Goal: Task Accomplishment & Management: Use online tool/utility

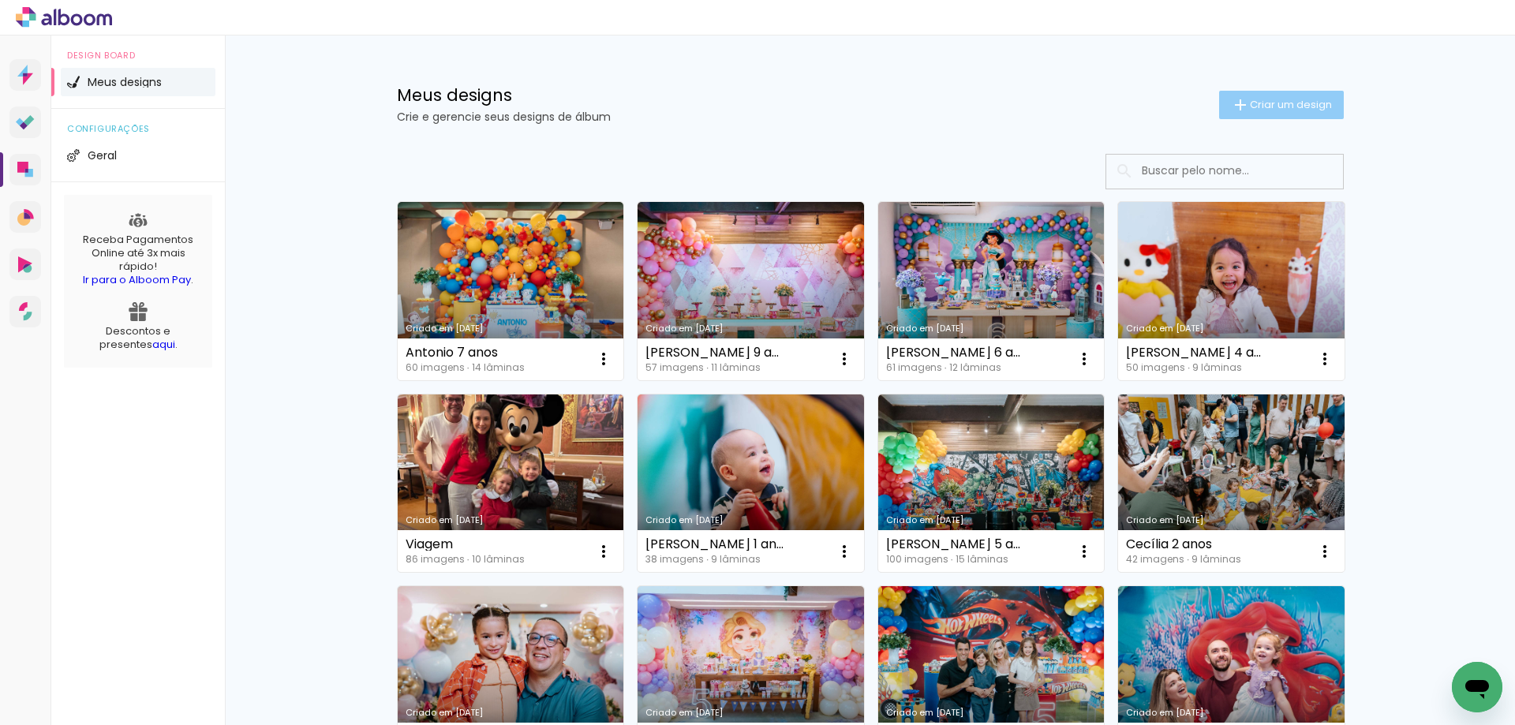
click at [1260, 104] on span "Criar um design" at bounding box center [1291, 104] width 82 height 10
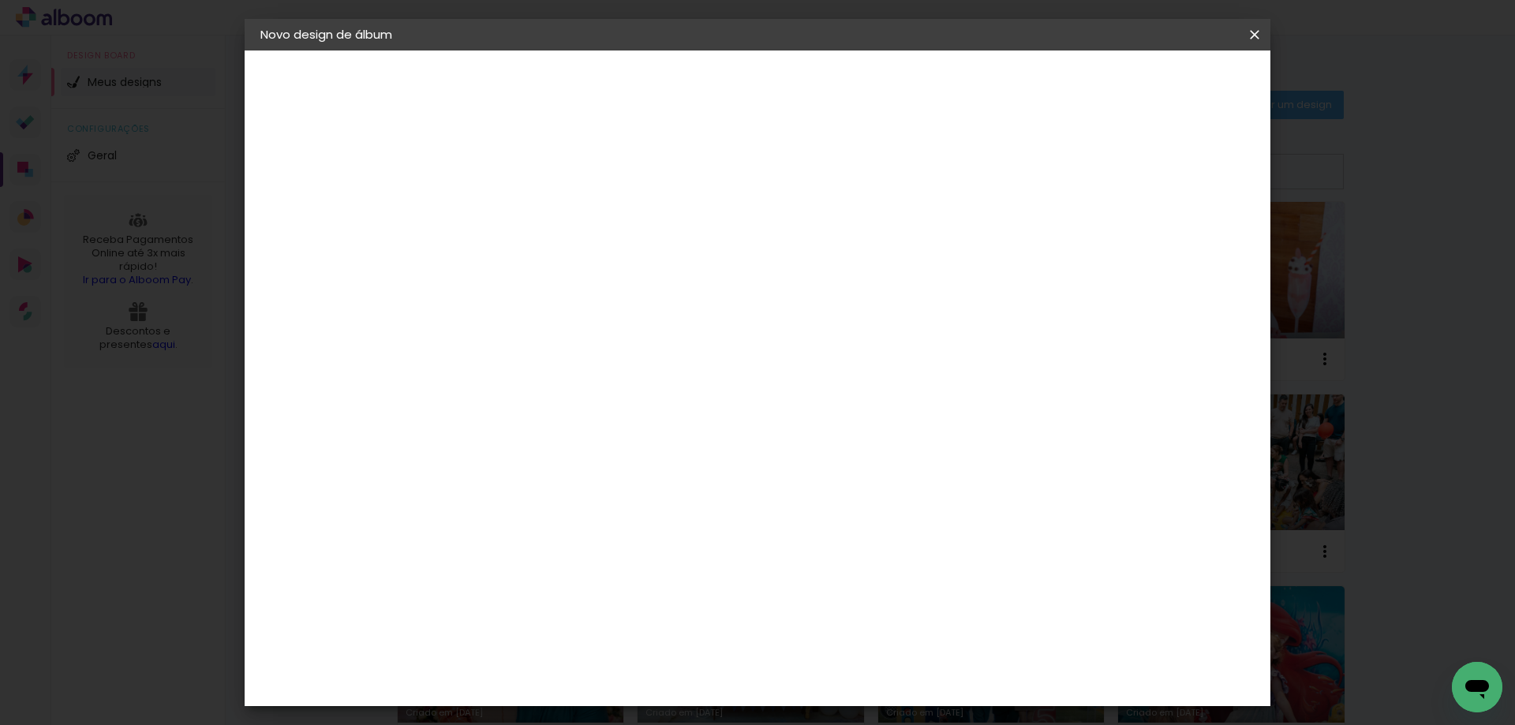
click at [518, 213] on input at bounding box center [518, 212] width 0 height 24
type input "[PERSON_NAME] 2 anos"
type paper-input "[PERSON_NAME] 2 anos"
click at [680, 88] on paper-button "Avançar" at bounding box center [641, 83] width 77 height 27
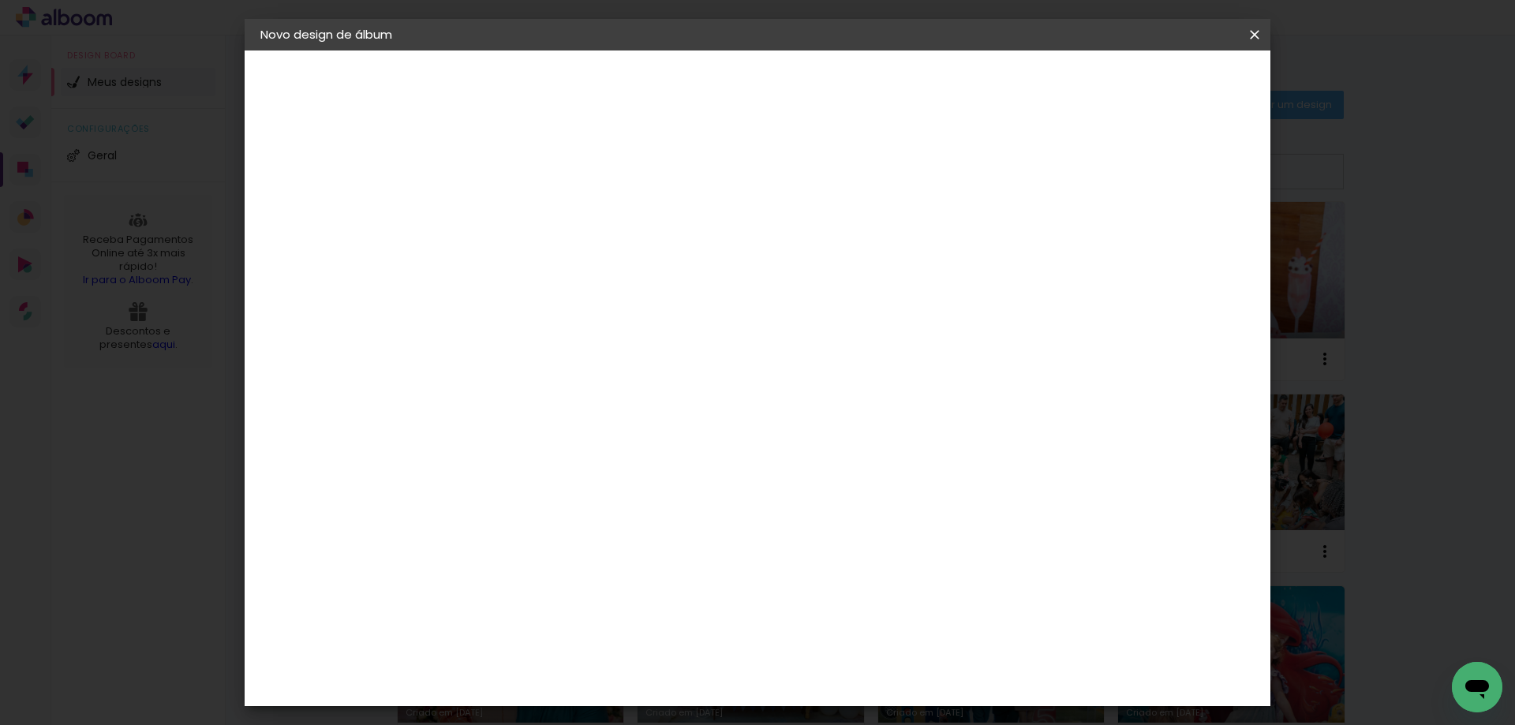
click at [547, 598] on div "Go image" at bounding box center [527, 610] width 39 height 25
click at [0, 0] on slot "Avançar" at bounding box center [0, 0] width 0 height 0
click at [599, 265] on iron-icon at bounding box center [589, 274] width 19 height 19
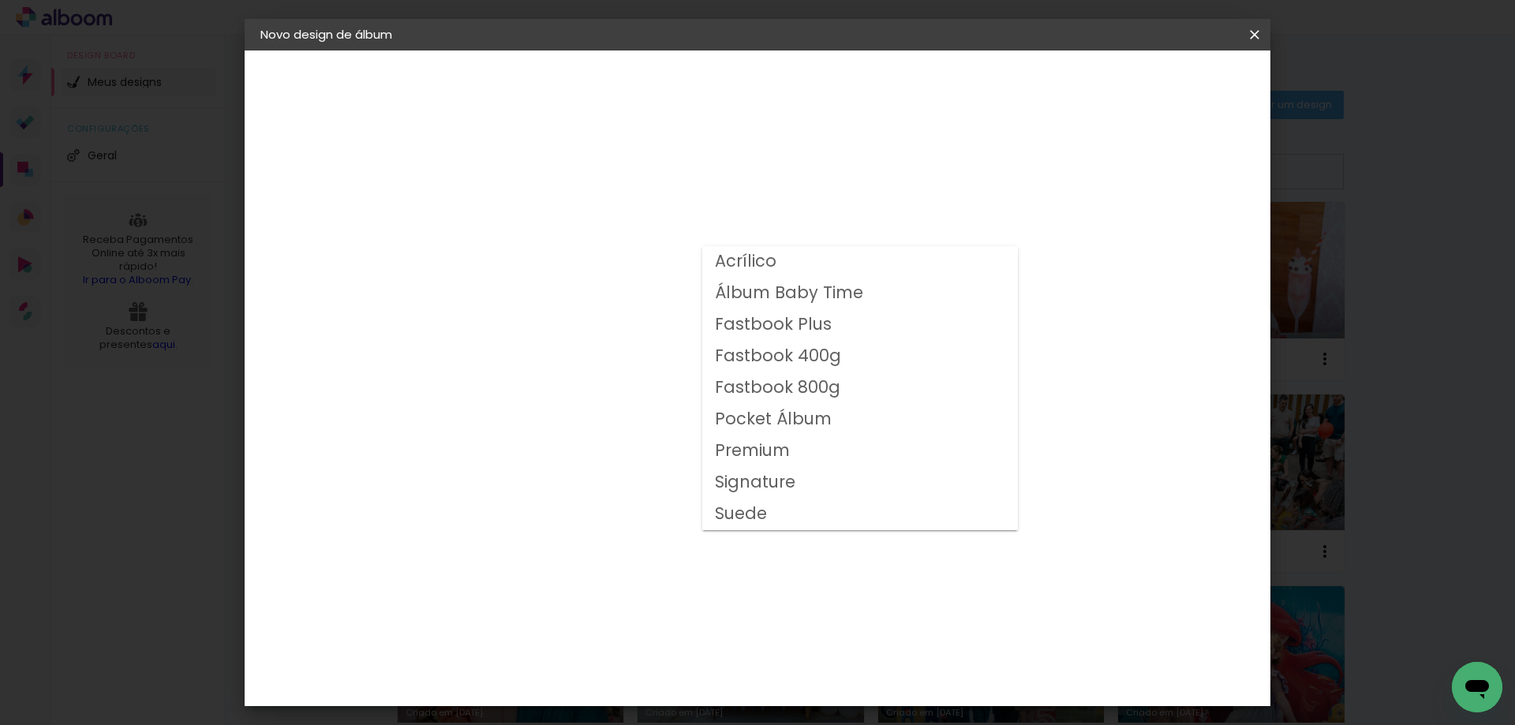
click at [0, 0] on slot "Fastbook 800g" at bounding box center [0, 0] width 0 height 0
type input "Fastbook 800g"
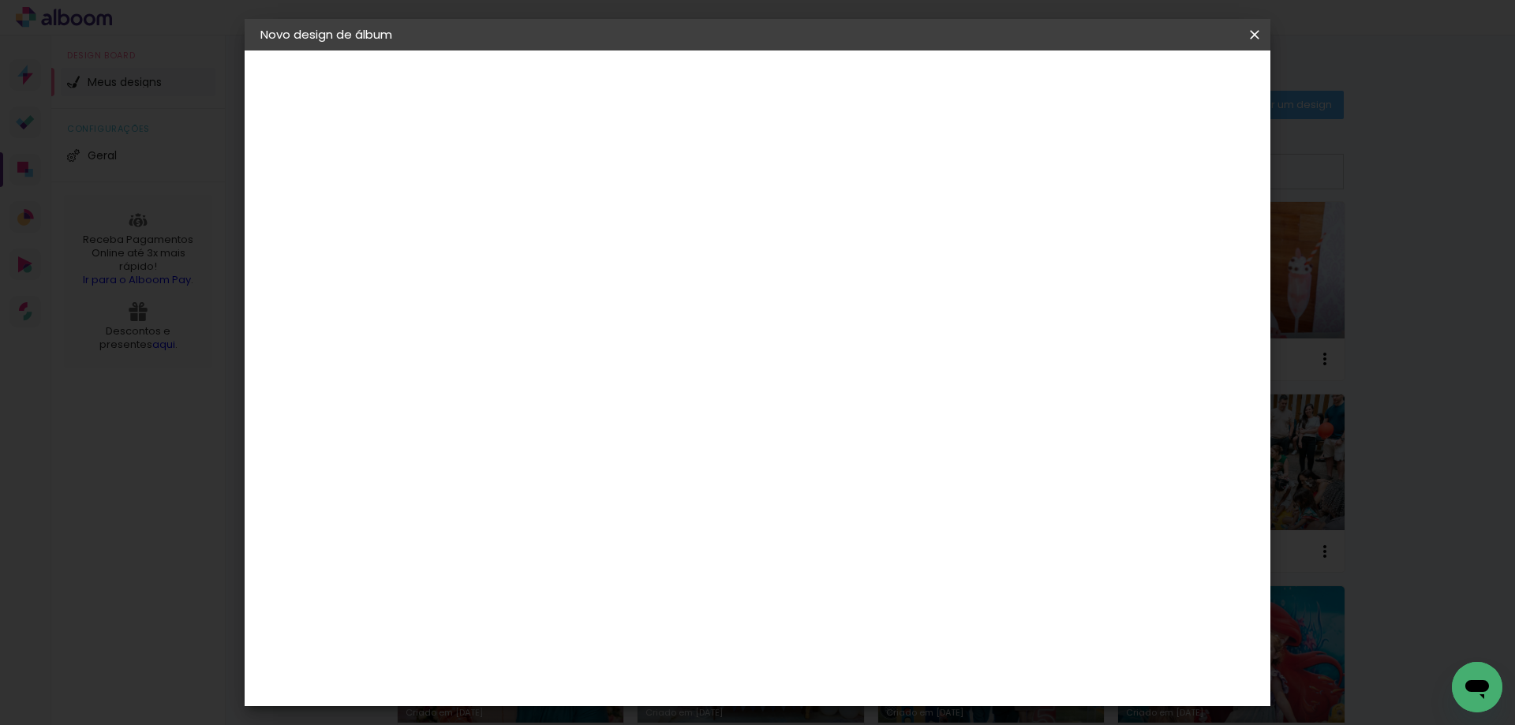
scroll to position [269, 0]
click at [625, 468] on span "25 × 25" at bounding box center [587, 489] width 73 height 42
click at [0, 0] on slot "Avançar" at bounding box center [0, 0] width 0 height 0
type input "3"
type paper-input "3"
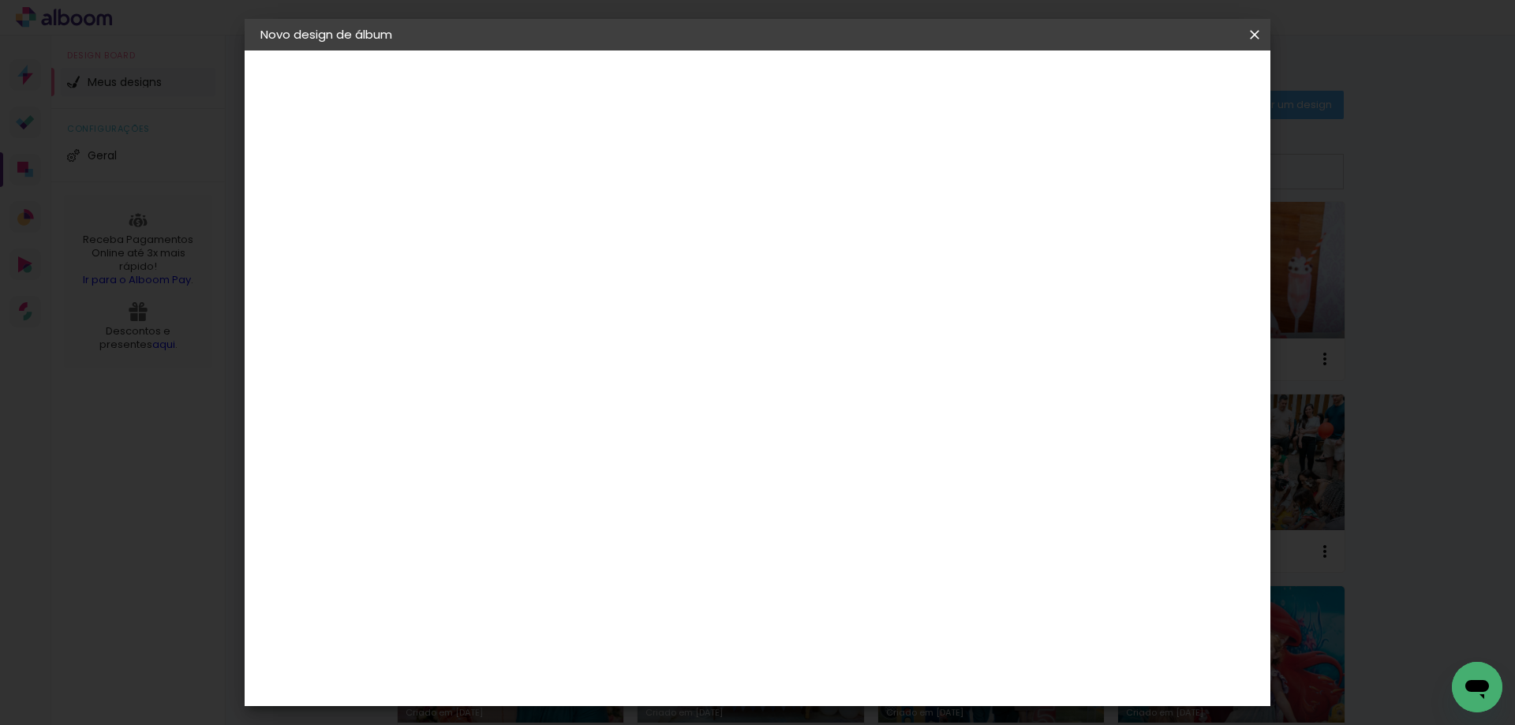
click at [525, 163] on input "3" at bounding box center [506, 170] width 54 height 20
type input "4"
type paper-input "4"
click at [525, 163] on input "4" at bounding box center [506, 170] width 54 height 20
click at [1156, 84] on span "Iniciar design" at bounding box center [1120, 83] width 72 height 11
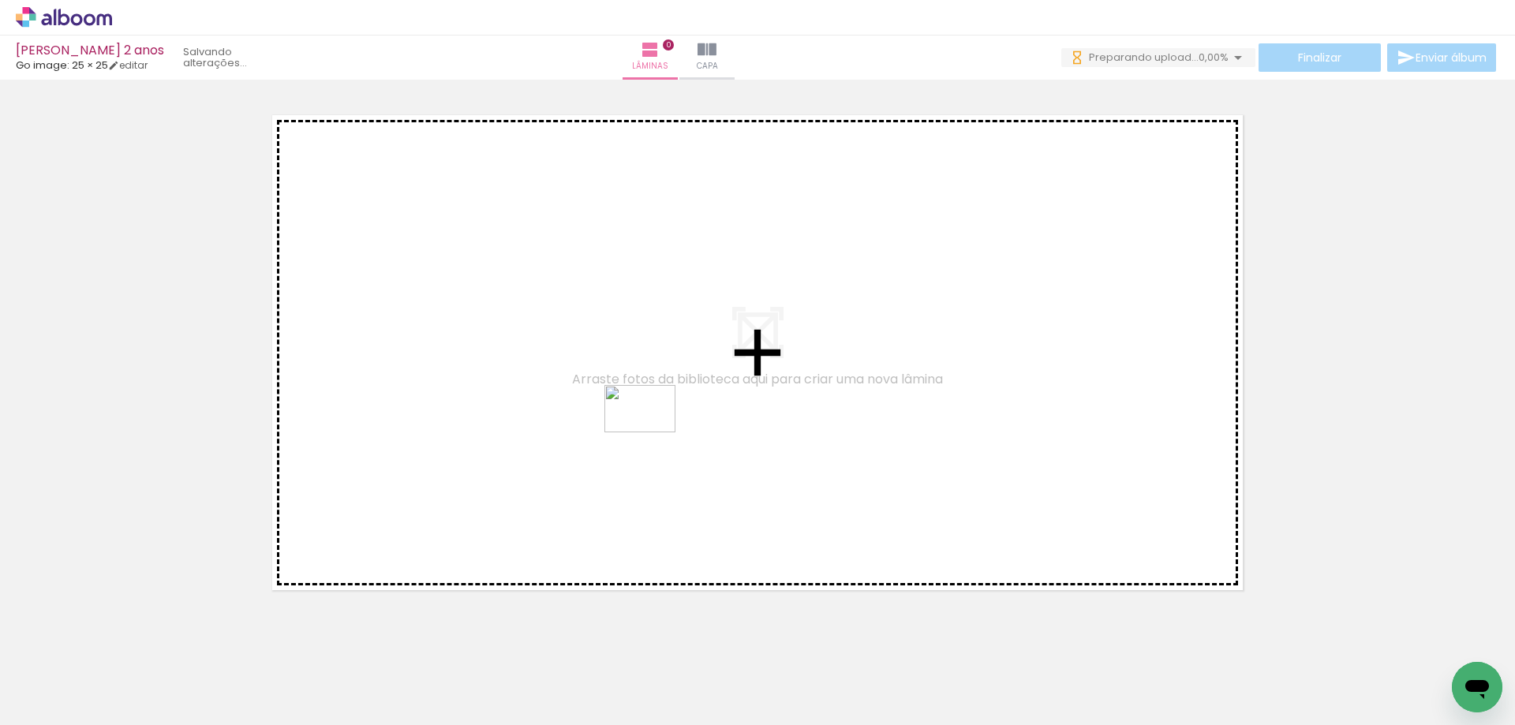
drag, startPoint x: 695, startPoint y: 676, endPoint x: 652, endPoint y: 432, distance: 247.6
click at [652, 432] on quentale-workspace at bounding box center [757, 362] width 1515 height 725
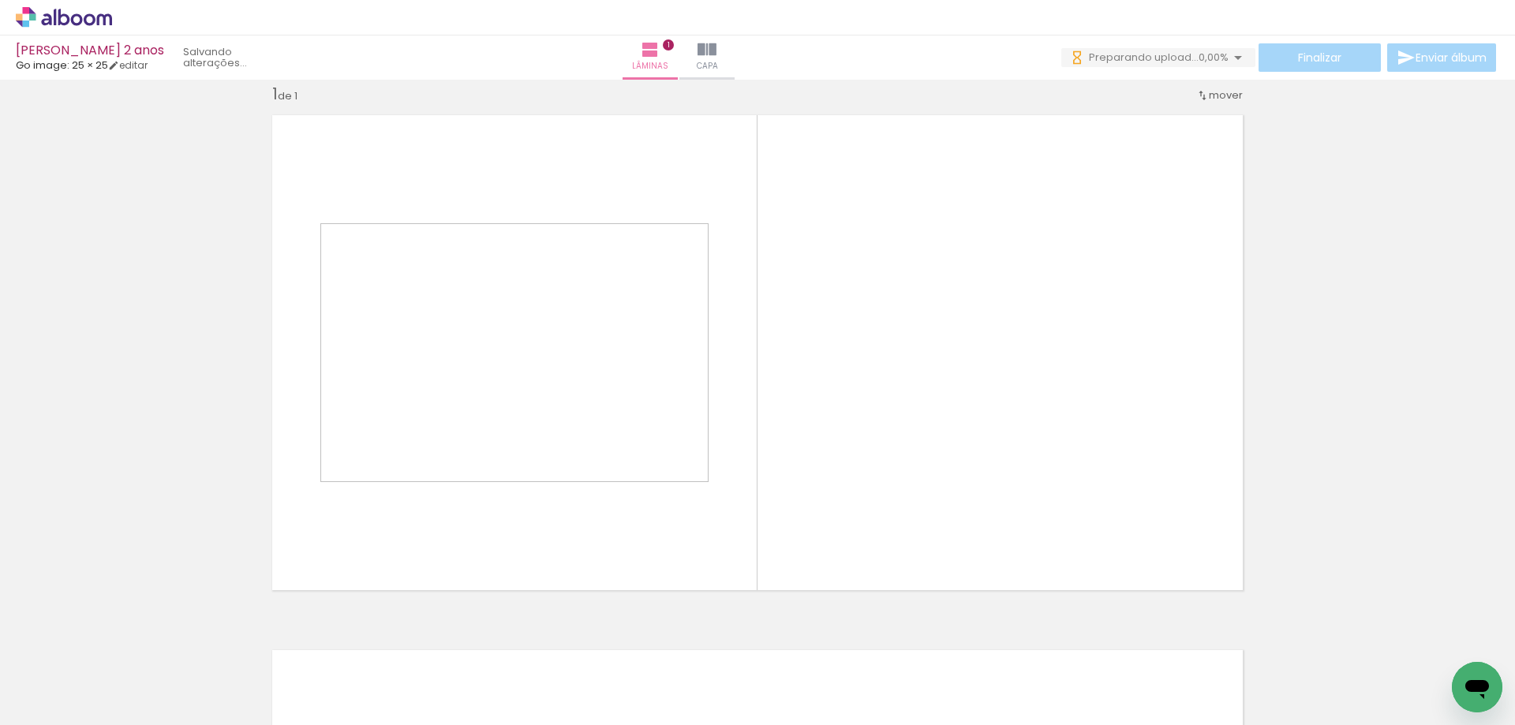
scroll to position [21, 0]
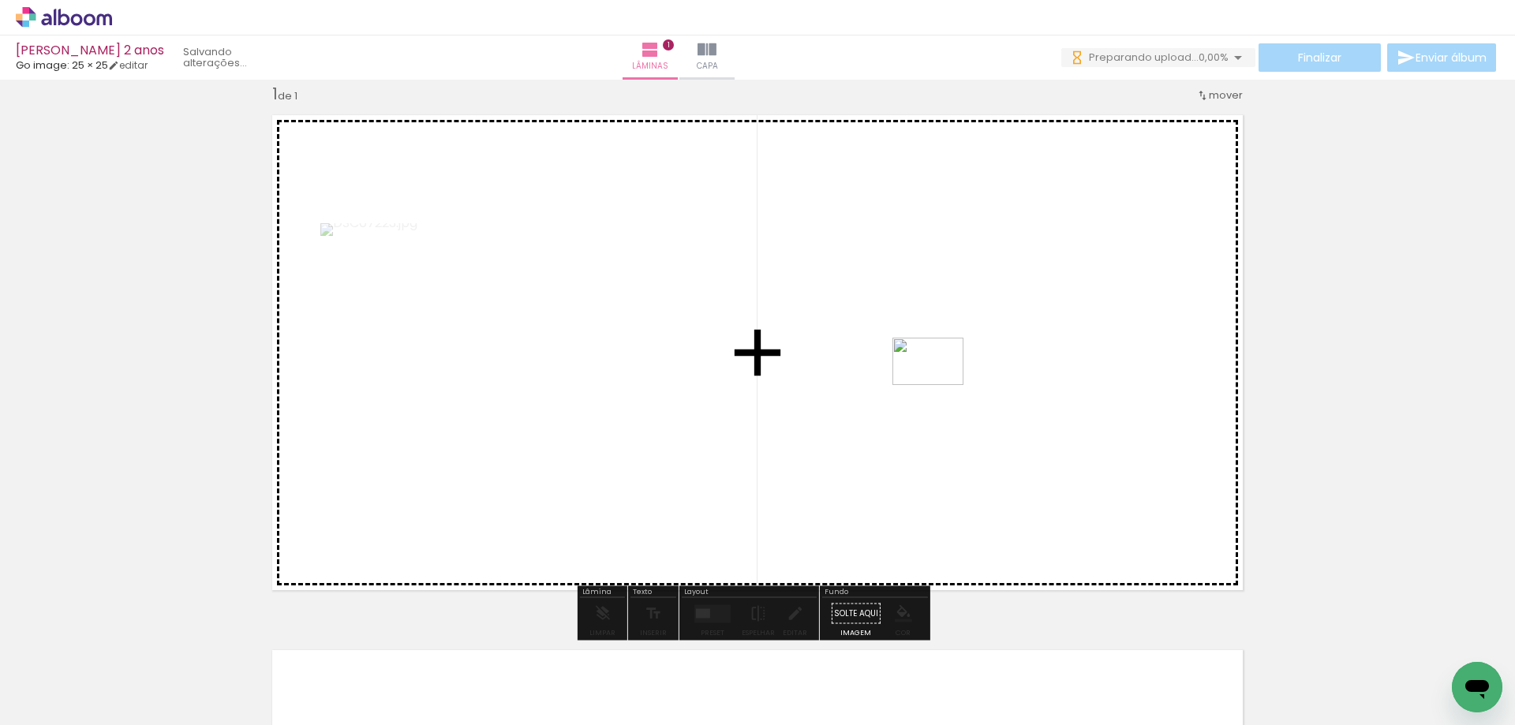
drag, startPoint x: 1236, startPoint y: 671, endPoint x: 1122, endPoint y: 544, distance: 170.9
click at [921, 362] on quentale-workspace at bounding box center [757, 362] width 1515 height 725
drag, startPoint x: 1318, startPoint y: 680, endPoint x: 738, endPoint y: 492, distance: 610.2
click at [738, 492] on quentale-workspace at bounding box center [757, 362] width 1515 height 725
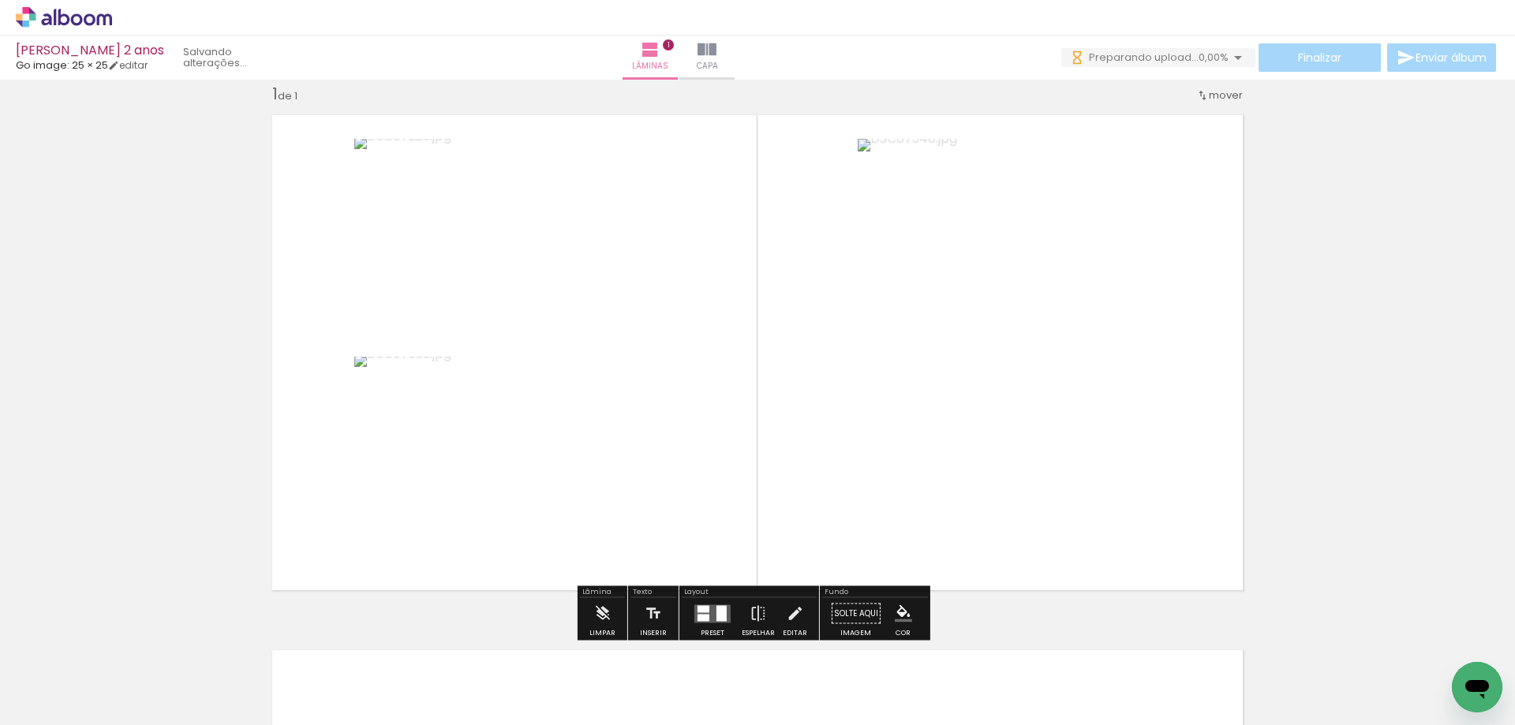
scroll to position [0, 0]
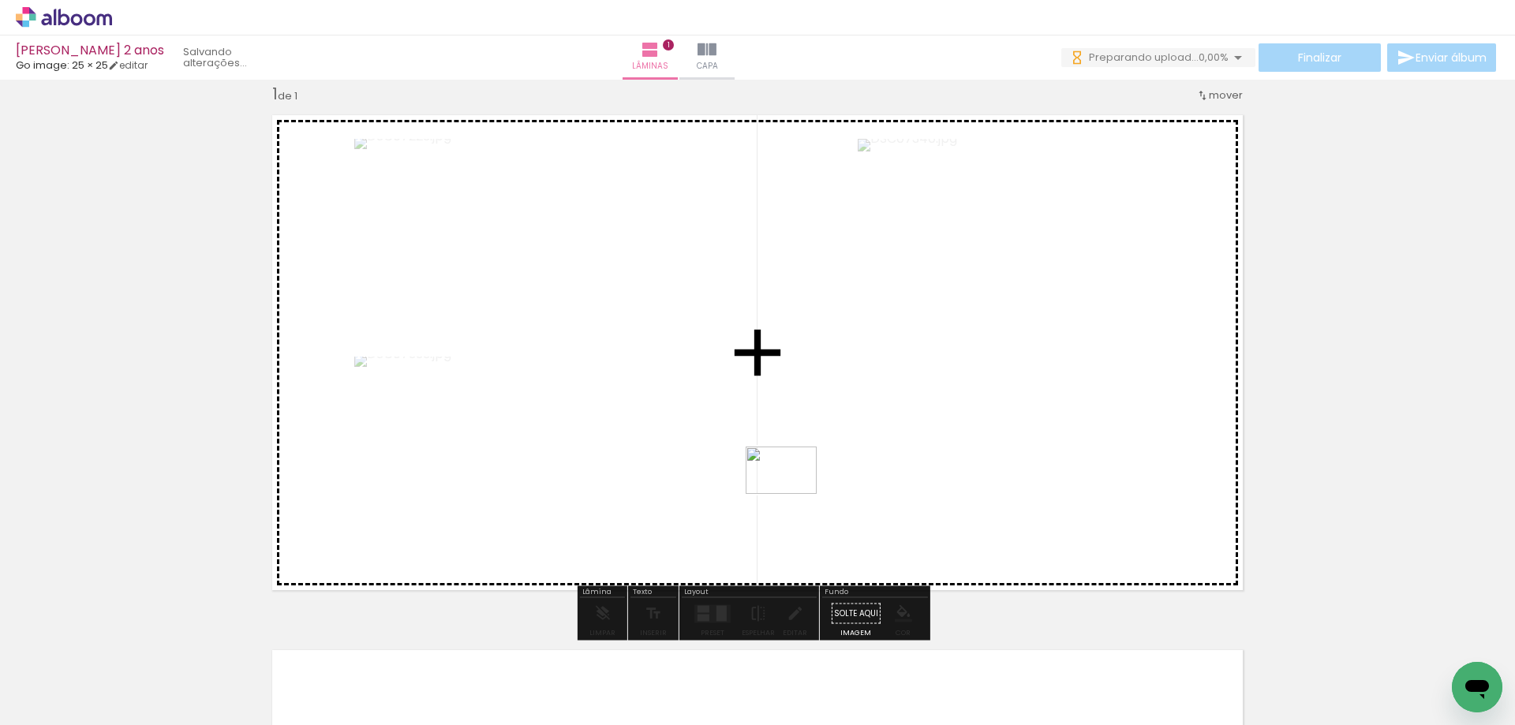
drag, startPoint x: 601, startPoint y: 678, endPoint x: 793, endPoint y: 494, distance: 265.6
click at [793, 494] on quentale-workspace at bounding box center [757, 362] width 1515 height 725
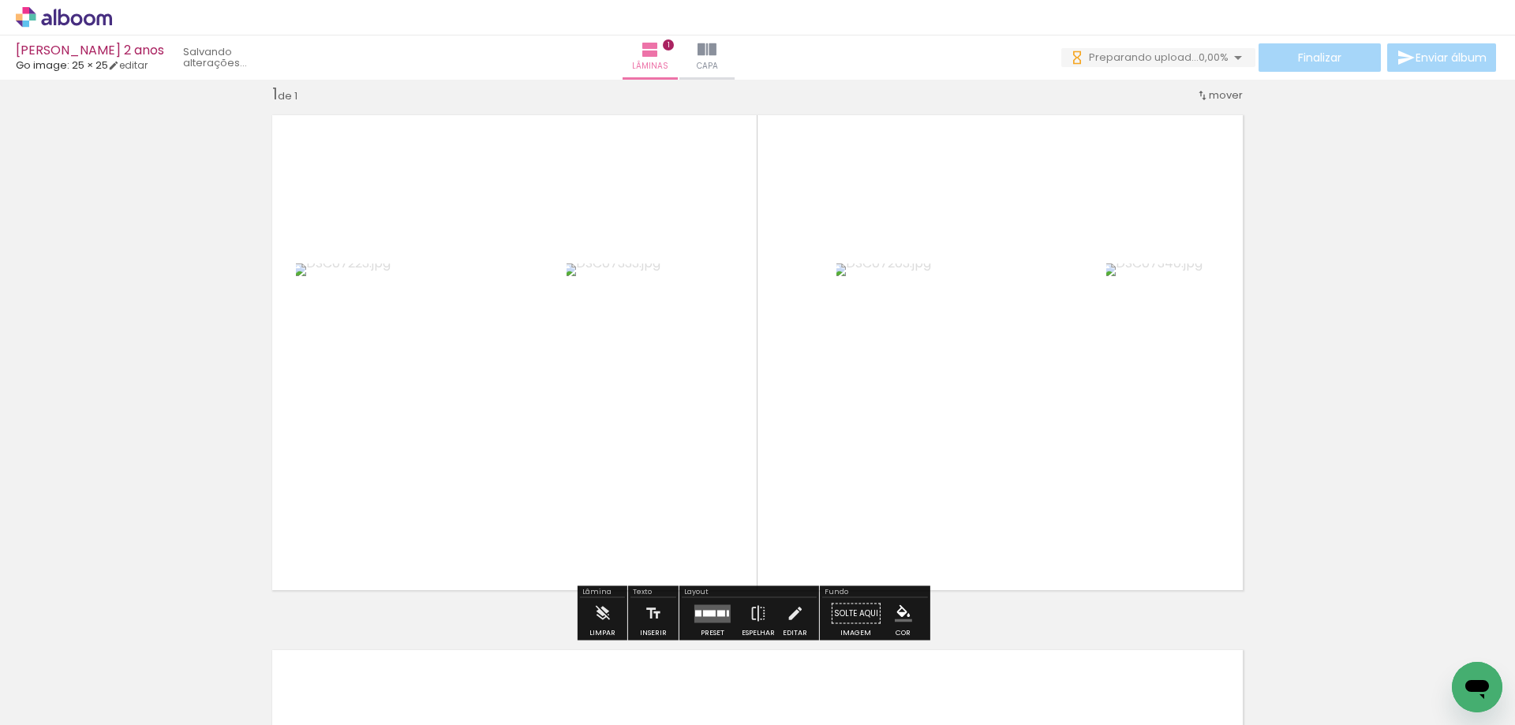
click at [710, 611] on div at bounding box center [709, 613] width 13 height 6
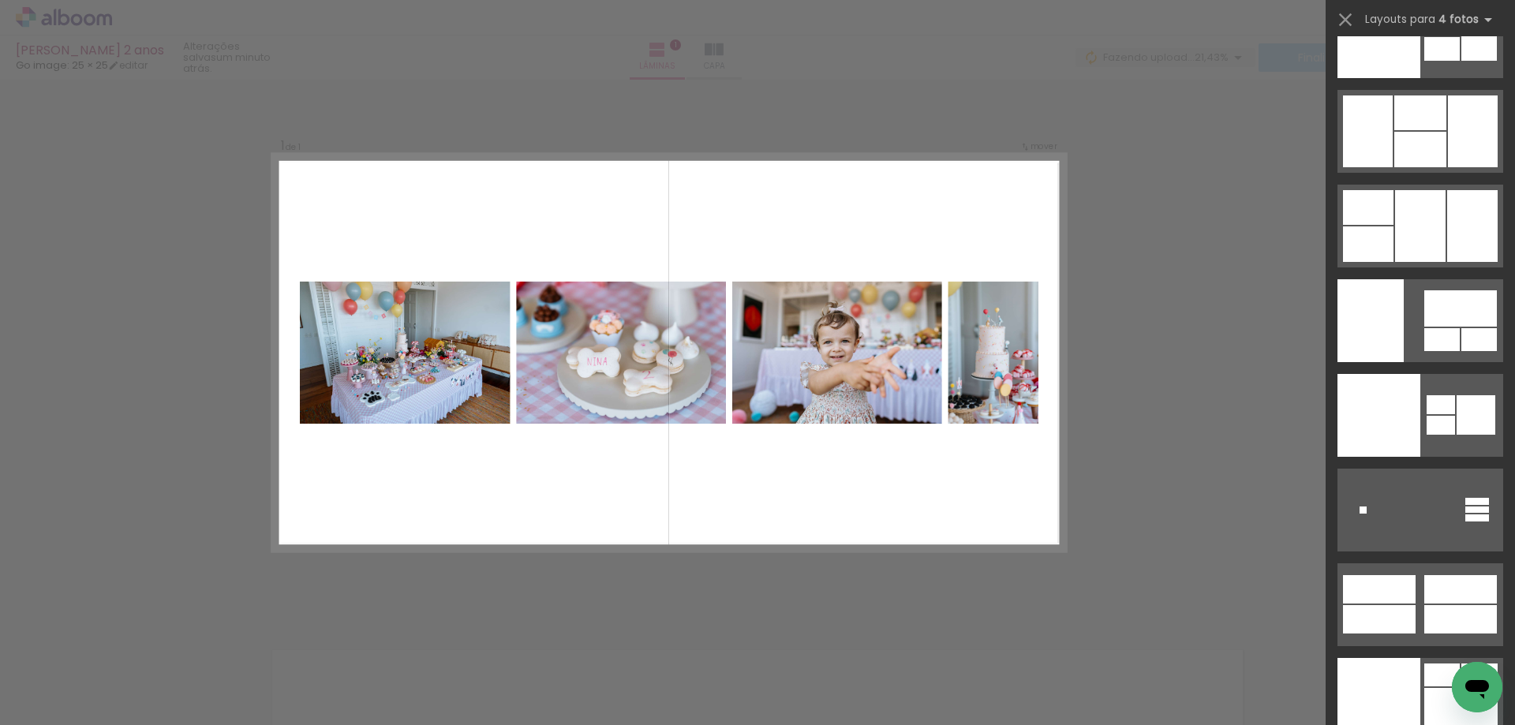
scroll to position [32728, 0]
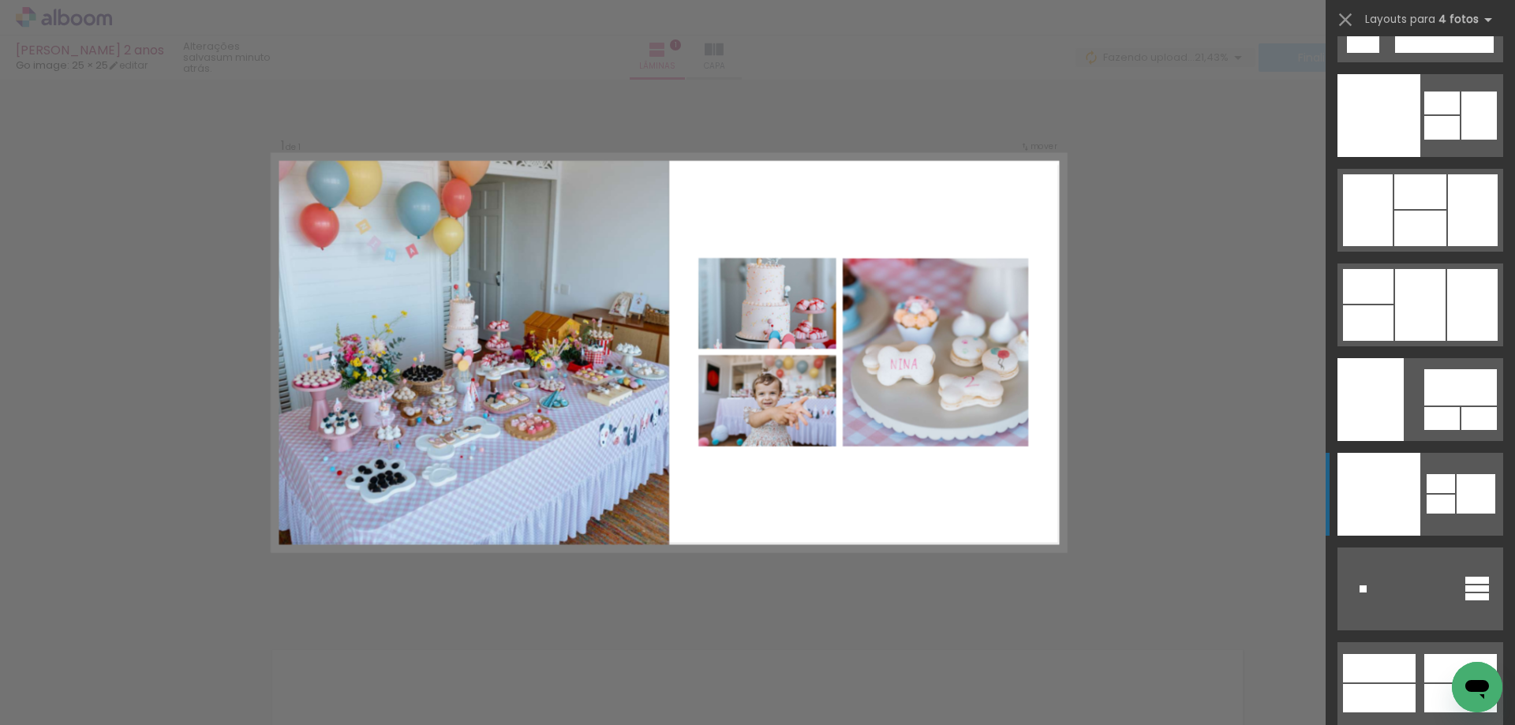
click at [1439, 490] on div at bounding box center [1440, 483] width 28 height 19
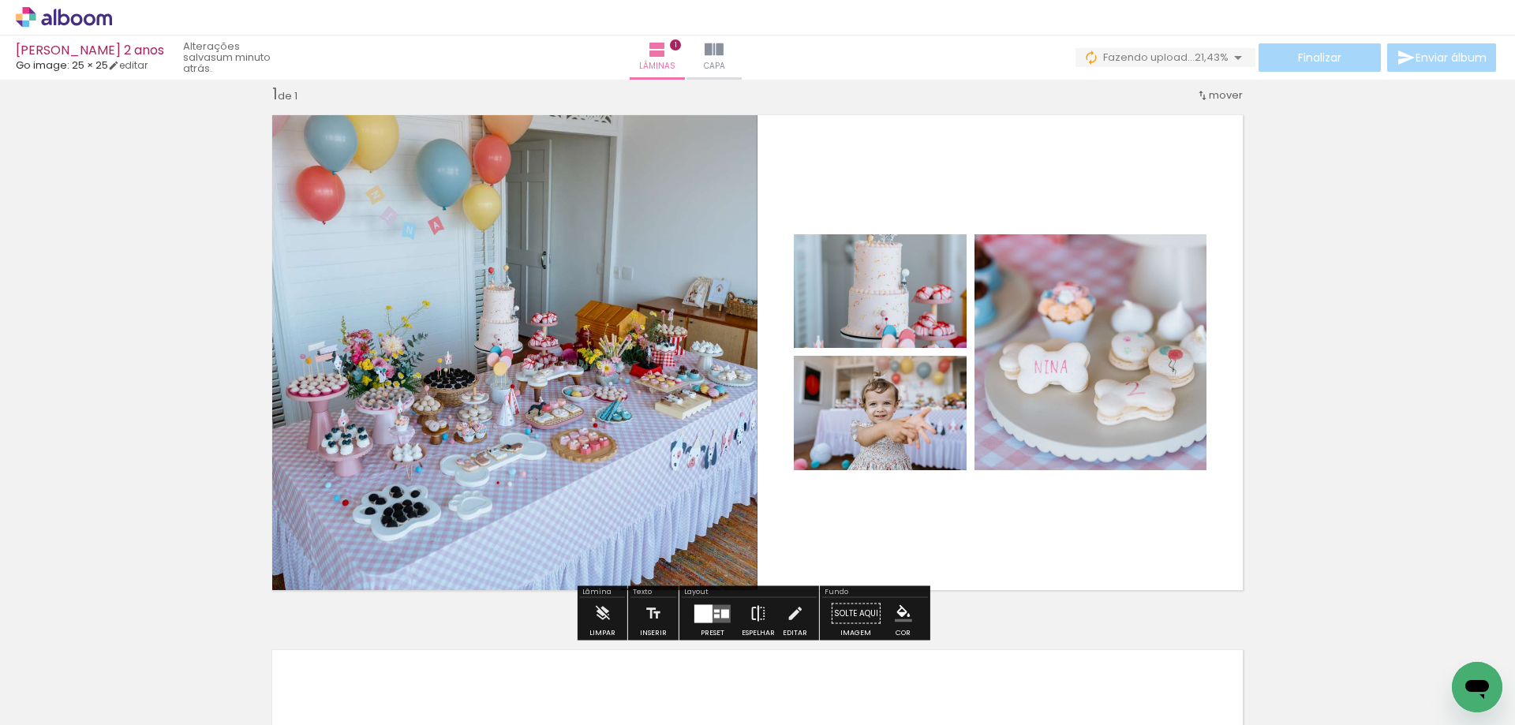
click at [754, 607] on iron-icon at bounding box center [757, 614] width 17 height 32
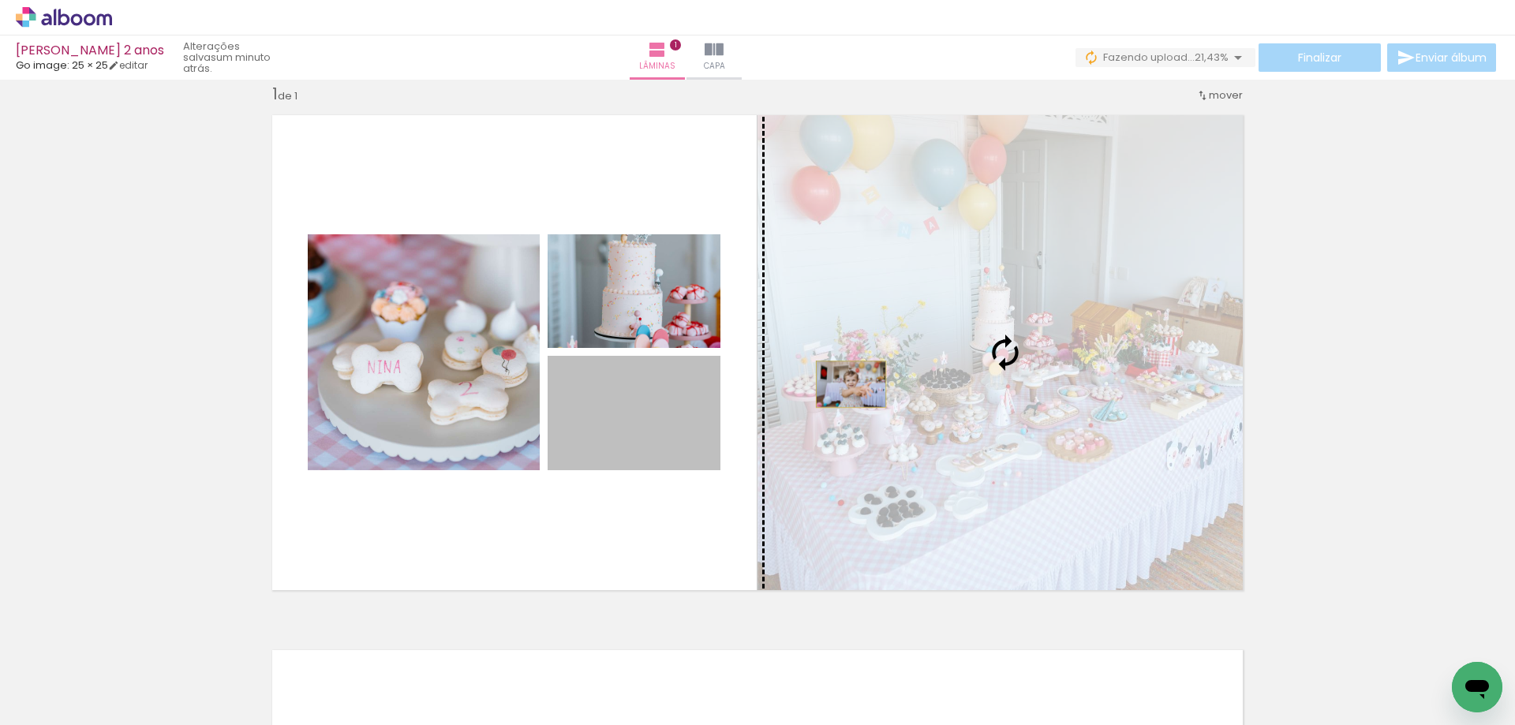
drag, startPoint x: 670, startPoint y: 425, endPoint x: 855, endPoint y: 379, distance: 190.9
click at [0, 0] on slot at bounding box center [0, 0] width 0 height 0
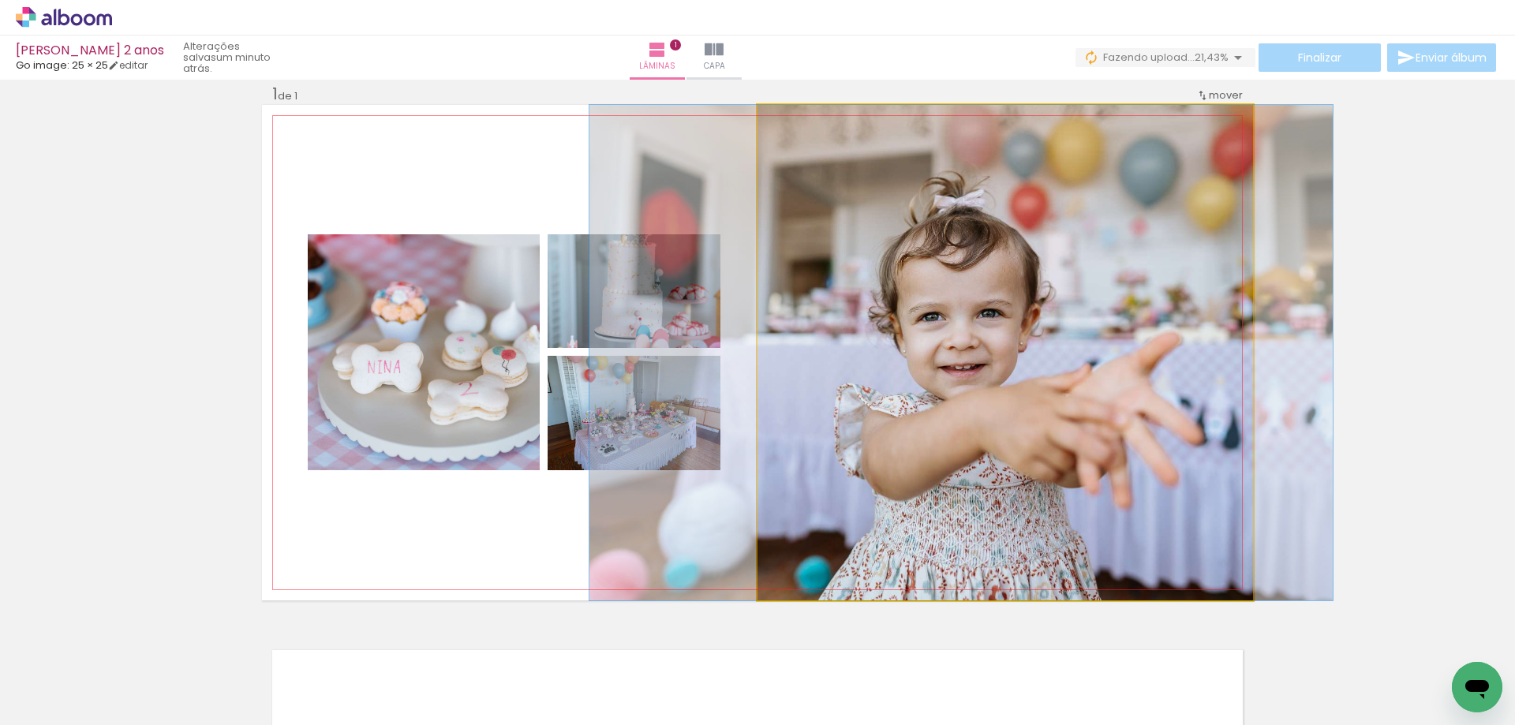
drag, startPoint x: 970, startPoint y: 499, endPoint x: 926, endPoint y: 471, distance: 52.1
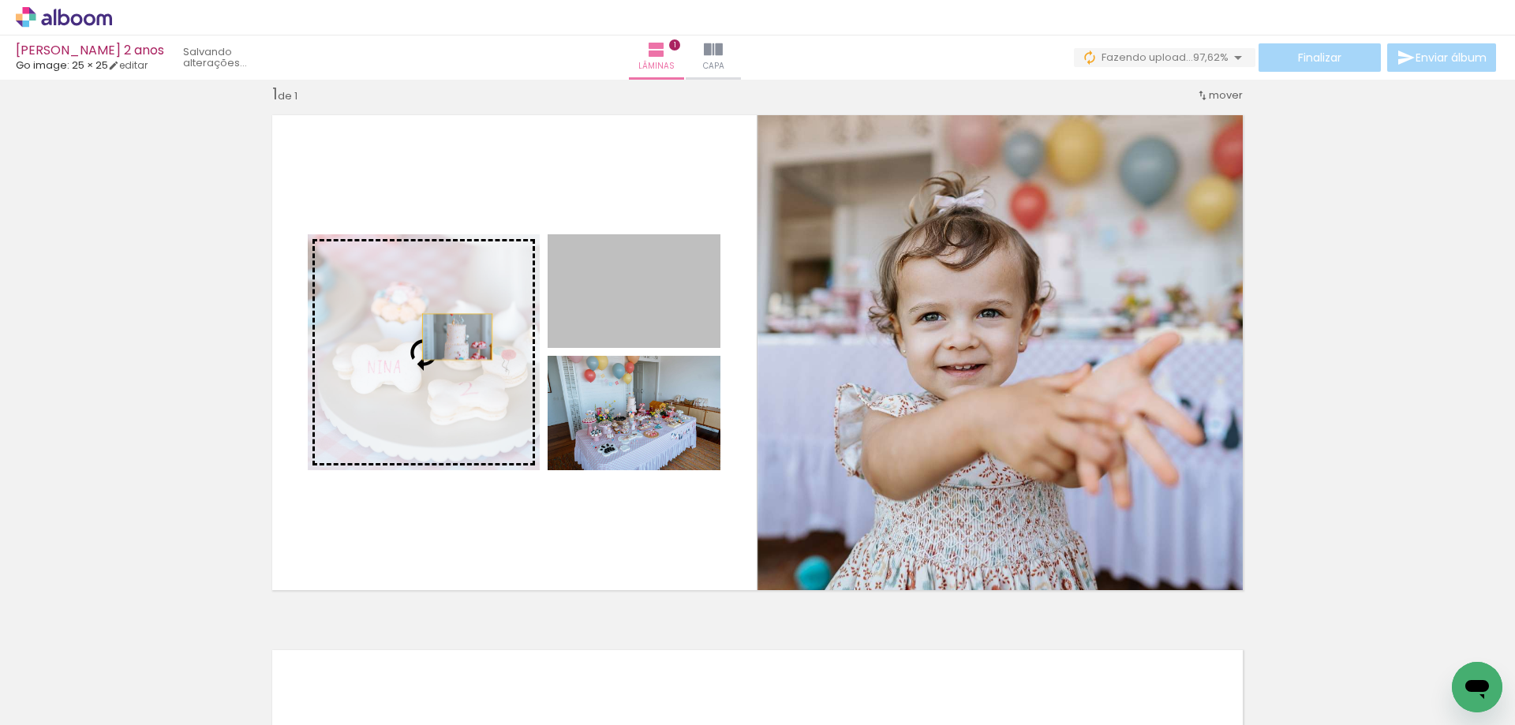
drag, startPoint x: 623, startPoint y: 306, endPoint x: 451, endPoint y: 337, distance: 174.7
click at [0, 0] on slot at bounding box center [0, 0] width 0 height 0
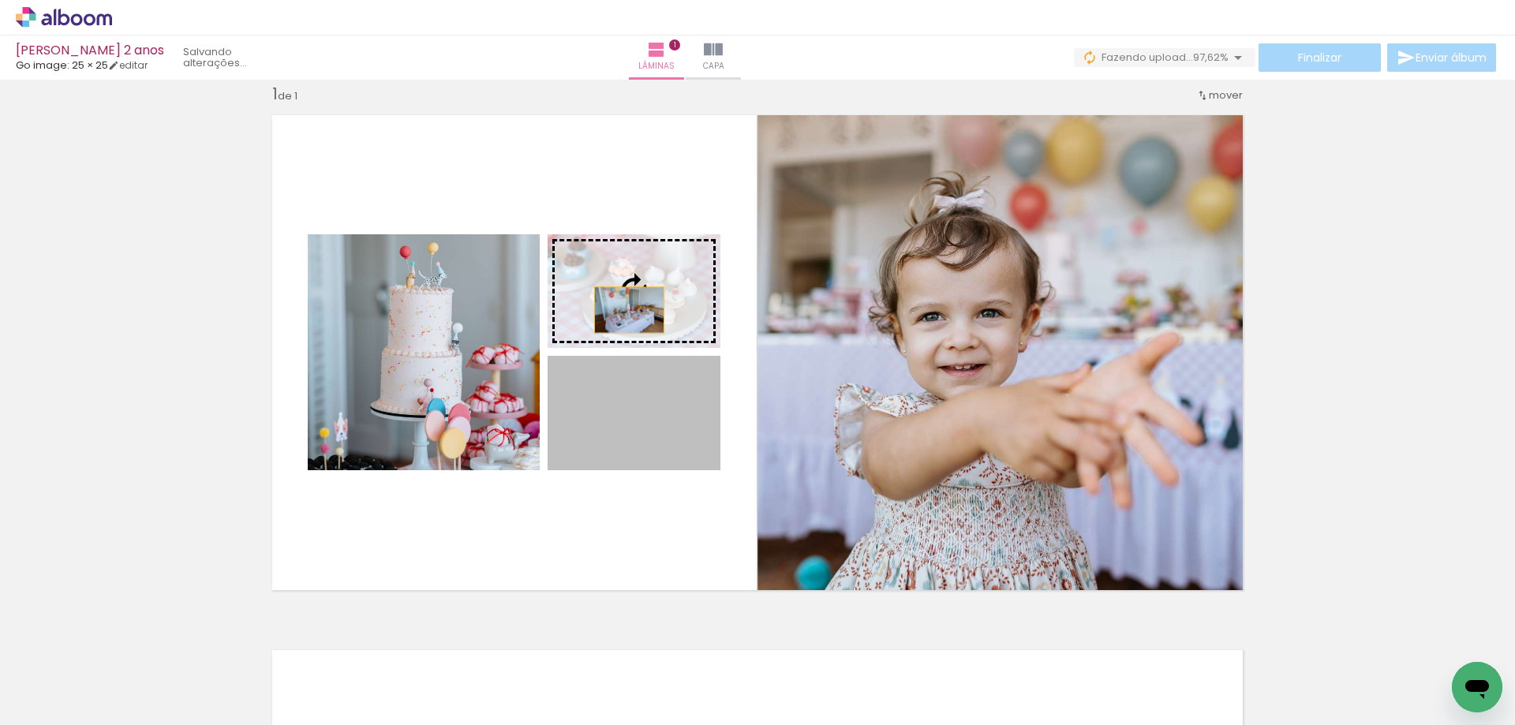
drag, startPoint x: 640, startPoint y: 447, endPoint x: 623, endPoint y: 306, distance: 141.4
click at [0, 0] on slot at bounding box center [0, 0] width 0 height 0
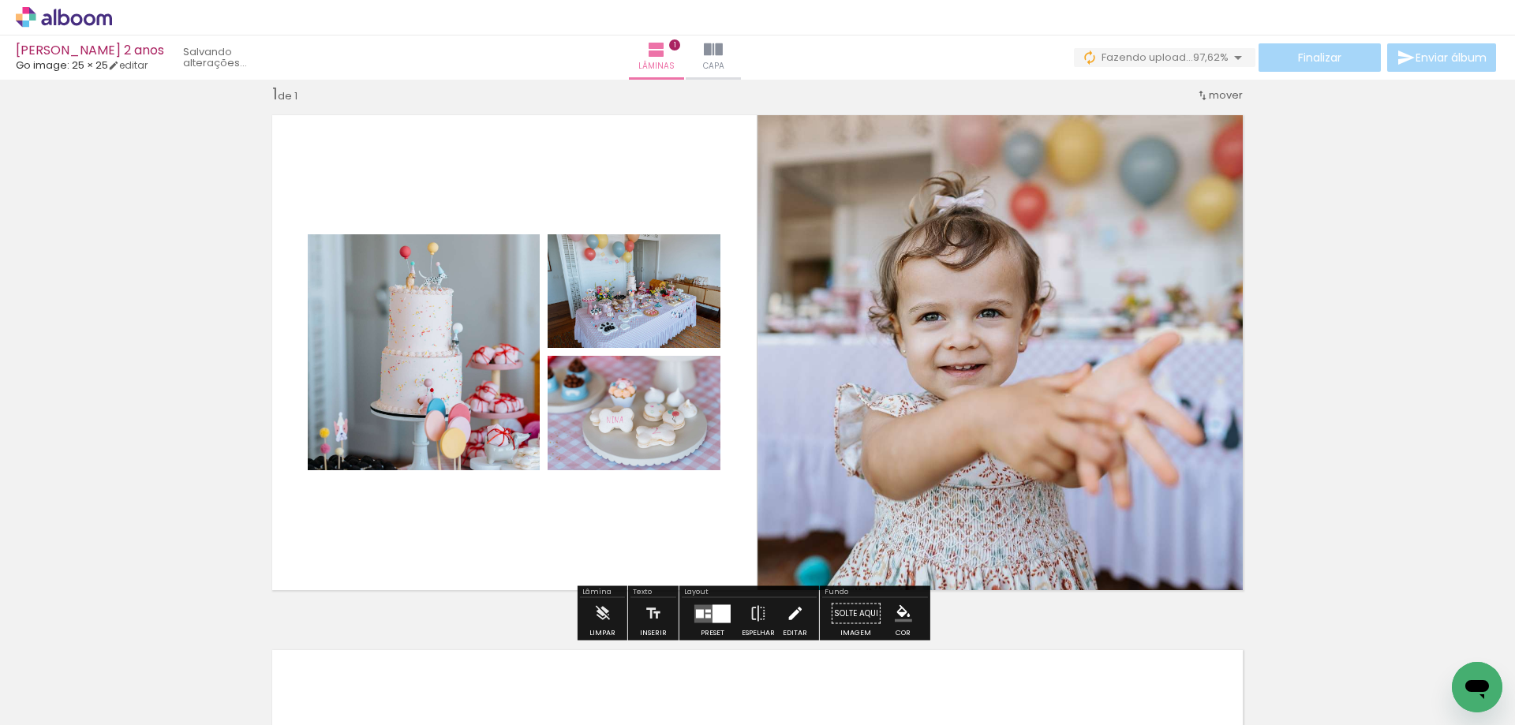
click at [786, 615] on iron-icon at bounding box center [794, 614] width 17 height 32
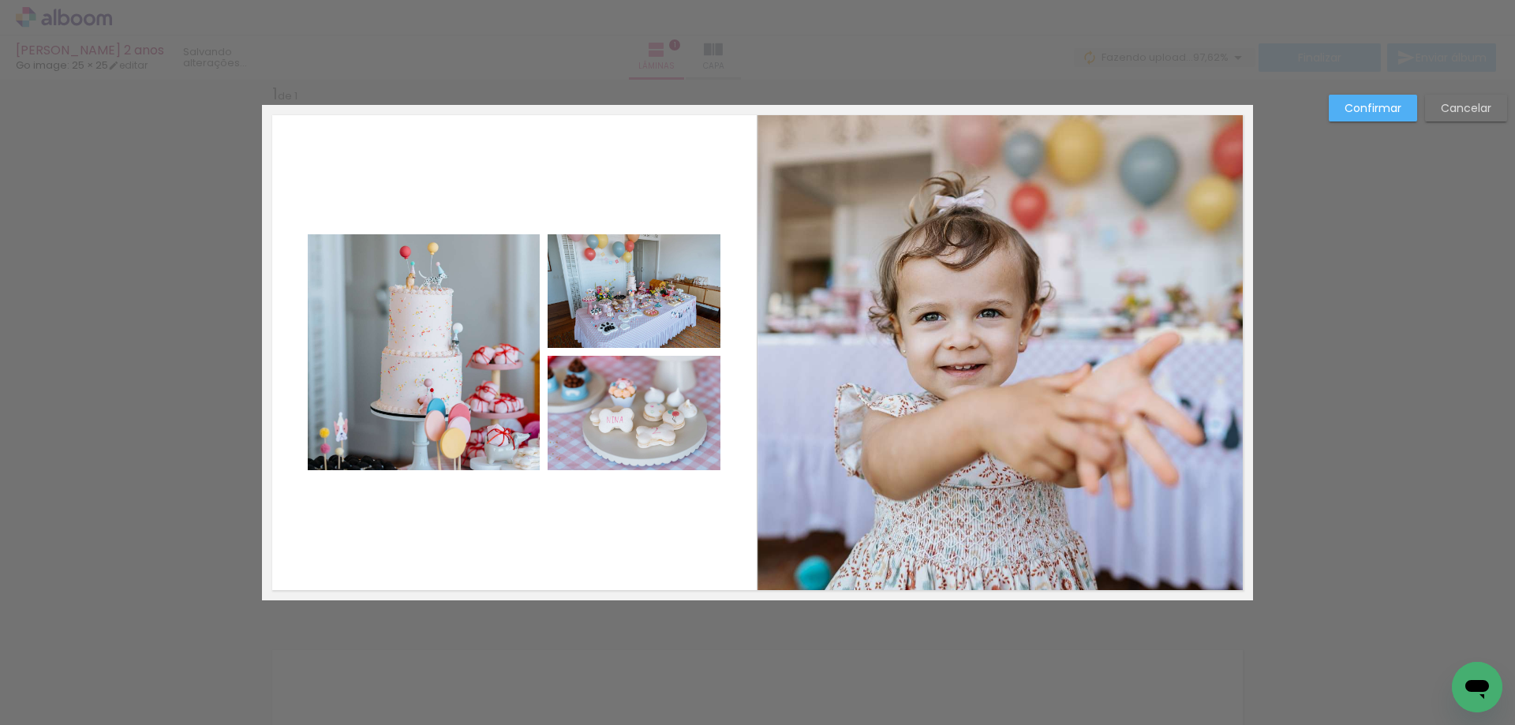
click at [444, 418] on quentale-photo at bounding box center [424, 352] width 232 height 236
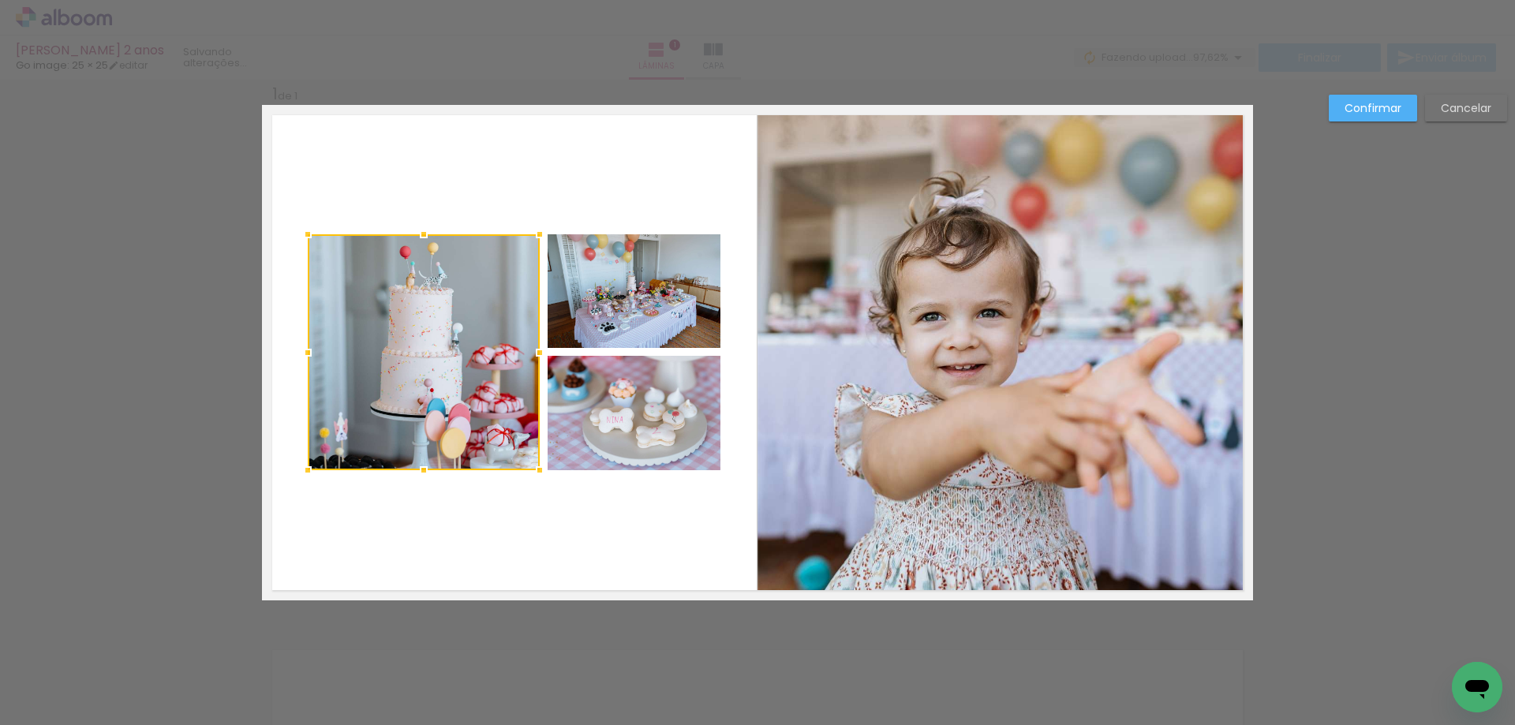
click at [610, 278] on quentale-photo at bounding box center [633, 291] width 173 height 114
click at [602, 443] on div at bounding box center [514, 352] width 413 height 236
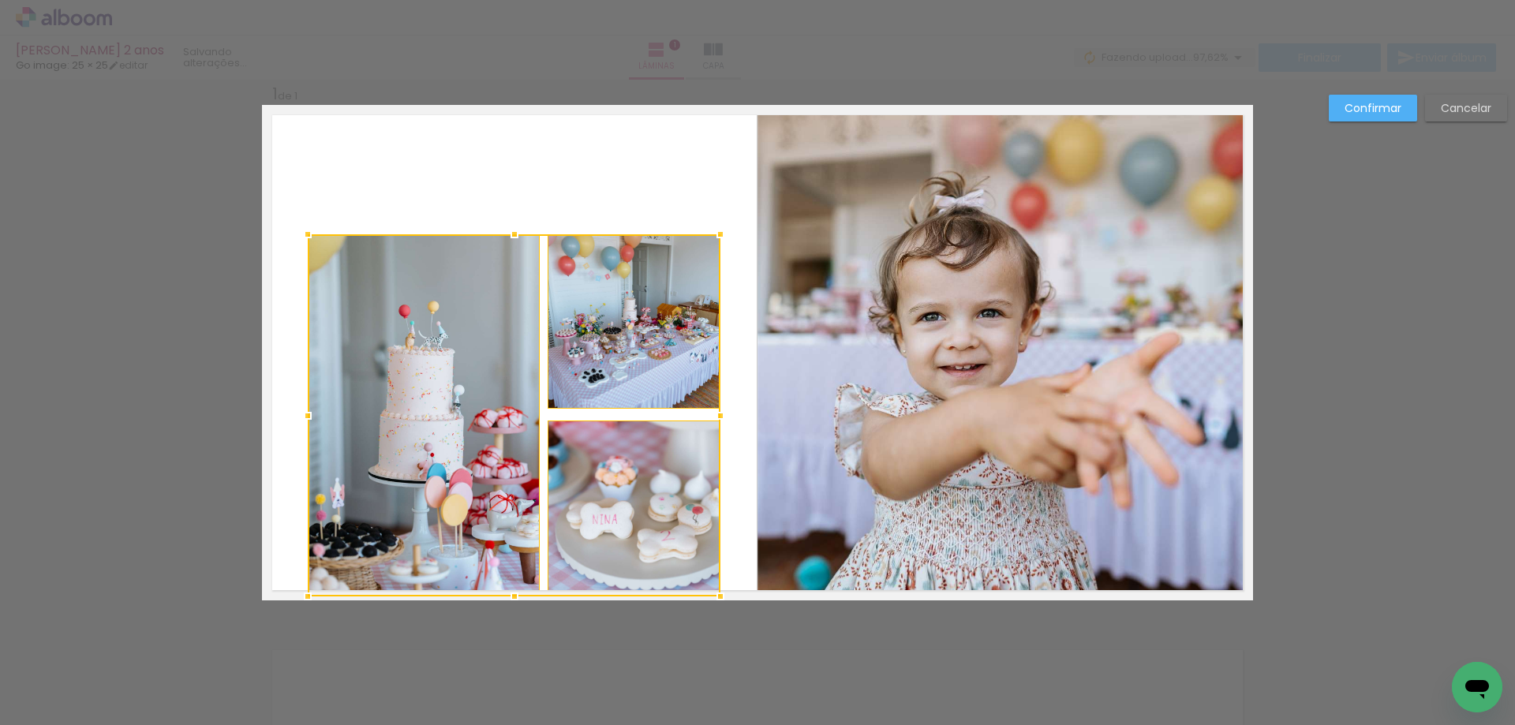
drag, startPoint x: 507, startPoint y: 474, endPoint x: 507, endPoint y: 591, distance: 116.8
click at [507, 591] on div at bounding box center [515, 597] width 32 height 32
click at [466, 439] on div at bounding box center [424, 415] width 232 height 362
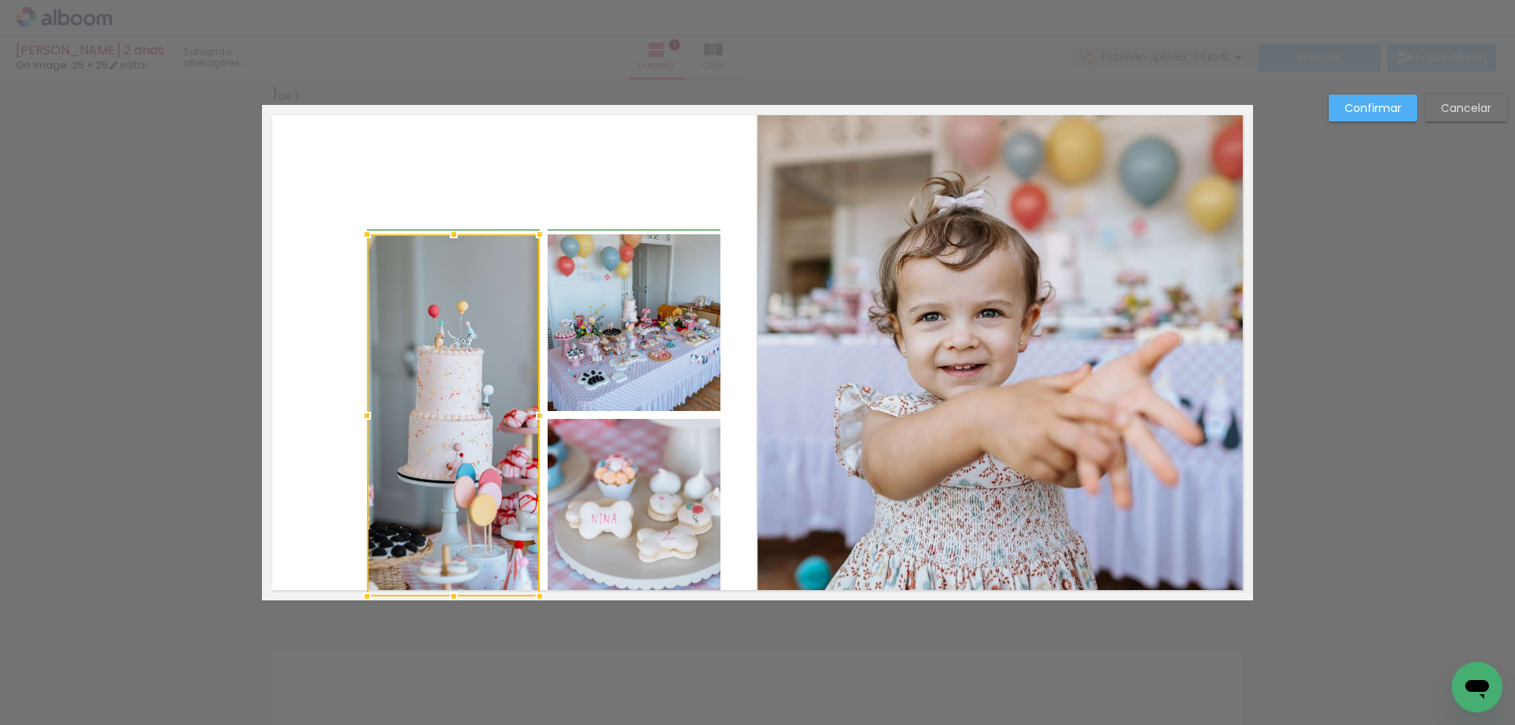
drag, startPoint x: 304, startPoint y: 413, endPoint x: 356, endPoint y: 413, distance: 52.1
click at [356, 413] on div at bounding box center [367, 416] width 32 height 32
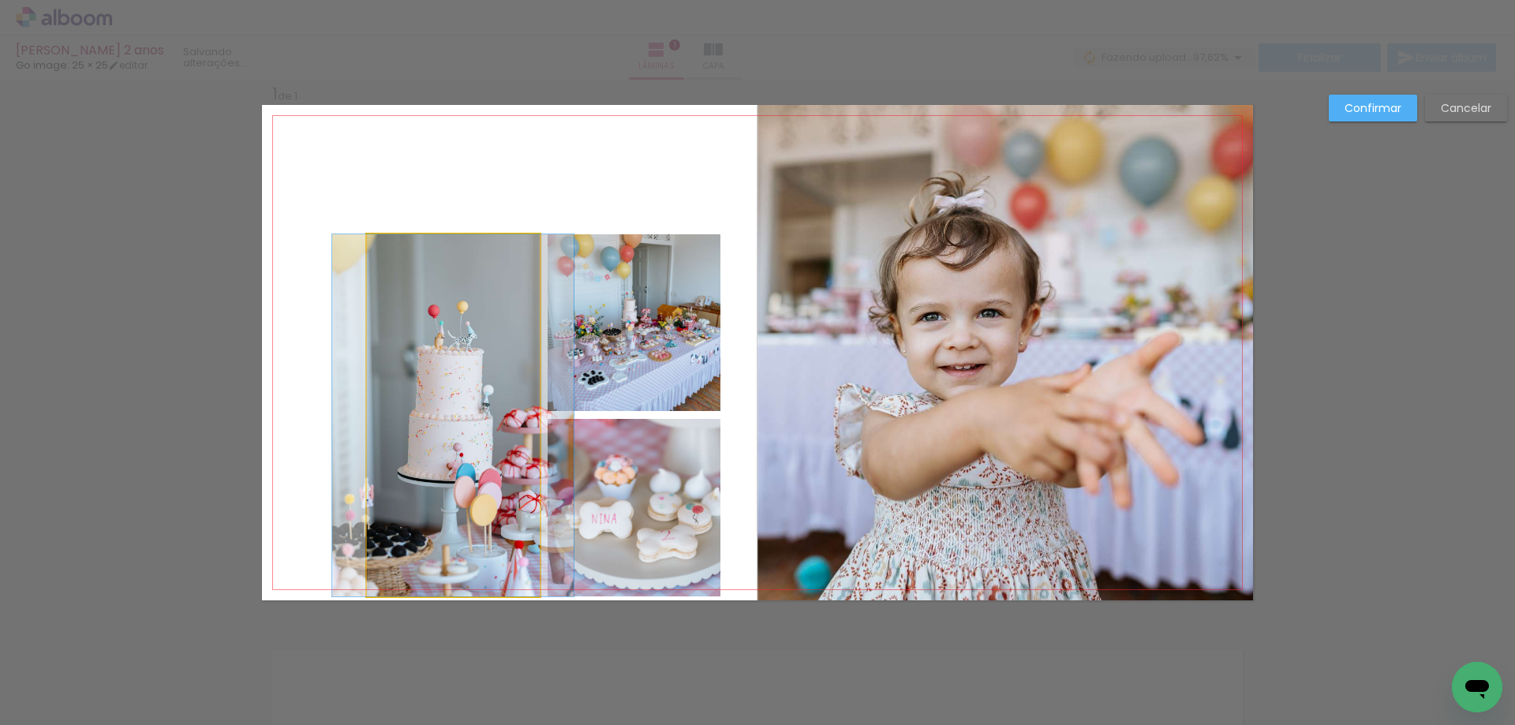
click at [439, 413] on quentale-photo at bounding box center [453, 415] width 173 height 362
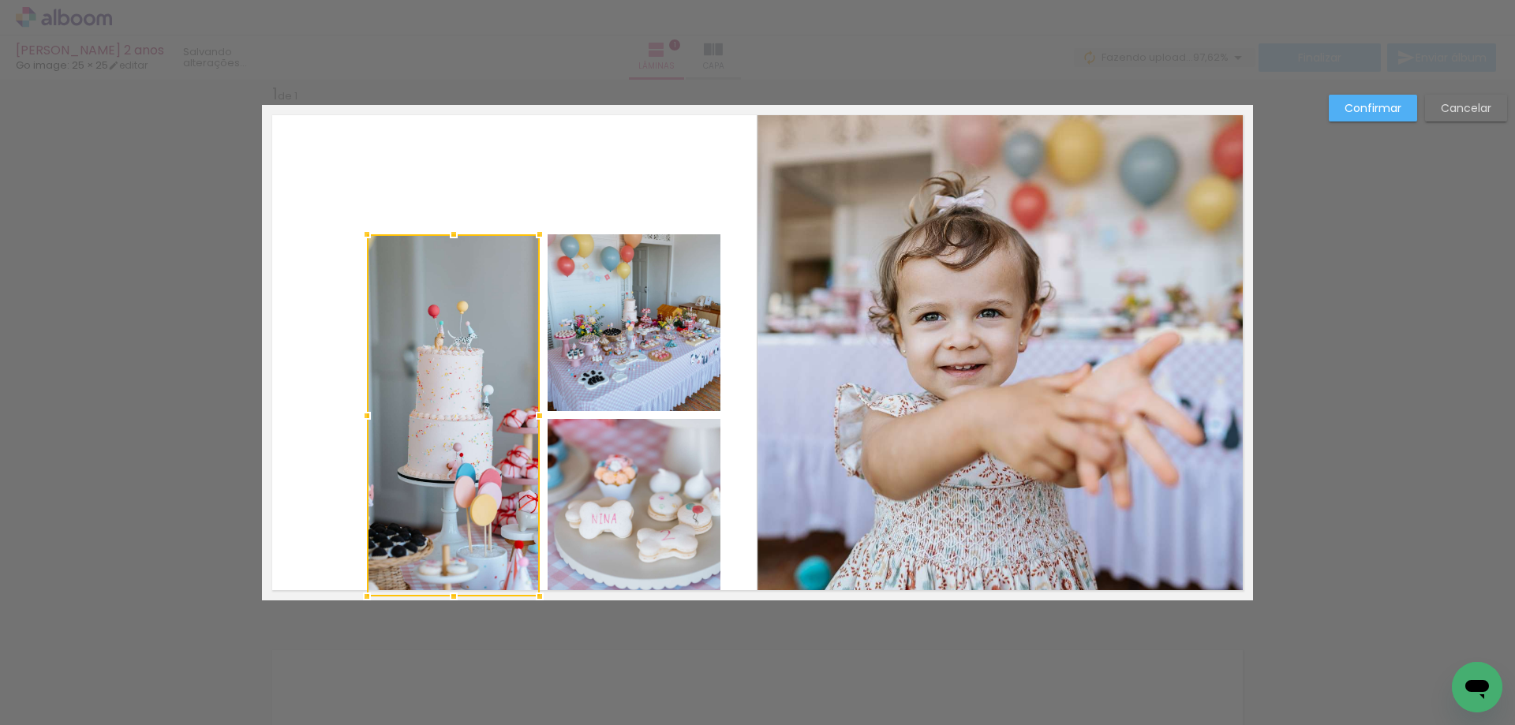
click at [573, 361] on quentale-photo at bounding box center [633, 322] width 173 height 177
click at [589, 491] on div at bounding box center [543, 415] width 353 height 362
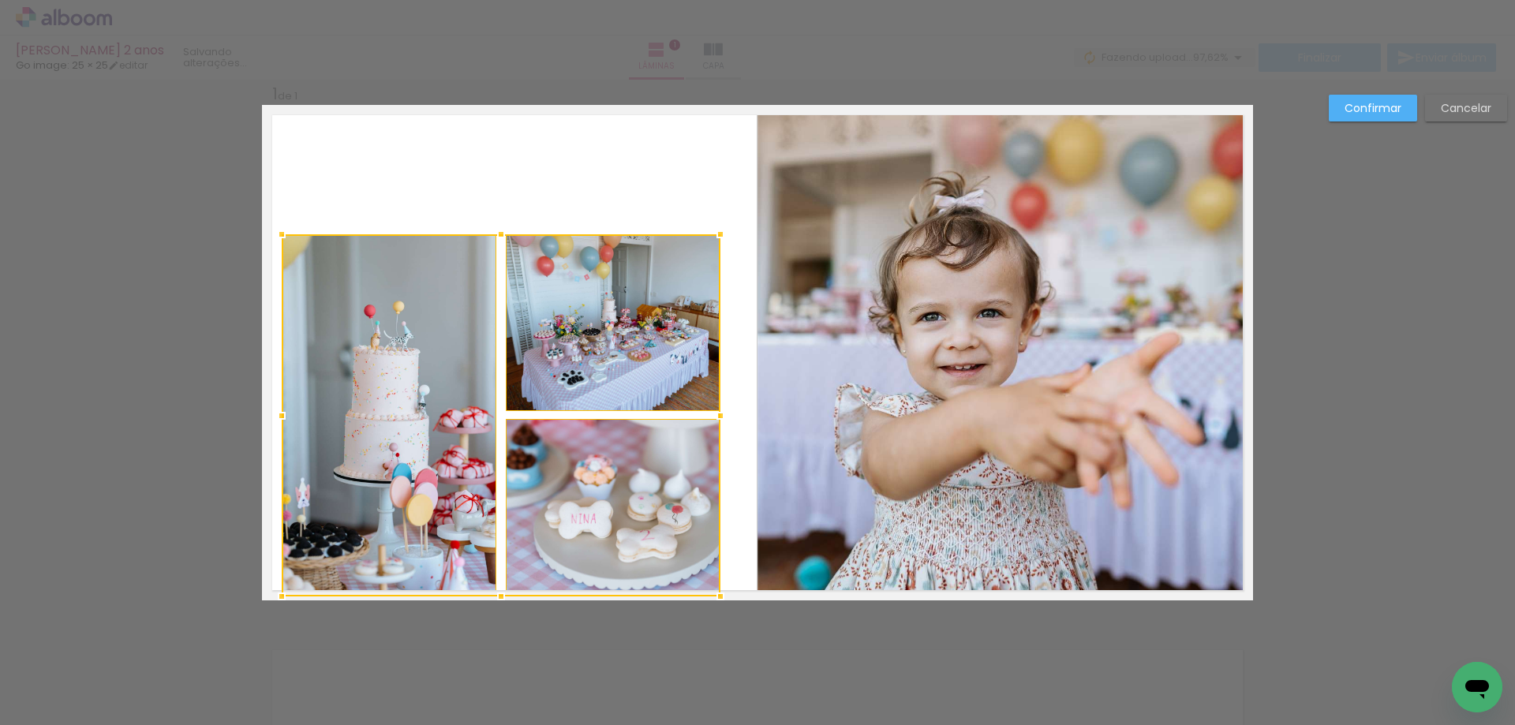
drag, startPoint x: 361, startPoint y: 415, endPoint x: 283, endPoint y: 412, distance: 78.2
click at [283, 412] on div at bounding box center [282, 416] width 32 height 32
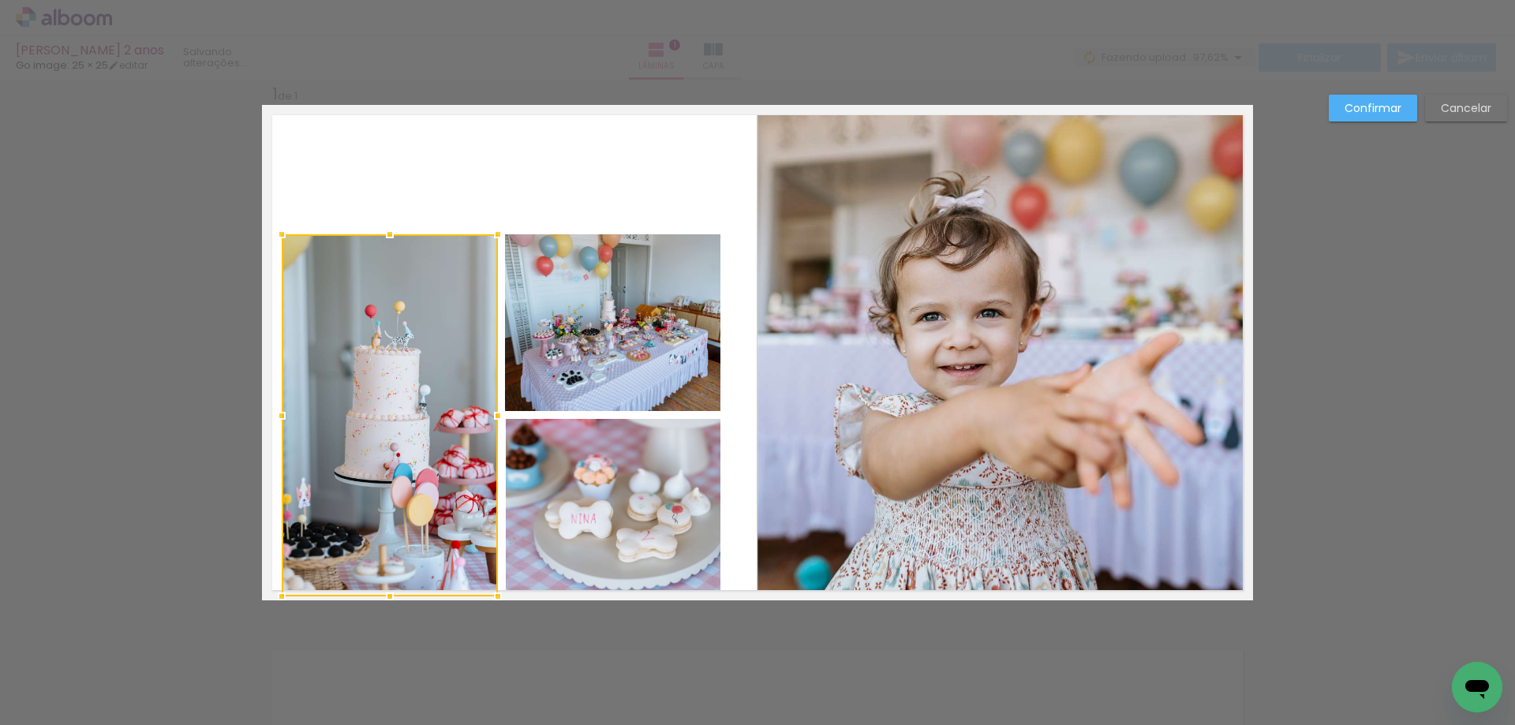
click at [410, 427] on div at bounding box center [390, 415] width 216 height 362
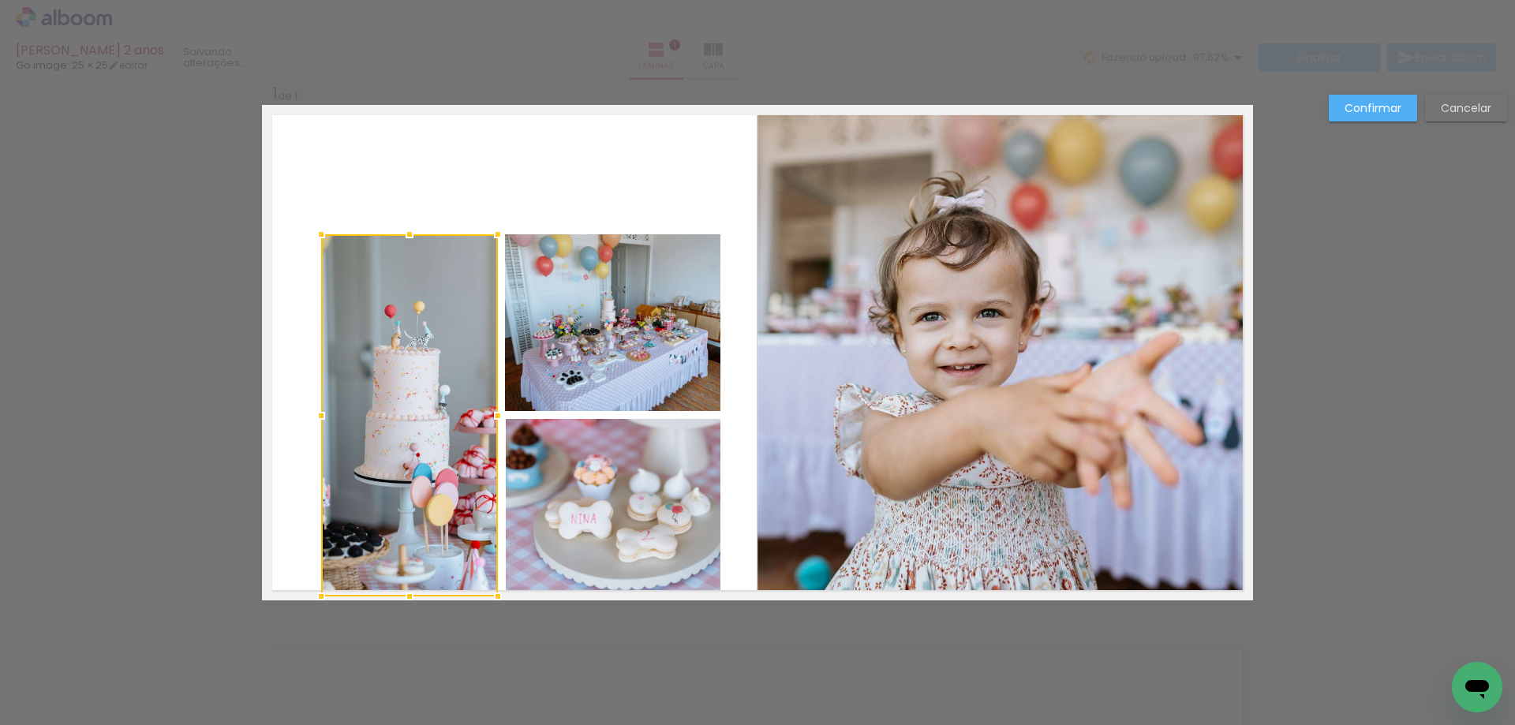
drag, startPoint x: 276, startPoint y: 416, endPoint x: 315, endPoint y: 414, distance: 38.7
click at [315, 414] on div at bounding box center [321, 416] width 32 height 32
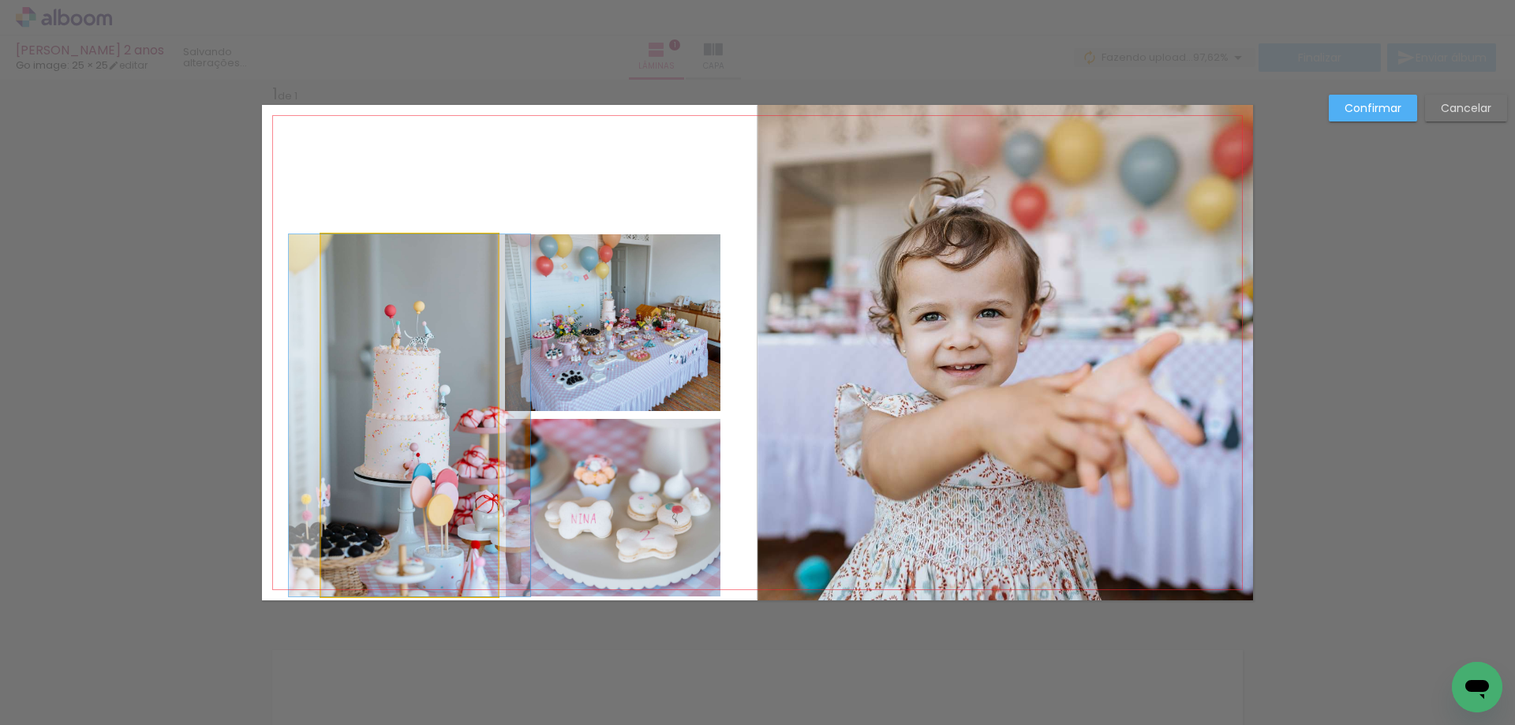
click at [390, 413] on quentale-photo at bounding box center [409, 415] width 177 height 362
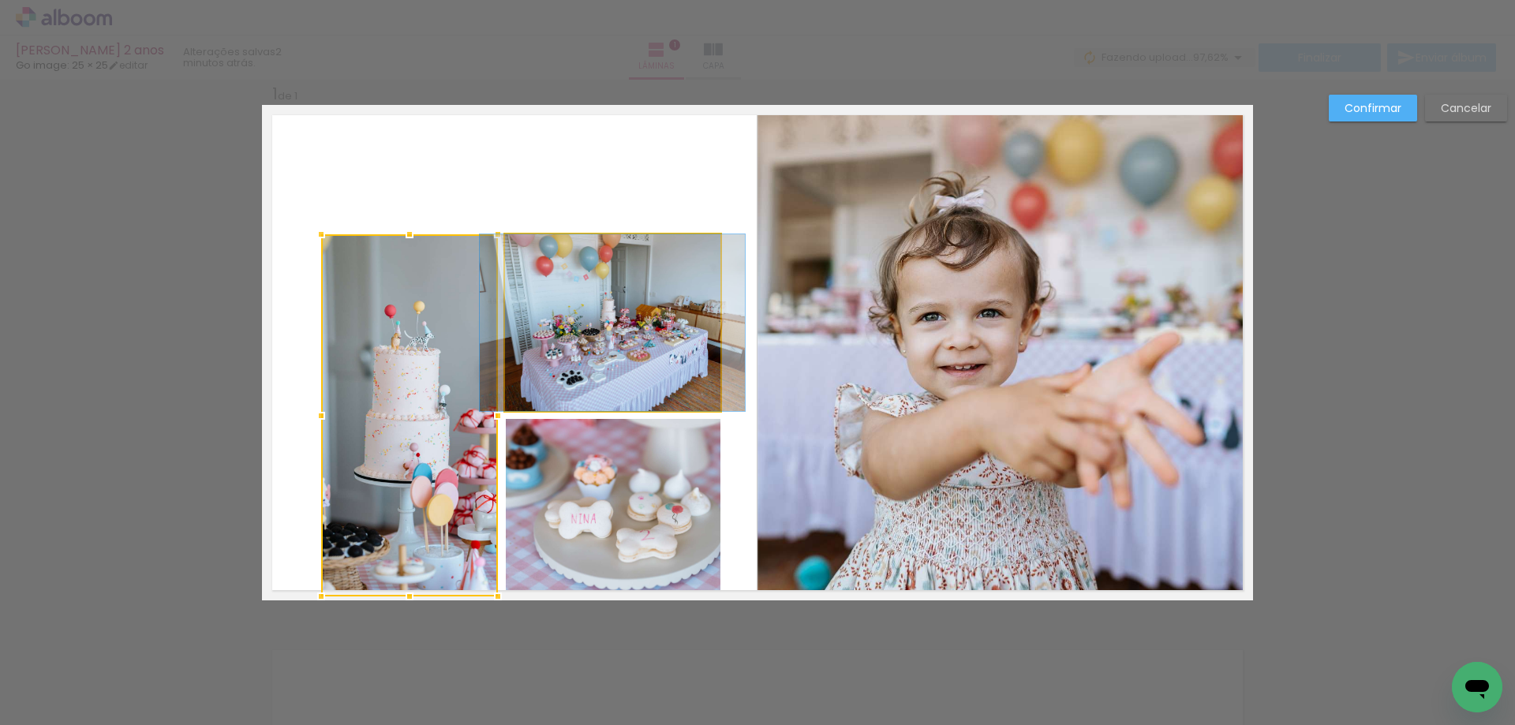
click at [543, 371] on quentale-photo at bounding box center [612, 322] width 215 height 177
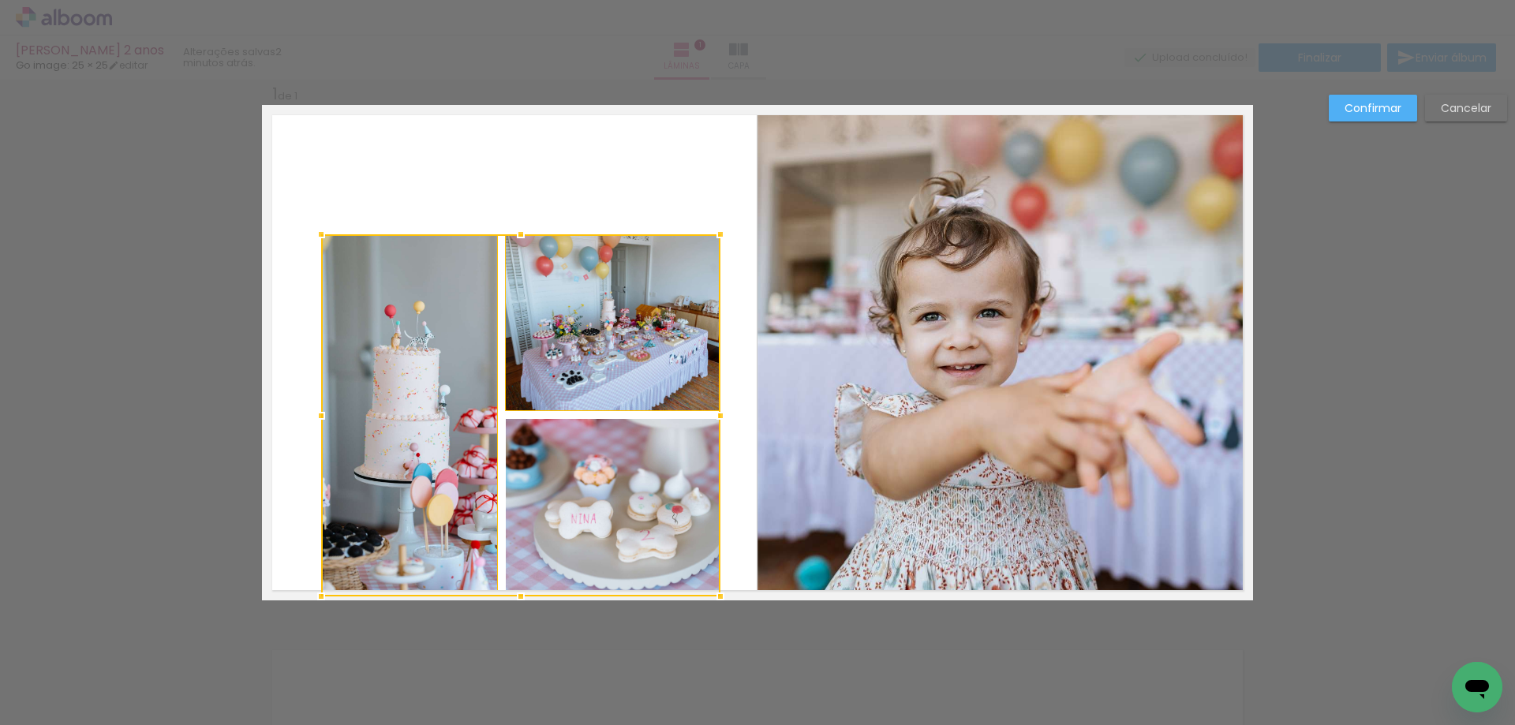
click at [544, 504] on div at bounding box center [520, 415] width 399 height 362
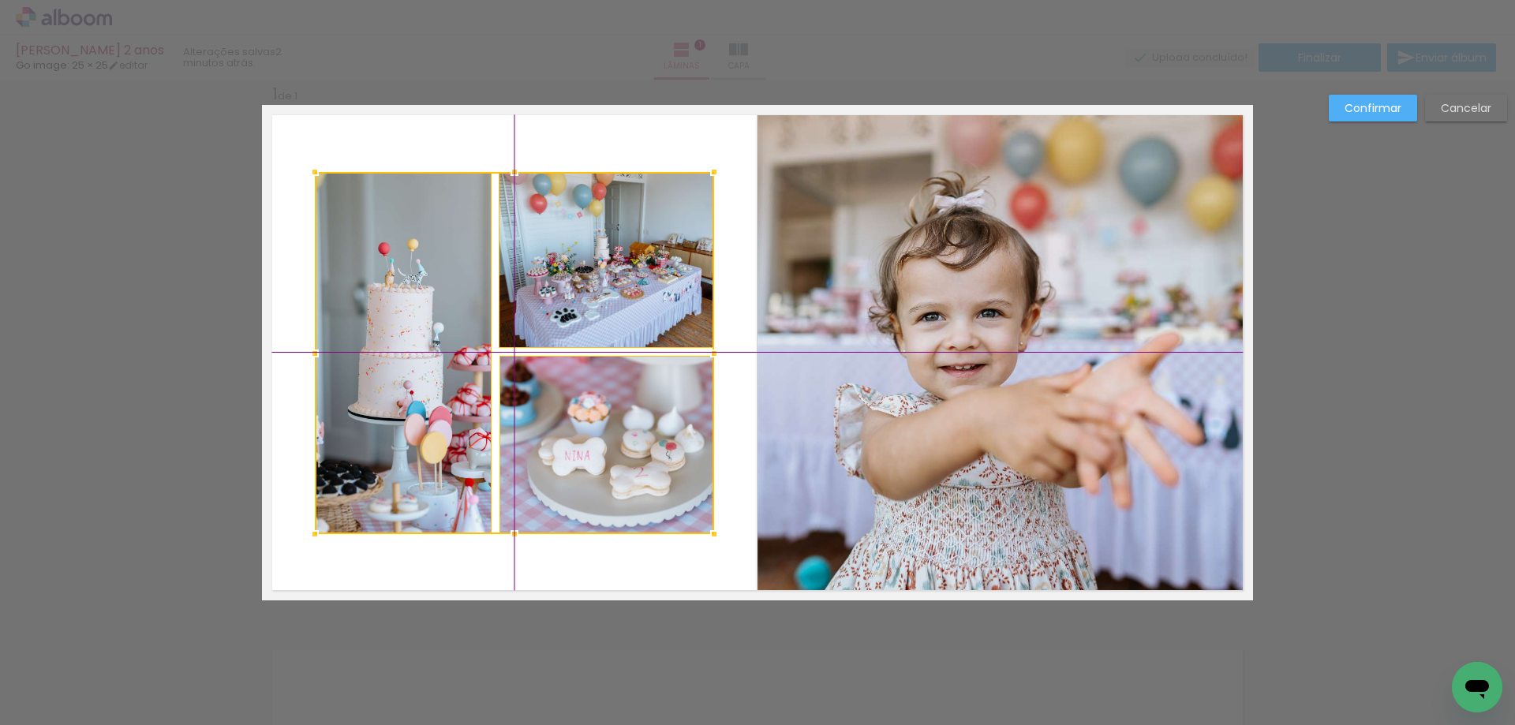
drag, startPoint x: 488, startPoint y: 482, endPoint x: 492, endPoint y: 440, distance: 42.1
click at [492, 440] on div at bounding box center [514, 353] width 399 height 362
click at [588, 275] on div at bounding box center [514, 353] width 399 height 362
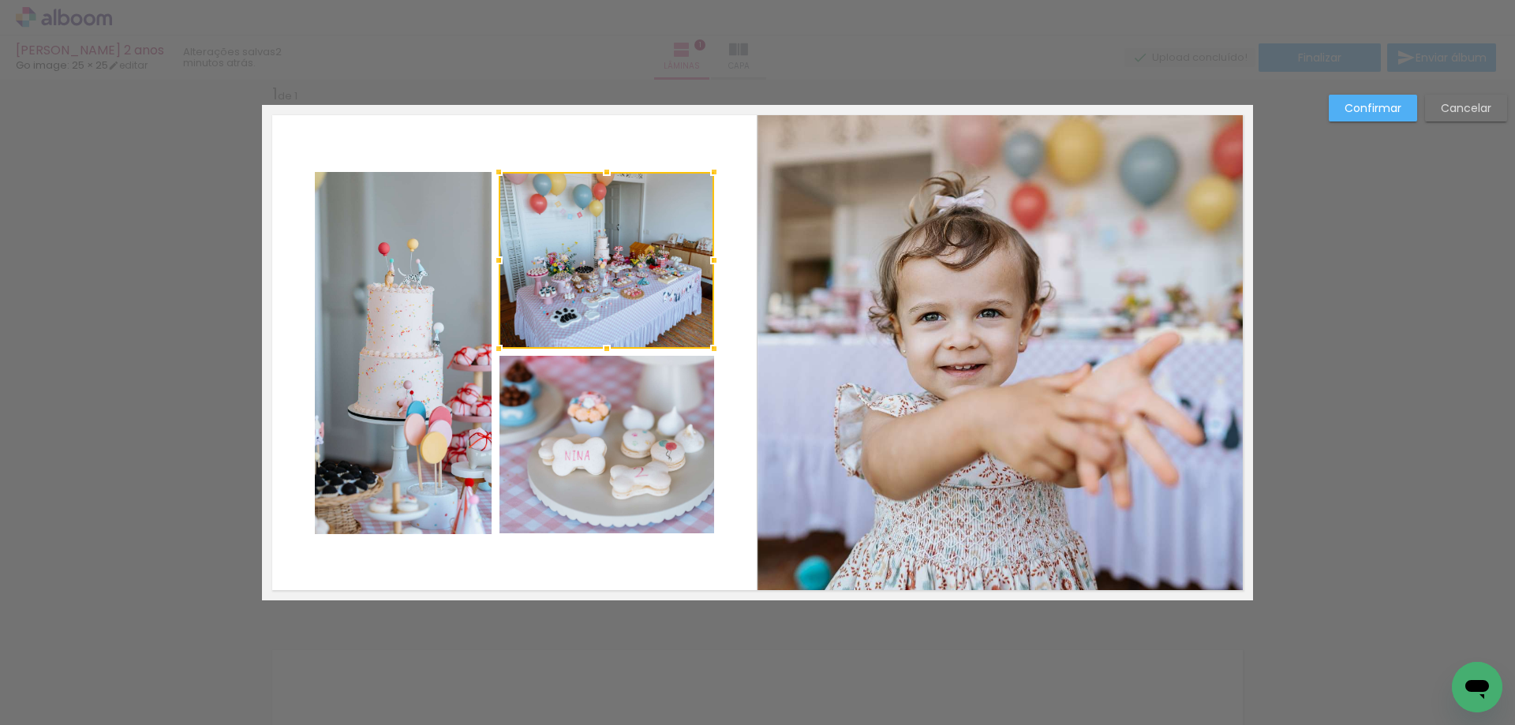
click at [591, 280] on div at bounding box center [606, 260] width 215 height 177
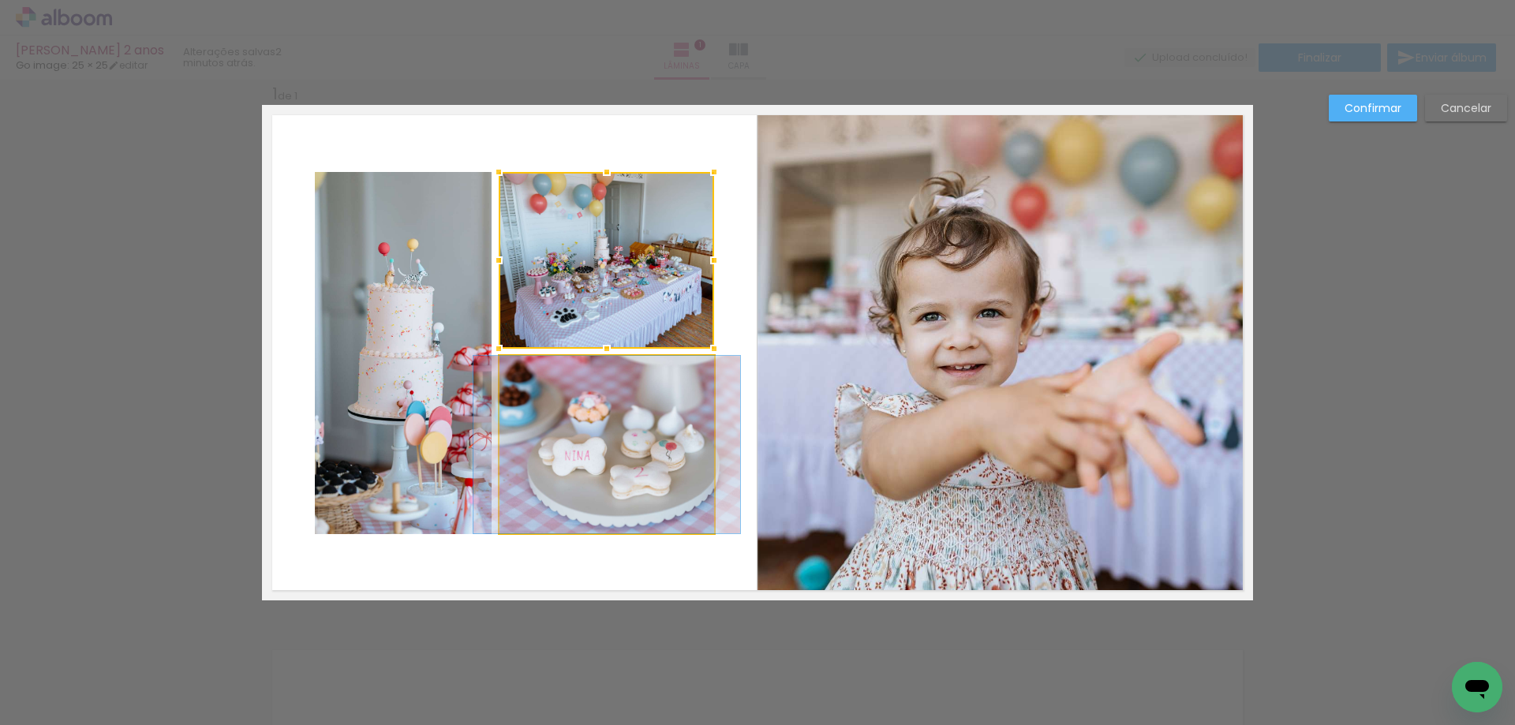
click at [571, 427] on quentale-photo at bounding box center [606, 444] width 215 height 177
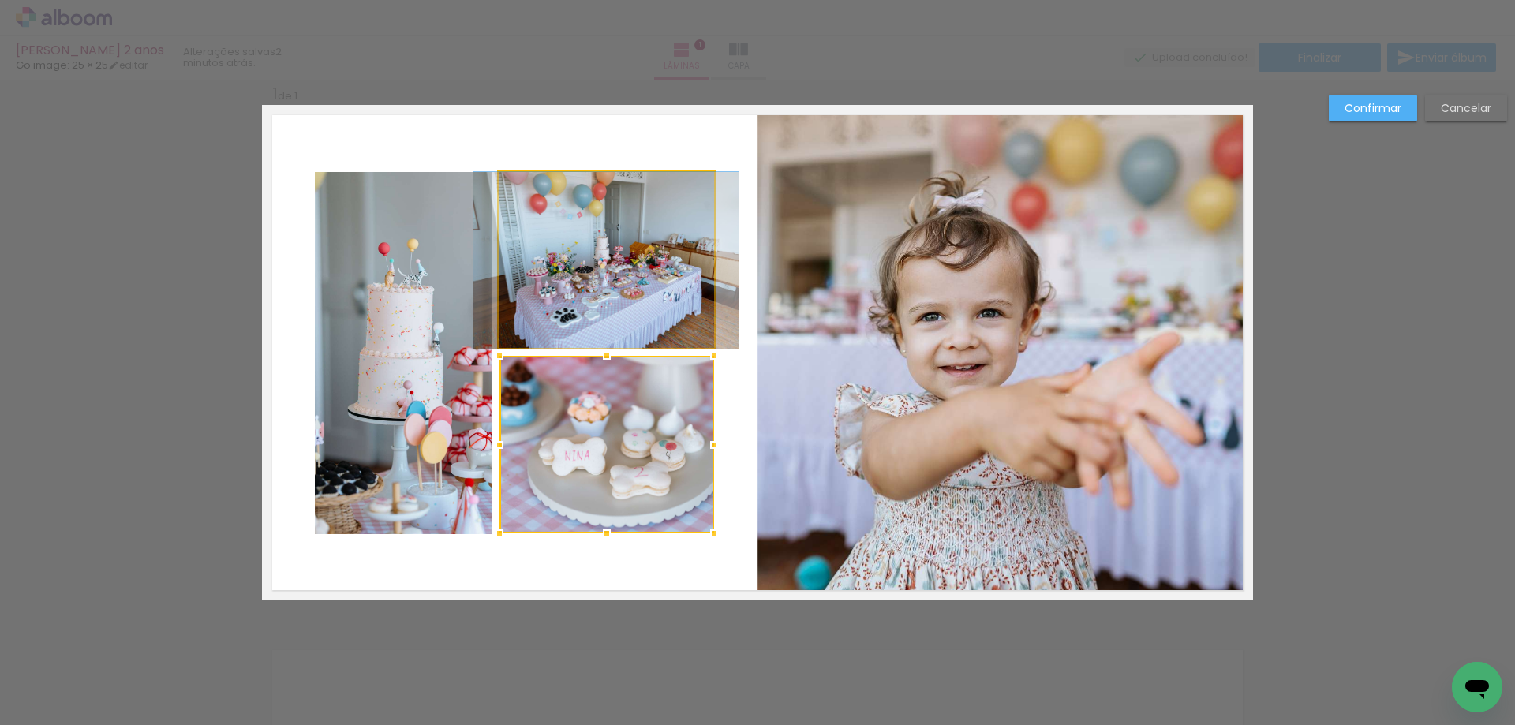
click at [591, 288] on quentale-photo at bounding box center [606, 260] width 215 height 177
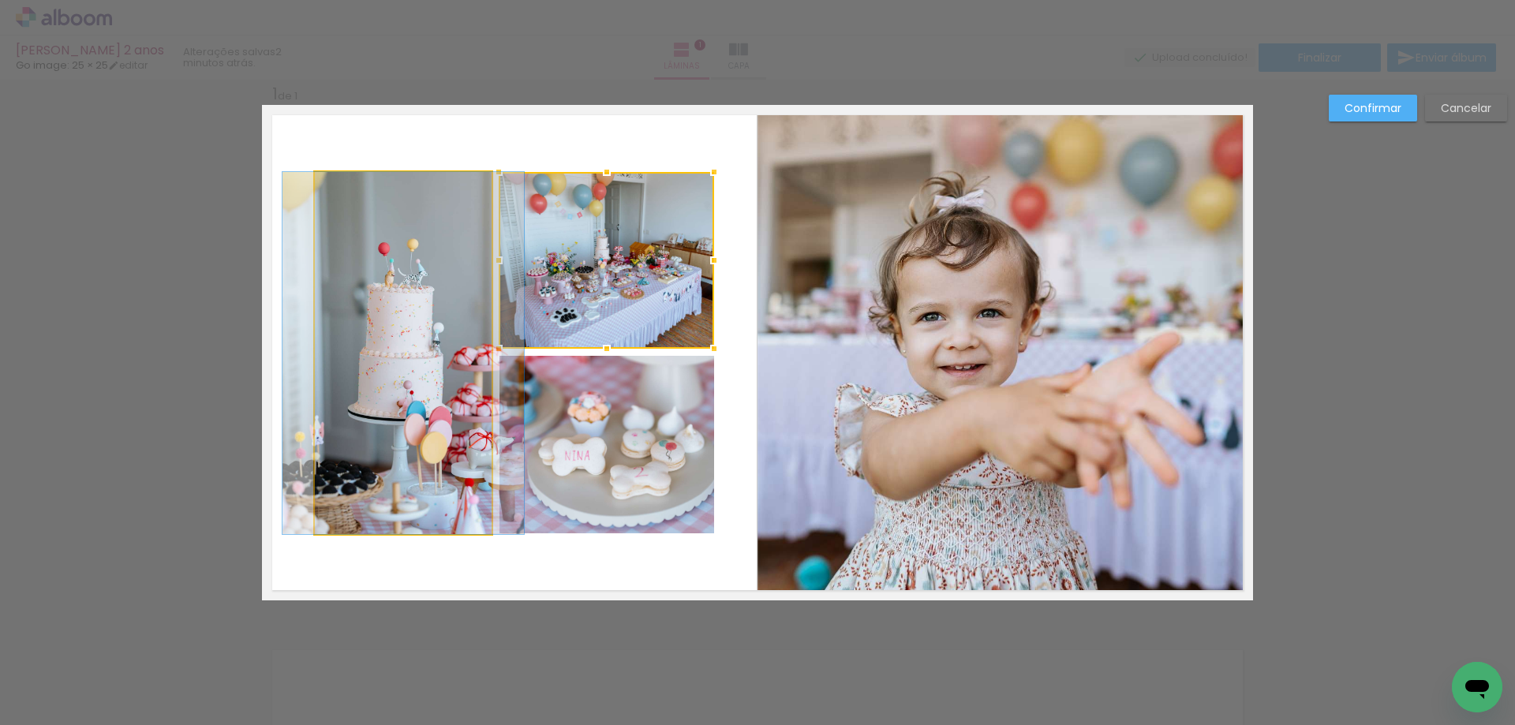
click at [391, 349] on quentale-photo at bounding box center [403, 353] width 177 height 362
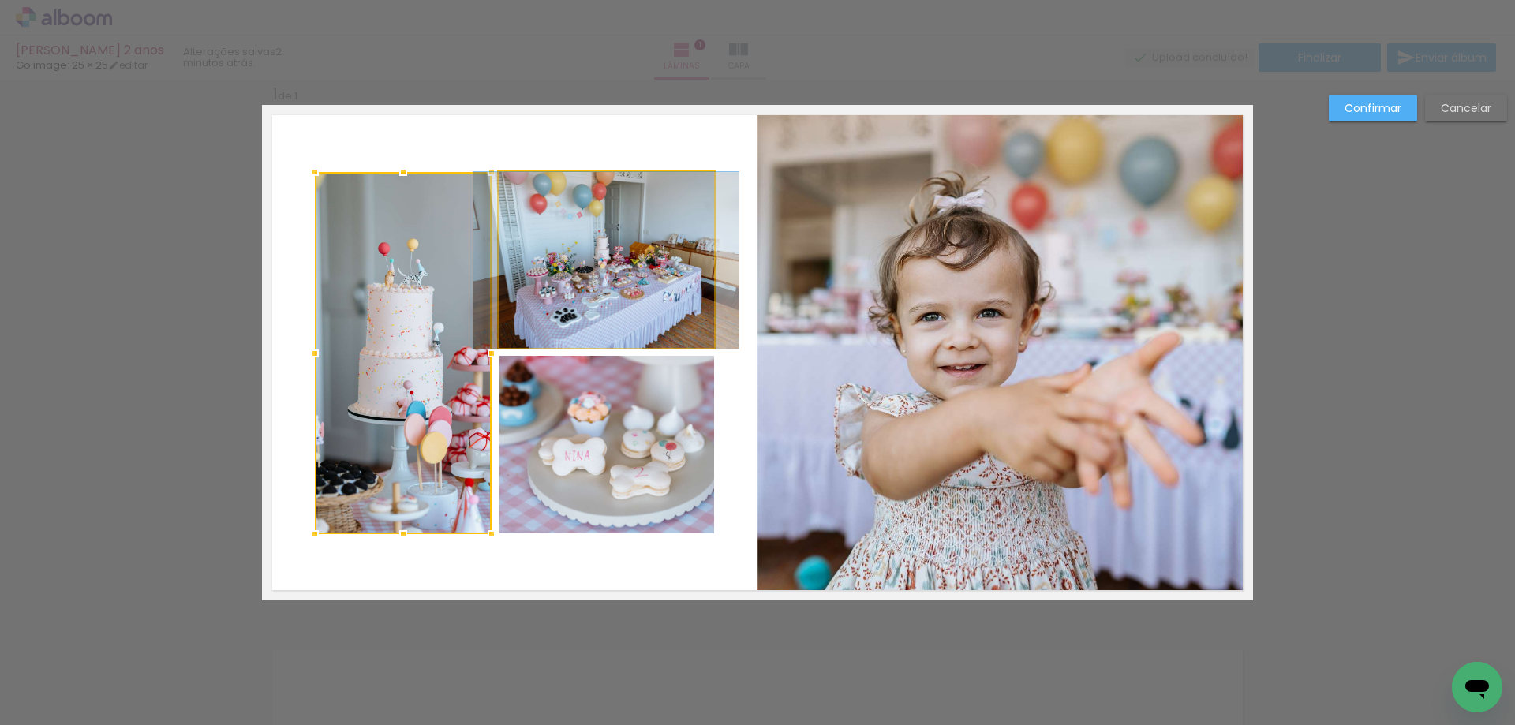
click at [559, 300] on quentale-photo at bounding box center [606, 260] width 215 height 177
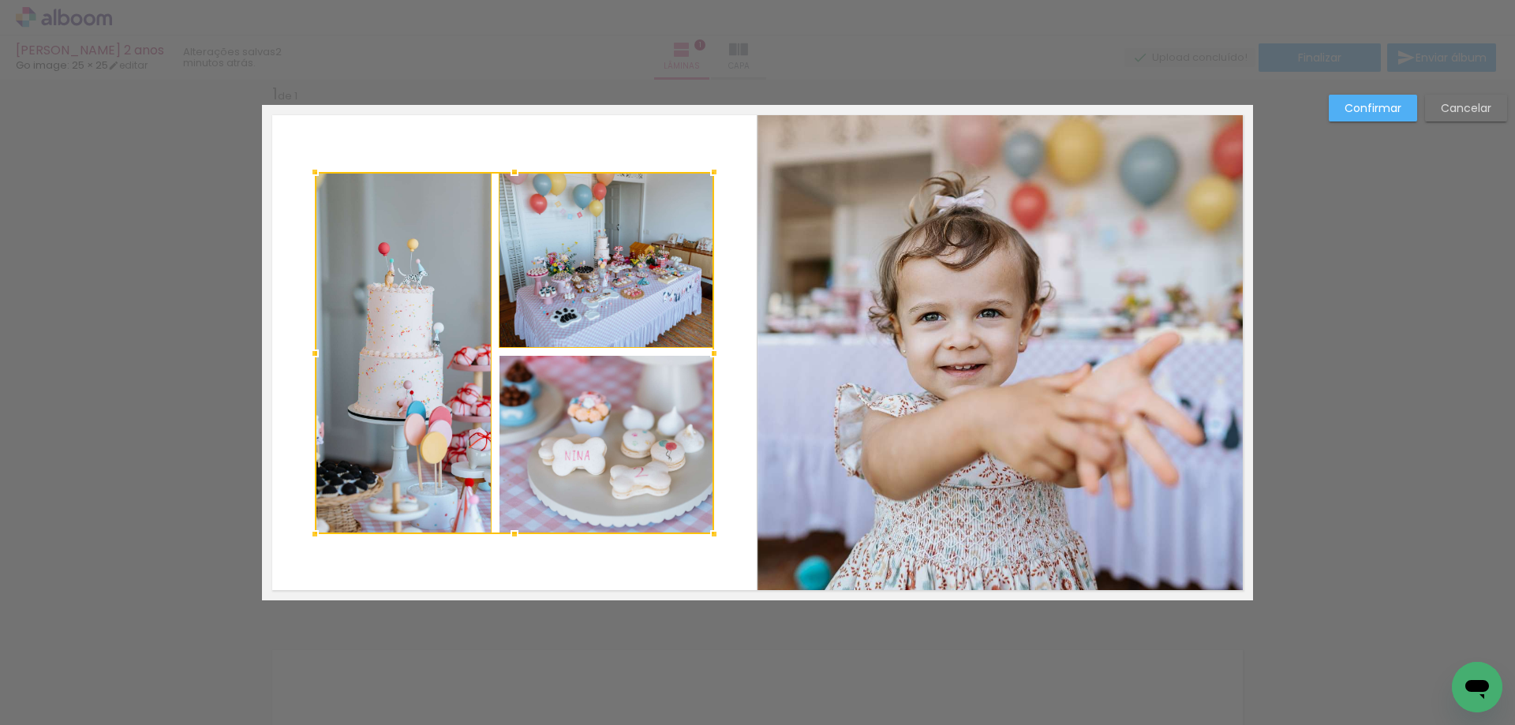
click at [570, 443] on div at bounding box center [514, 353] width 399 height 362
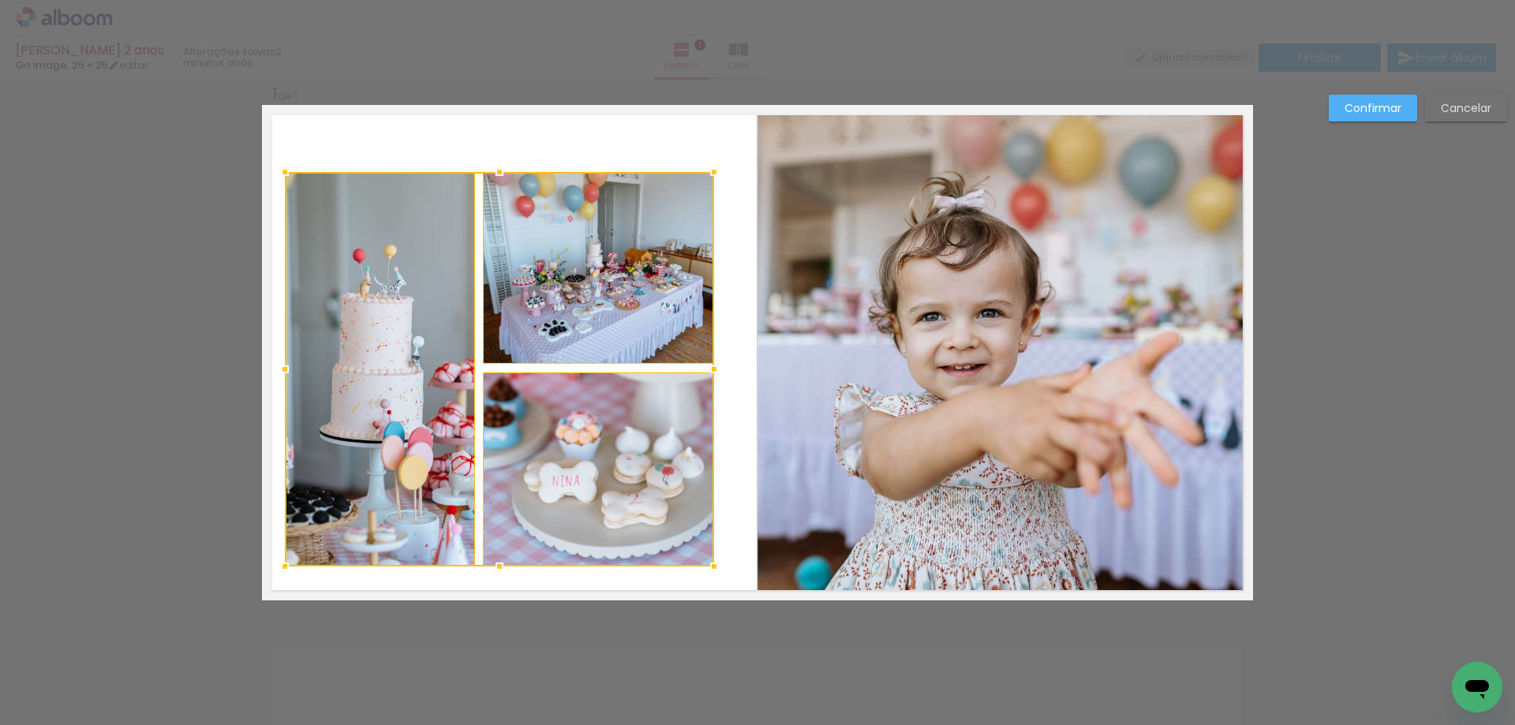
drag, startPoint x: 308, startPoint y: 534, endPoint x: 267, endPoint y: 545, distance: 42.5
click at [267, 545] on album-spread "1 de 1" at bounding box center [757, 352] width 991 height 495
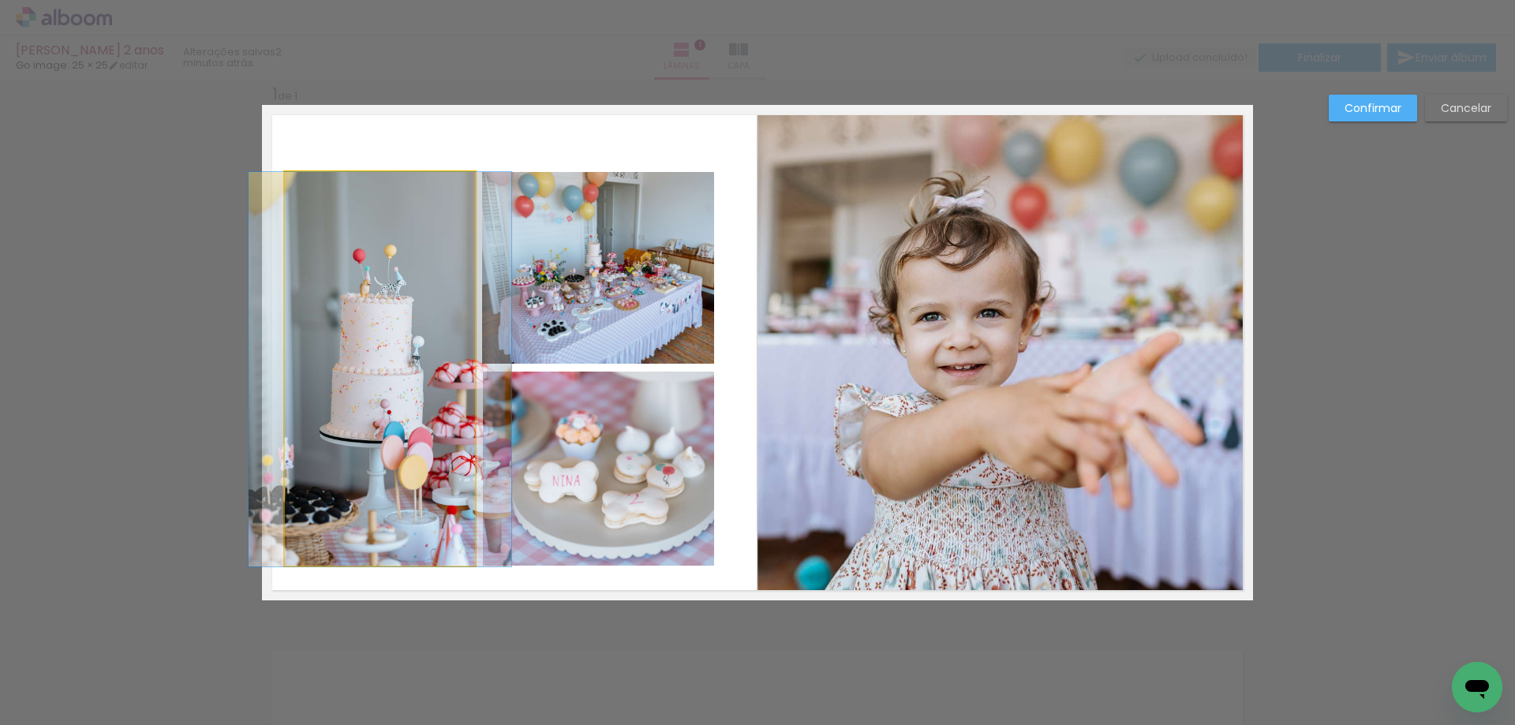
click at [396, 473] on quentale-photo at bounding box center [380, 369] width 190 height 394
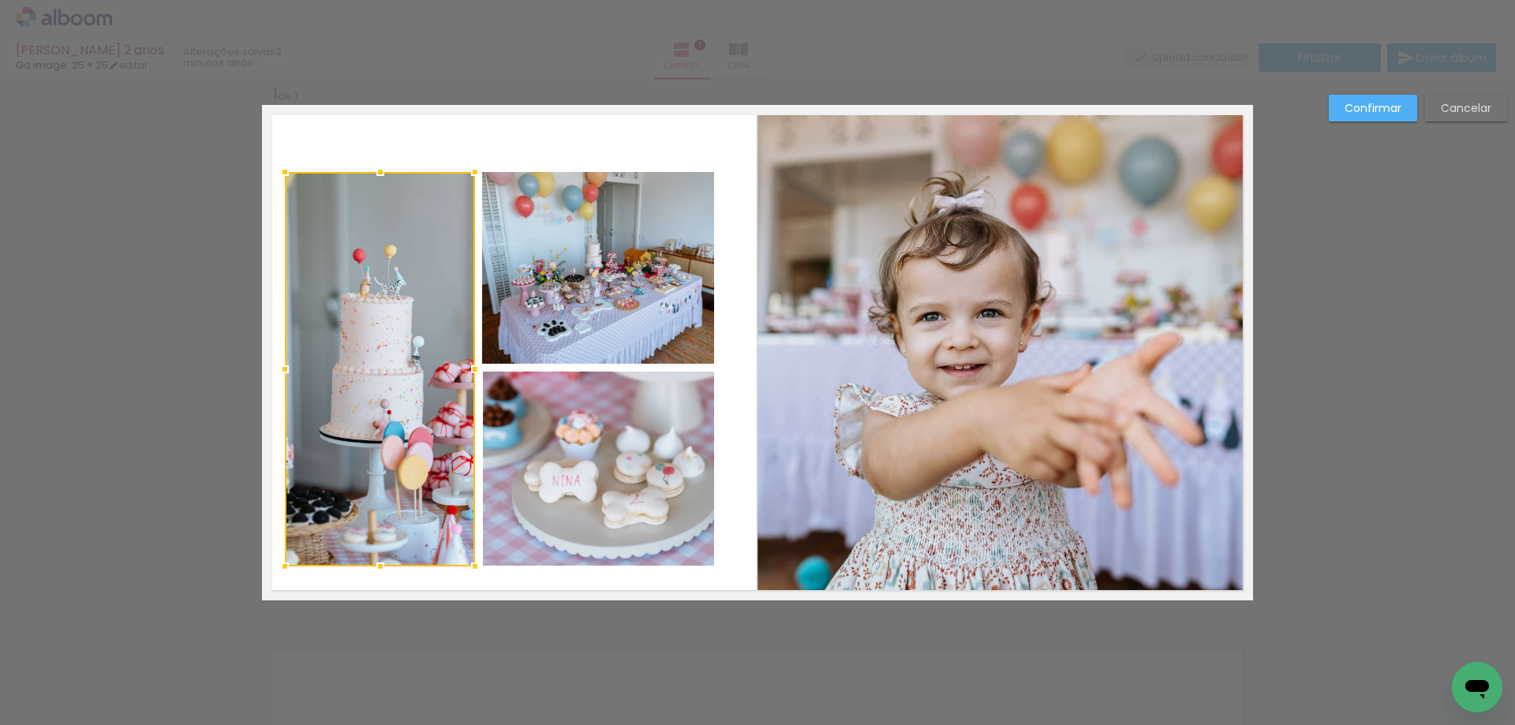
click at [594, 308] on quentale-photo at bounding box center [598, 268] width 232 height 192
click at [540, 480] on div at bounding box center [499, 369] width 429 height 394
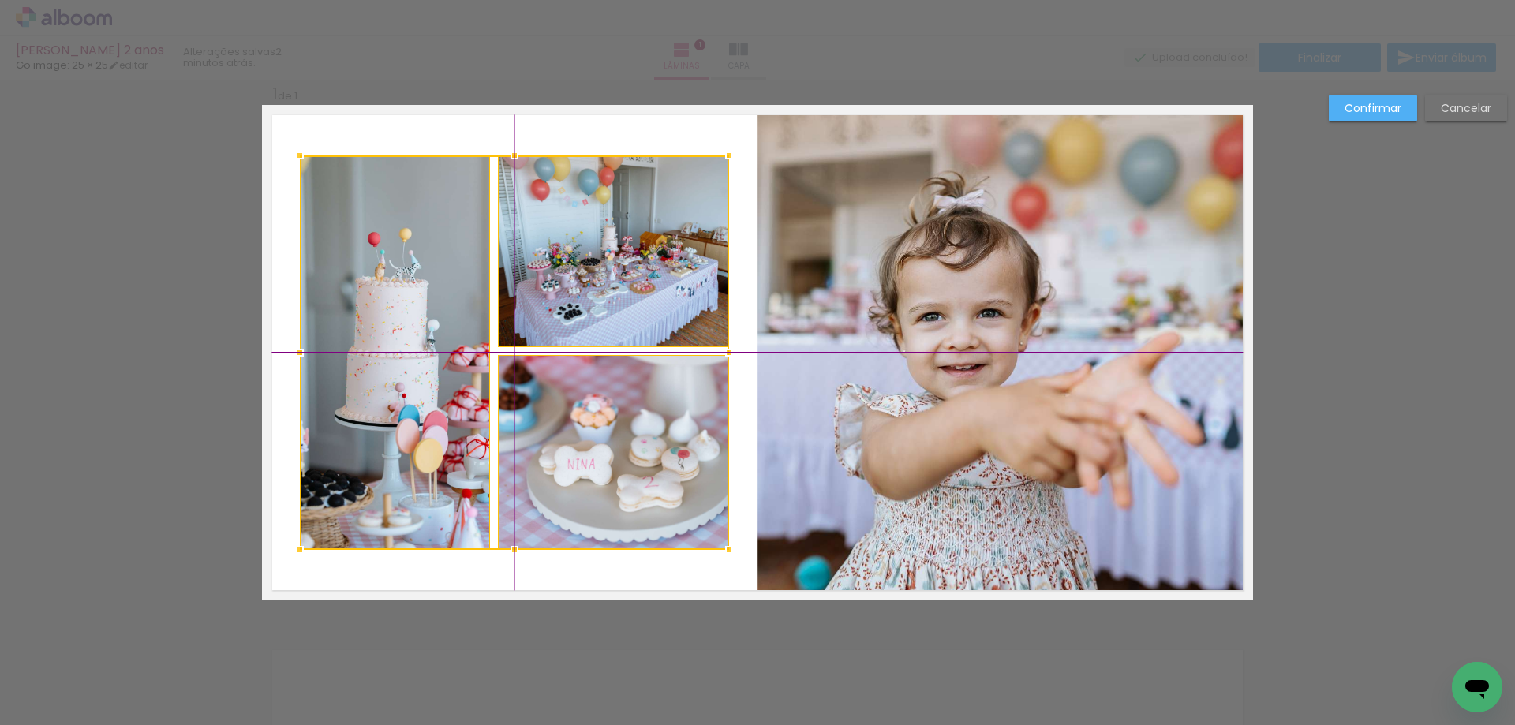
drag, startPoint x: 462, startPoint y: 442, endPoint x: 470, endPoint y: 437, distance: 9.2
click at [470, 437] on div at bounding box center [514, 352] width 429 height 394
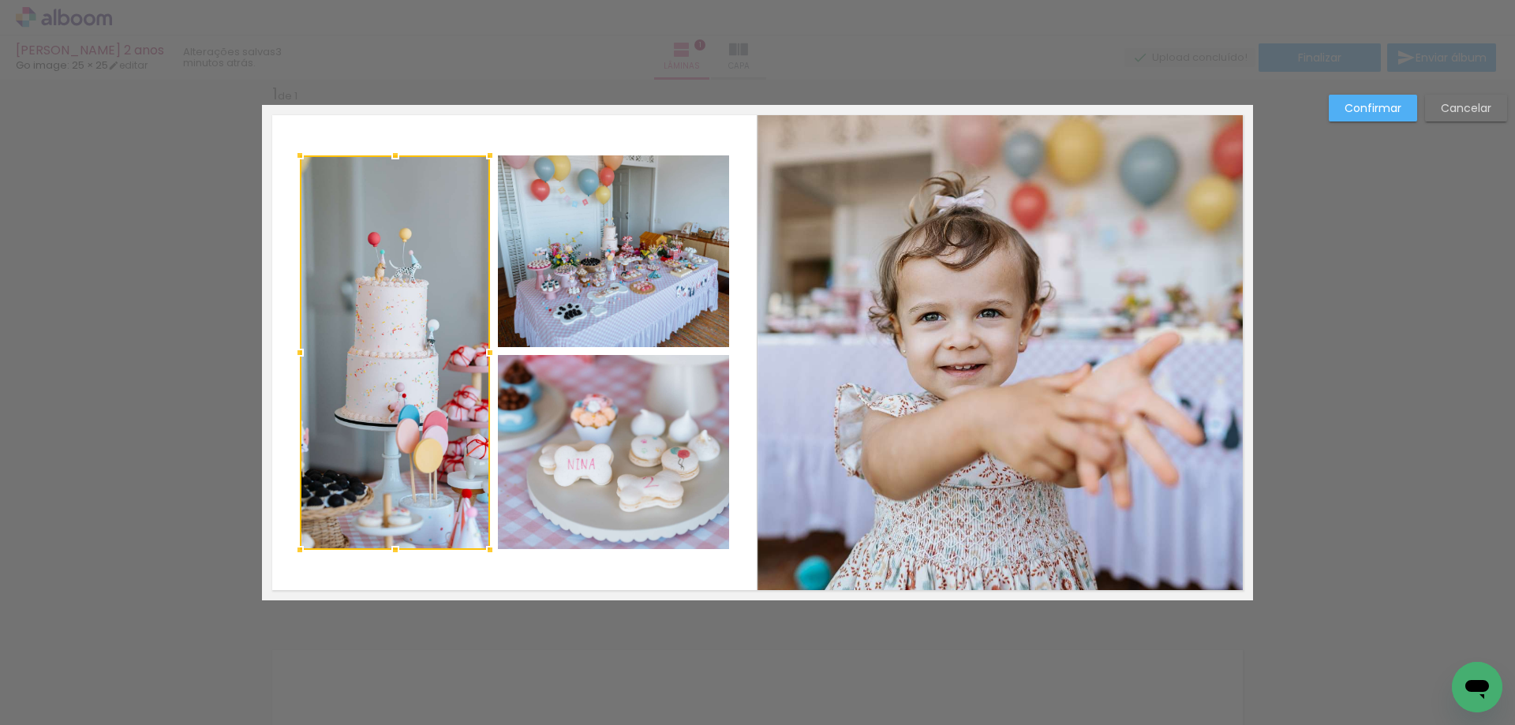
click at [0, 0] on slot "Confirmar" at bounding box center [0, 0] width 0 height 0
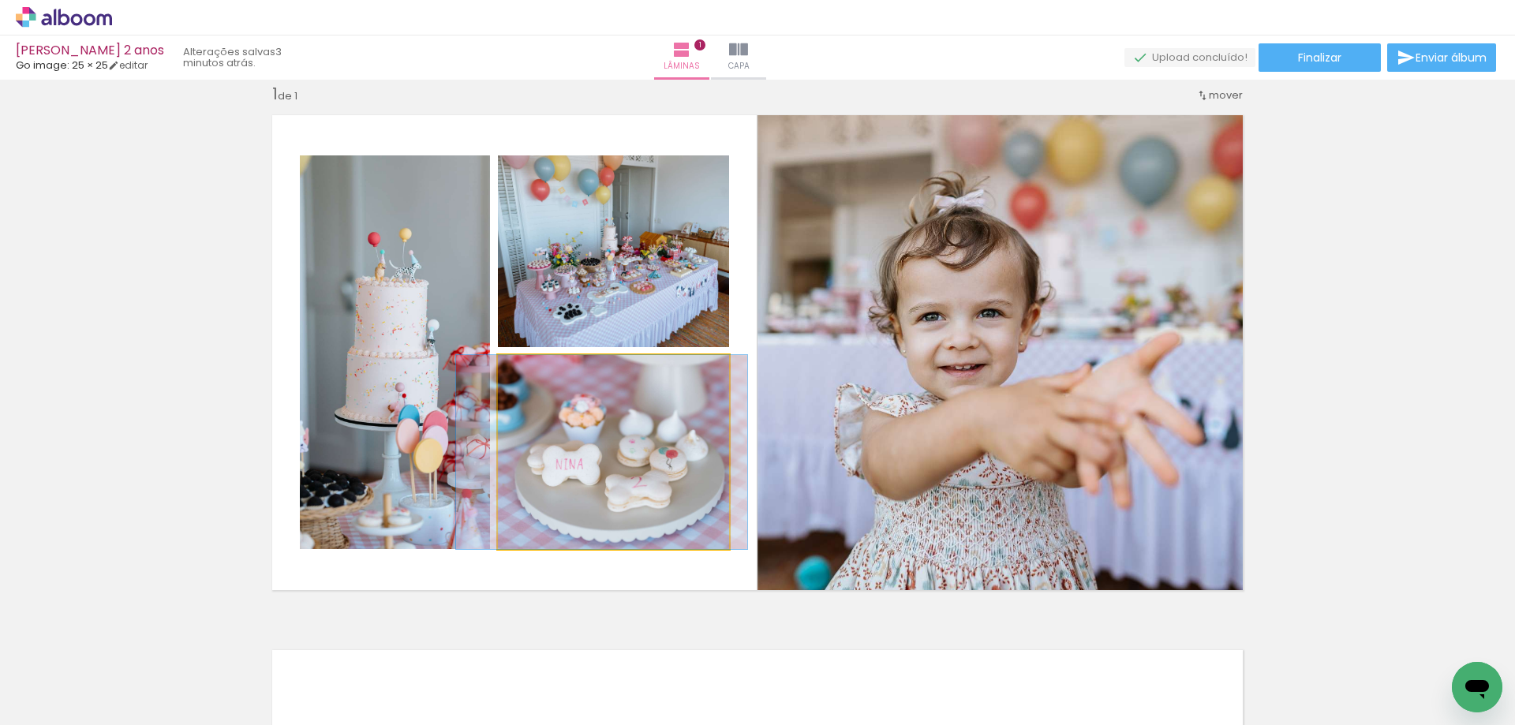
drag, startPoint x: 633, startPoint y: 459, endPoint x: 622, endPoint y: 459, distance: 11.8
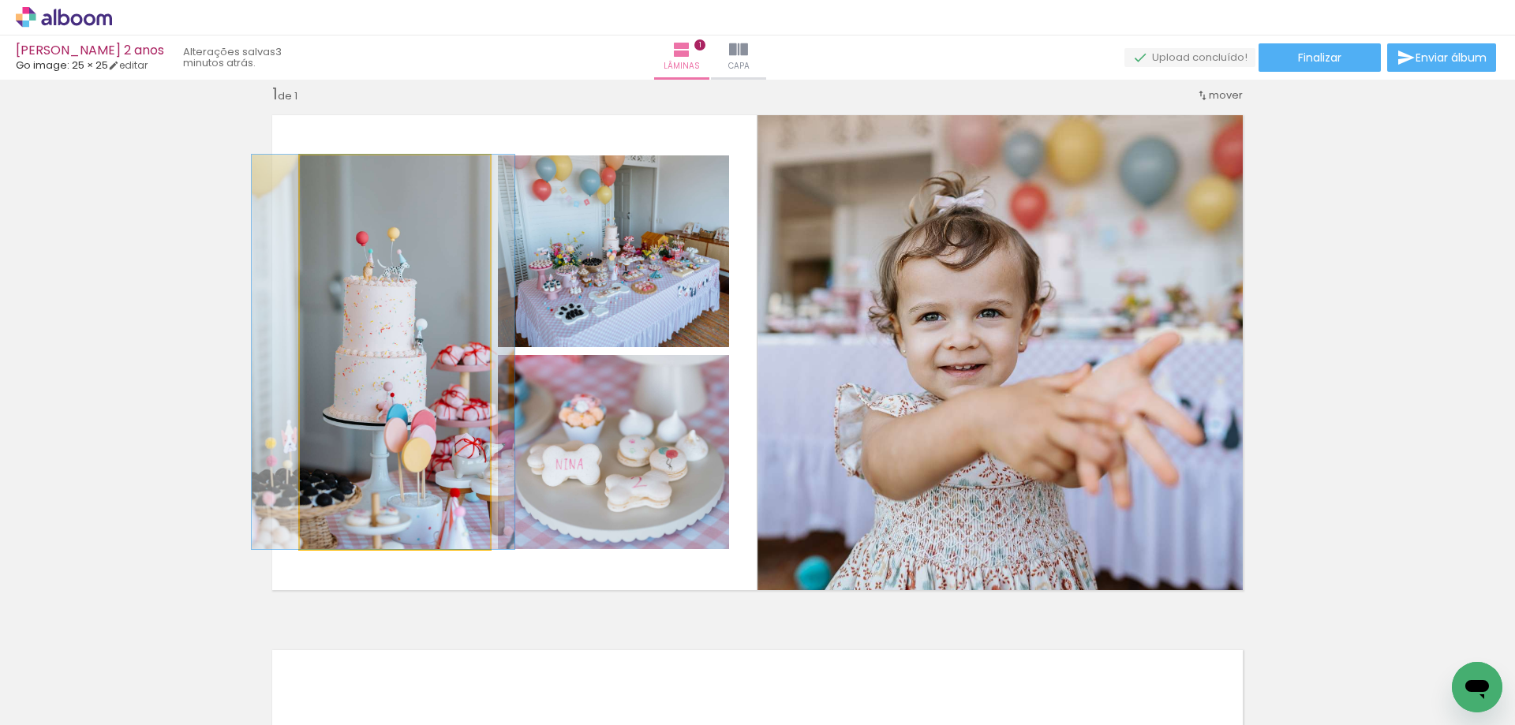
drag, startPoint x: 375, startPoint y: 480, endPoint x: 363, endPoint y: 472, distance: 14.7
drag, startPoint x: 405, startPoint y: 514, endPoint x: 409, endPoint y: 502, distance: 12.2
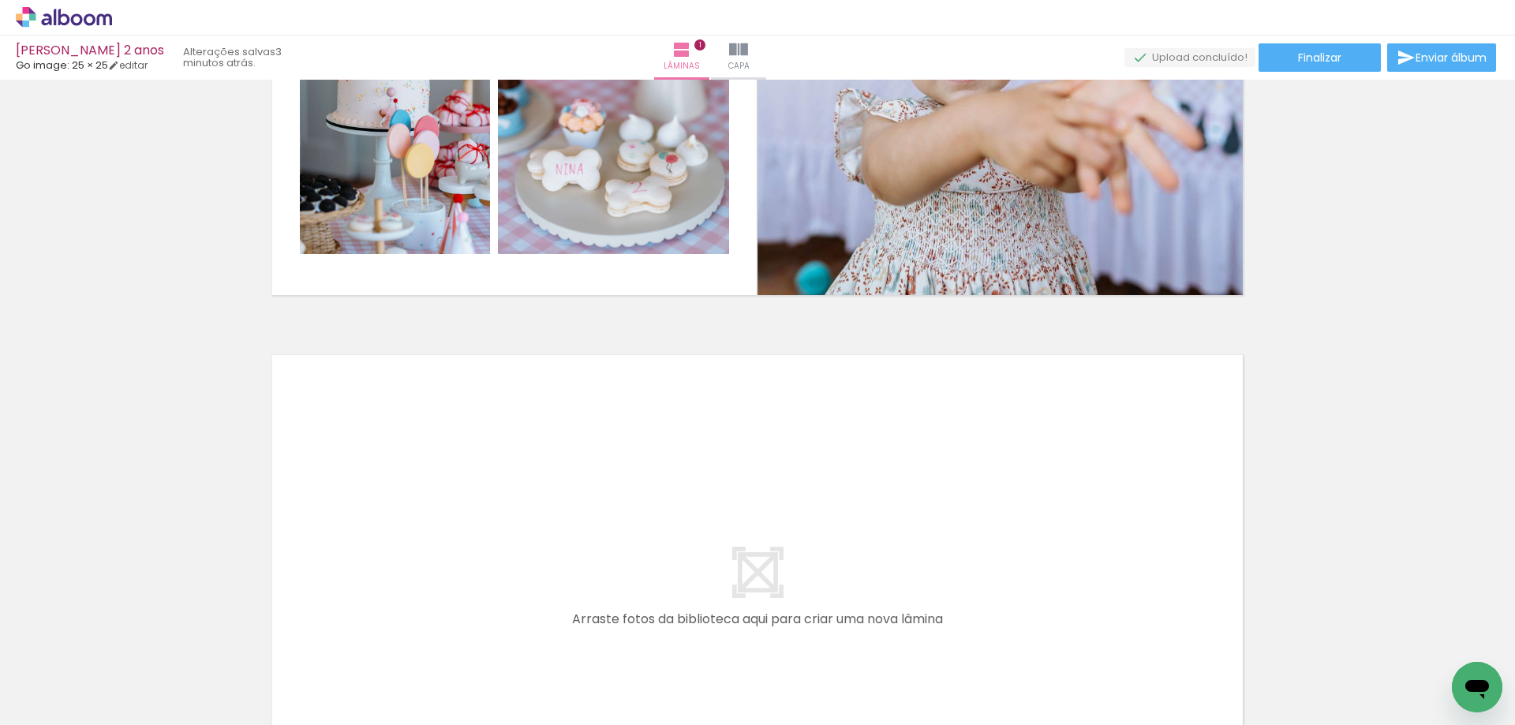
scroll to position [394, 0]
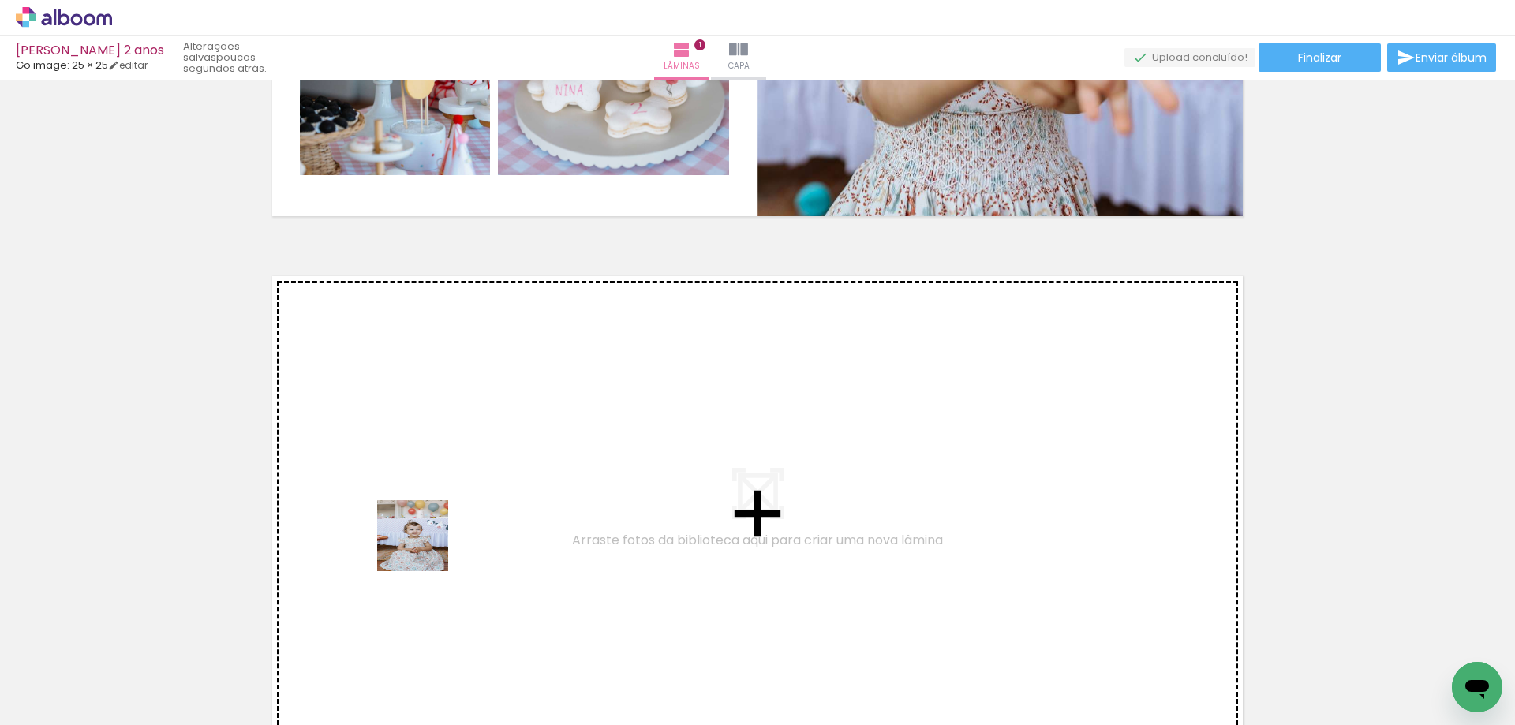
drag, startPoint x: 424, startPoint y: 682, endPoint x: 424, endPoint y: 506, distance: 175.1
click at [424, 506] on quentale-workspace at bounding box center [757, 362] width 1515 height 725
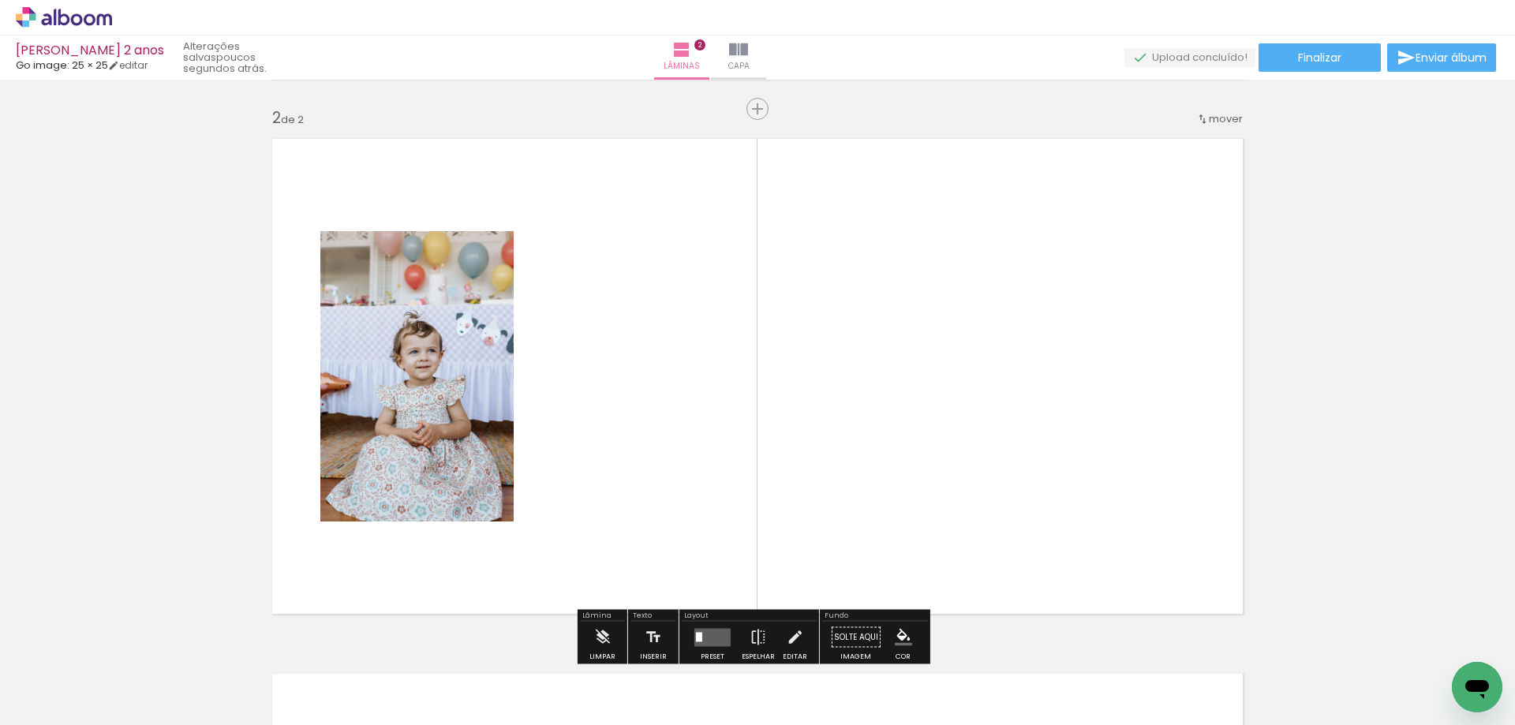
scroll to position [555, 0]
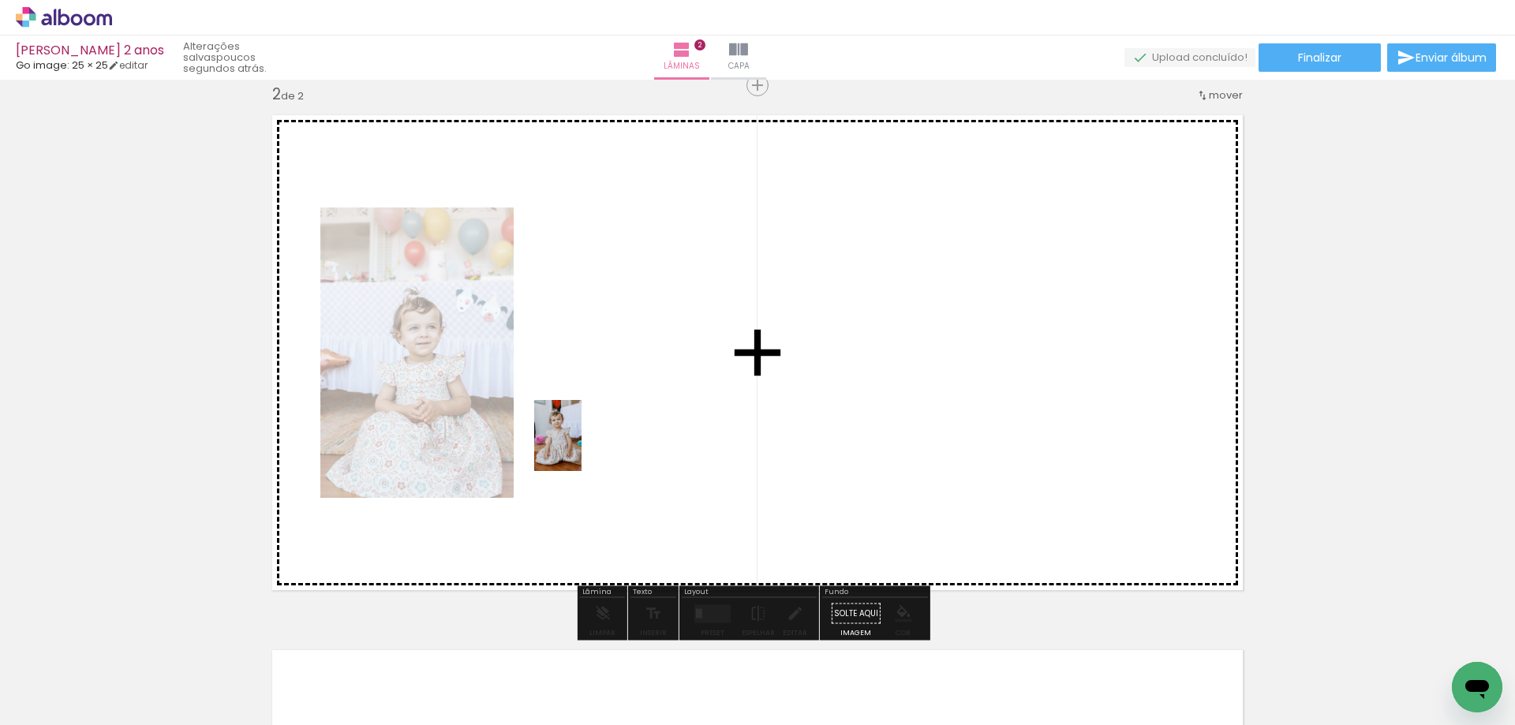
drag, startPoint x: 541, startPoint y: 608, endPoint x: 582, endPoint y: 447, distance: 166.8
click at [582, 447] on quentale-workspace at bounding box center [757, 362] width 1515 height 725
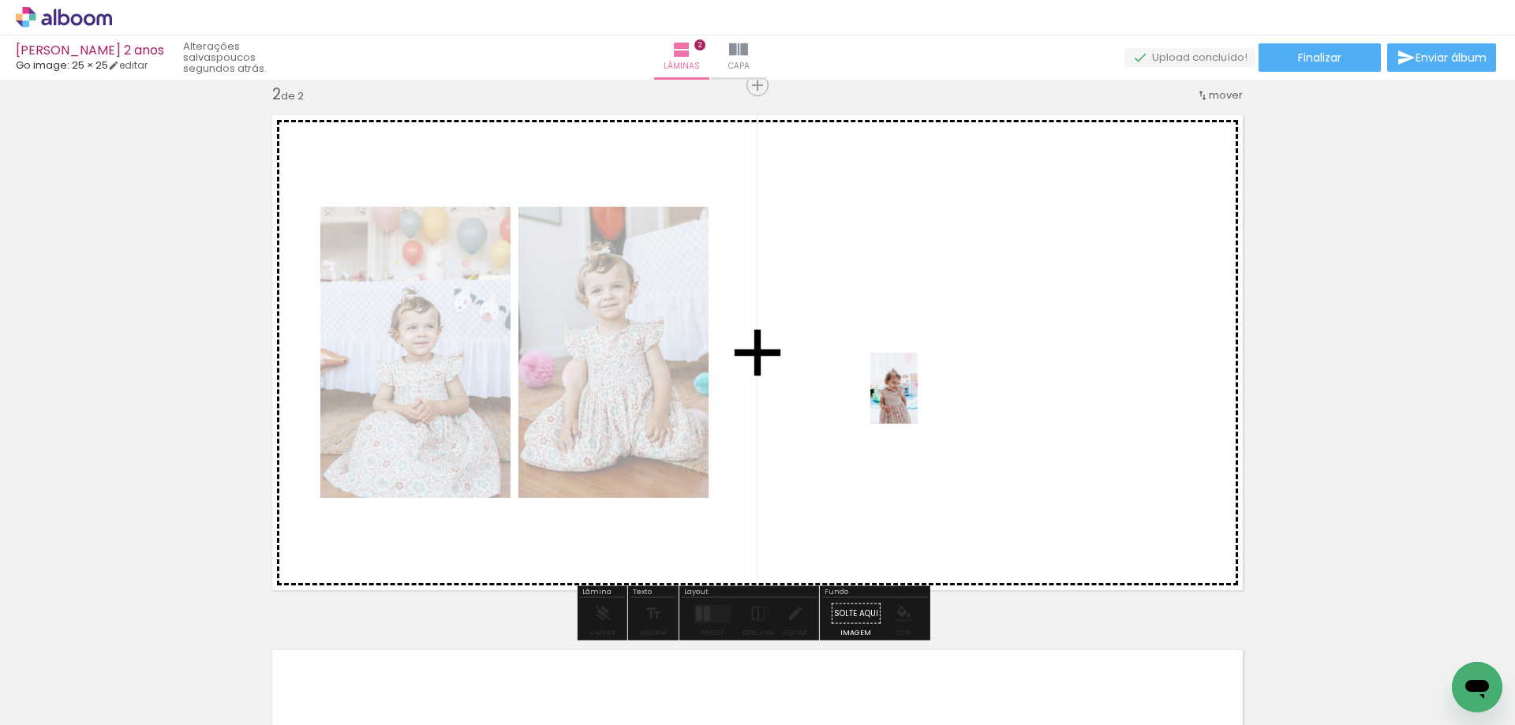
drag, startPoint x: 264, startPoint y: 674, endPoint x: 917, endPoint y: 400, distance: 708.5
click at [917, 400] on quentale-workspace at bounding box center [757, 362] width 1515 height 725
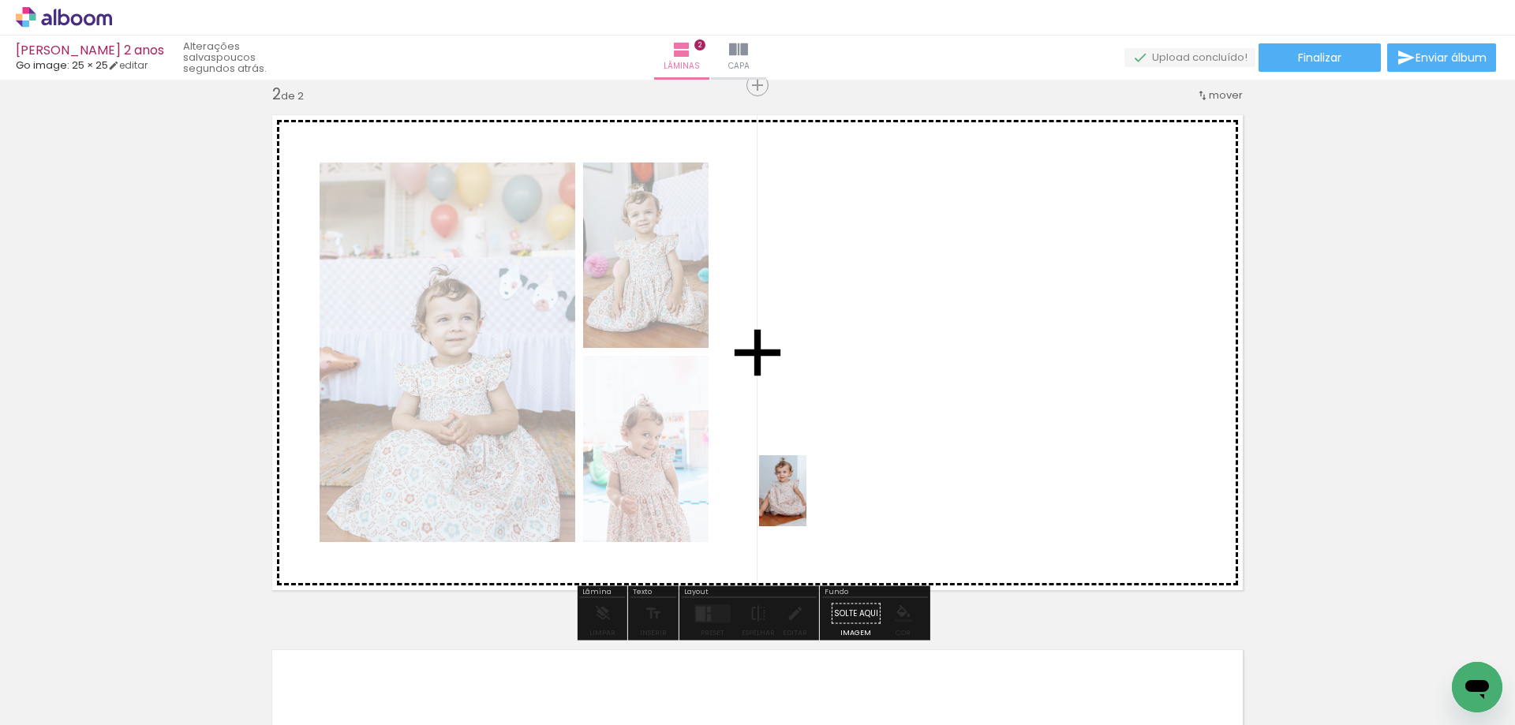
drag, startPoint x: 345, startPoint y: 673, endPoint x: 874, endPoint y: 404, distance: 593.8
click at [874, 404] on quentale-workspace at bounding box center [757, 362] width 1515 height 725
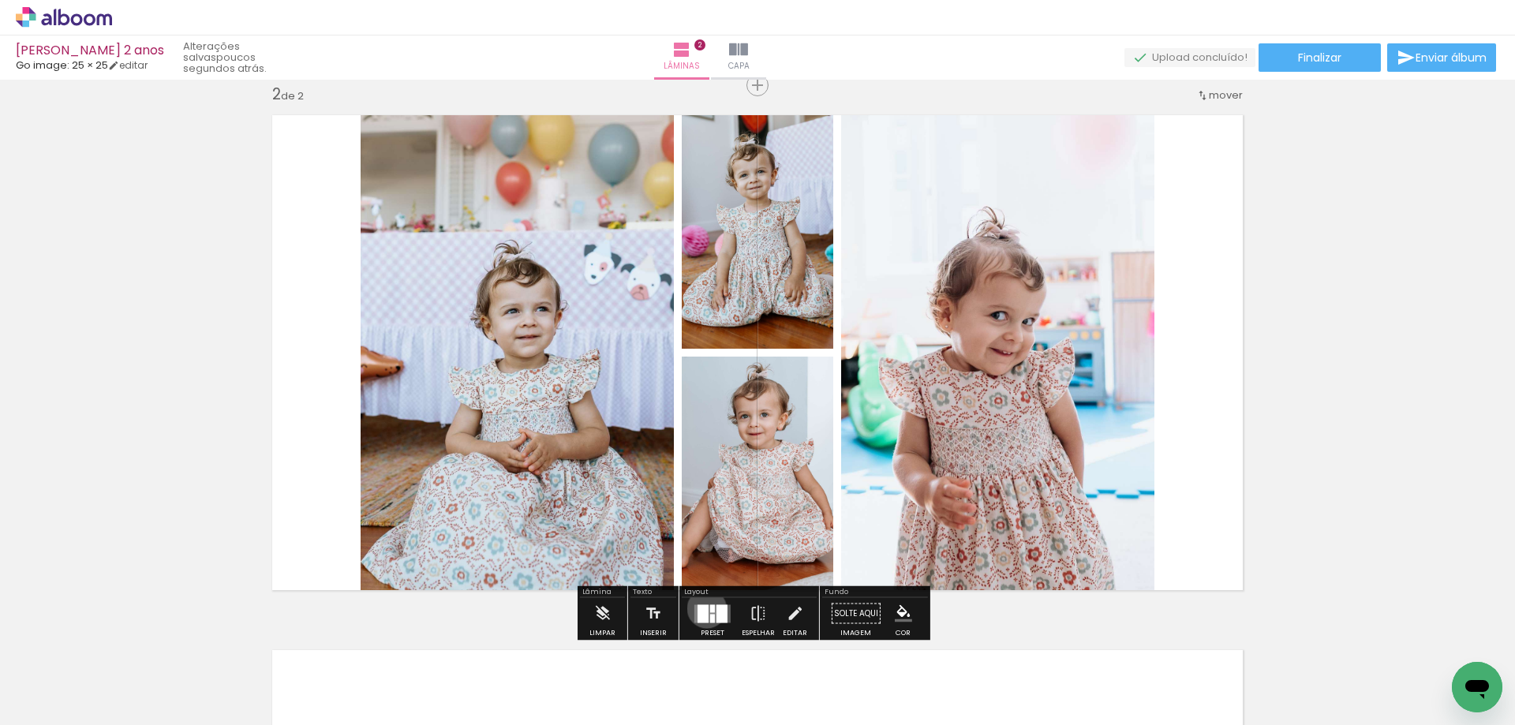
click at [703, 608] on div at bounding box center [702, 613] width 11 height 18
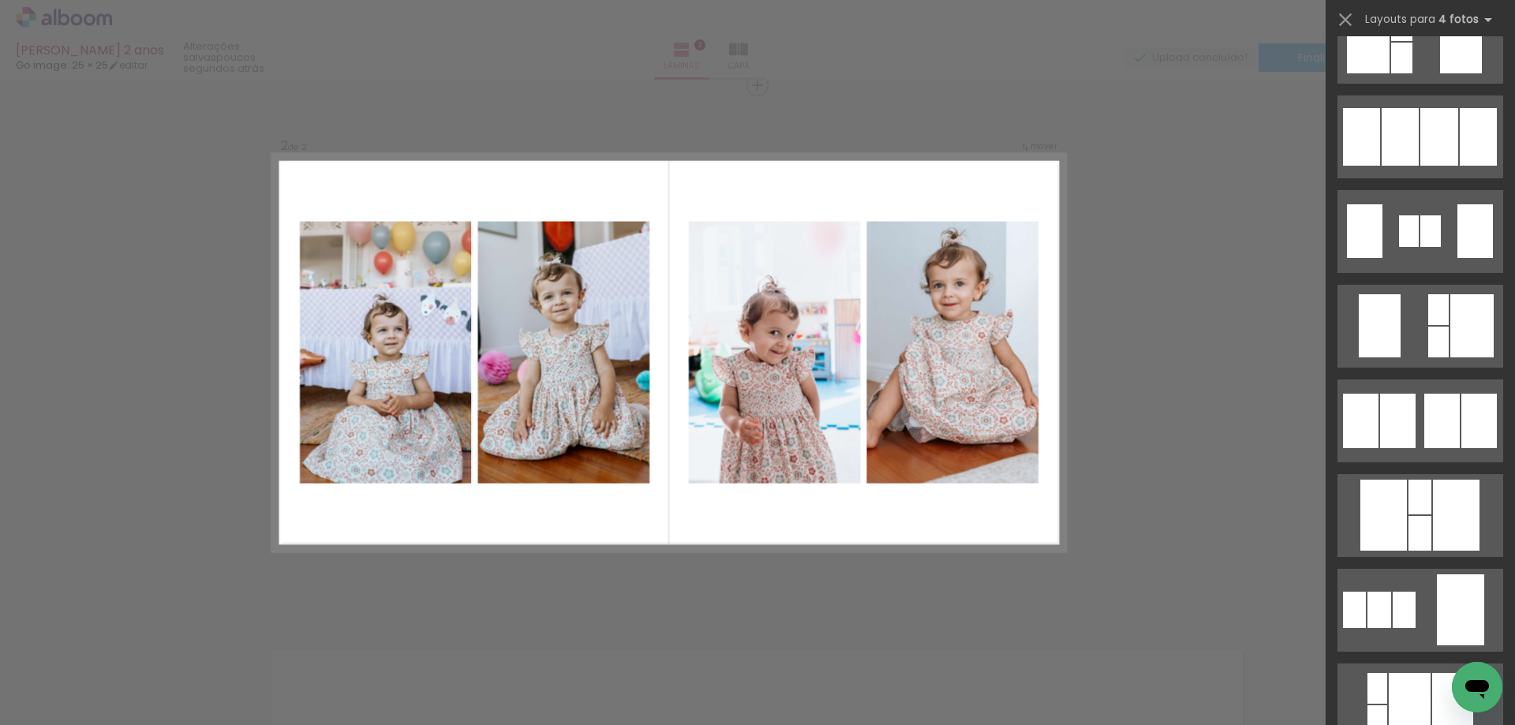
scroll to position [789, 0]
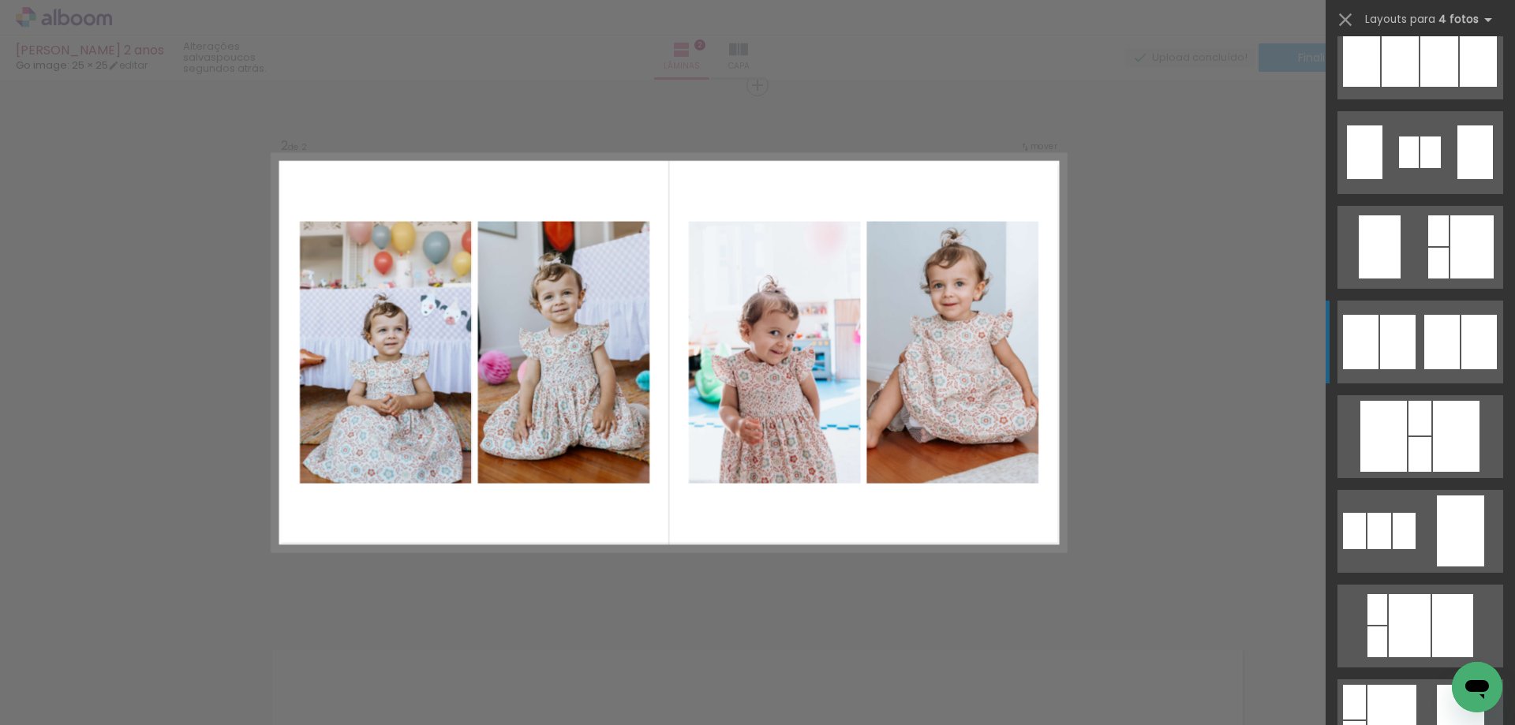
click at [1415, 339] on quentale-layouter at bounding box center [1420, 342] width 166 height 83
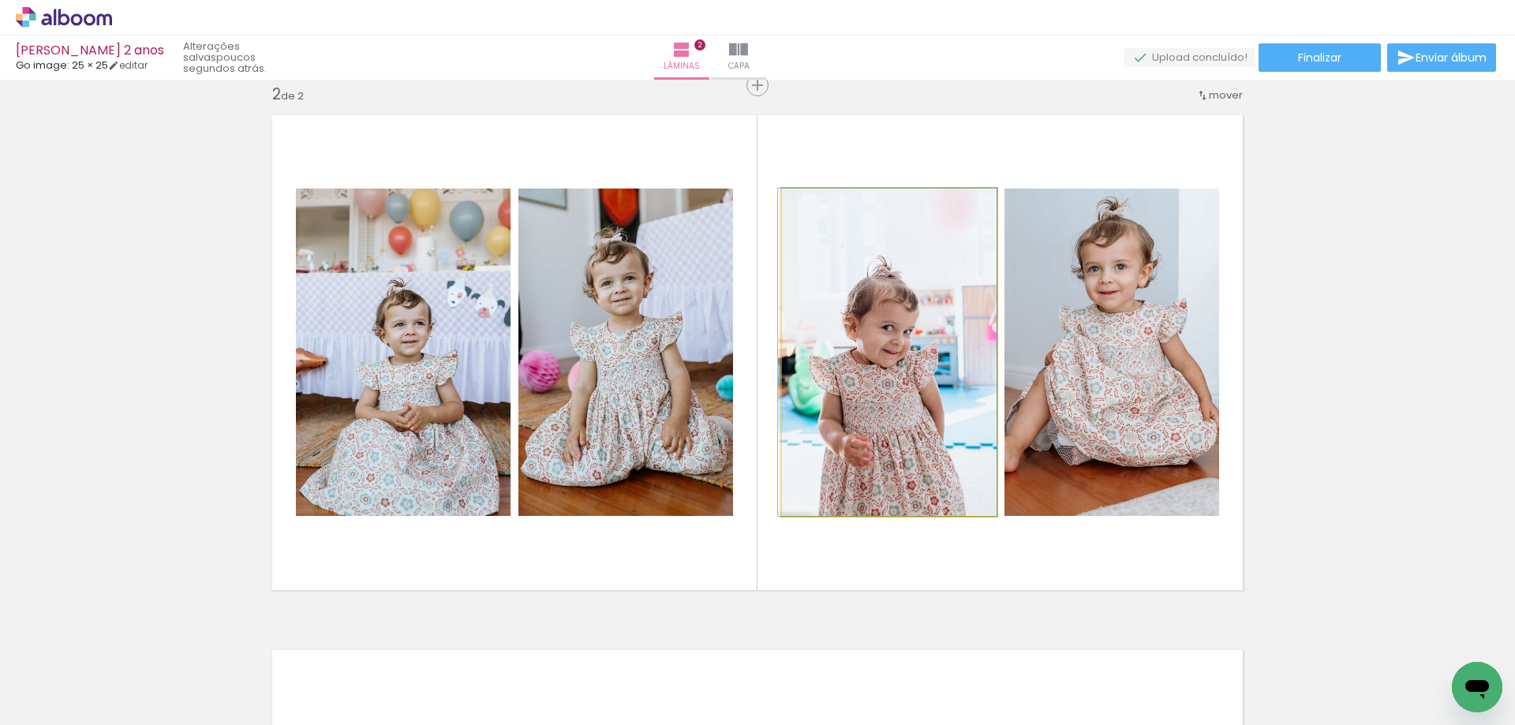
drag, startPoint x: 892, startPoint y: 401, endPoint x: 885, endPoint y: 369, distance: 32.3
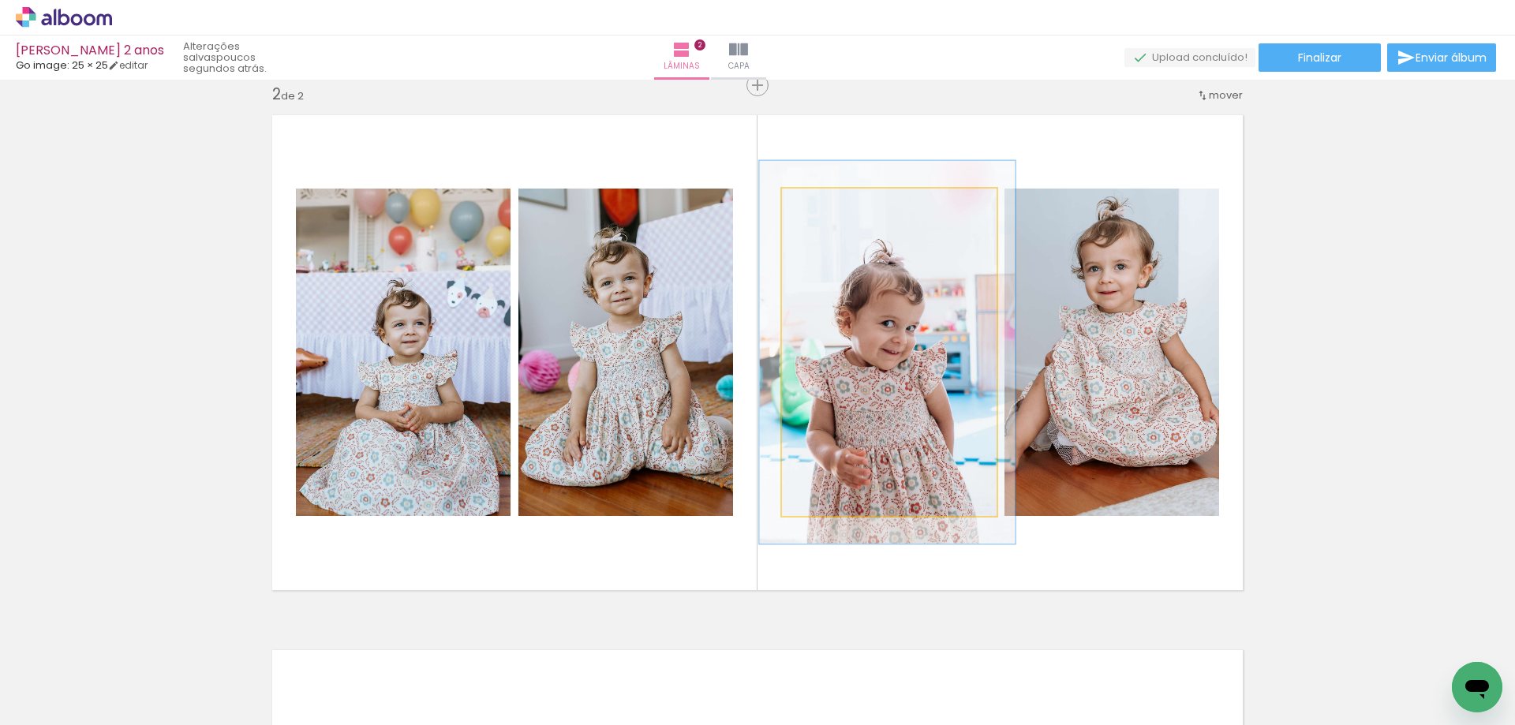
drag, startPoint x: 816, startPoint y: 205, endPoint x: 826, endPoint y: 204, distance: 9.6
type paper-slider "117"
click at [826, 204] on div at bounding box center [828, 205] width 14 height 14
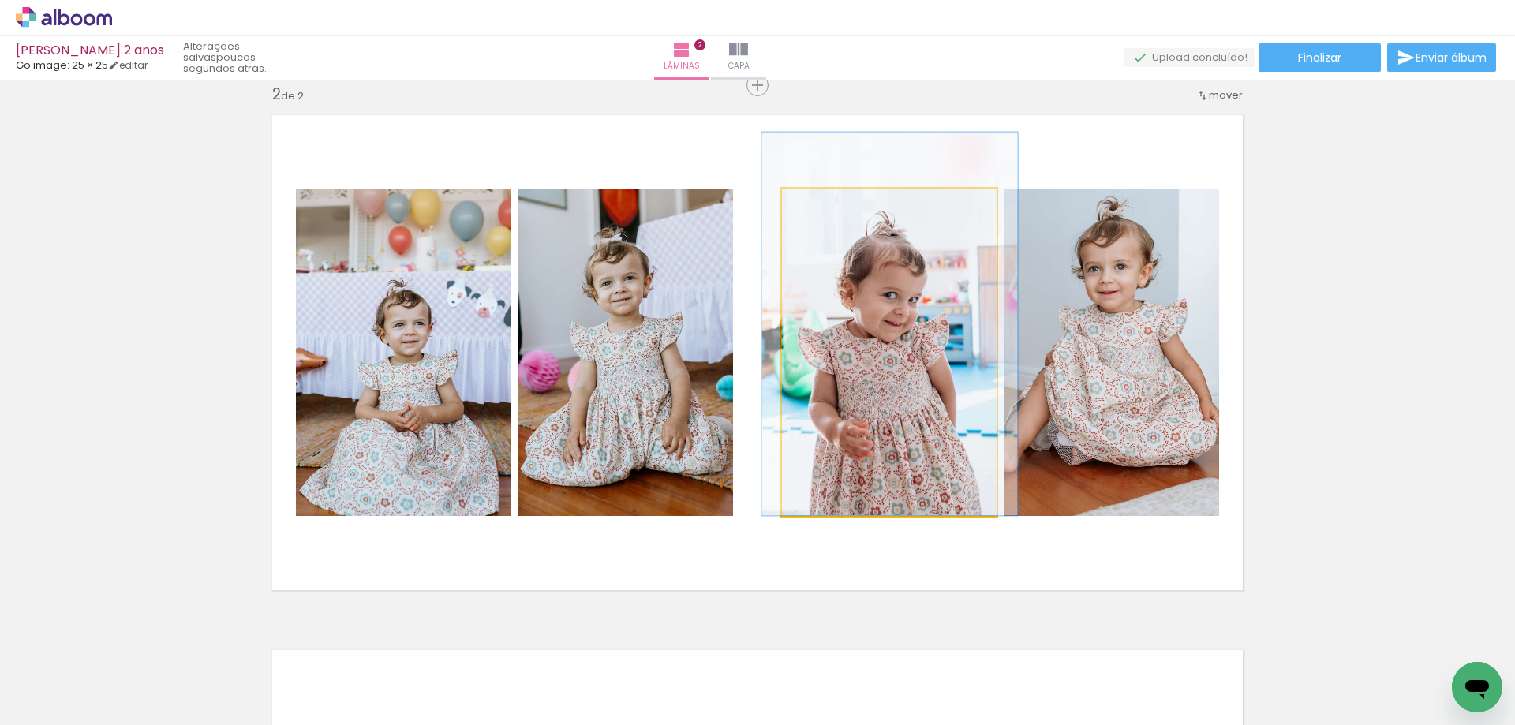
drag, startPoint x: 877, startPoint y: 405, endPoint x: 880, endPoint y: 371, distance: 34.0
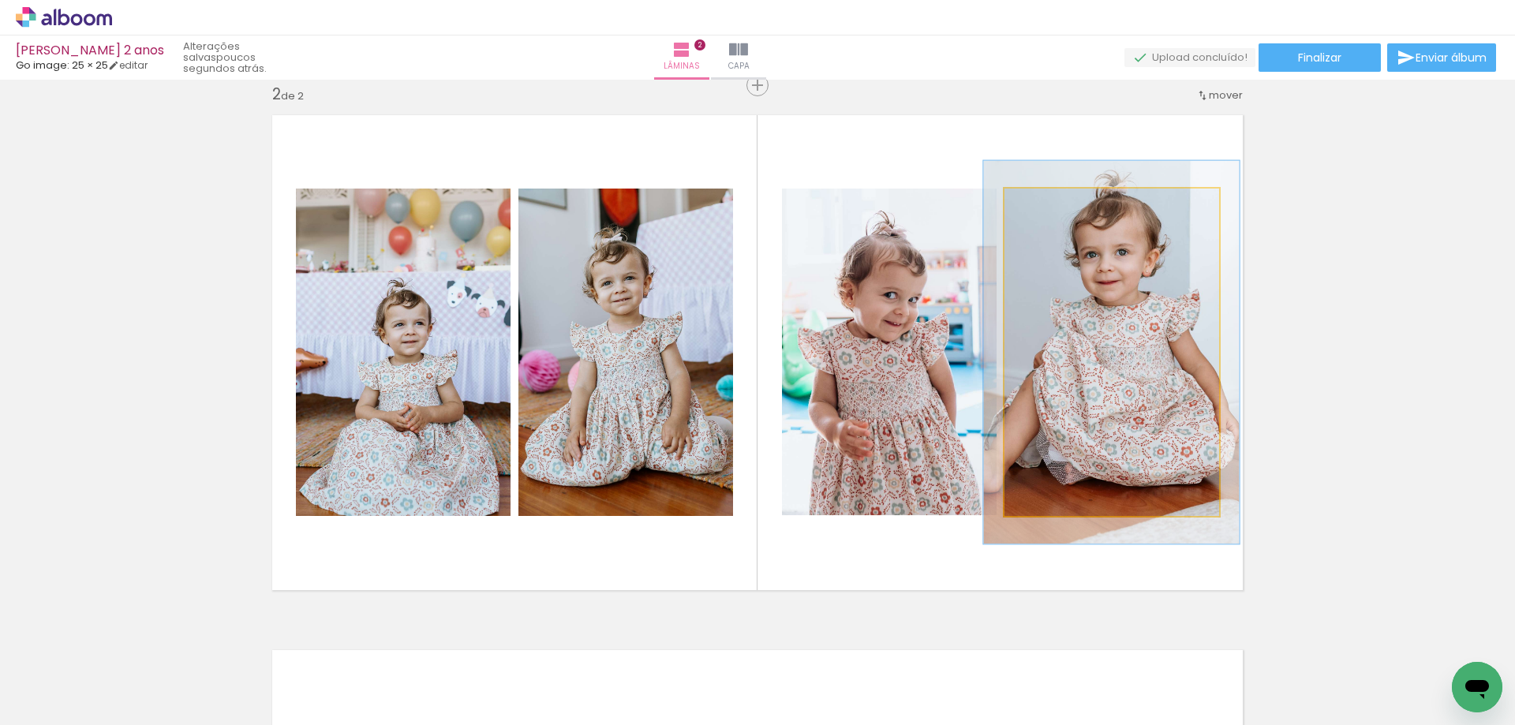
drag, startPoint x: 1036, startPoint y: 204, endPoint x: 1045, endPoint y: 204, distance: 9.5
type paper-slider "117"
click at [1045, 204] on div at bounding box center [1051, 205] width 14 height 14
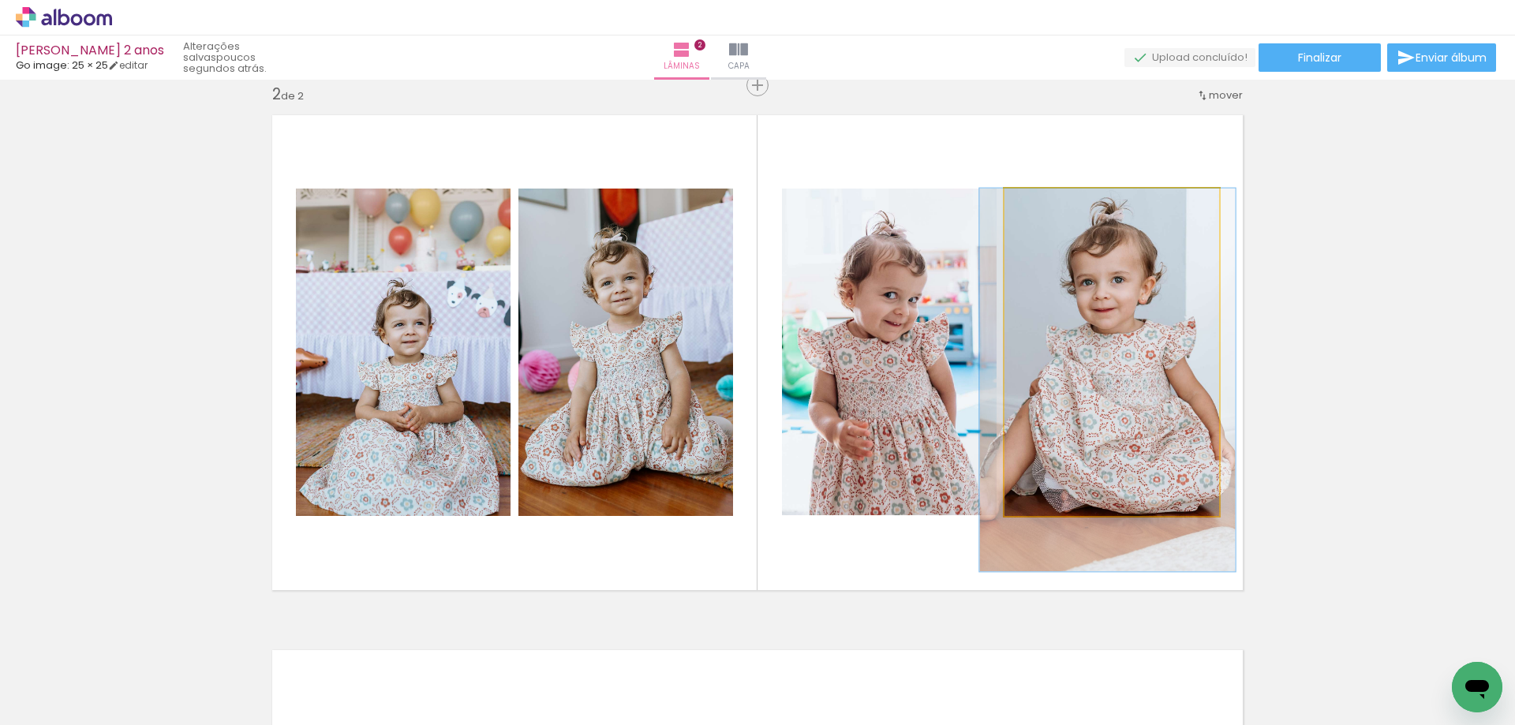
drag, startPoint x: 1130, startPoint y: 320, endPoint x: 1126, endPoint y: 346, distance: 26.3
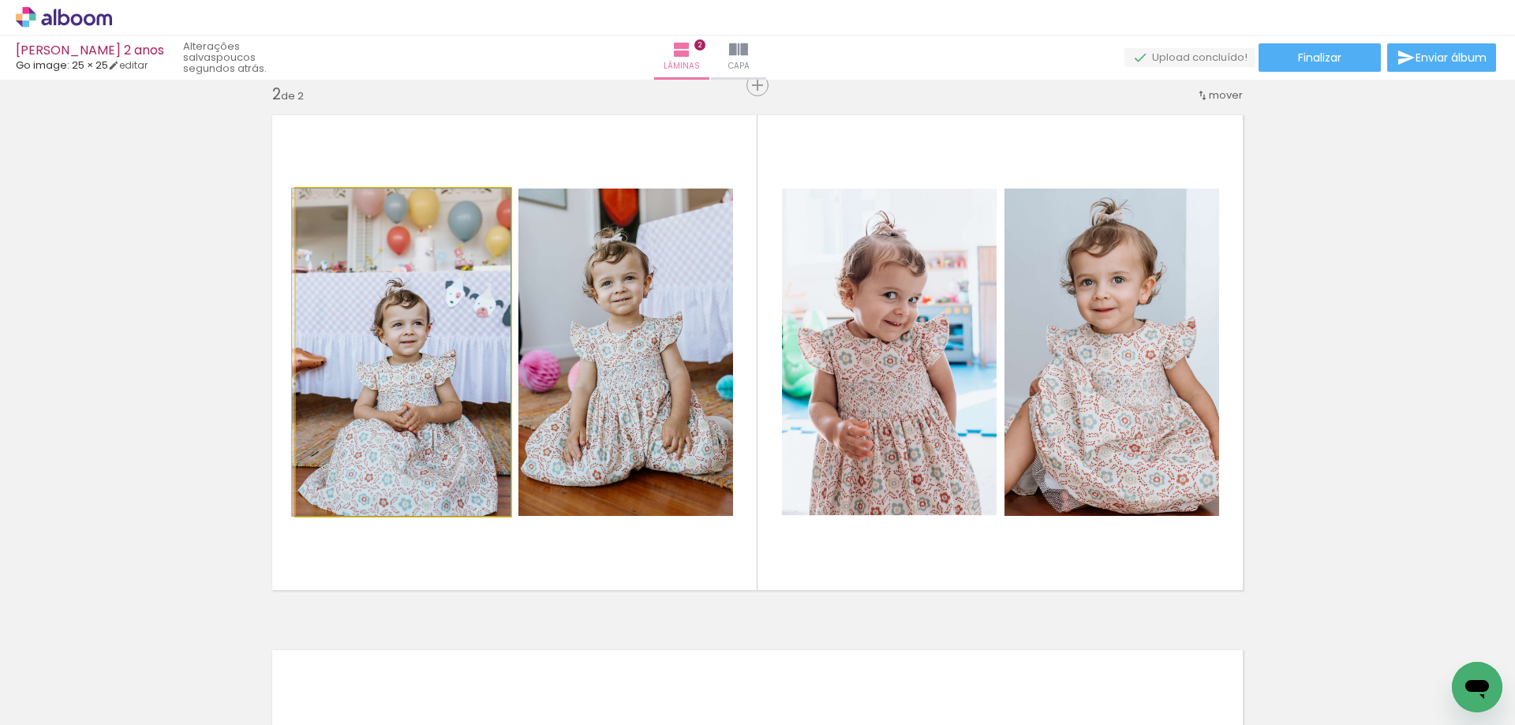
drag, startPoint x: 390, startPoint y: 420, endPoint x: 376, endPoint y: 410, distance: 16.4
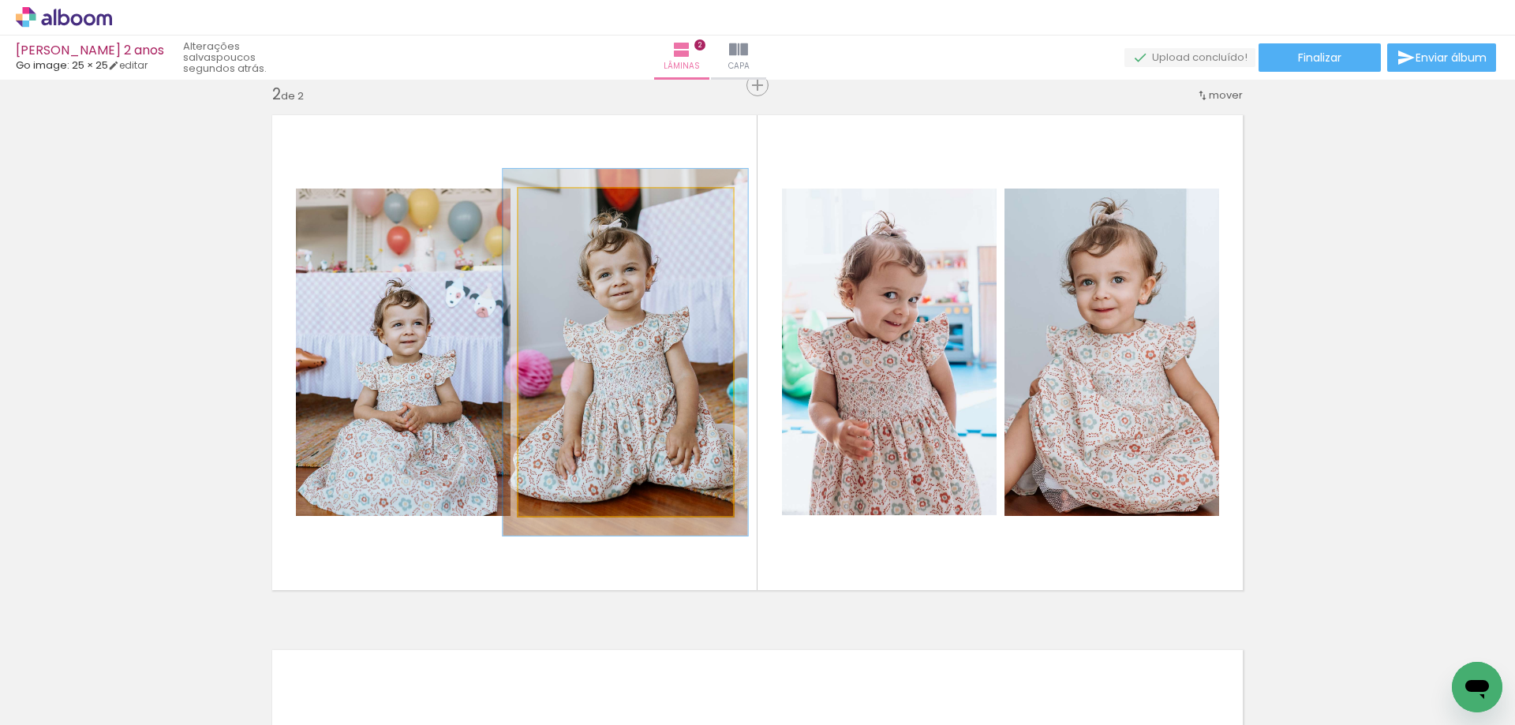
type paper-slider "112"
click at [564, 203] on div at bounding box center [561, 204] width 25 height 25
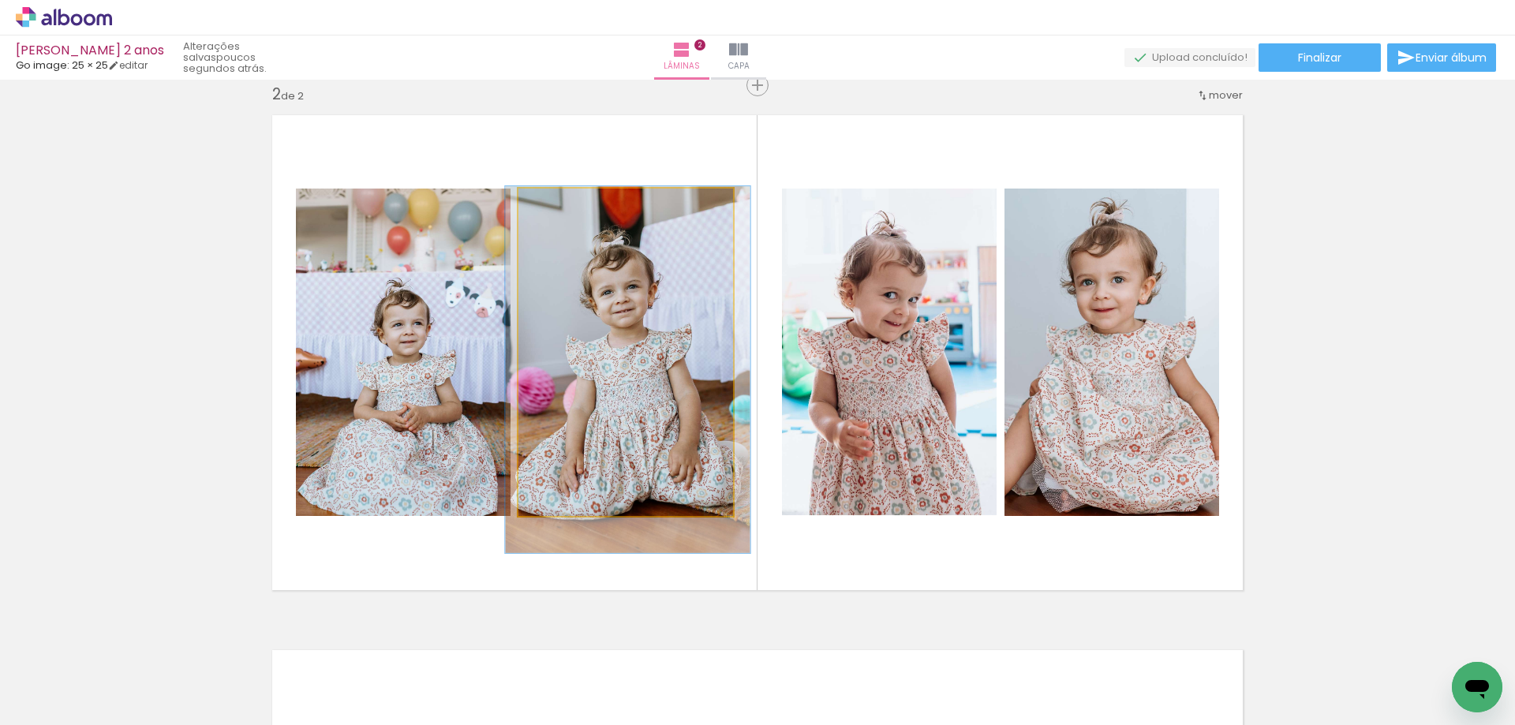
drag, startPoint x: 630, startPoint y: 303, endPoint x: 632, endPoint y: 320, distance: 17.5
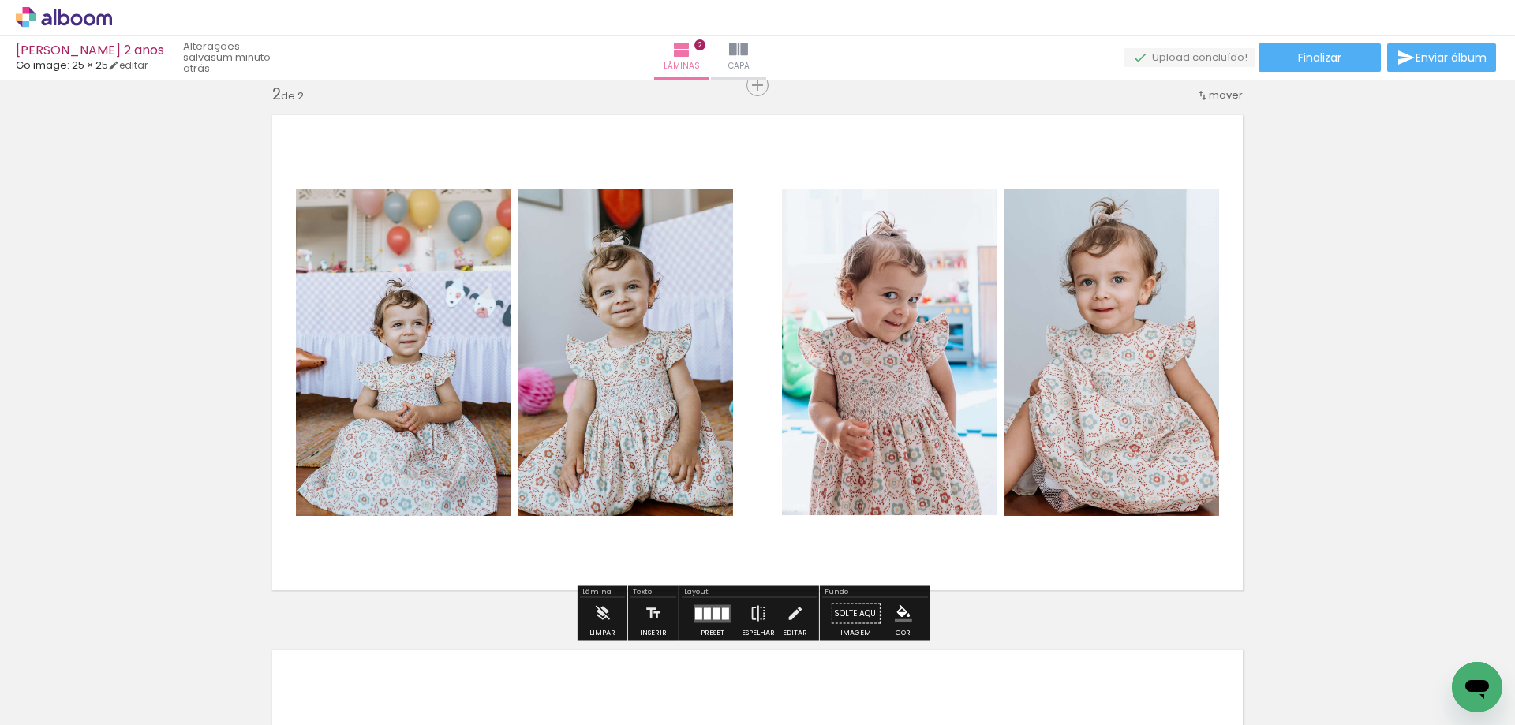
click at [420, 407] on quentale-photo at bounding box center [403, 352] width 215 height 327
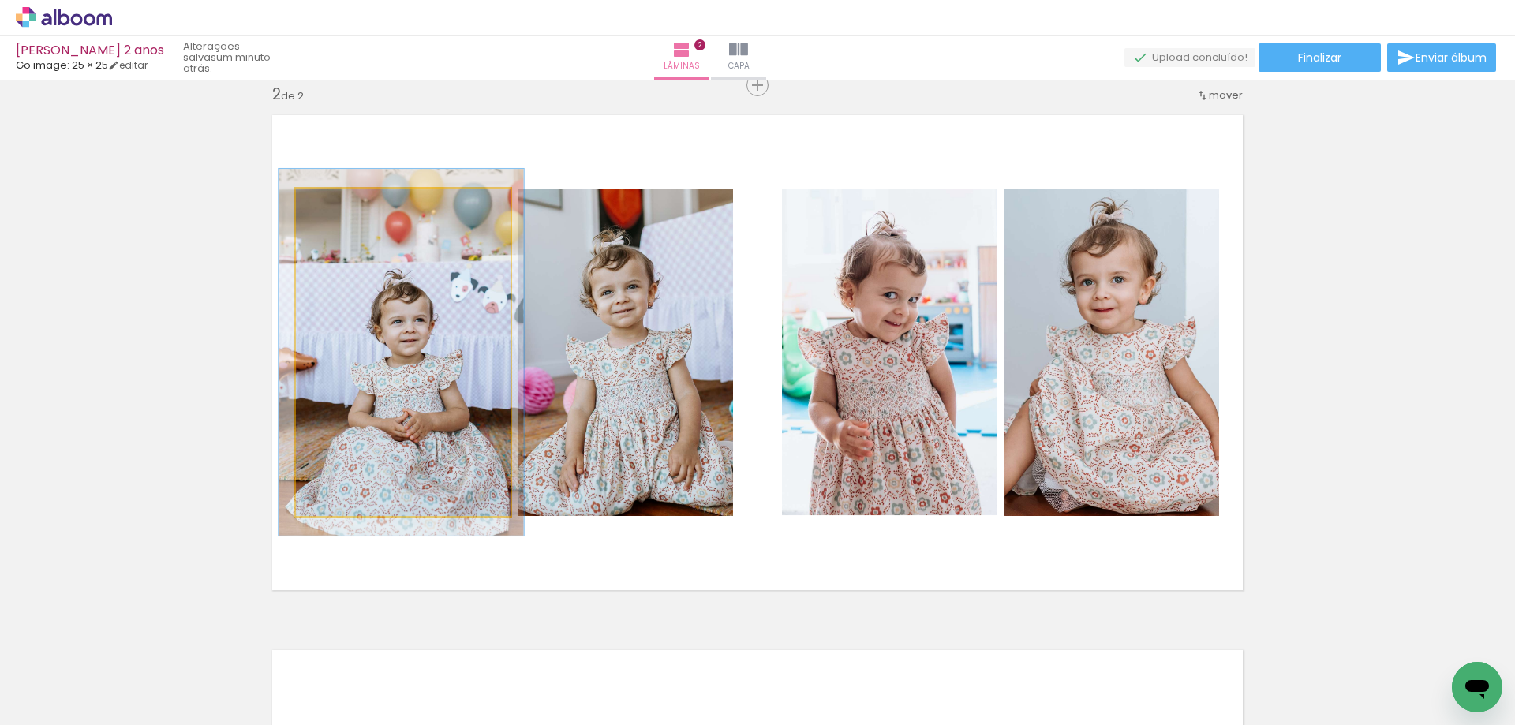
type paper-slider "112"
click at [342, 206] on div at bounding box center [339, 204] width 25 height 25
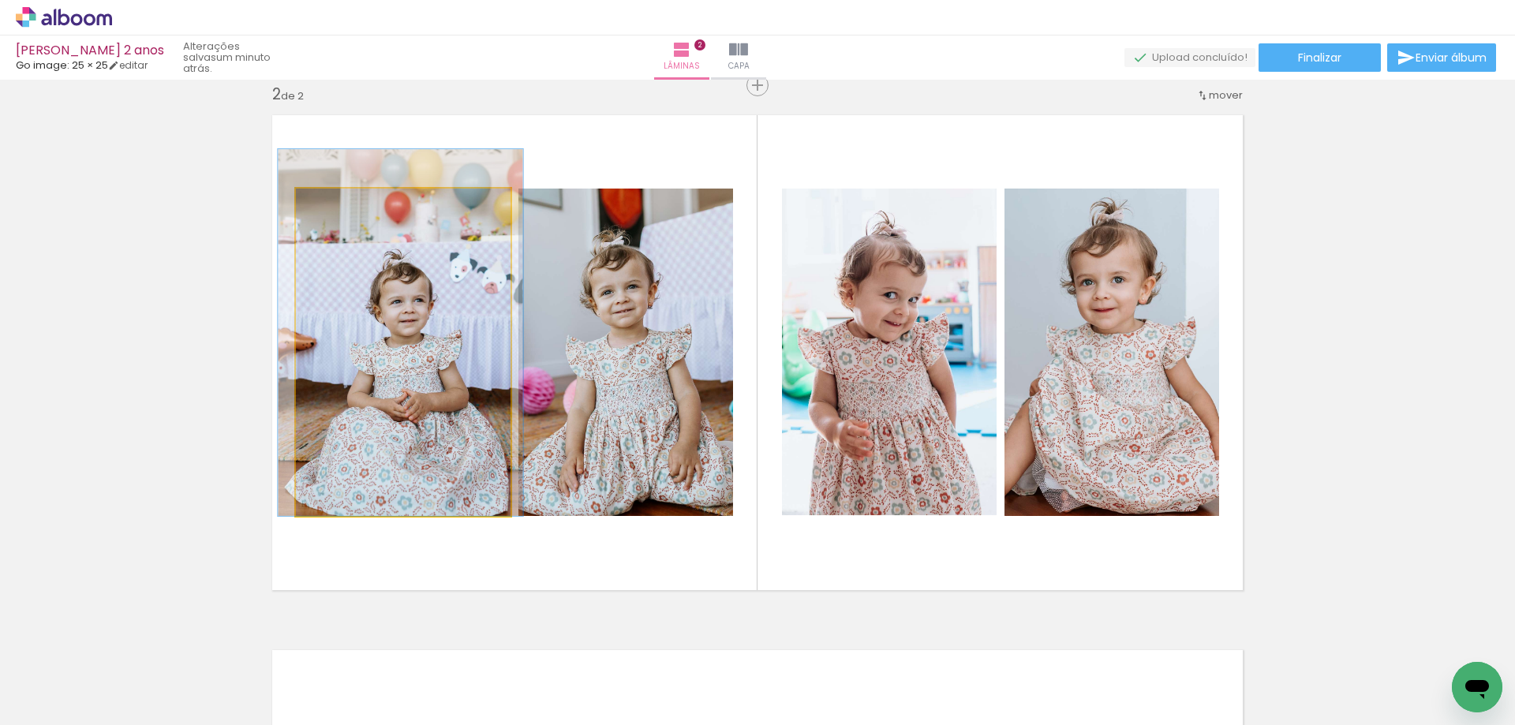
drag, startPoint x: 404, startPoint y: 398, endPoint x: 402, endPoint y: 379, distance: 19.0
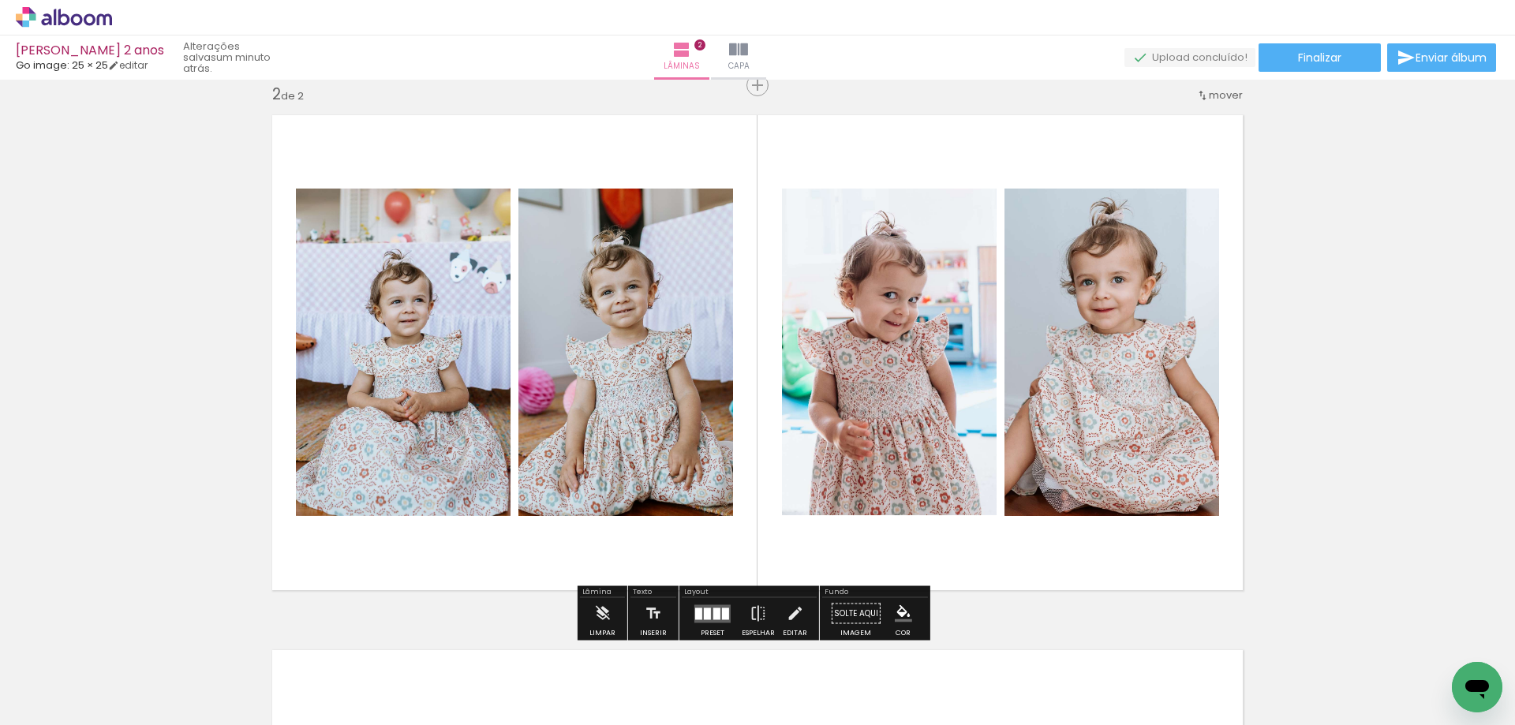
click at [1426, 361] on div "Inserir lâmina 1 de 2 Inserir lâmina 2 de 2" at bounding box center [757, 332] width 1515 height 1605
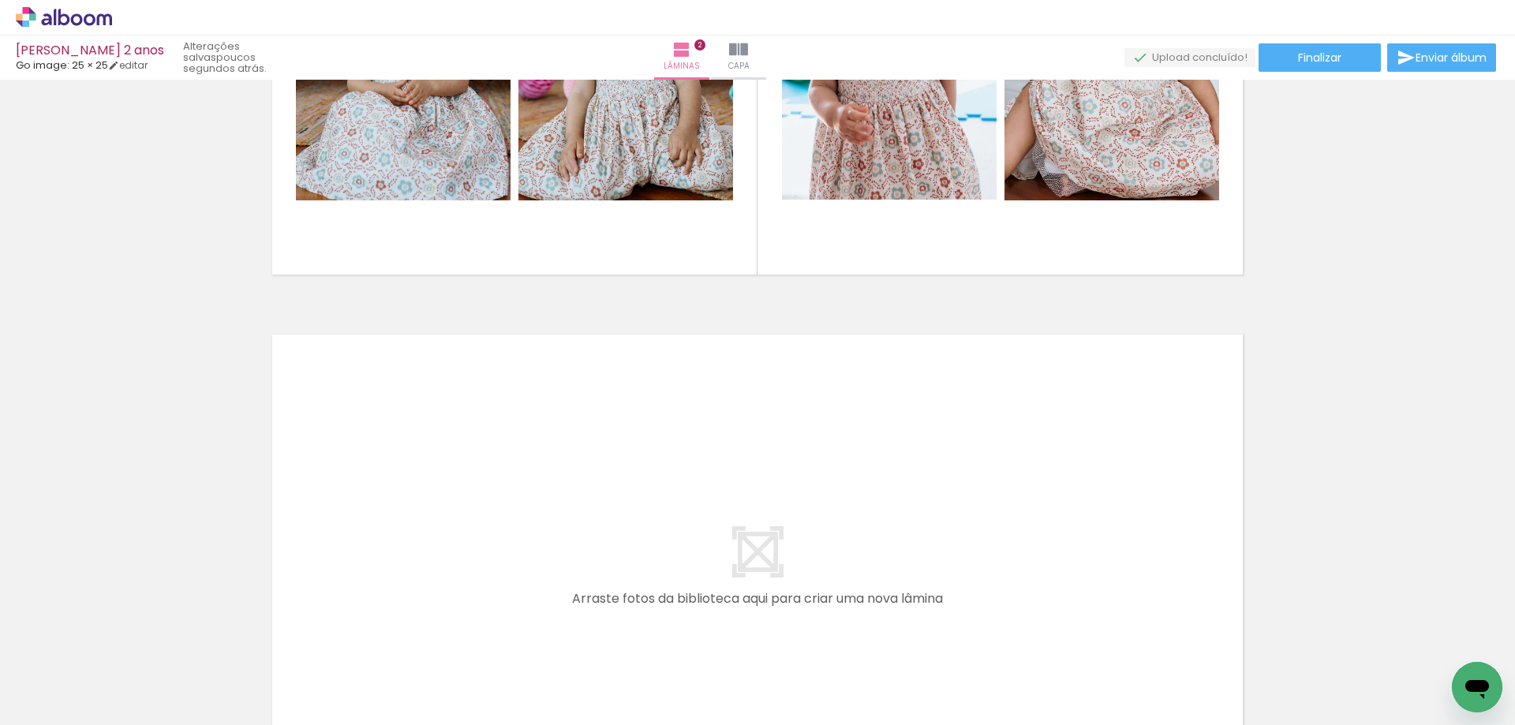
scroll to position [950, 0]
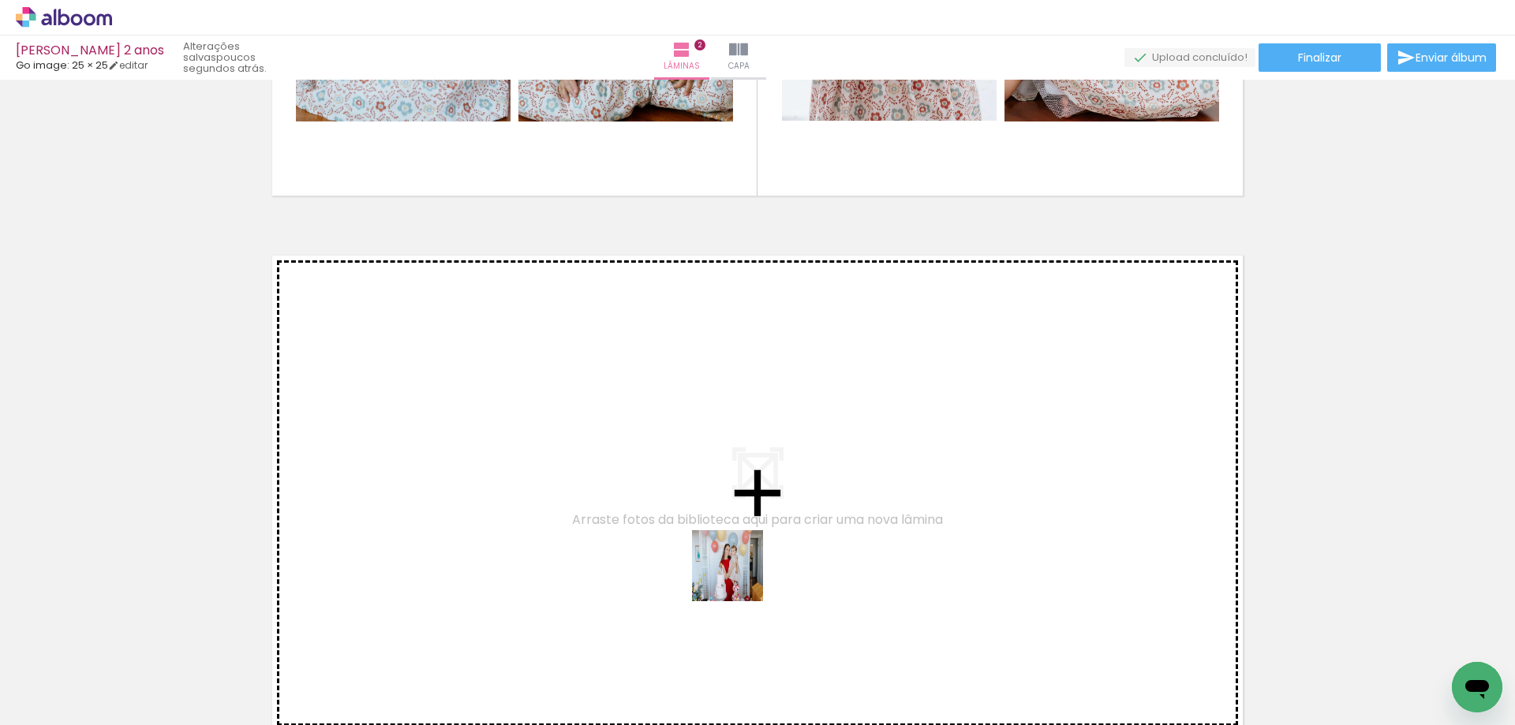
drag, startPoint x: 772, startPoint y: 626, endPoint x: 711, endPoint y: 530, distance: 114.2
click at [711, 530] on quentale-workspace at bounding box center [757, 362] width 1515 height 725
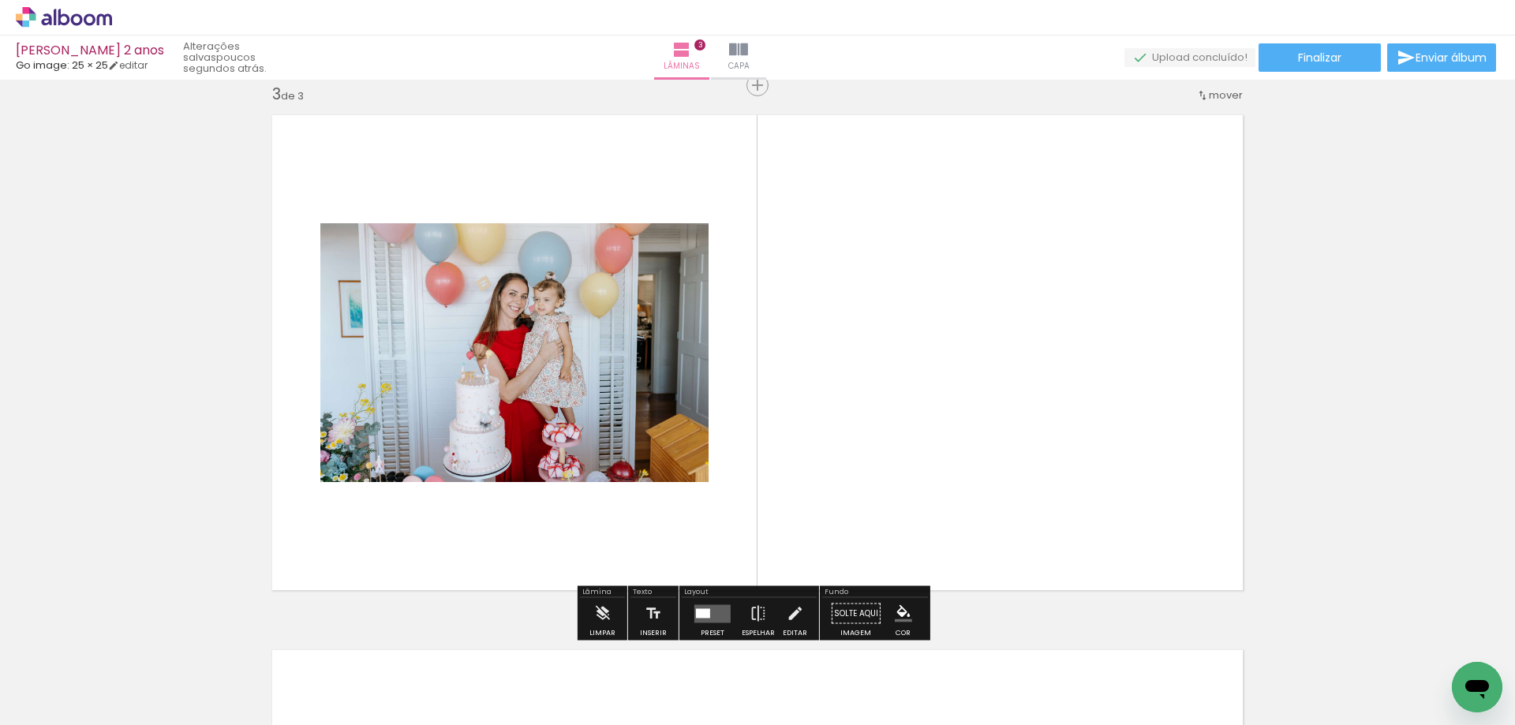
scroll to position [0, 175]
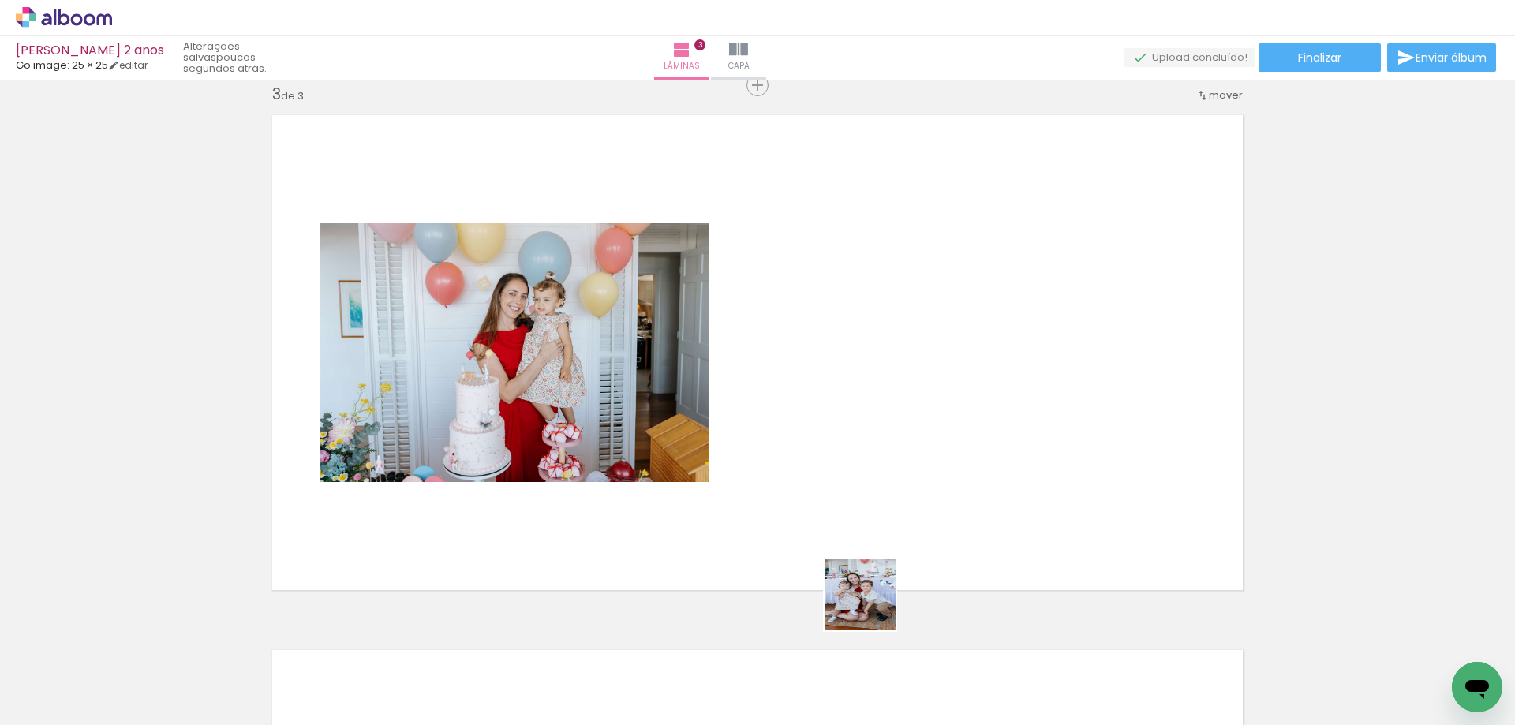
drag, startPoint x: 872, startPoint y: 666, endPoint x: 910, endPoint y: 521, distance: 149.8
click at [876, 440] on quentale-workspace at bounding box center [757, 362] width 1515 height 725
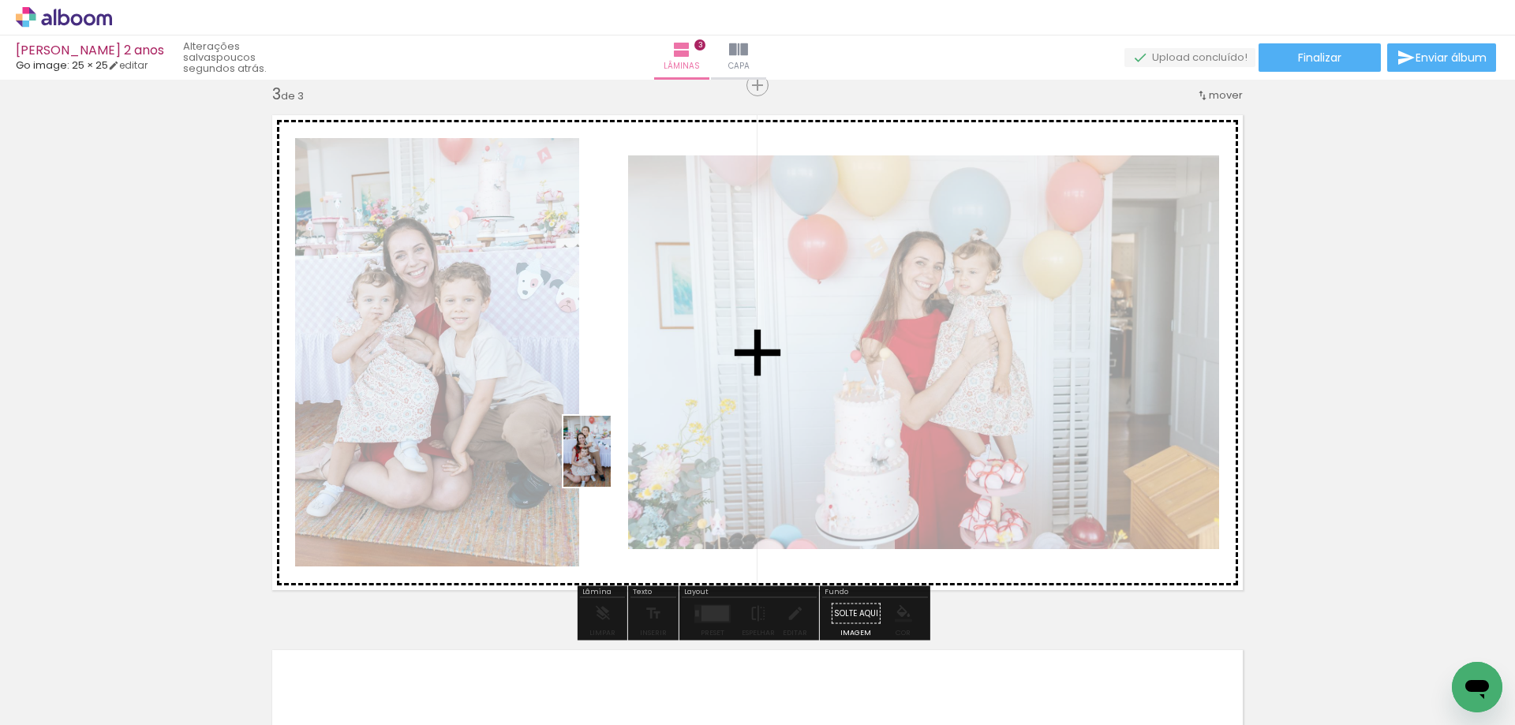
drag, startPoint x: 977, startPoint y: 699, endPoint x: 611, endPoint y: 462, distance: 435.9
click at [611, 462] on quentale-workspace at bounding box center [757, 362] width 1515 height 725
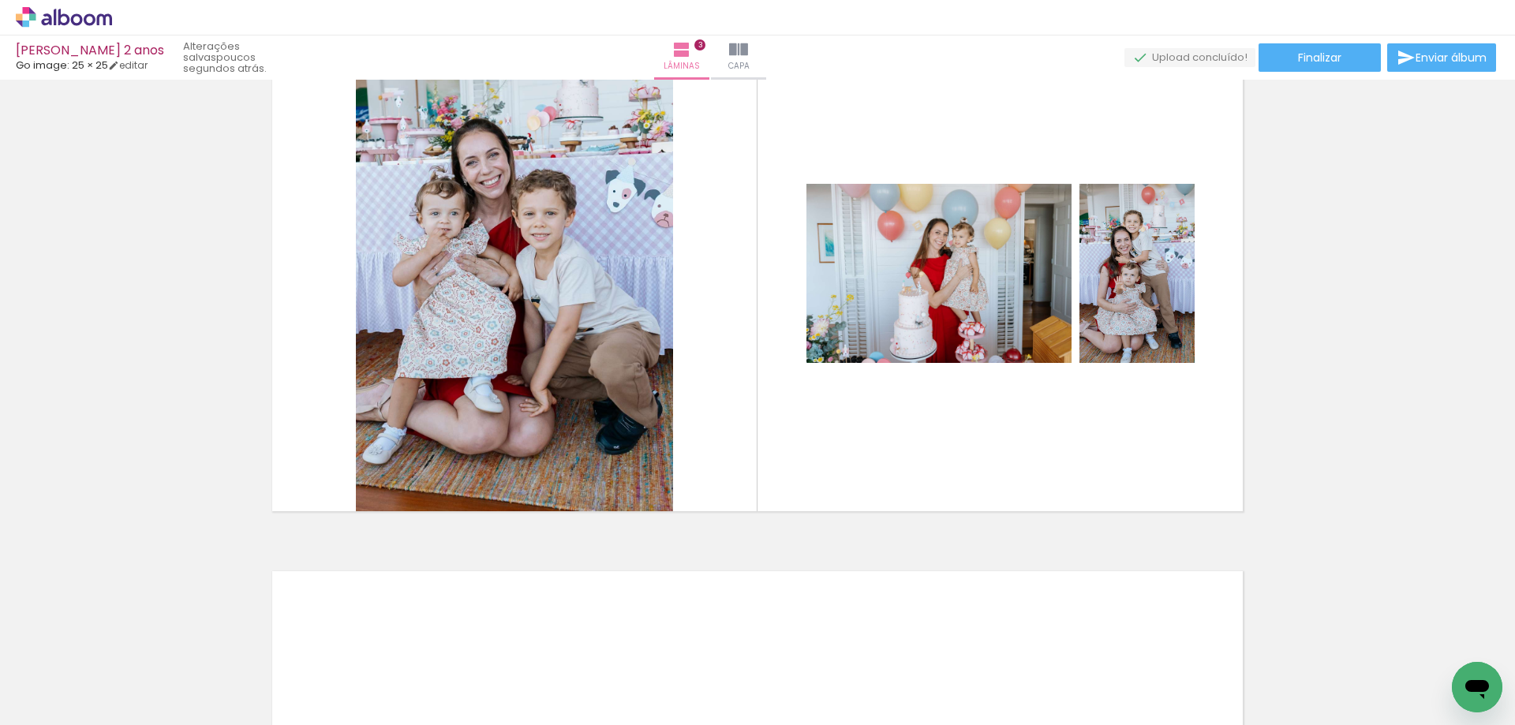
scroll to position [1248, 0]
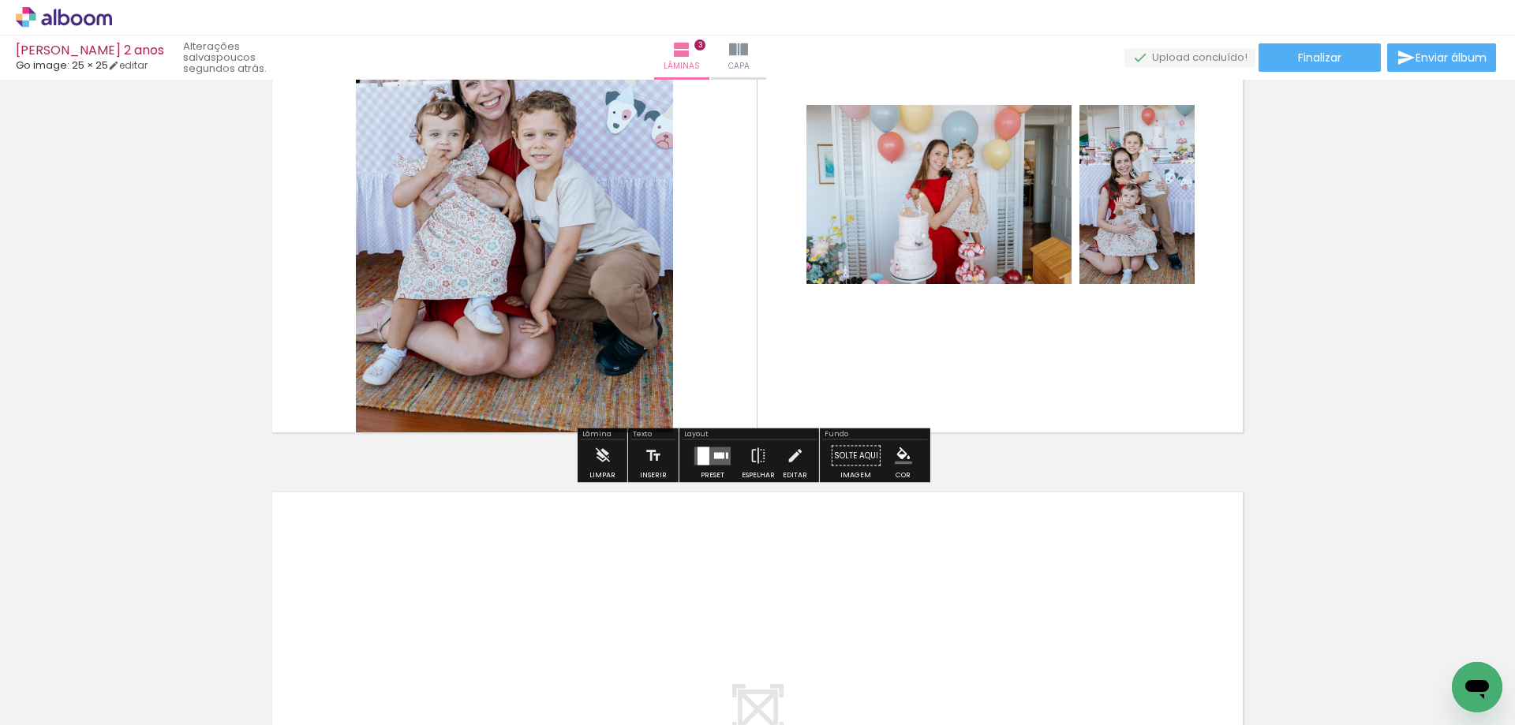
click at [709, 462] on quentale-layouter at bounding box center [712, 456] width 36 height 18
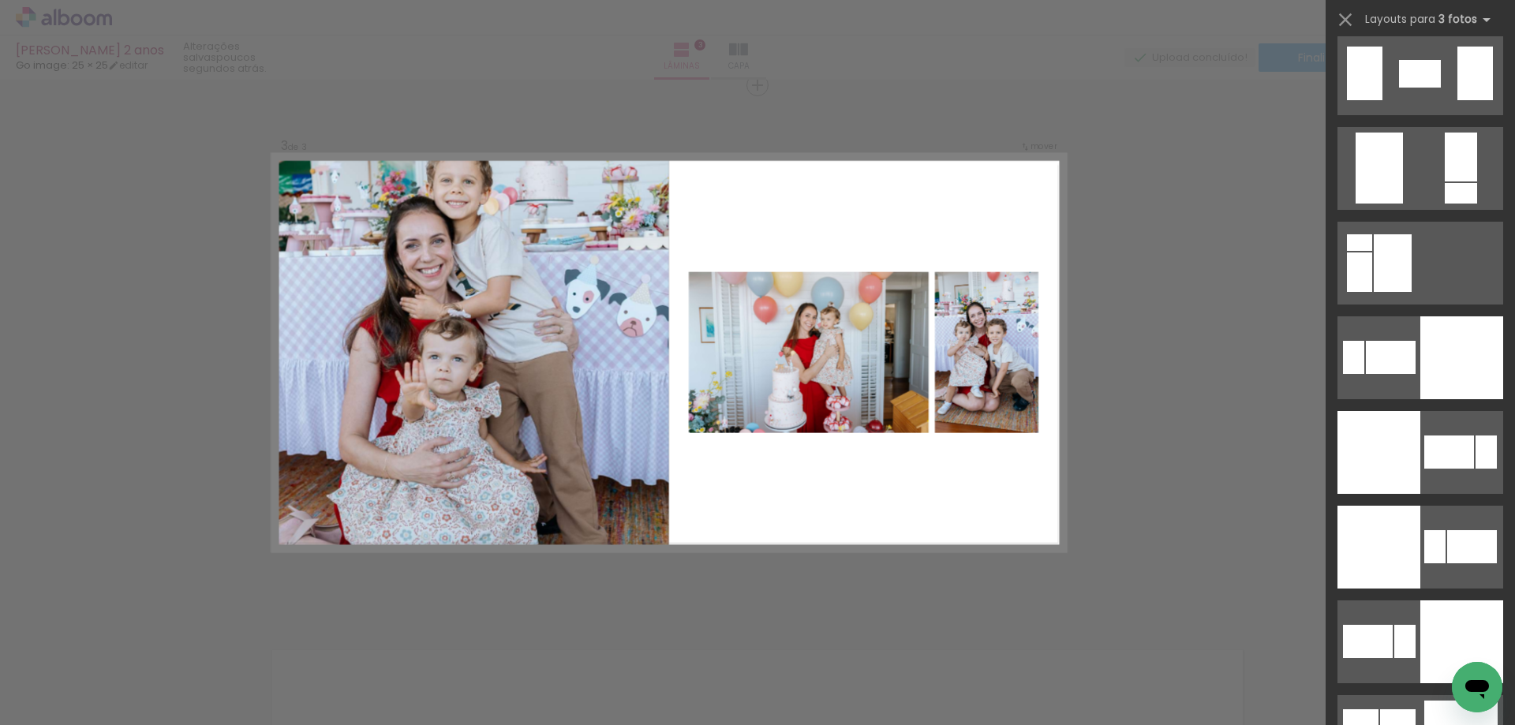
scroll to position [3392, 0]
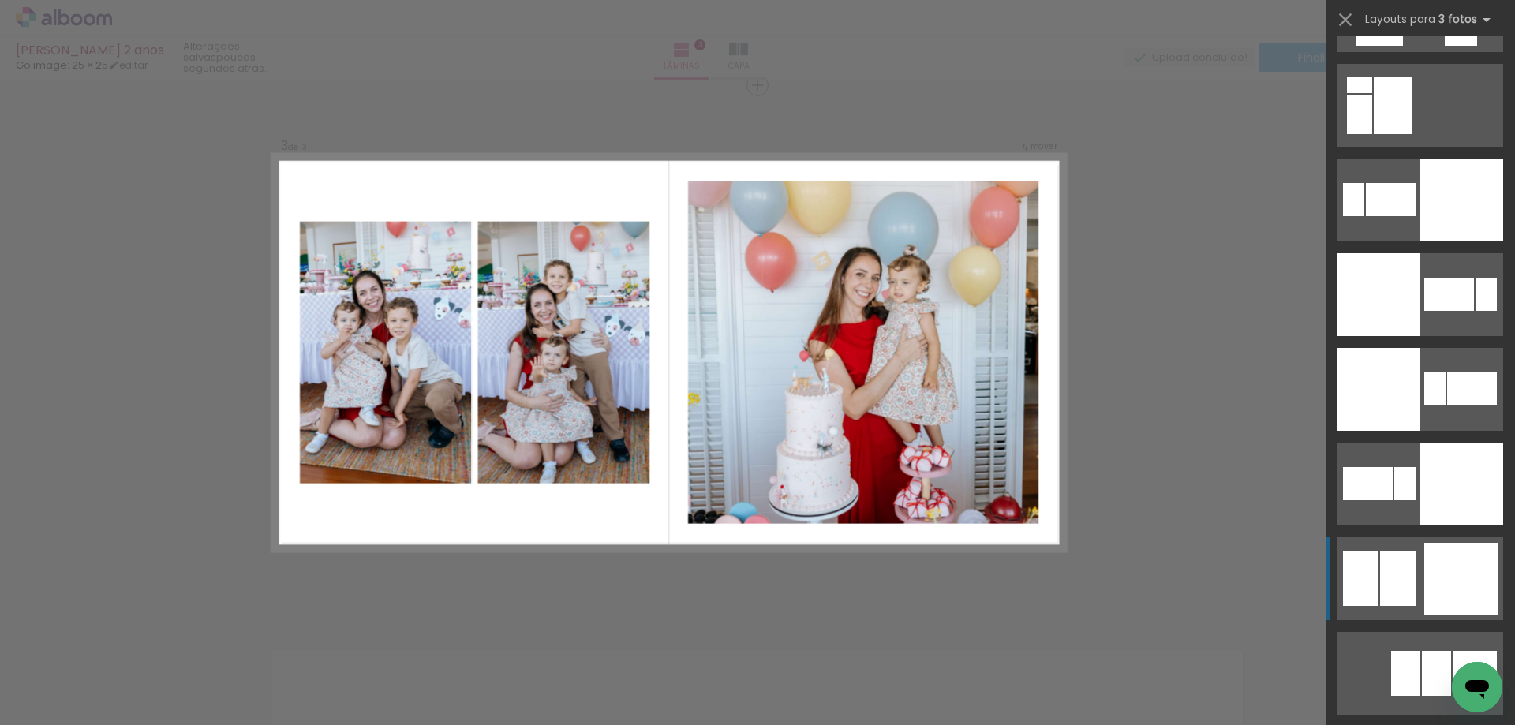
click at [1424, 559] on div at bounding box center [1460, 579] width 73 height 72
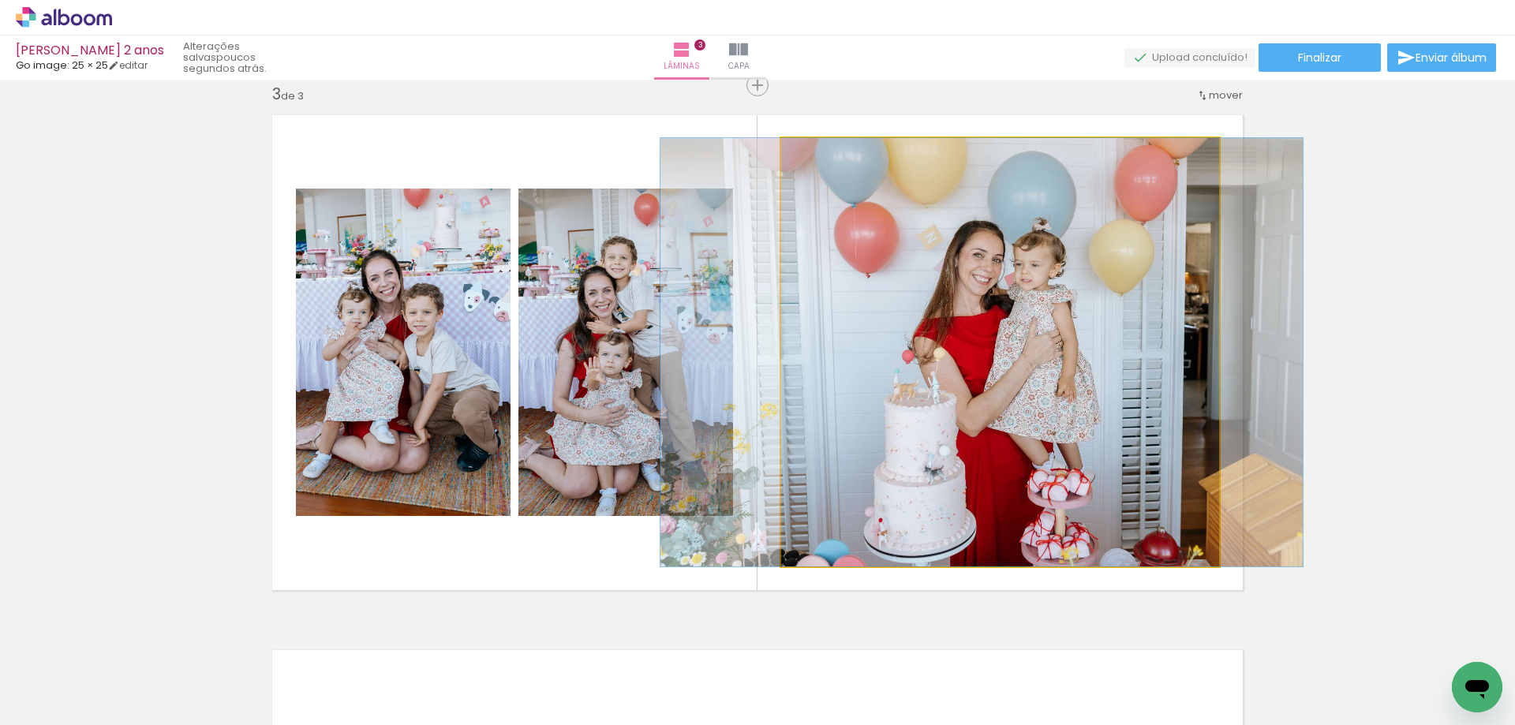
drag, startPoint x: 1058, startPoint y: 428, endPoint x: 1040, endPoint y: 417, distance: 20.8
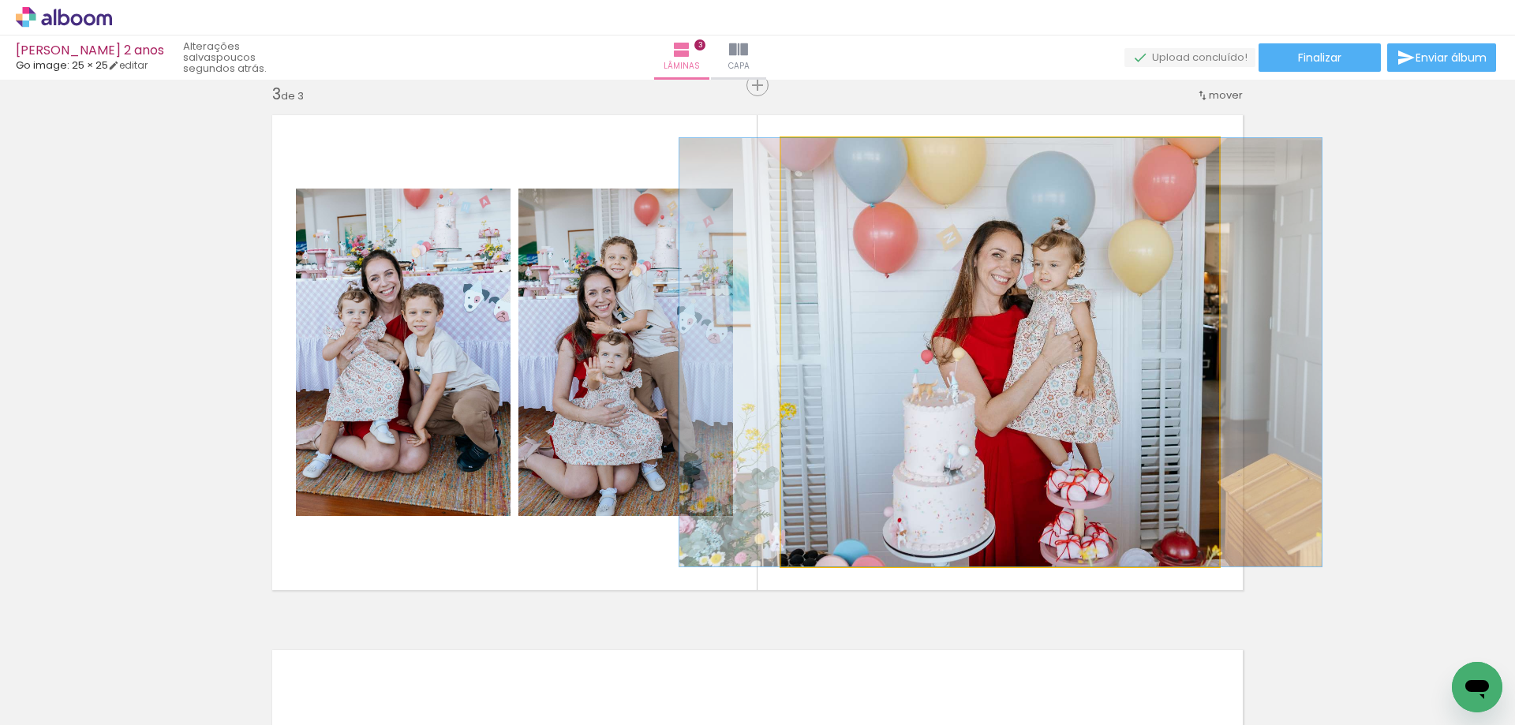
drag, startPoint x: 1046, startPoint y: 435, endPoint x: 1065, endPoint y: 432, distance: 19.1
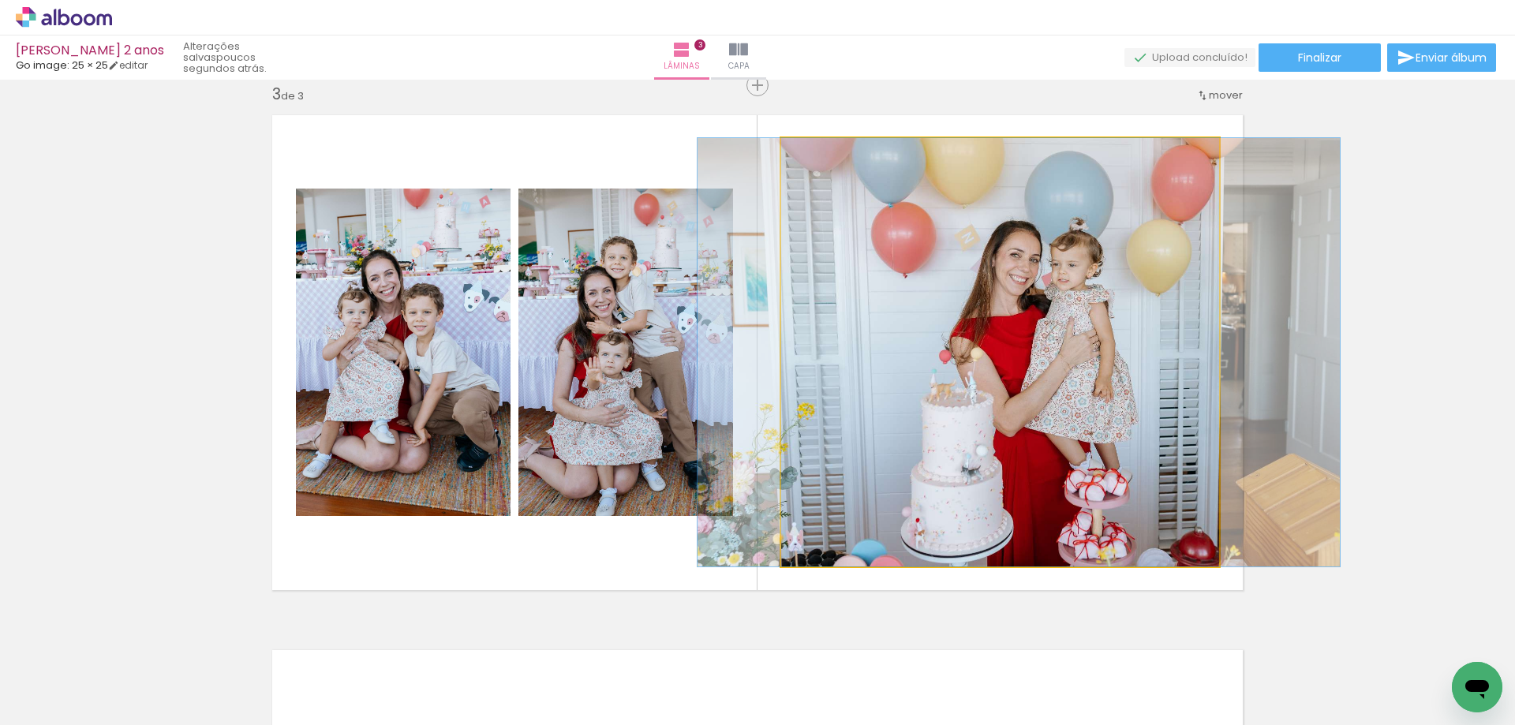
drag, startPoint x: 1065, startPoint y: 467, endPoint x: 1085, endPoint y: 466, distance: 20.5
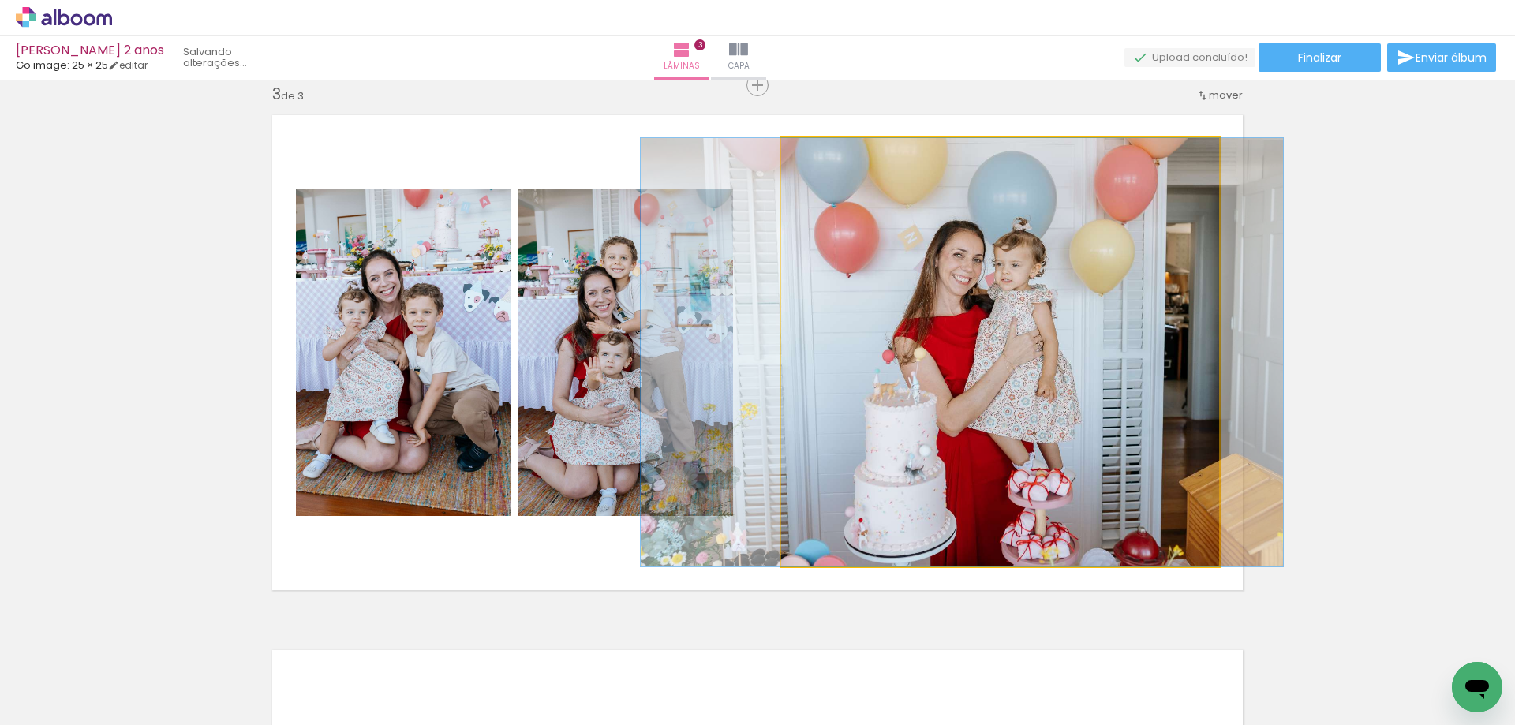
drag, startPoint x: 1086, startPoint y: 466, endPoint x: 1028, endPoint y: 443, distance: 63.0
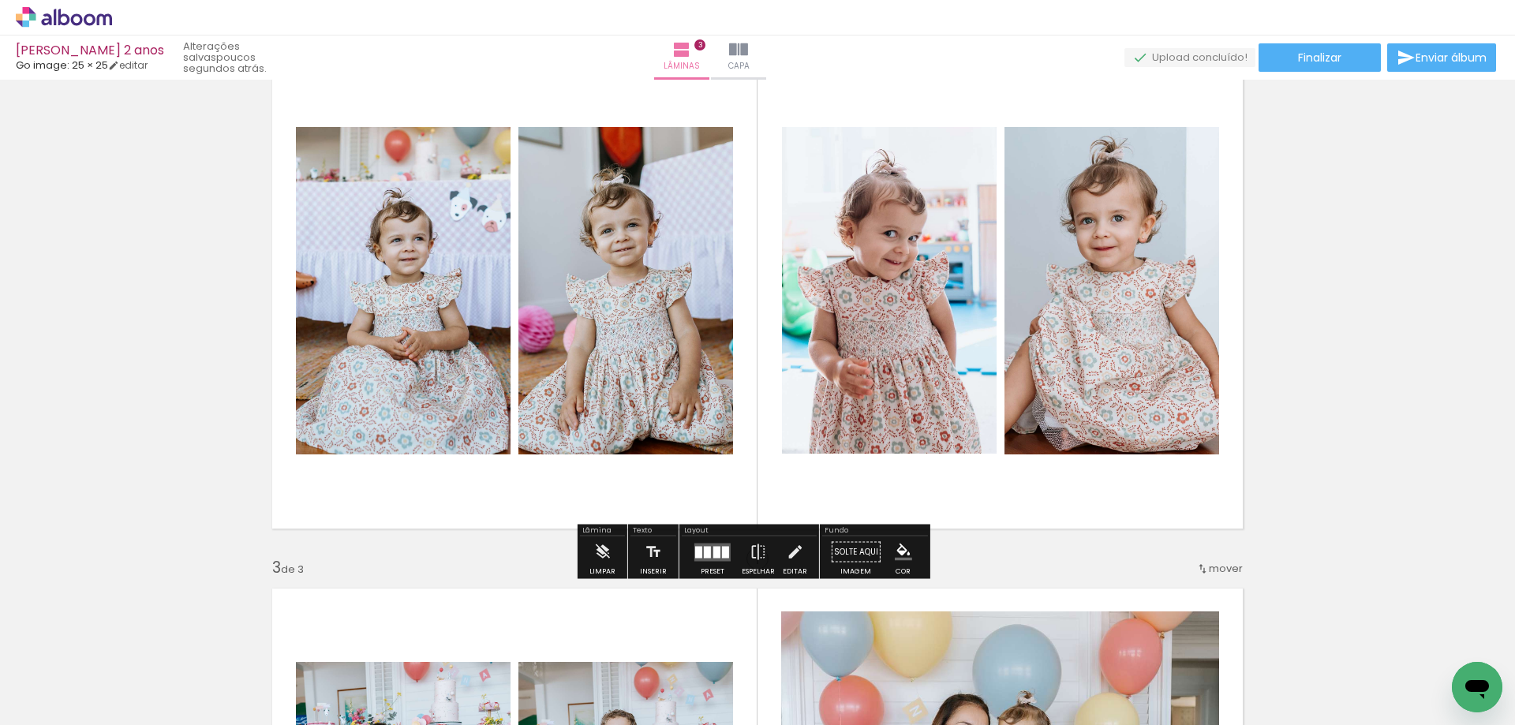
scroll to position [1090, 0]
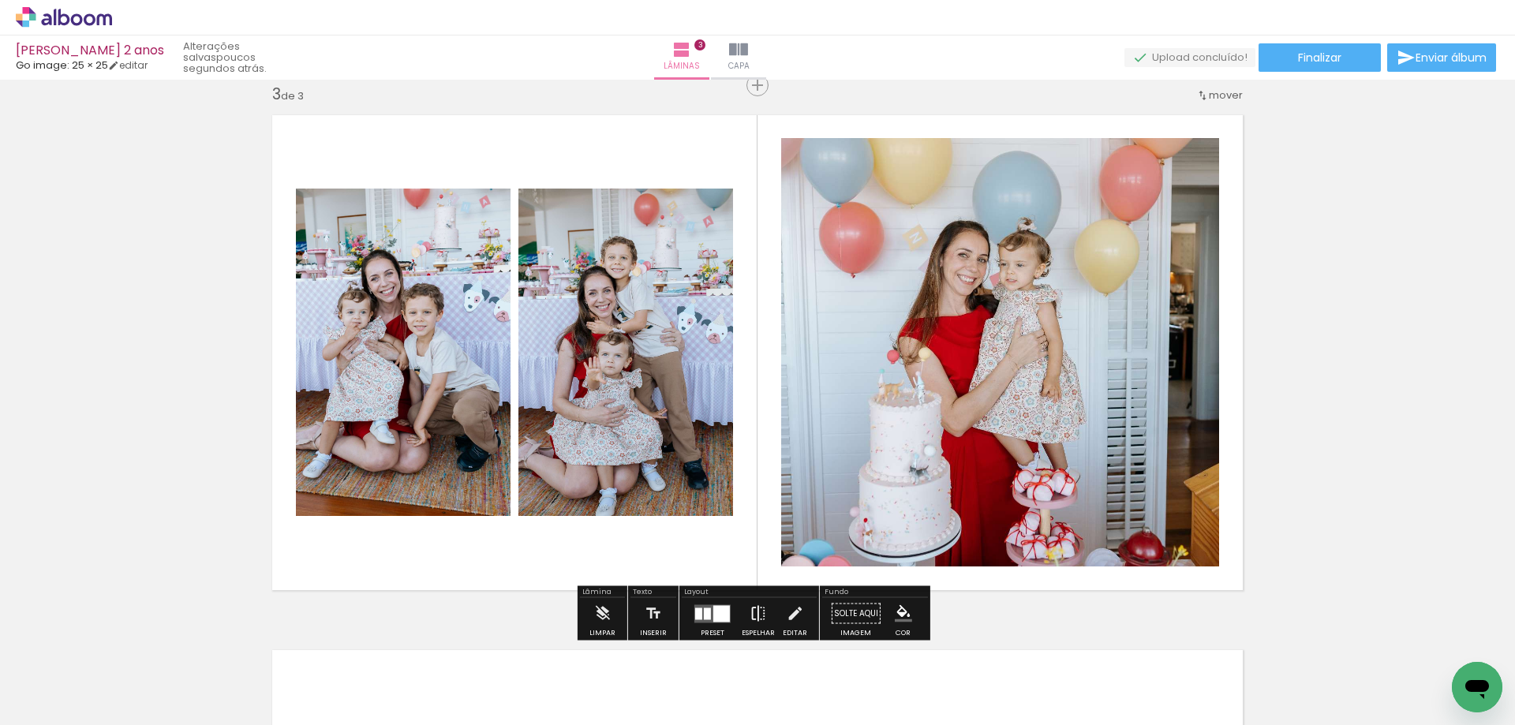
click at [749, 608] on iron-icon at bounding box center [757, 614] width 17 height 32
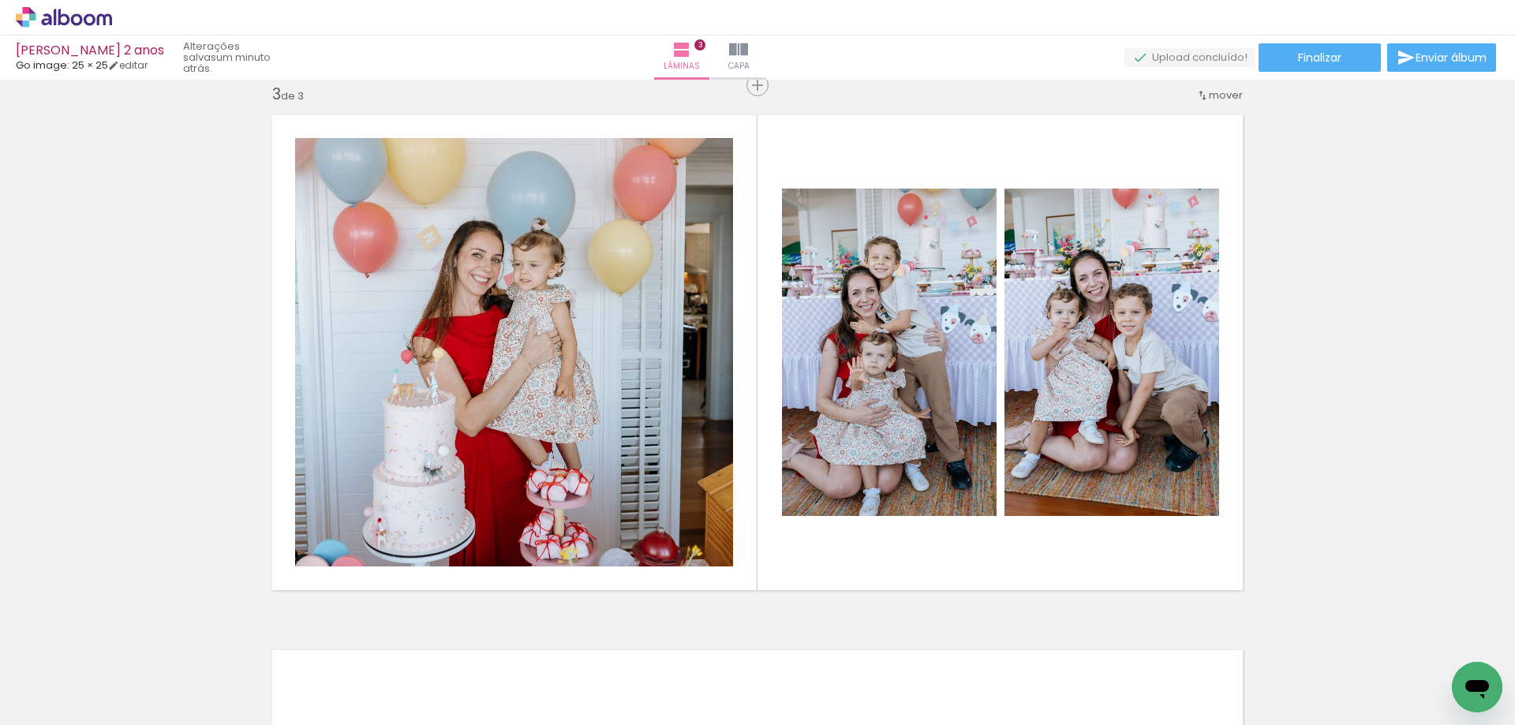
scroll to position [1564, 0]
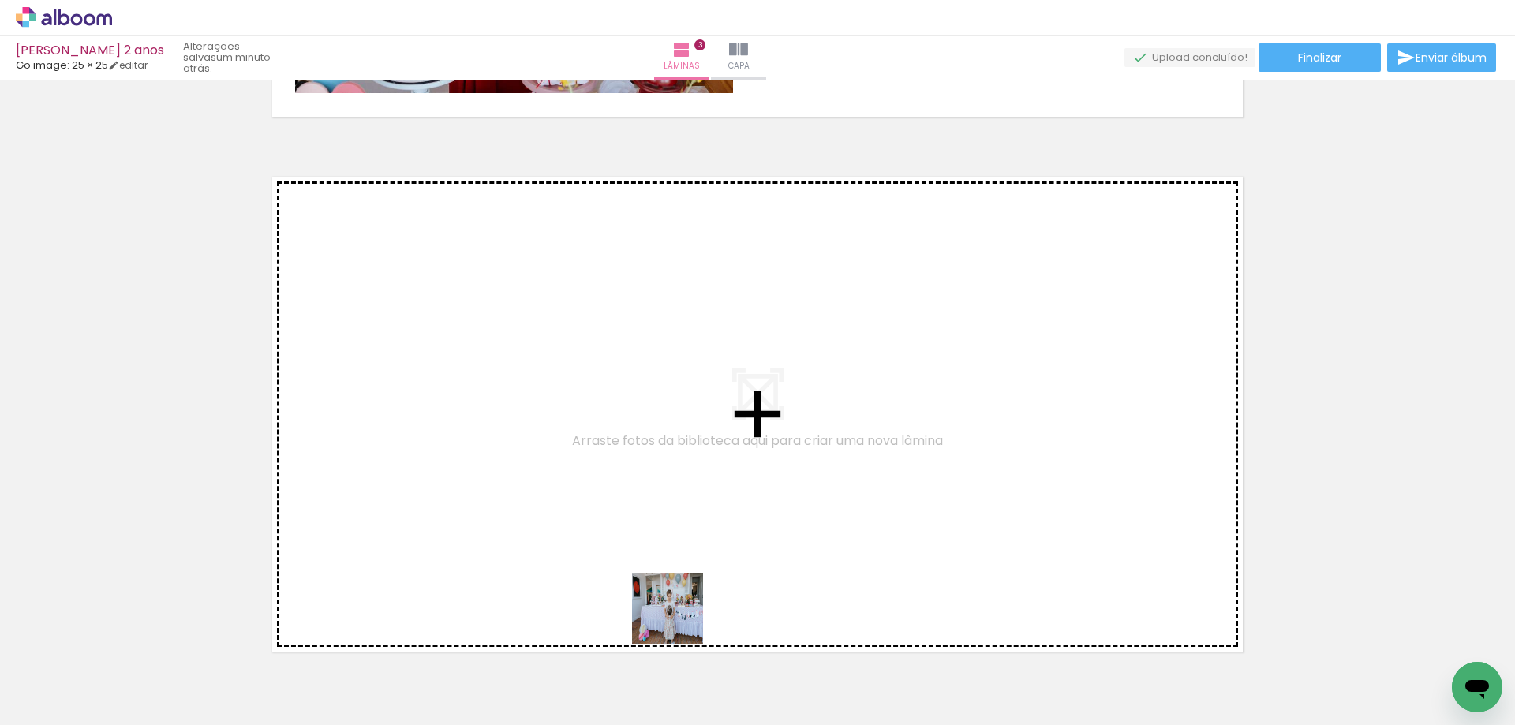
drag, startPoint x: 679, startPoint y: 620, endPoint x: 618, endPoint y: 470, distance: 161.7
click at [618, 470] on quentale-workspace at bounding box center [757, 362] width 1515 height 725
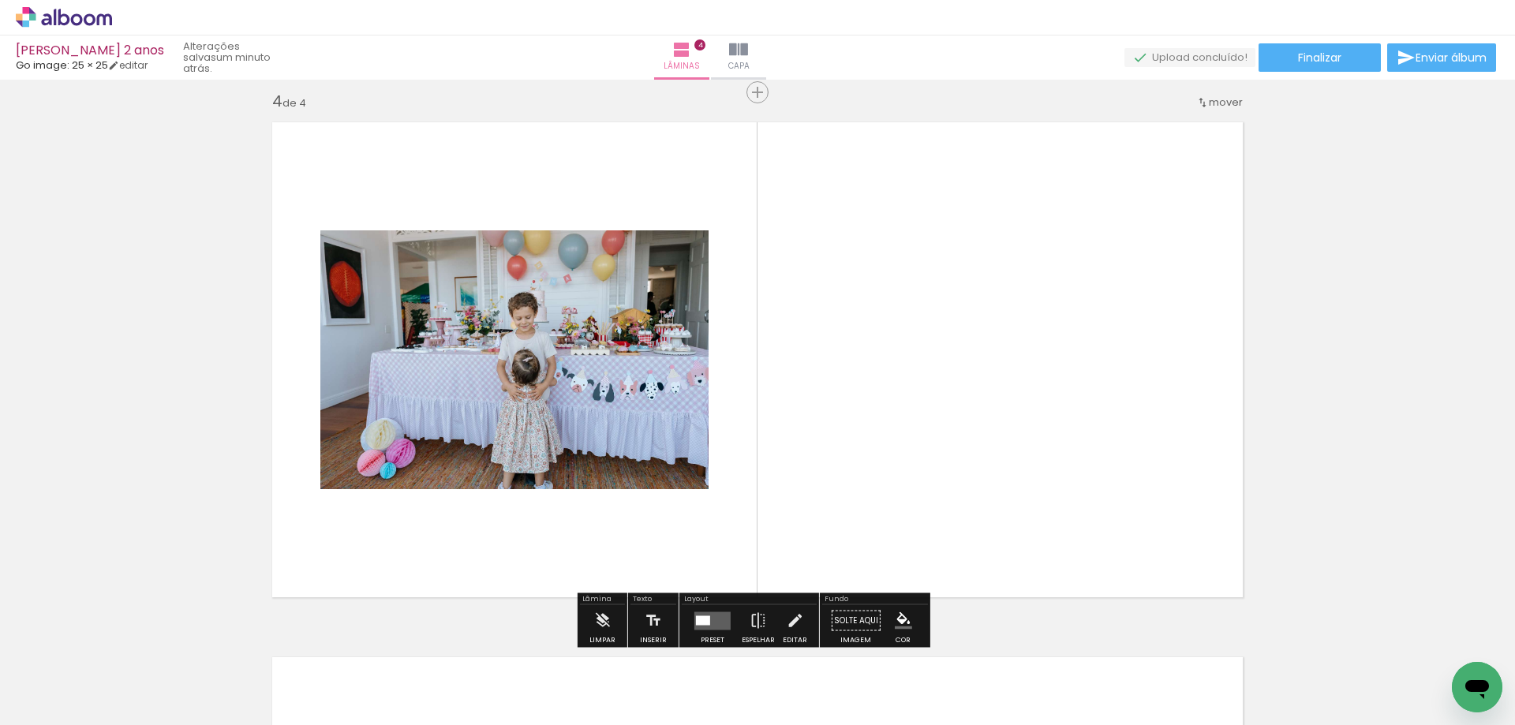
scroll to position [1625, 0]
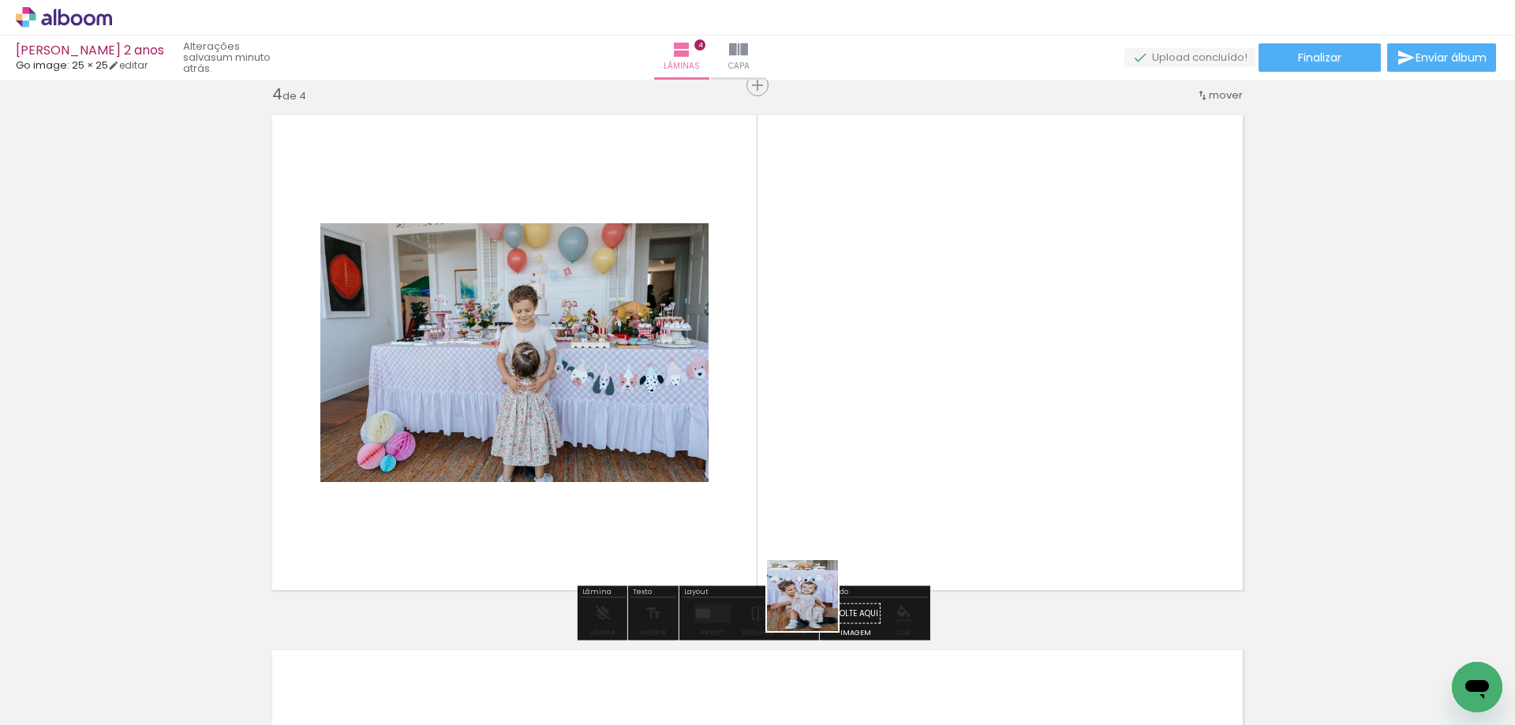
drag, startPoint x: 788, startPoint y: 674, endPoint x: 845, endPoint y: 435, distance: 246.5
click at [845, 435] on quentale-workspace at bounding box center [757, 362] width 1515 height 725
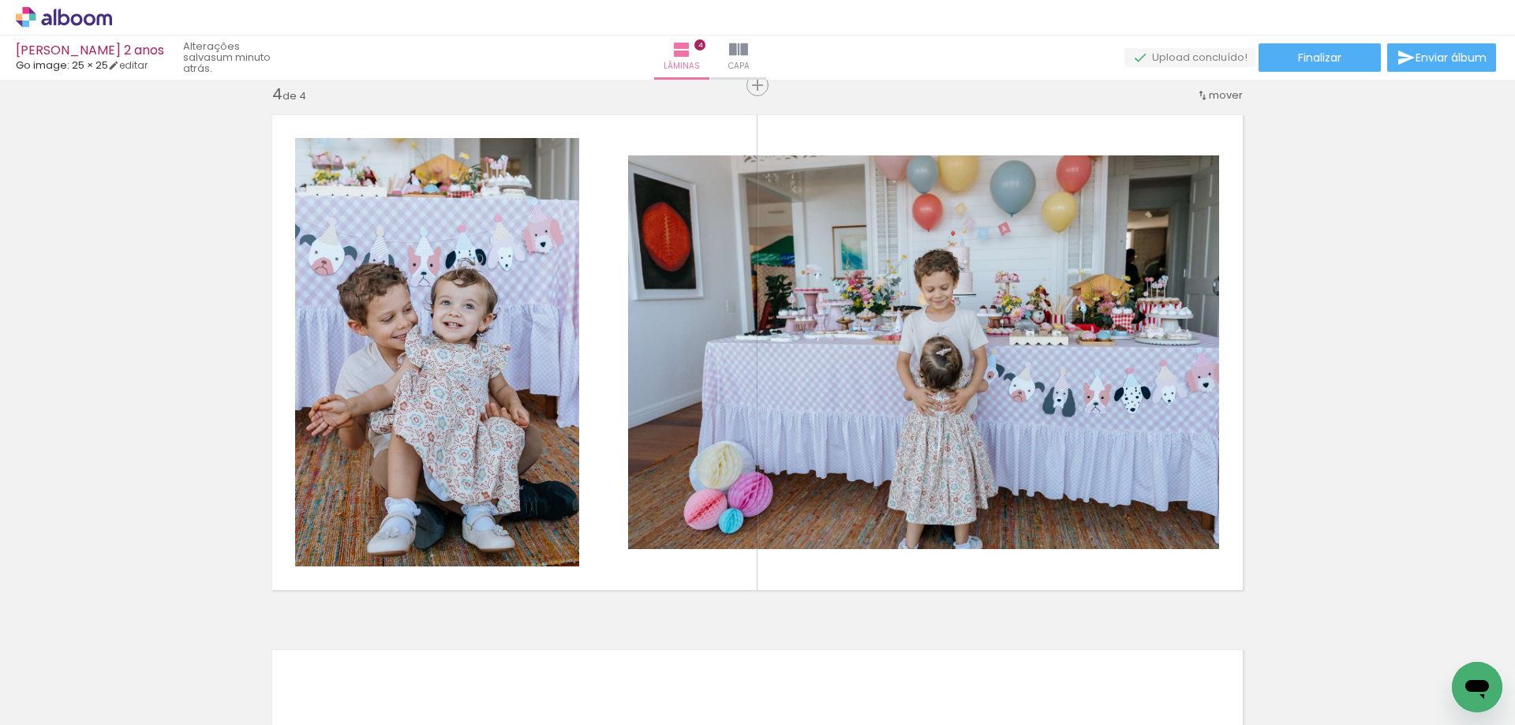
scroll to position [0, 1095]
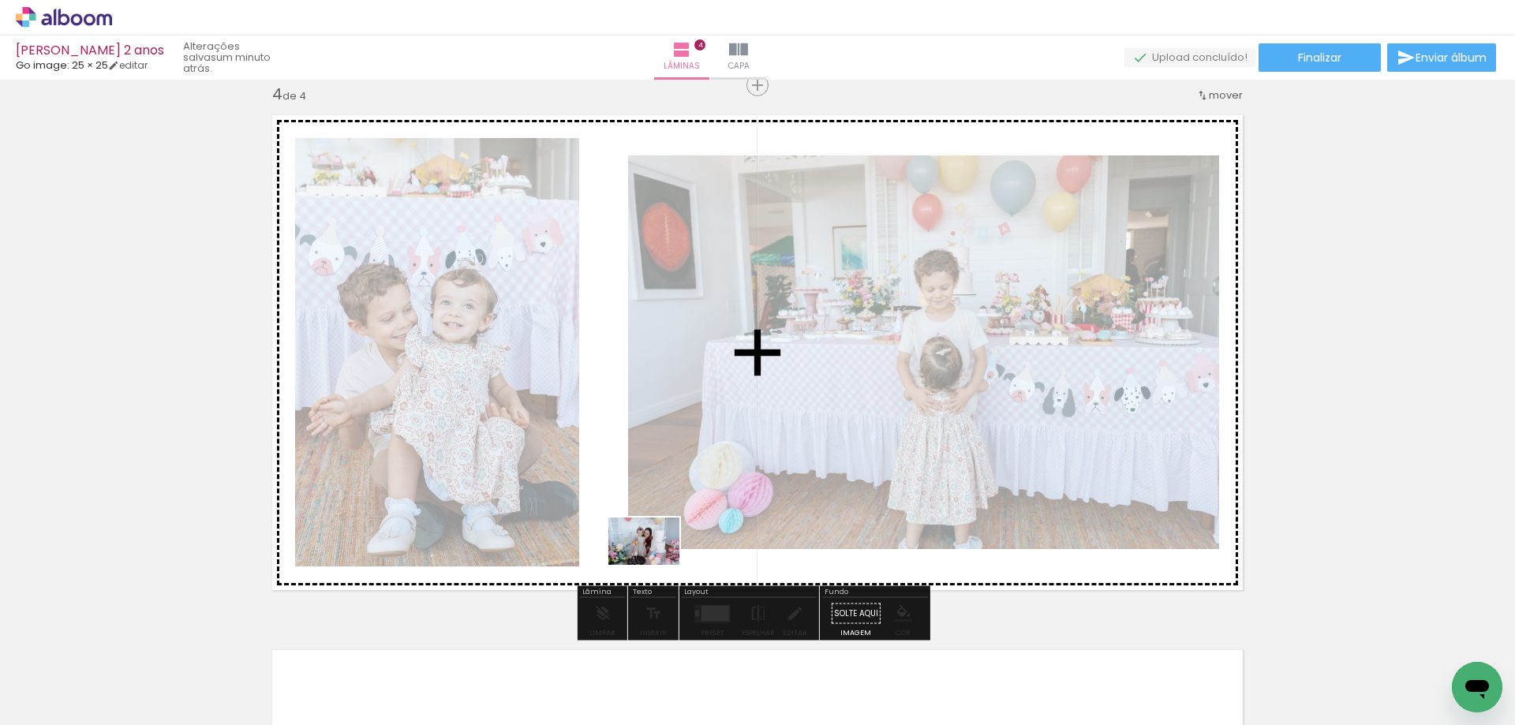
drag, startPoint x: 740, startPoint y: 681, endPoint x: 656, endPoint y: 565, distance: 143.4
click at [656, 565] on quentale-workspace at bounding box center [757, 362] width 1515 height 725
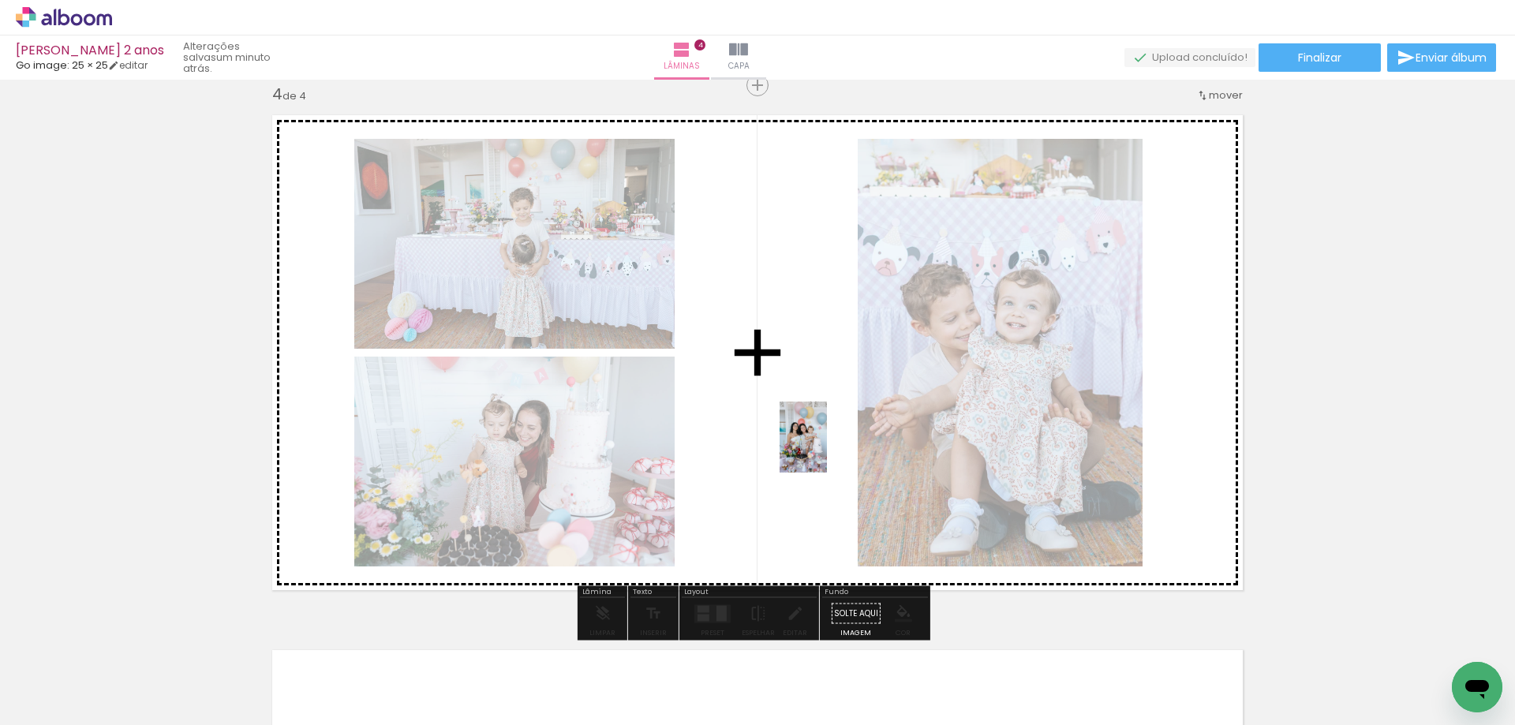
drag, startPoint x: 1108, startPoint y: 685, endPoint x: 826, endPoint y: 446, distance: 370.0
click at [826, 446] on quentale-workspace at bounding box center [757, 362] width 1515 height 725
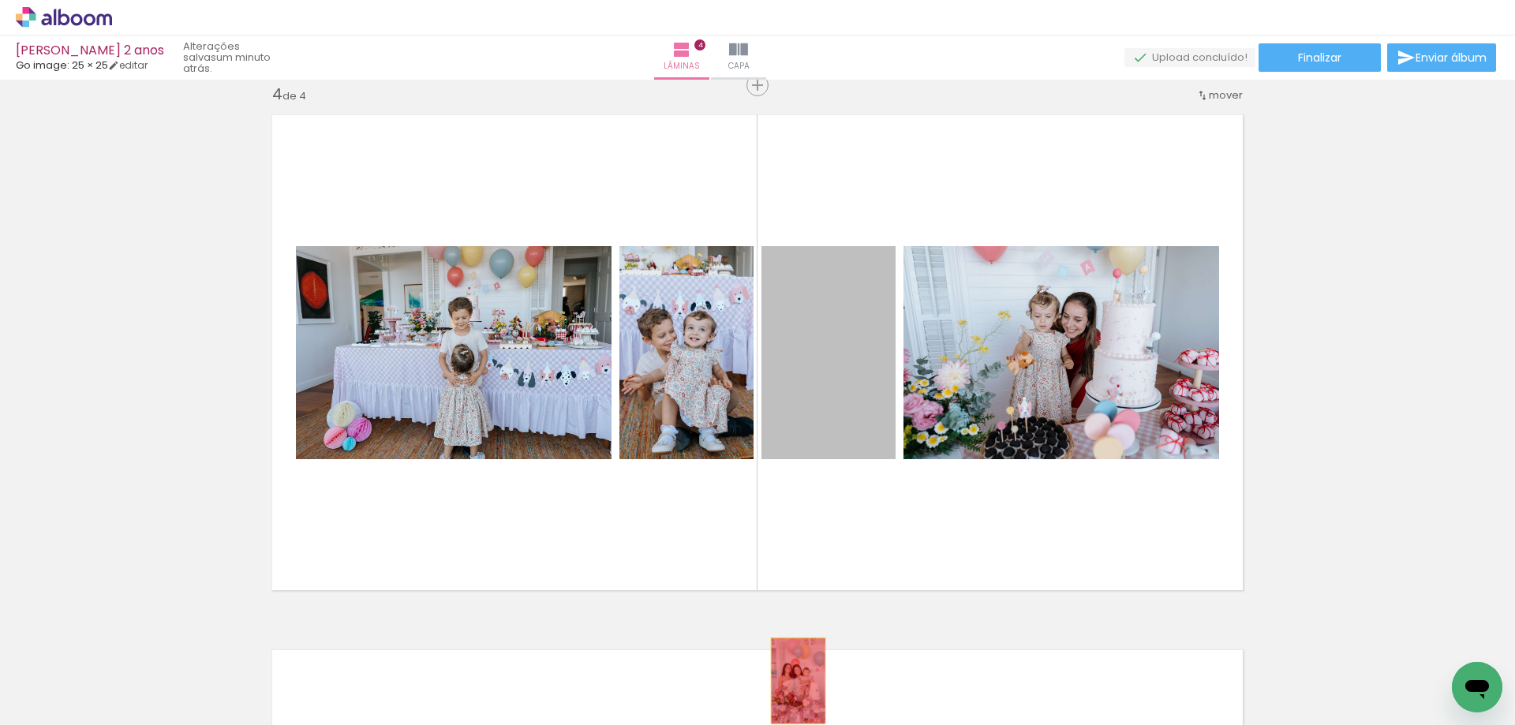
drag, startPoint x: 841, startPoint y: 420, endPoint x: 792, endPoint y: 681, distance: 264.9
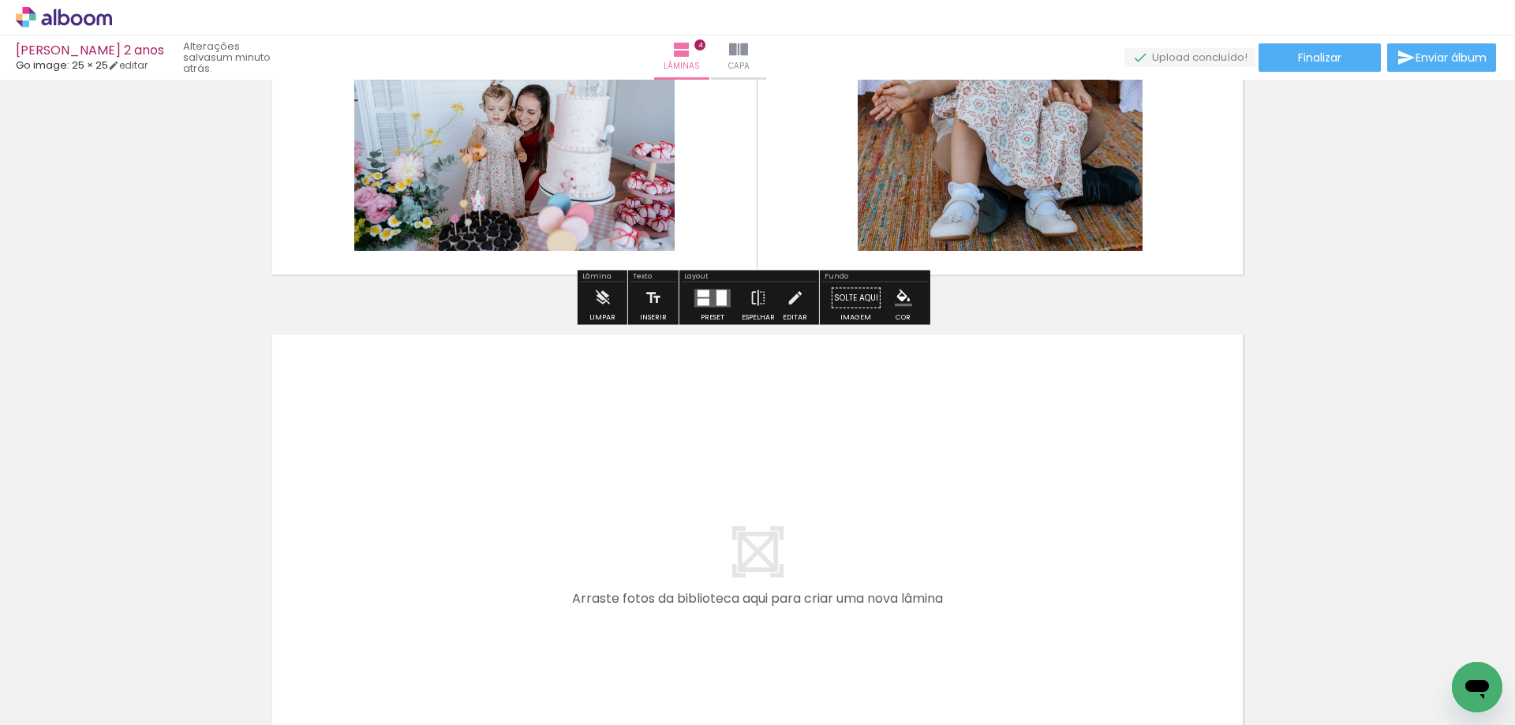
scroll to position [2020, 0]
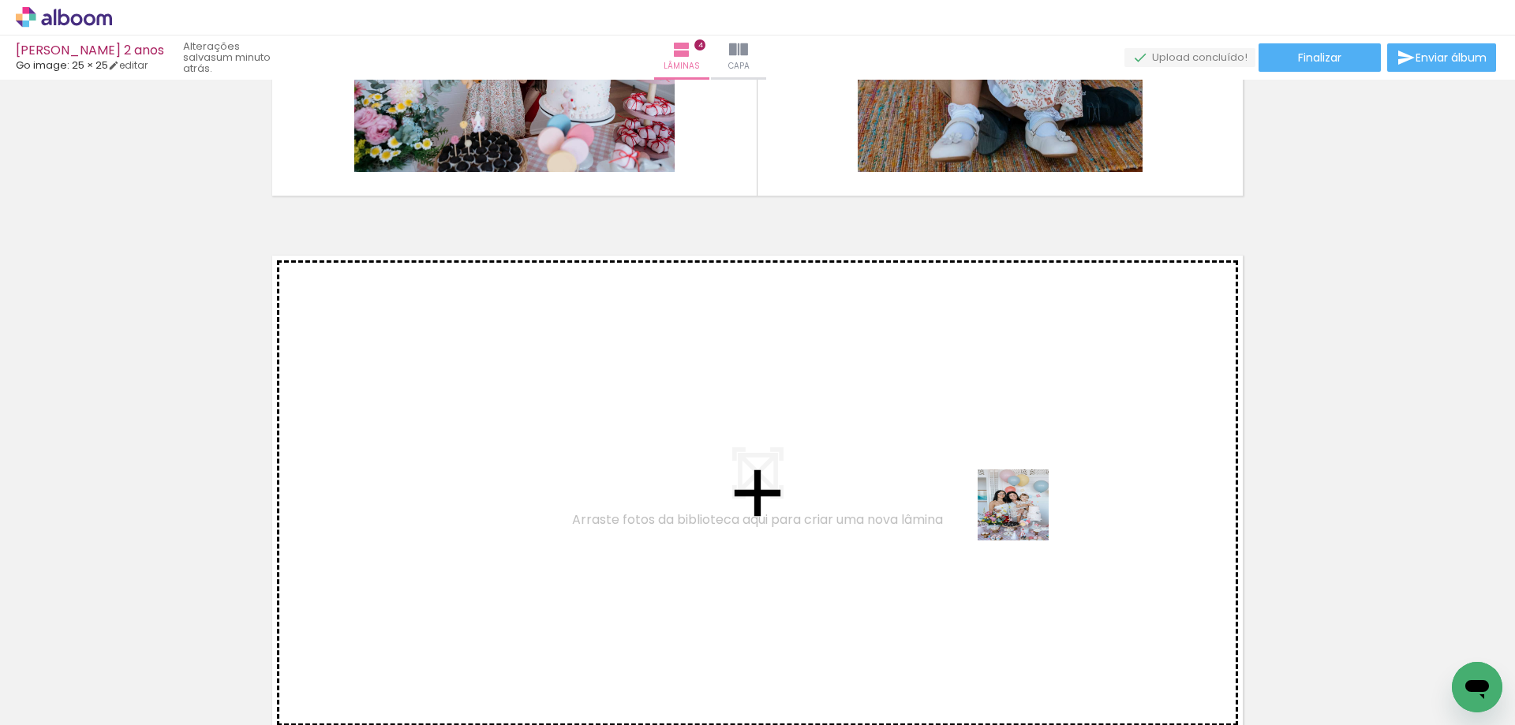
drag, startPoint x: 1108, startPoint y: 677, endPoint x: 1022, endPoint y: 513, distance: 185.3
click at [1022, 513] on quentale-workspace at bounding box center [757, 362] width 1515 height 725
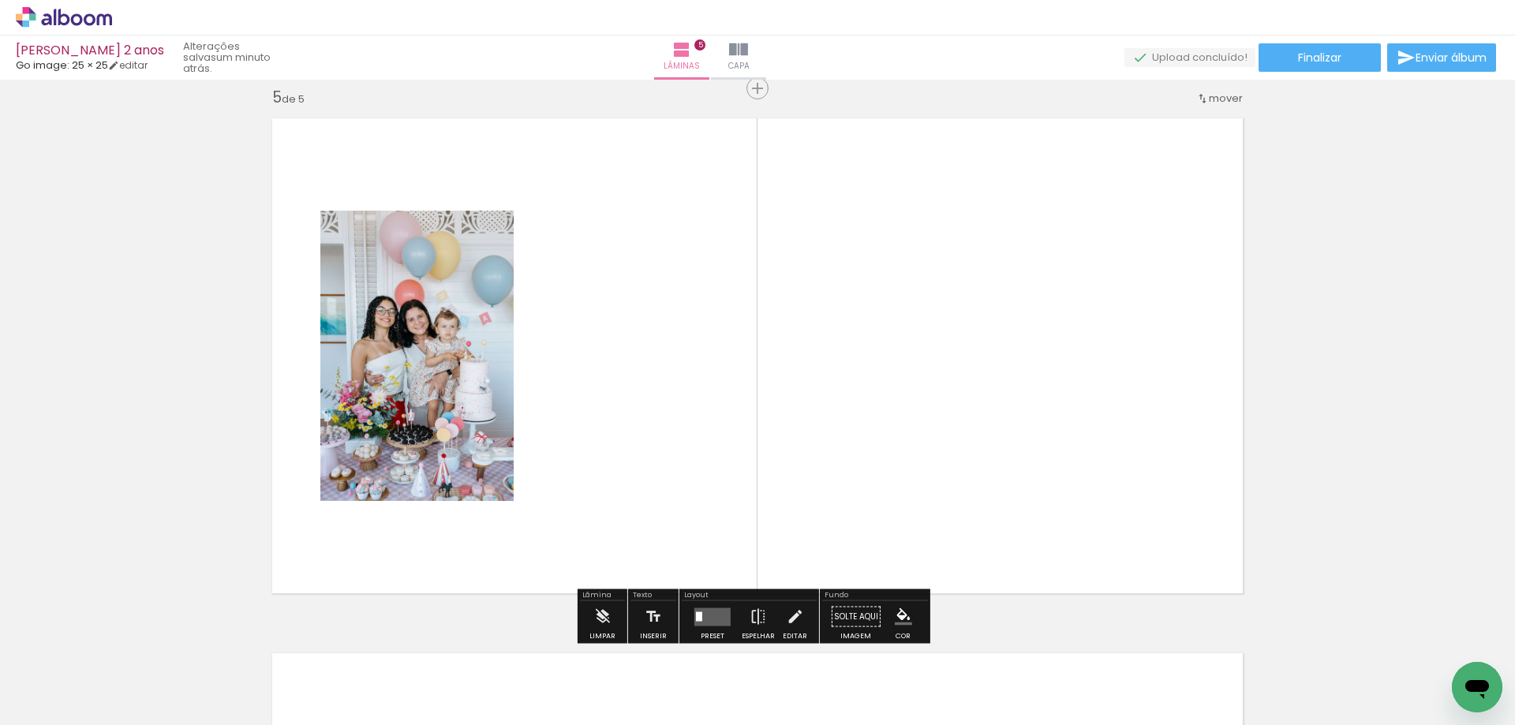
scroll to position [2160, 0]
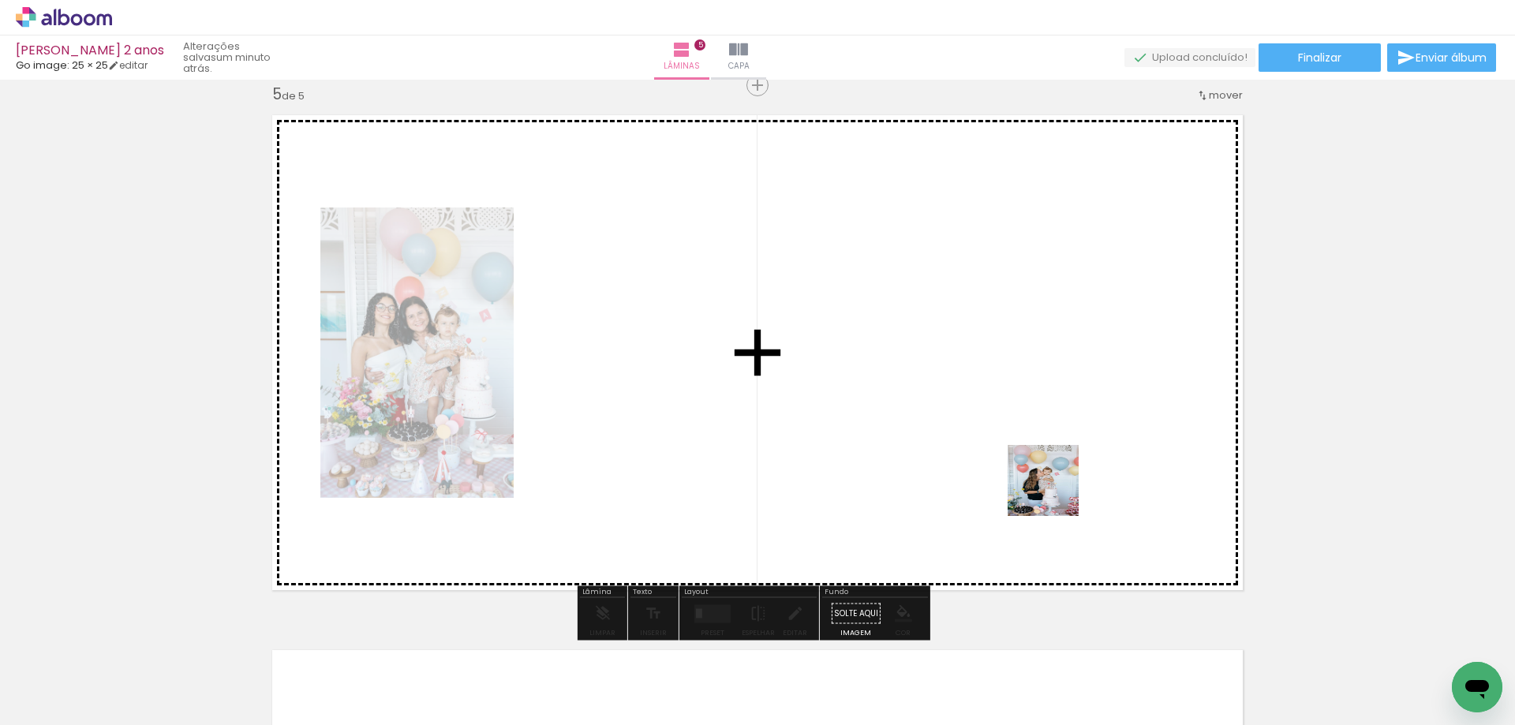
drag, startPoint x: 1198, startPoint y: 686, endPoint x: 1050, endPoint y: 486, distance: 249.3
click at [1050, 486] on quentale-workspace at bounding box center [757, 362] width 1515 height 725
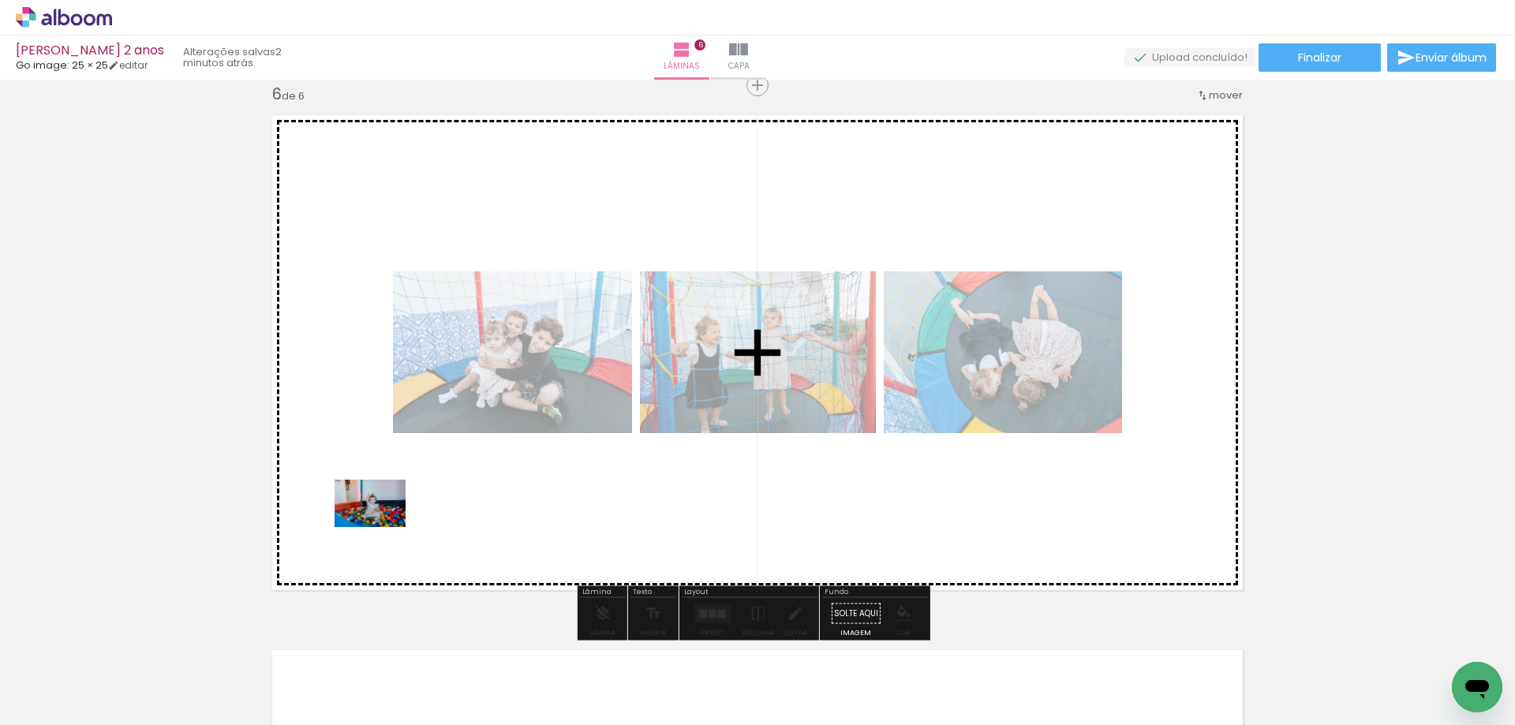
drag, startPoint x: 151, startPoint y: 676, endPoint x: 383, endPoint y: 526, distance: 276.1
click at [383, 526] on quentale-workspace at bounding box center [757, 362] width 1515 height 725
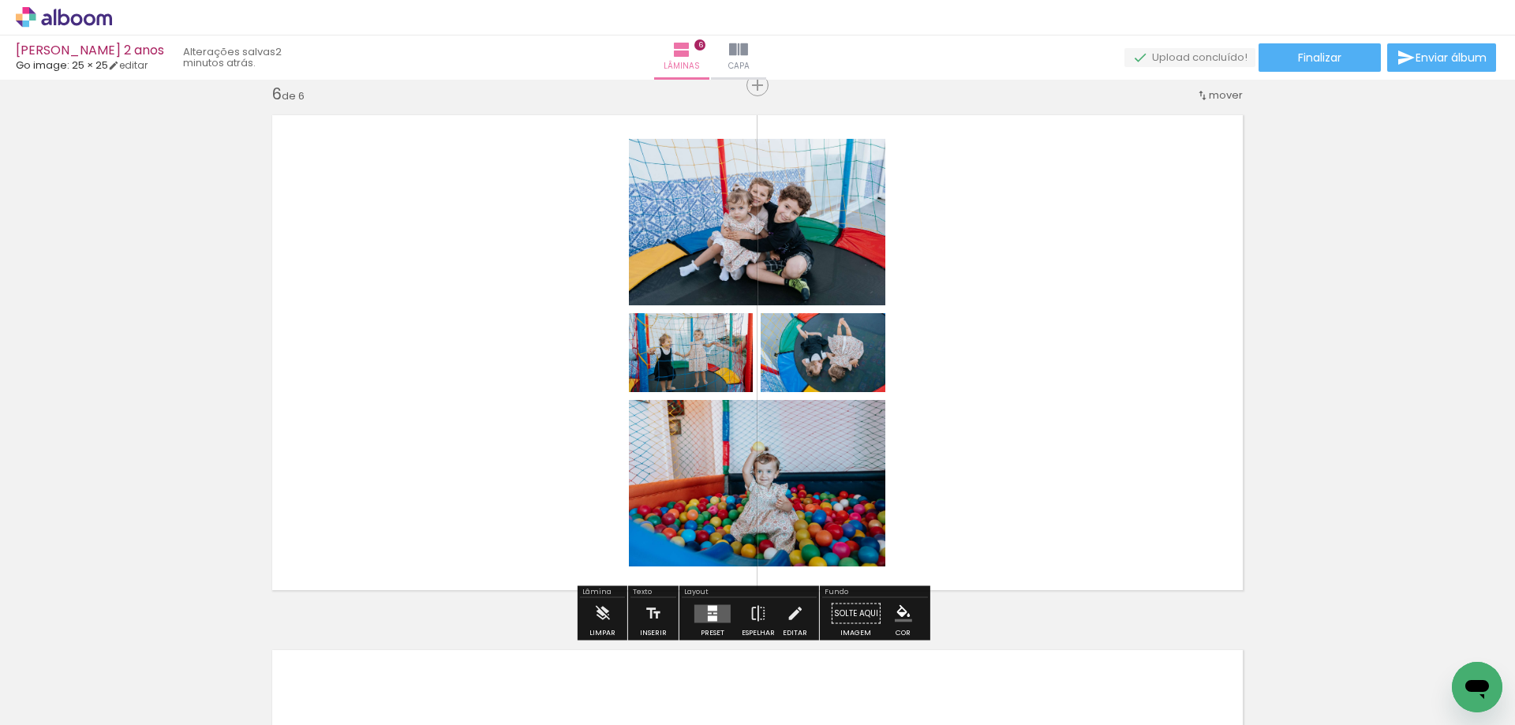
scroll to position [0, 641]
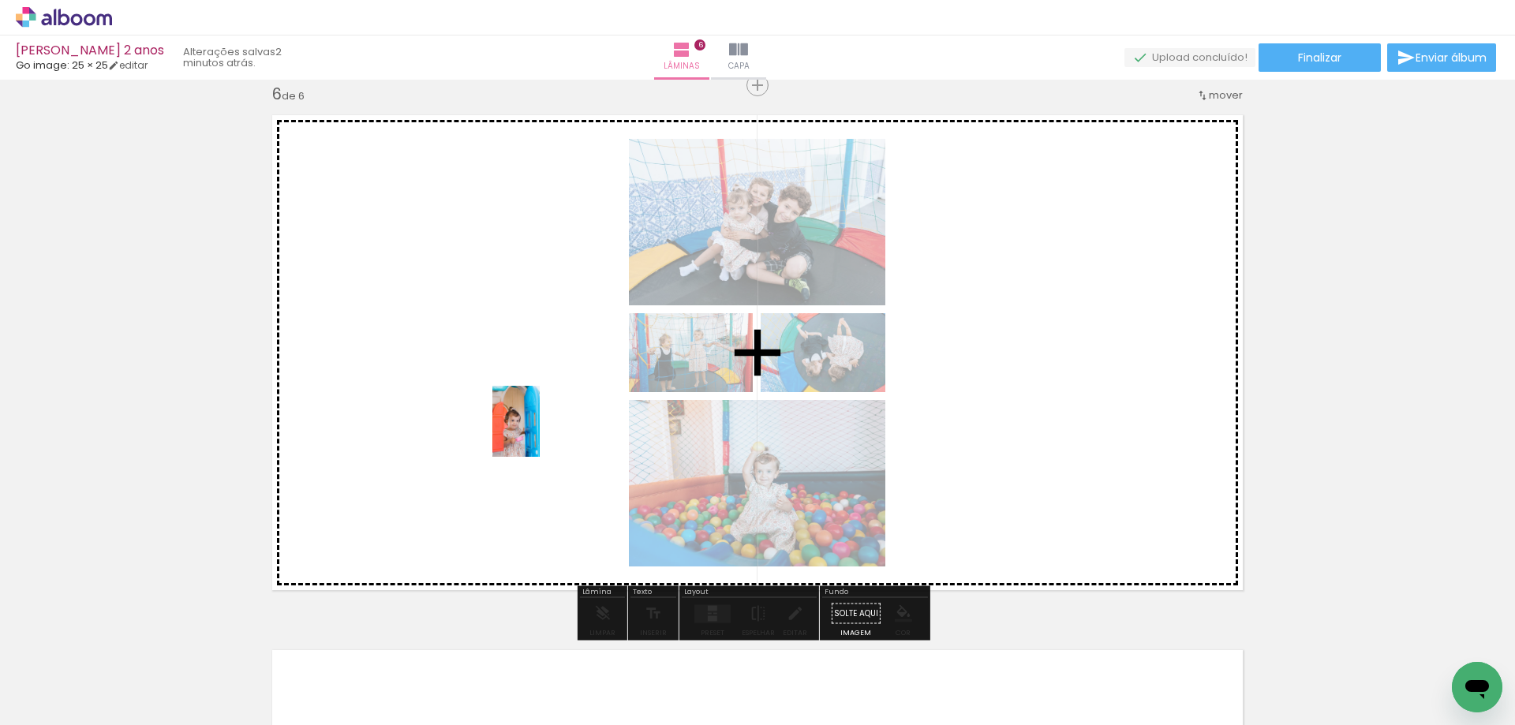
drag, startPoint x: 768, startPoint y: 682, endPoint x: 539, endPoint y: 432, distance: 340.0
click at [539, 432] on quentale-workspace at bounding box center [757, 362] width 1515 height 725
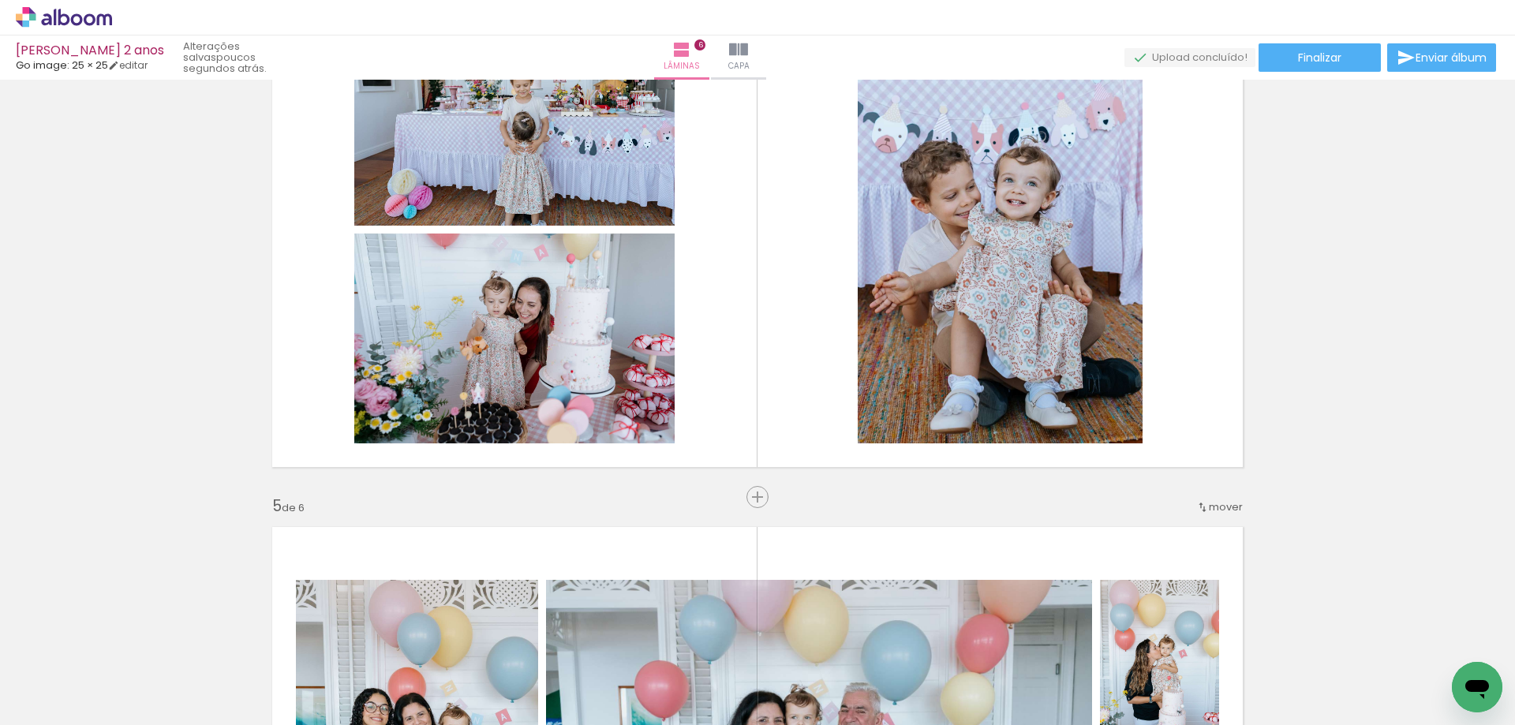
scroll to position [1590, 0]
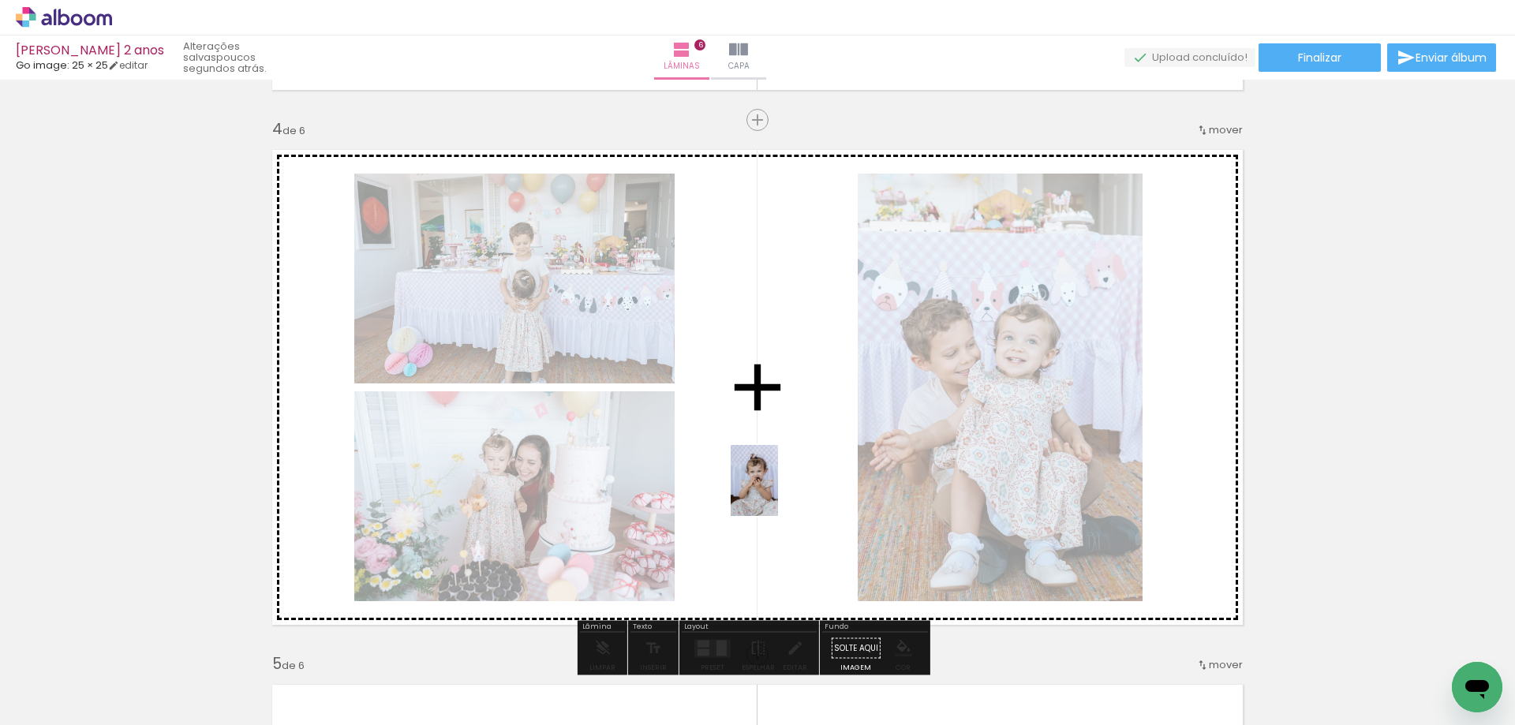
drag, startPoint x: 848, startPoint y: 688, endPoint x: 778, endPoint y: 492, distance: 207.9
click at [778, 492] on quentale-workspace at bounding box center [757, 362] width 1515 height 725
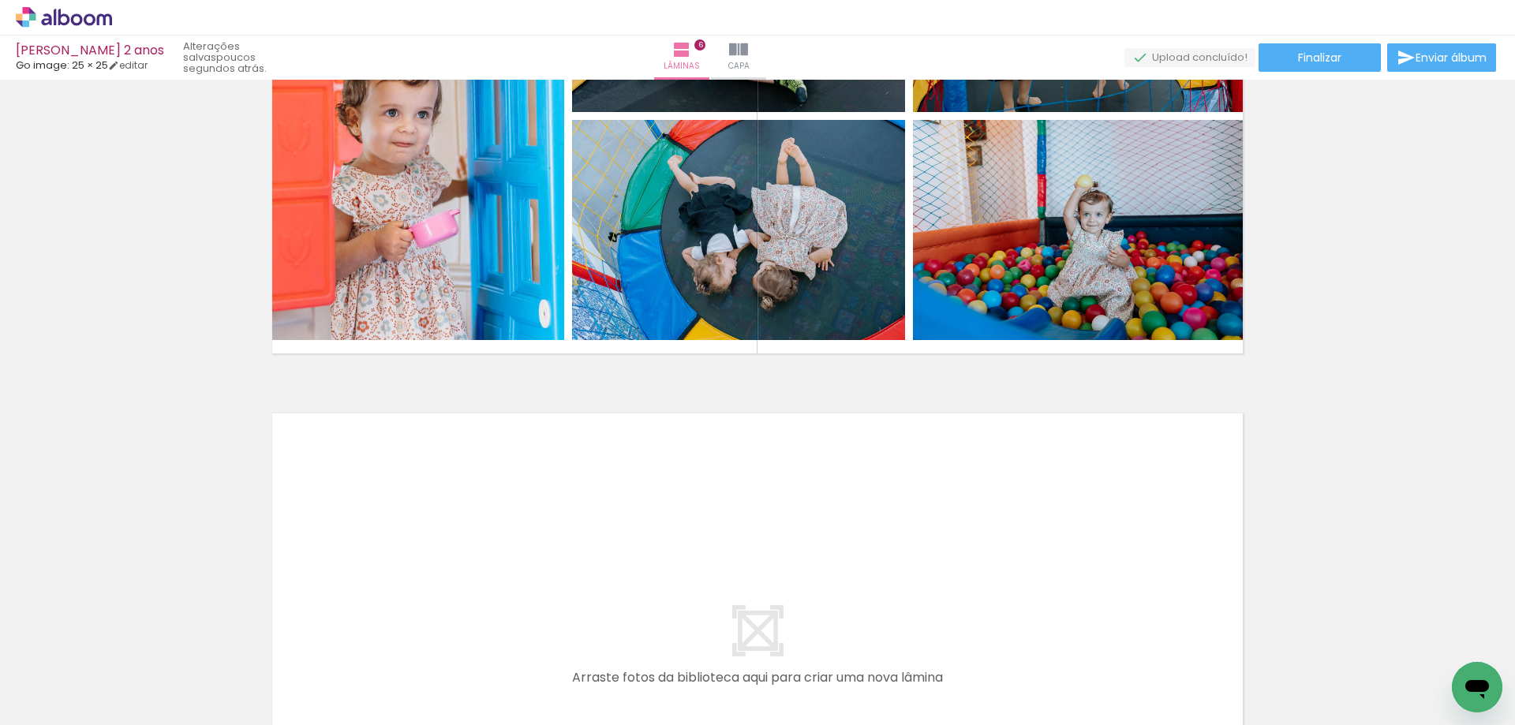
scroll to position [3089, 0]
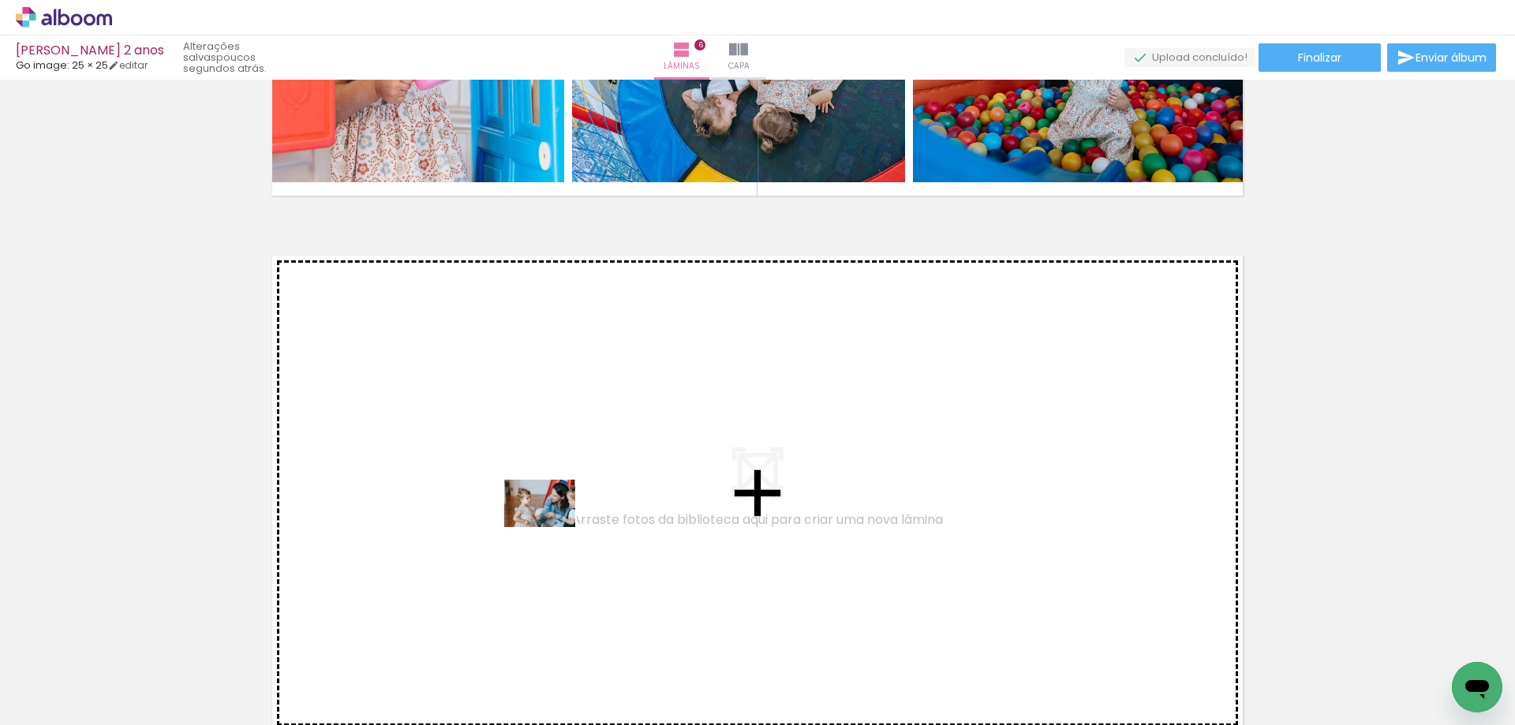
drag, startPoint x: 551, startPoint y: 663, endPoint x: 551, endPoint y: 524, distance: 139.6
click at [551, 524] on quentale-workspace at bounding box center [757, 362] width 1515 height 725
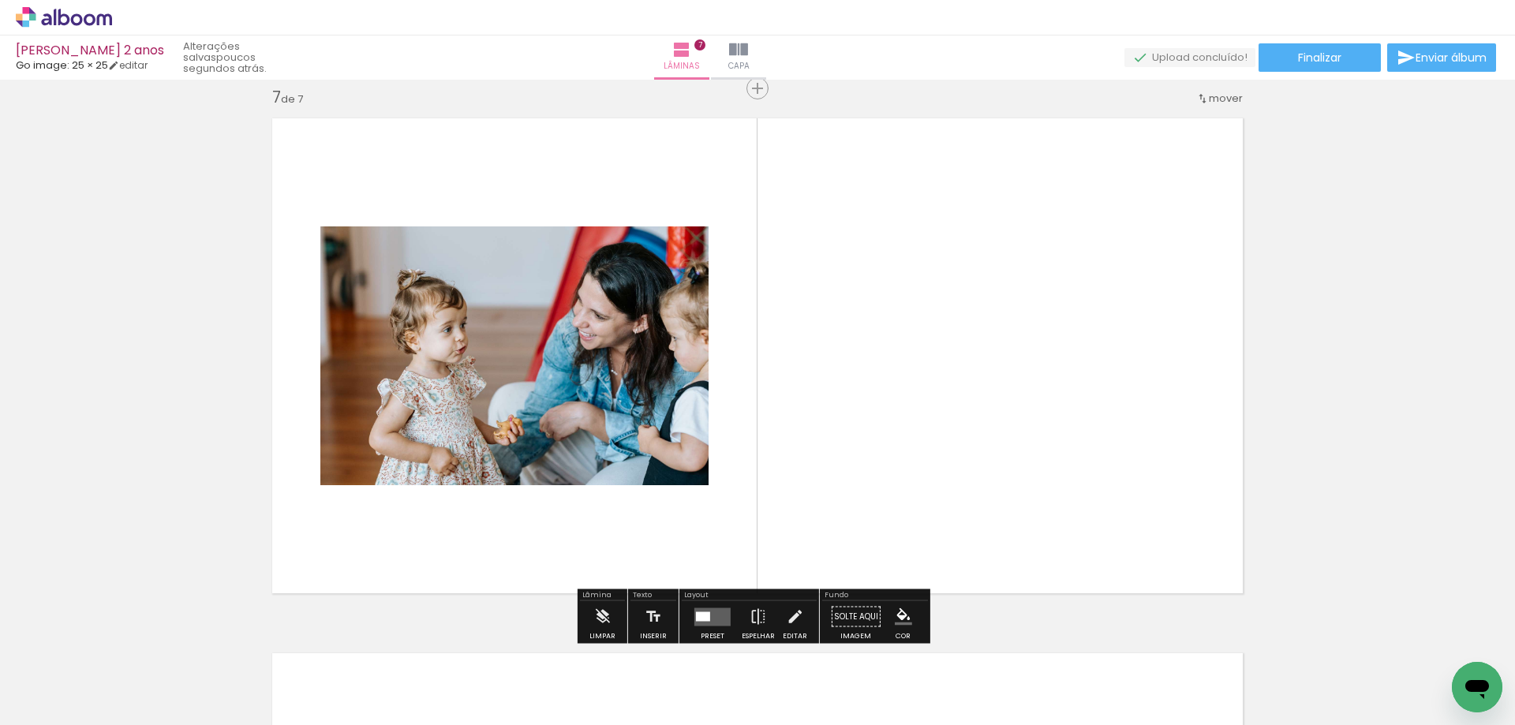
scroll to position [3230, 0]
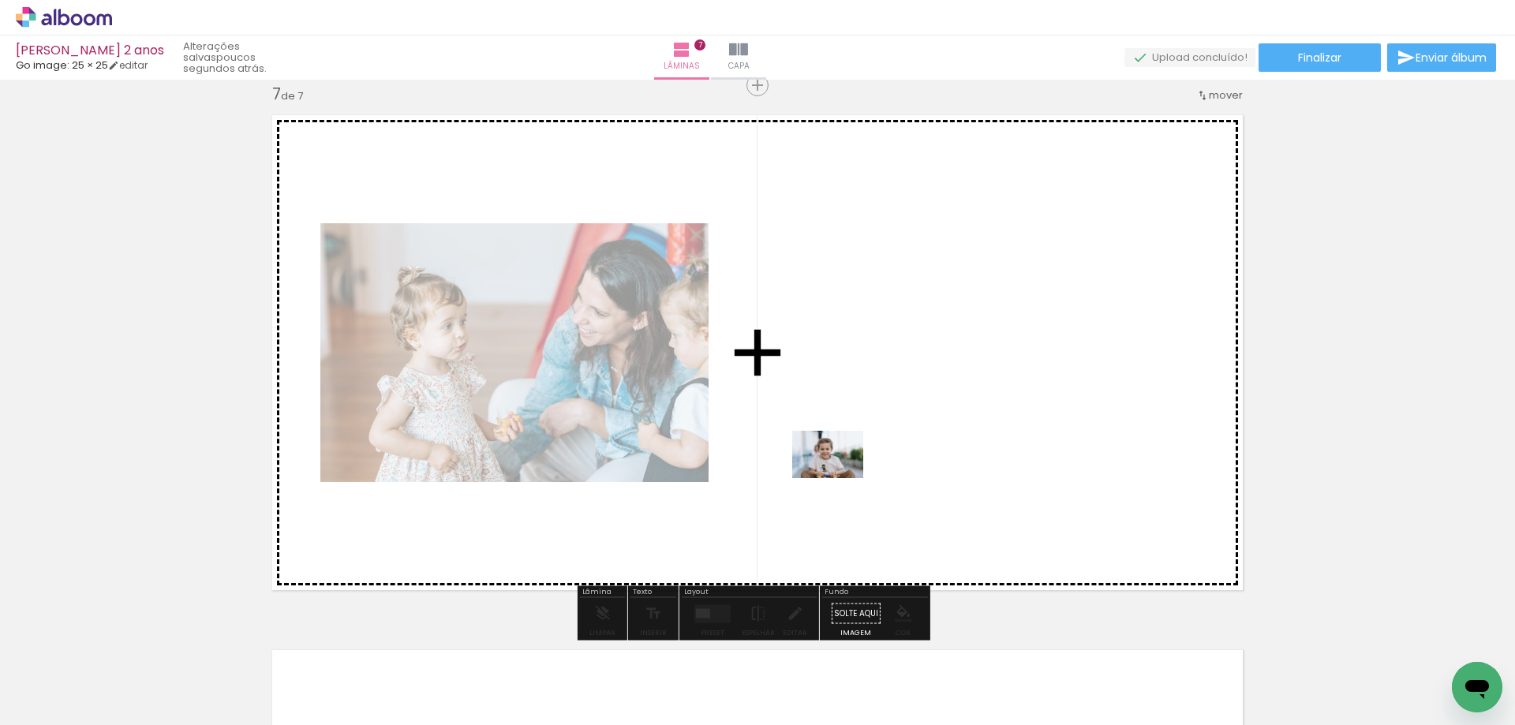
drag, startPoint x: 633, startPoint y: 663, endPoint x: 839, endPoint y: 478, distance: 277.1
click at [839, 478] on quentale-workspace at bounding box center [757, 362] width 1515 height 725
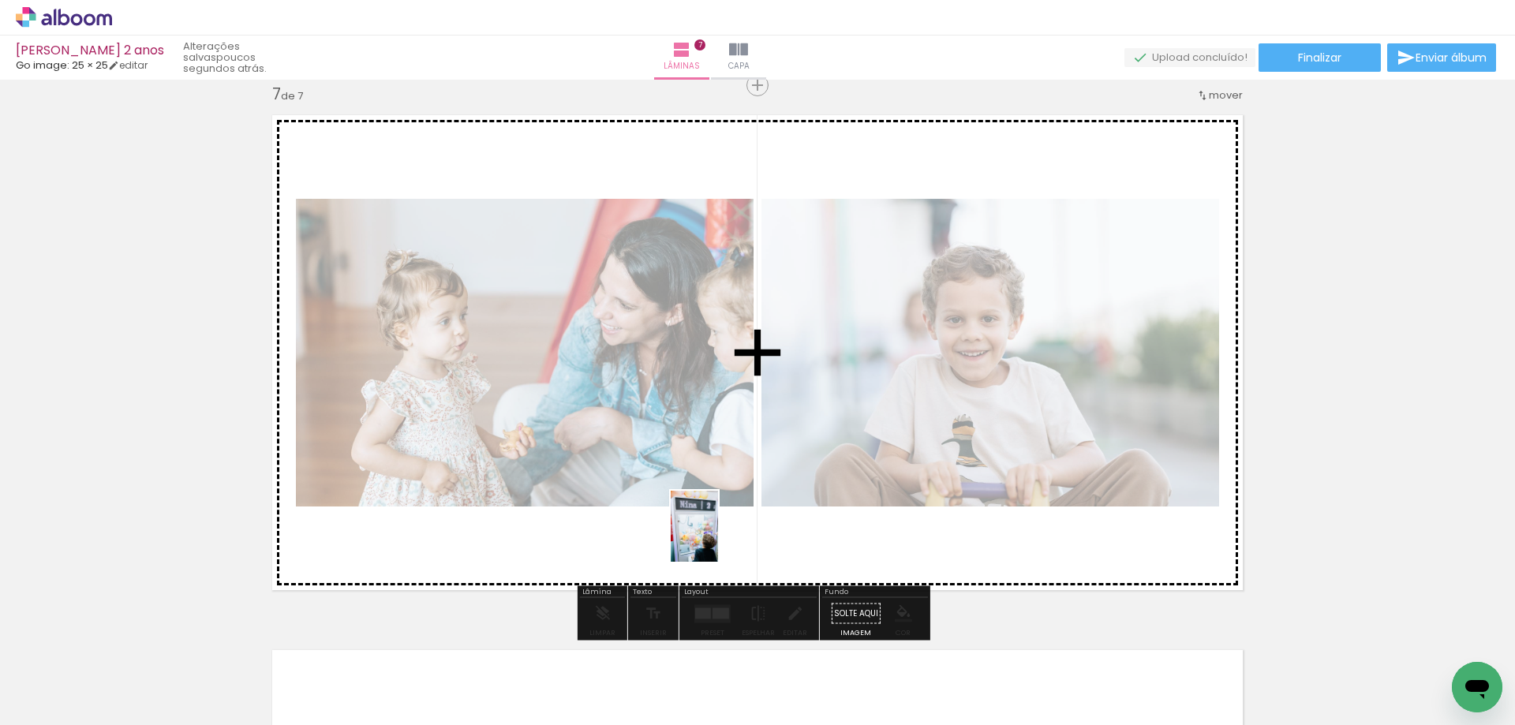
drag, startPoint x: 697, startPoint y: 687, endPoint x: 718, endPoint y: 538, distance: 150.5
click at [718, 538] on quentale-workspace at bounding box center [757, 362] width 1515 height 725
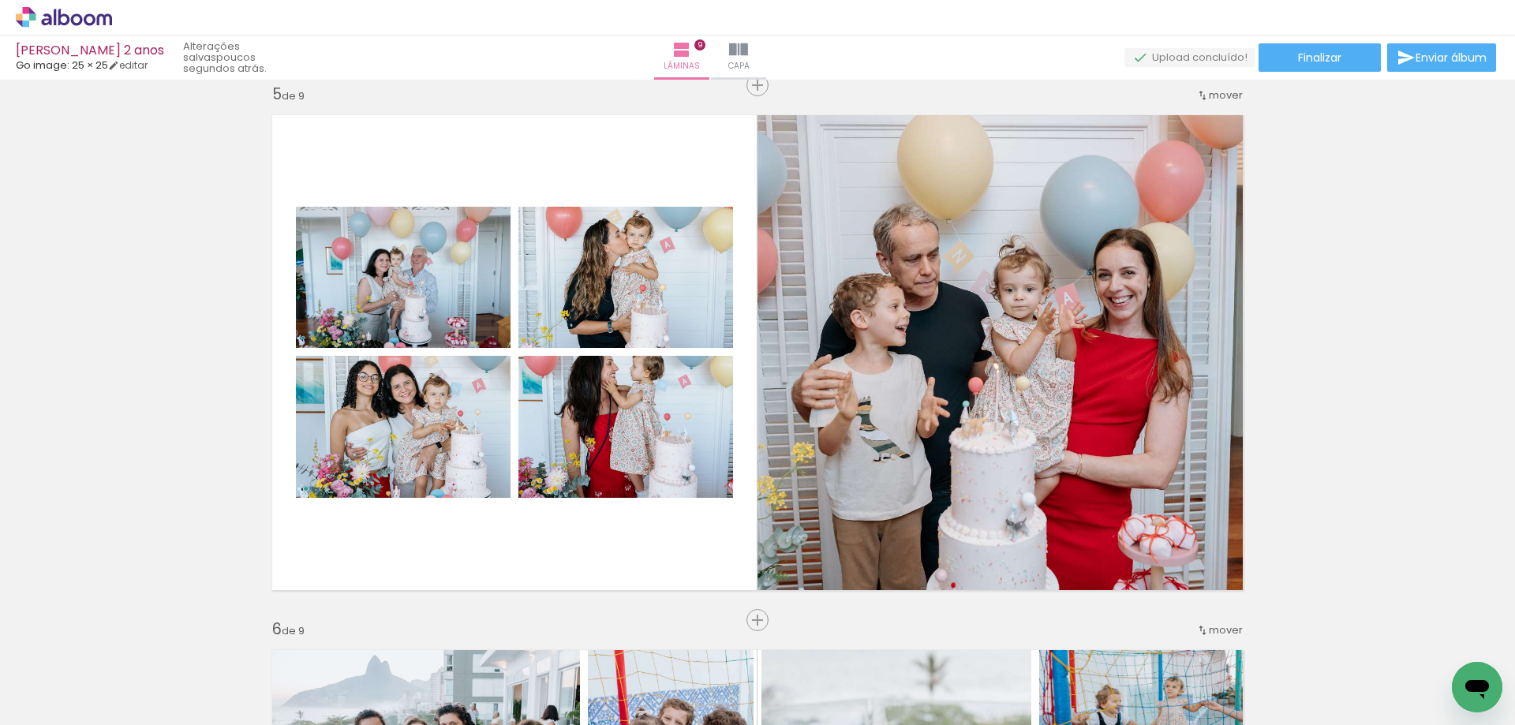
scroll to position [0, 2065]
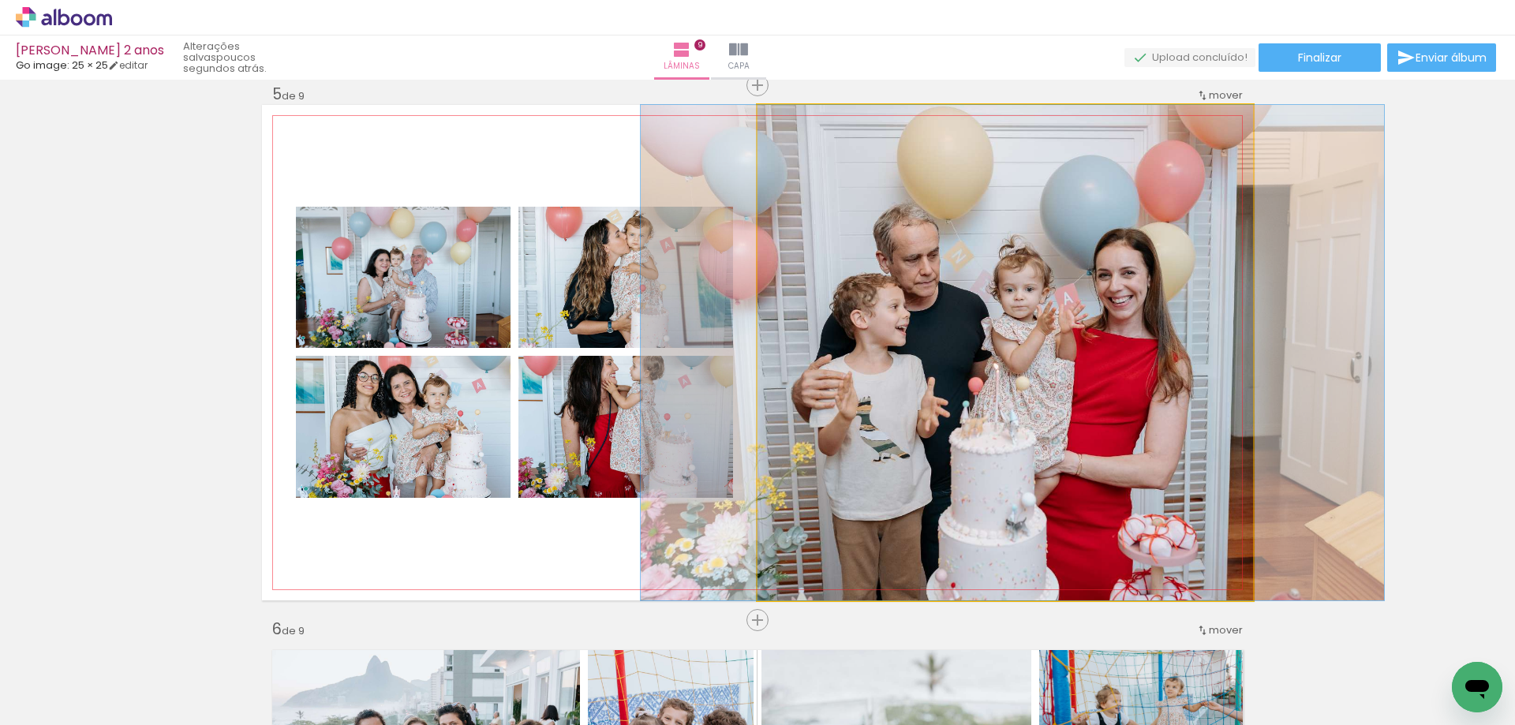
click at [1102, 400] on quentale-photo at bounding box center [1004, 352] width 495 height 495
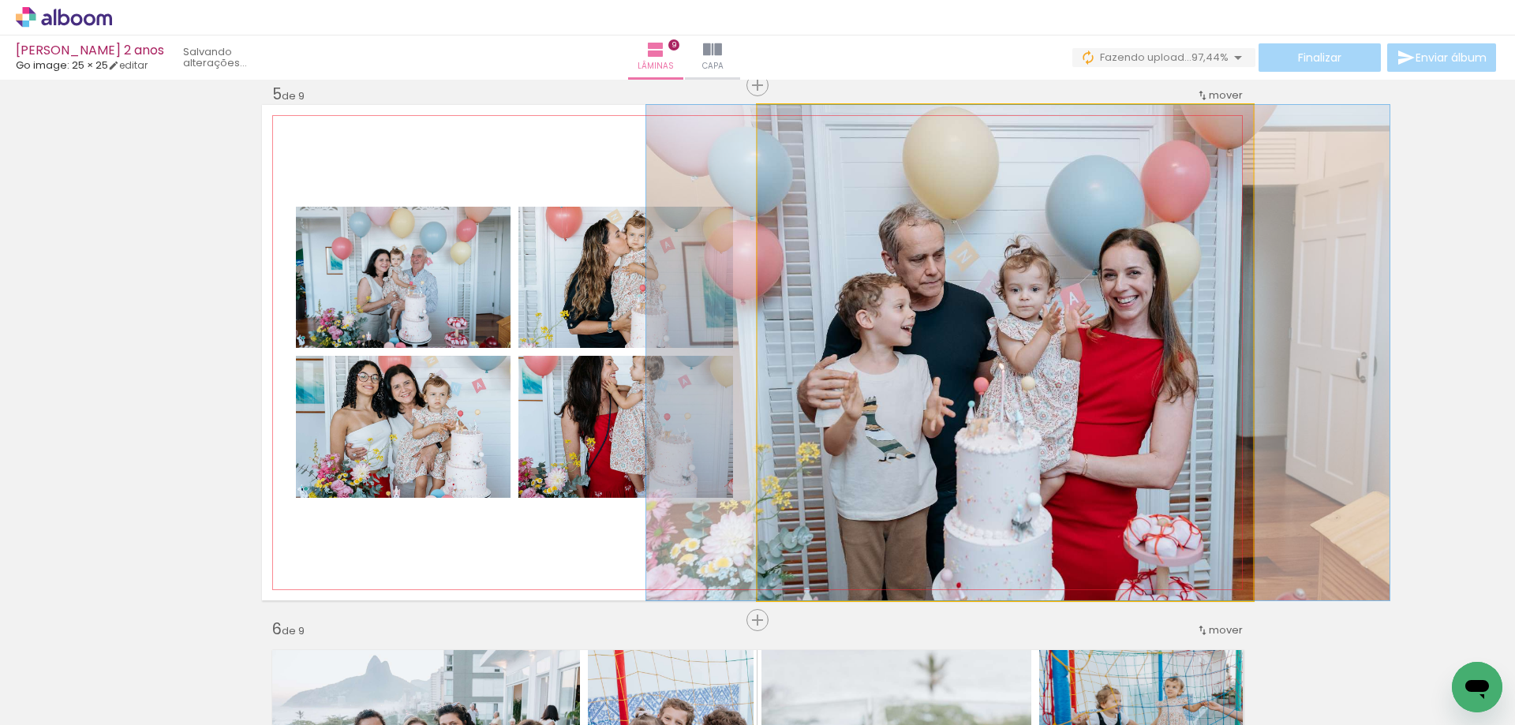
drag, startPoint x: 1011, startPoint y: 439, endPoint x: 1016, endPoint y: 424, distance: 16.0
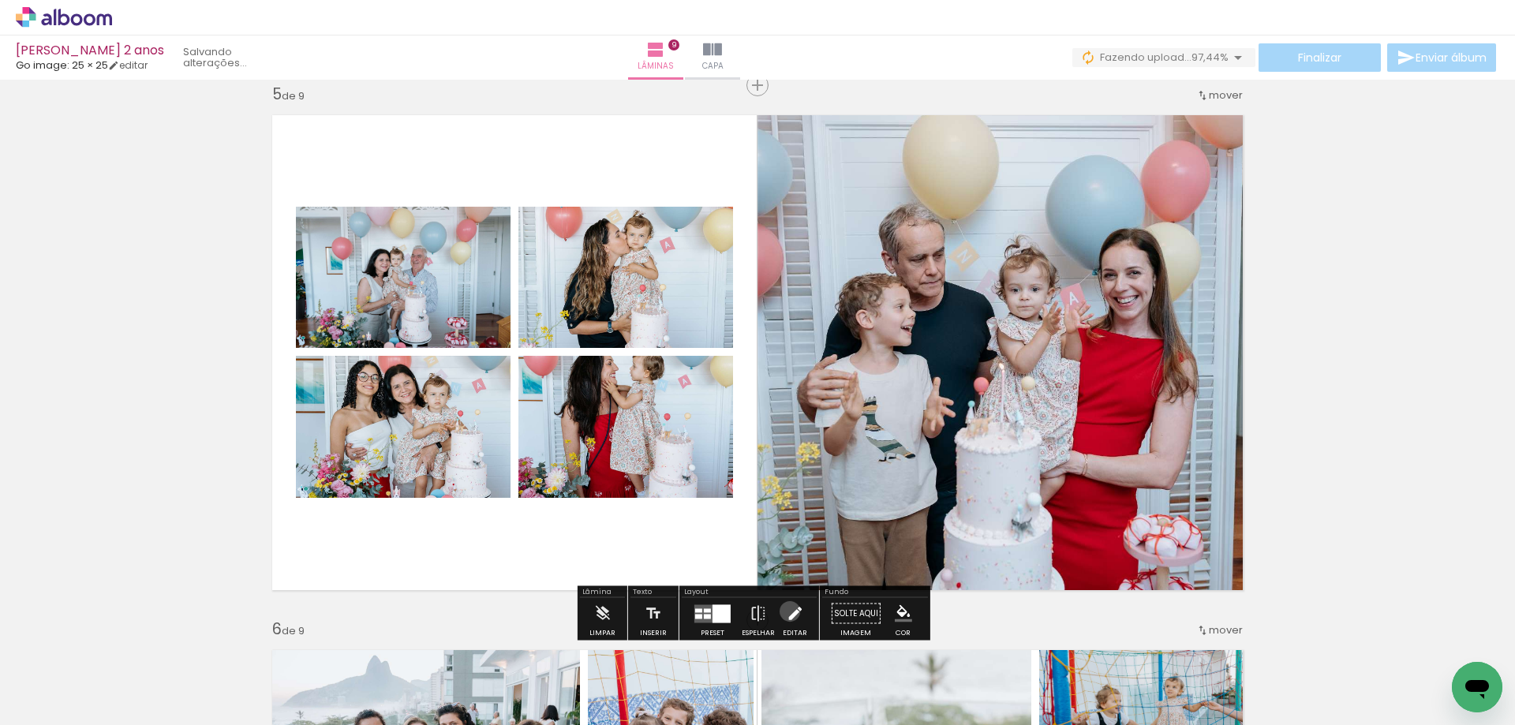
click at [786, 611] on iron-icon at bounding box center [794, 614] width 17 height 32
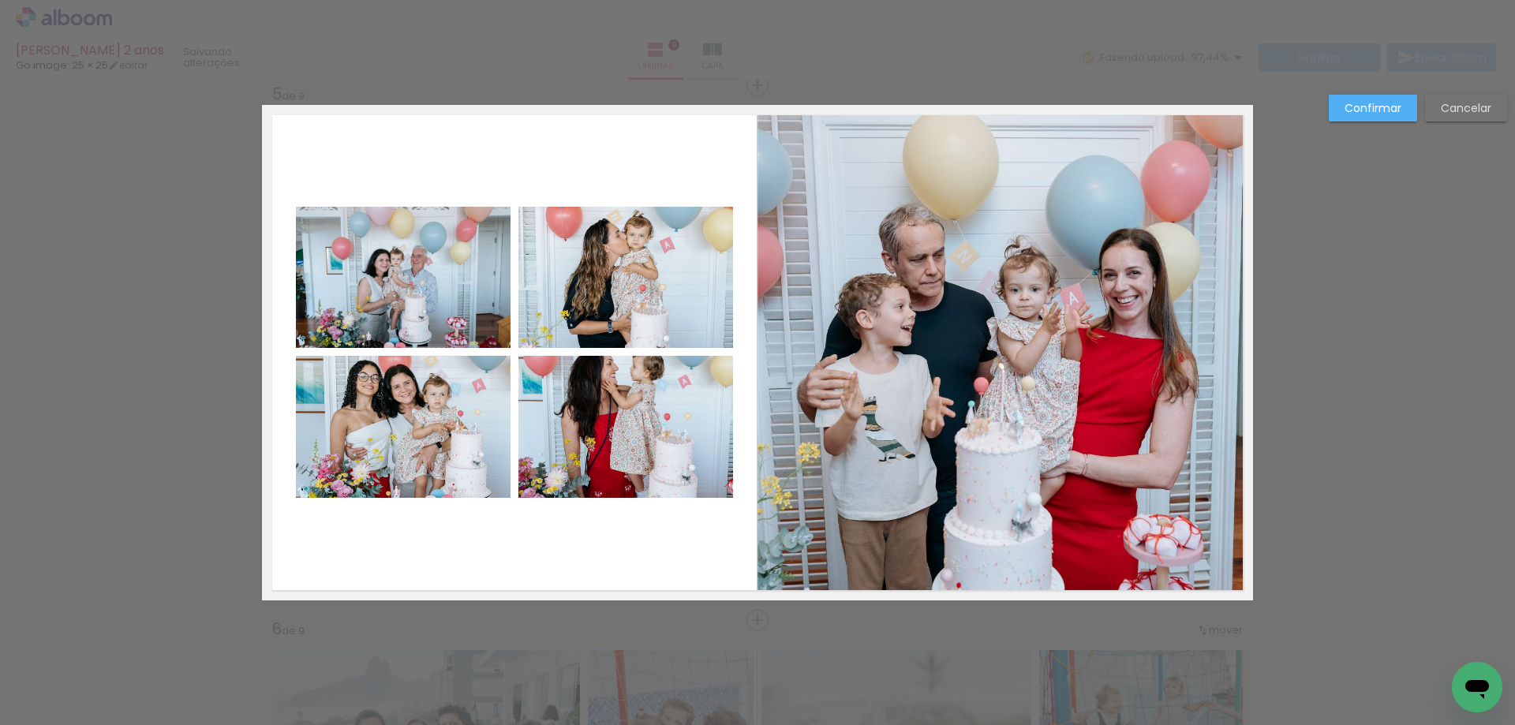
click at [413, 429] on quentale-photo at bounding box center [403, 427] width 215 height 142
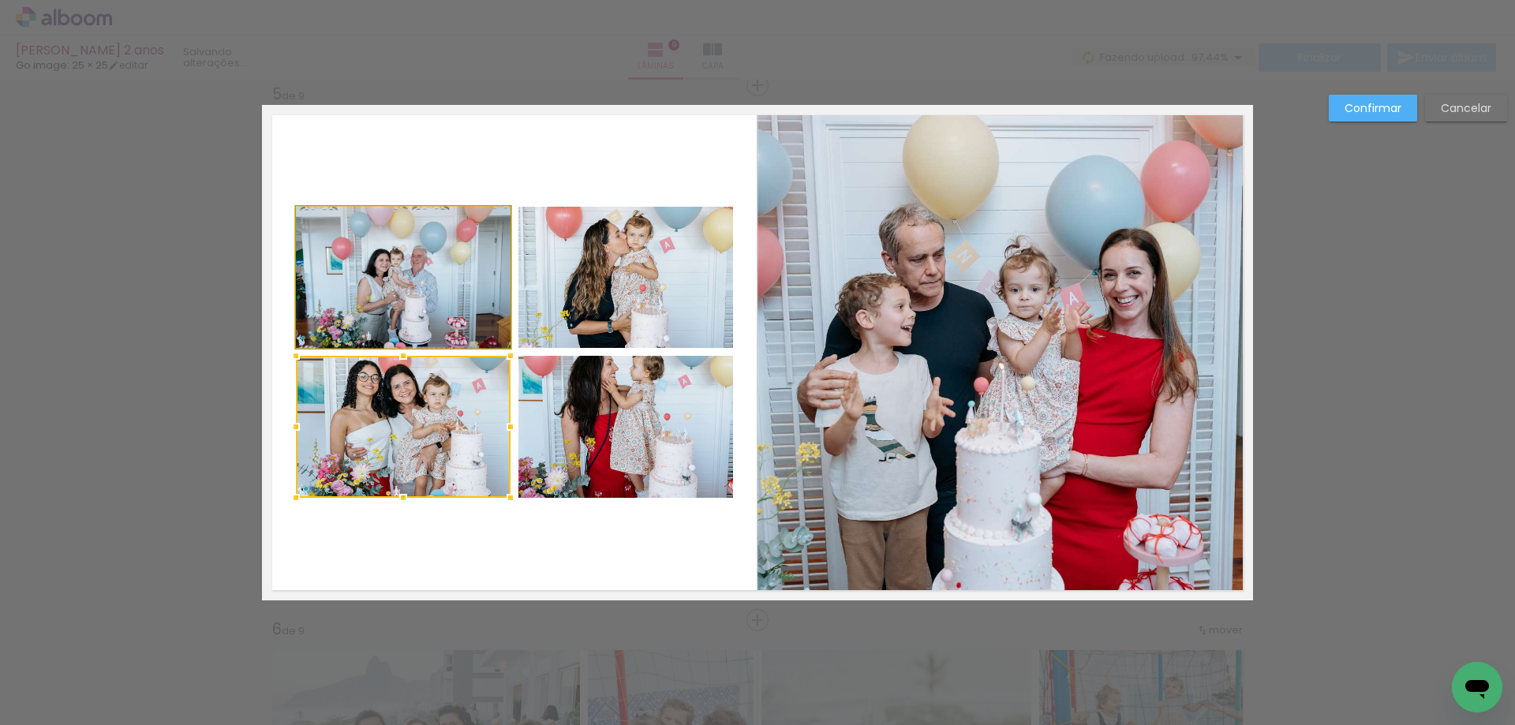
click at [421, 290] on quentale-photo at bounding box center [403, 277] width 215 height 141
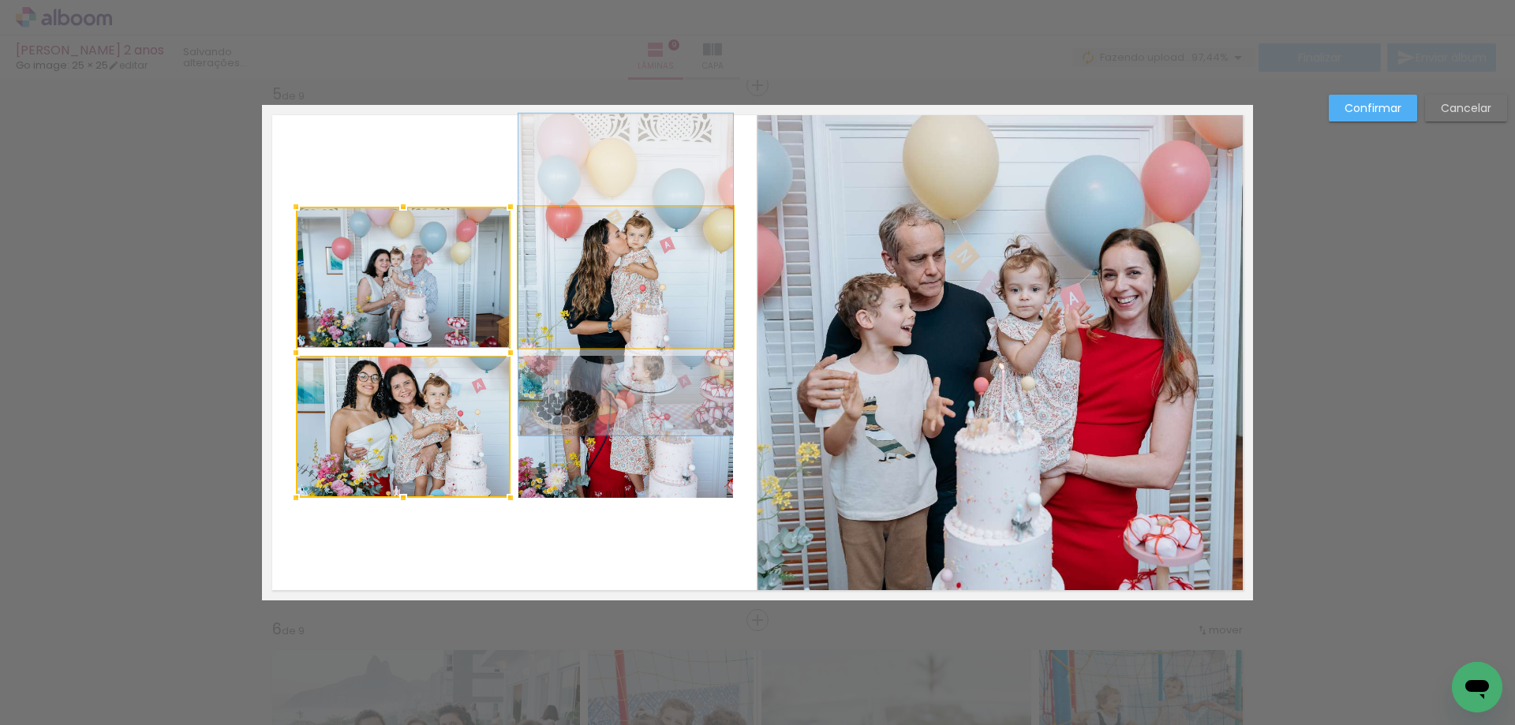
click at [629, 275] on quentale-photo at bounding box center [625, 277] width 215 height 141
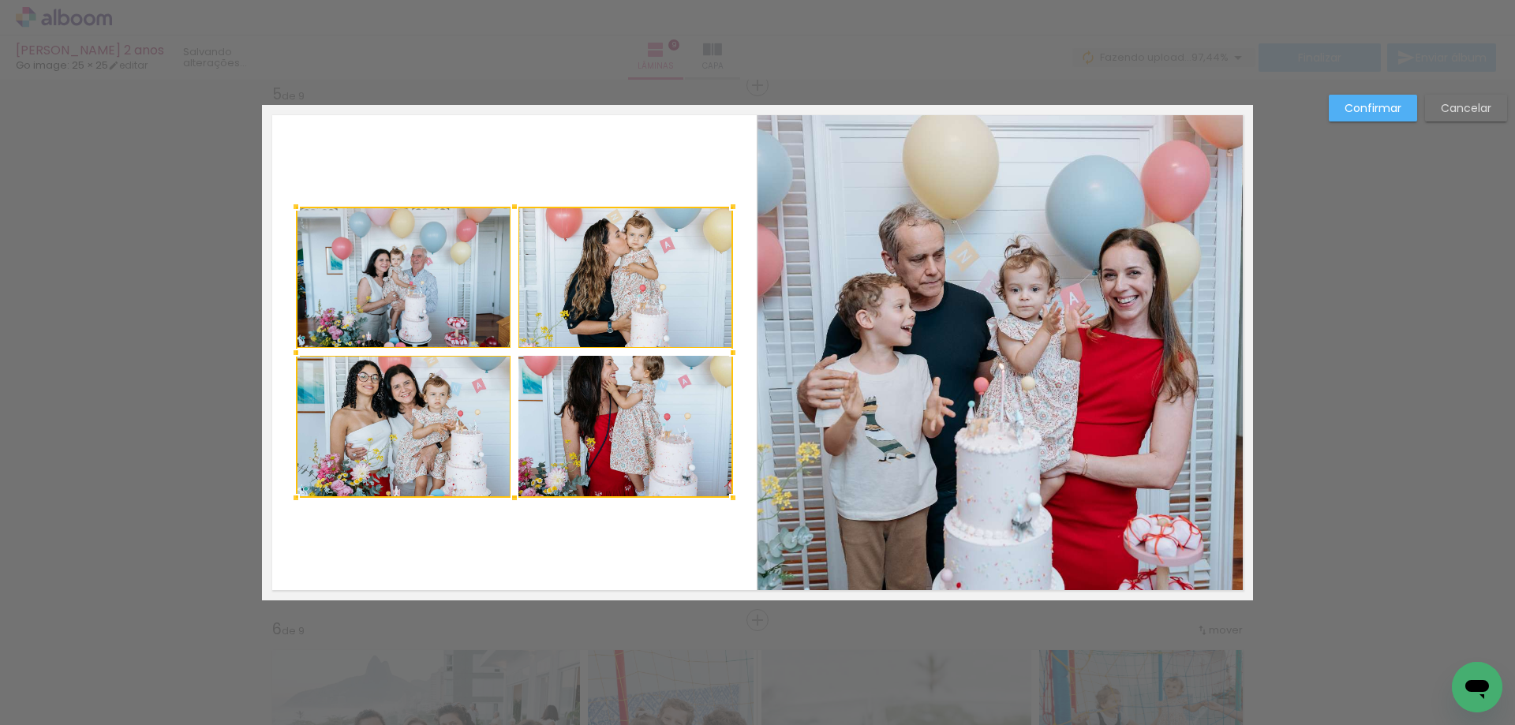
click at [600, 456] on div at bounding box center [514, 352] width 437 height 291
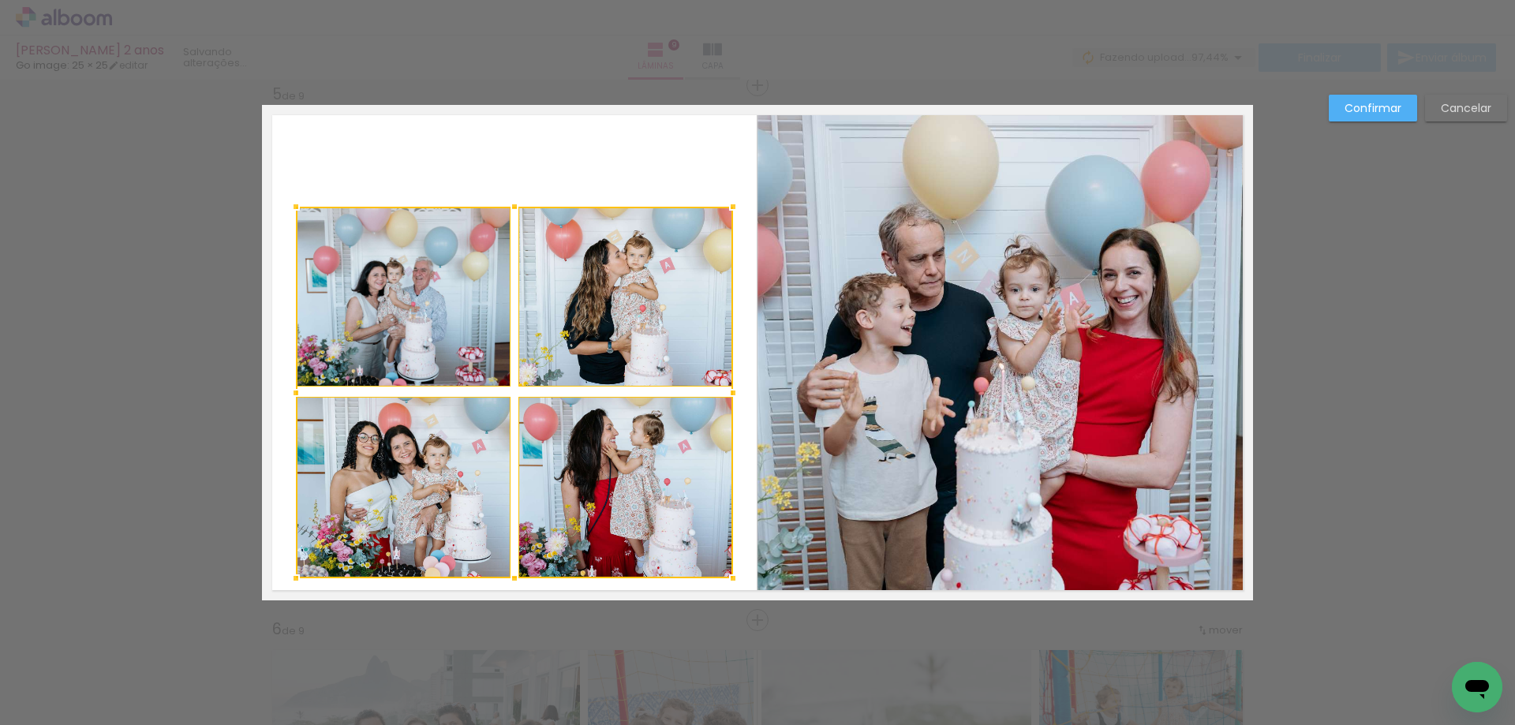
drag, startPoint x: 508, startPoint y: 502, endPoint x: 501, endPoint y: 582, distance: 80.8
click at [501, 582] on div at bounding box center [515, 578] width 32 height 32
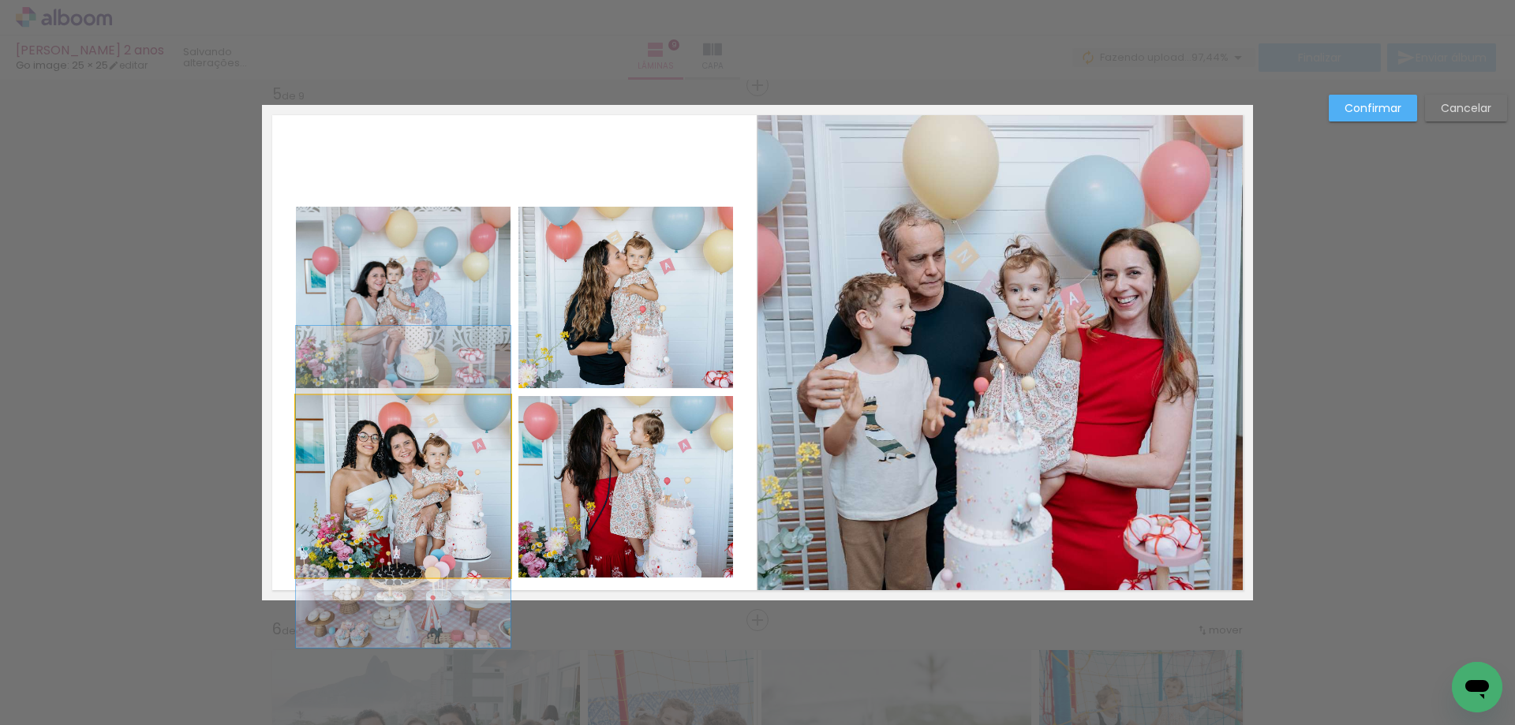
click at [415, 499] on quentale-photo at bounding box center [403, 486] width 215 height 183
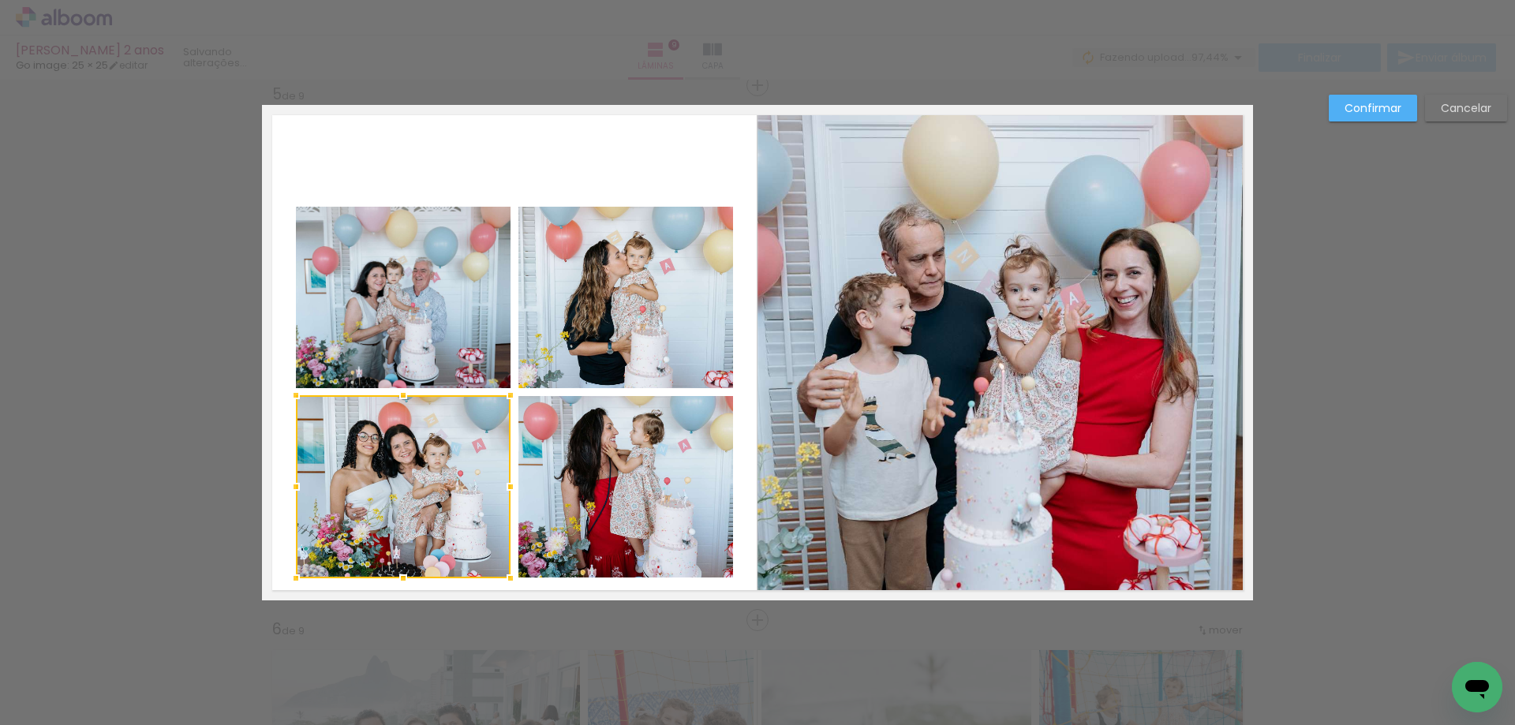
click at [420, 325] on quentale-photo at bounding box center [403, 297] width 215 height 181
click at [621, 293] on quentale-photo at bounding box center [625, 297] width 215 height 181
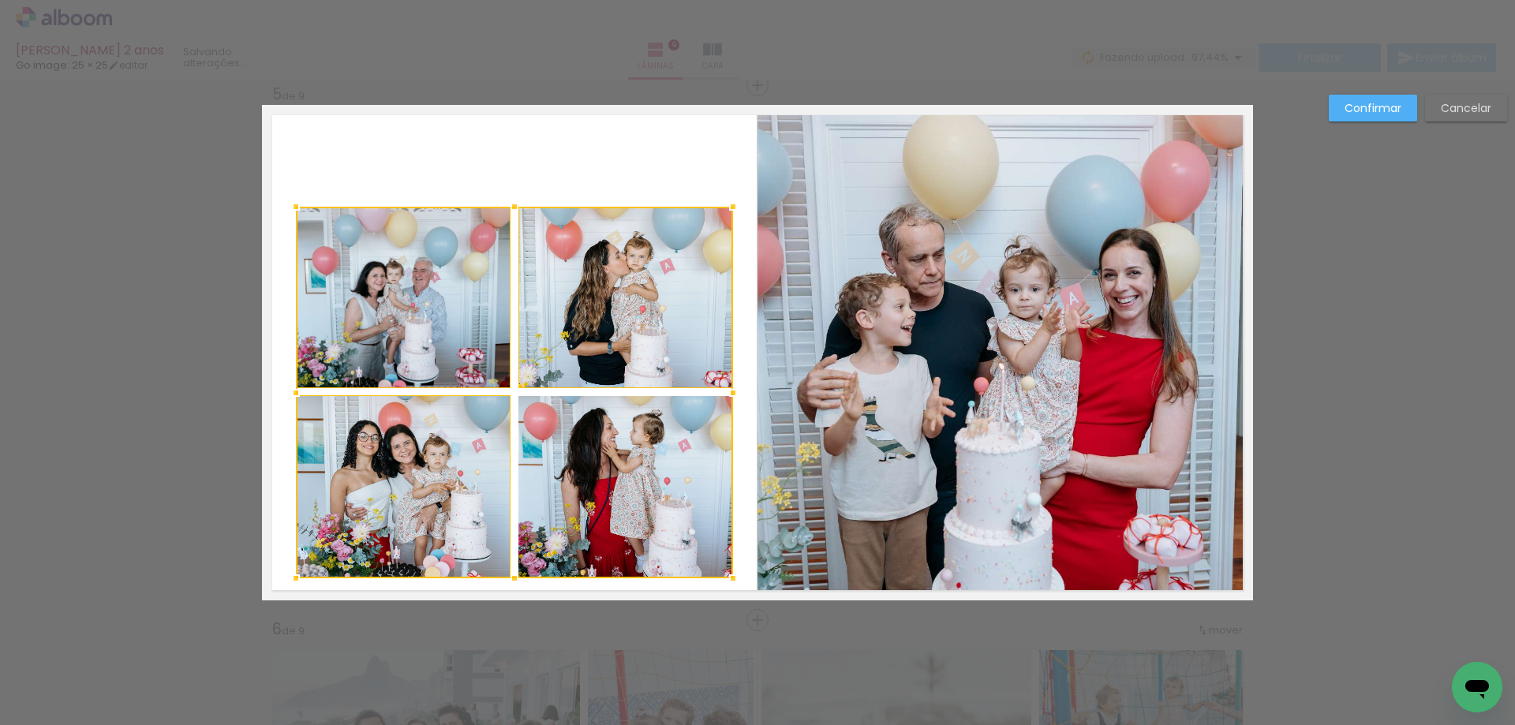
click at [598, 432] on div at bounding box center [514, 393] width 437 height 372
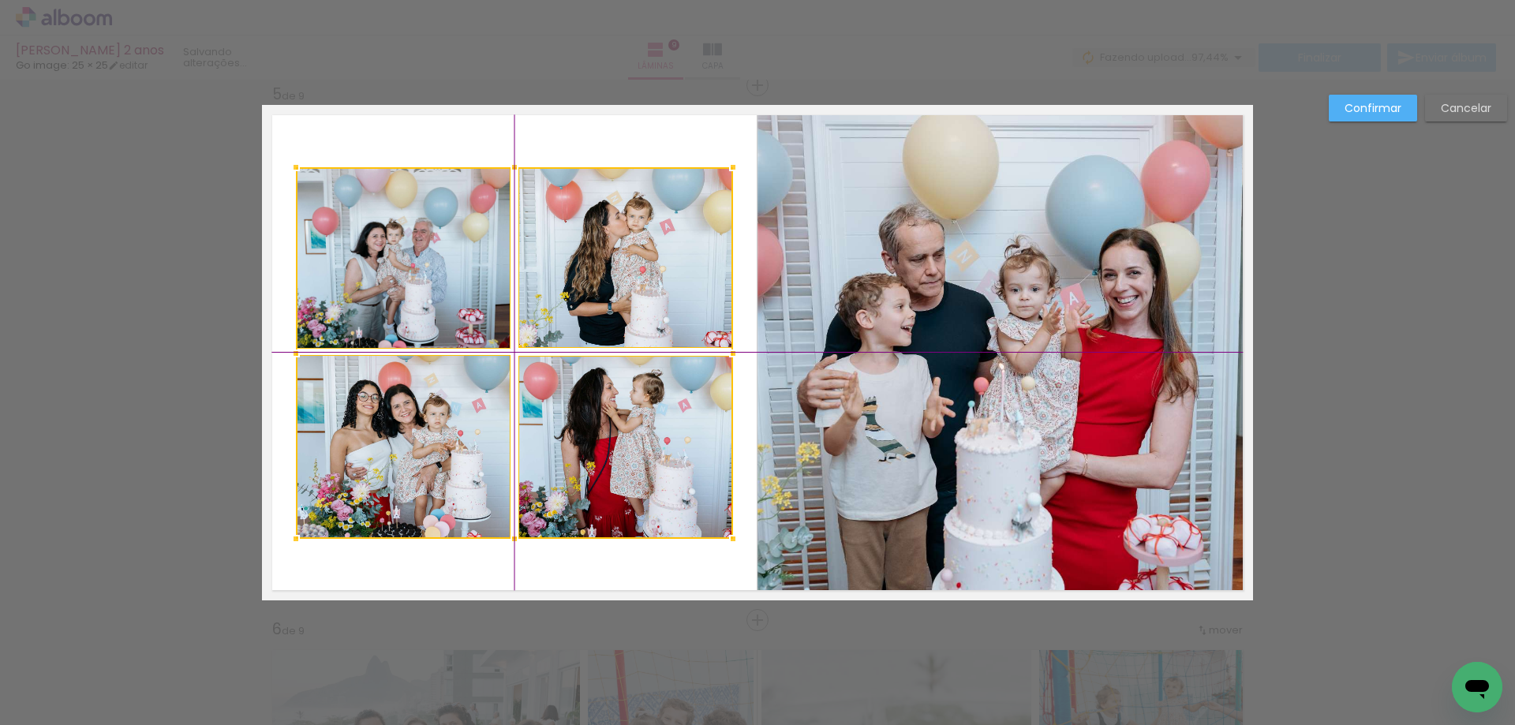
drag, startPoint x: 506, startPoint y: 409, endPoint x: 506, endPoint y: 370, distance: 39.5
click at [506, 370] on div at bounding box center [514, 353] width 437 height 372
click at [446, 422] on div at bounding box center [514, 353] width 437 height 372
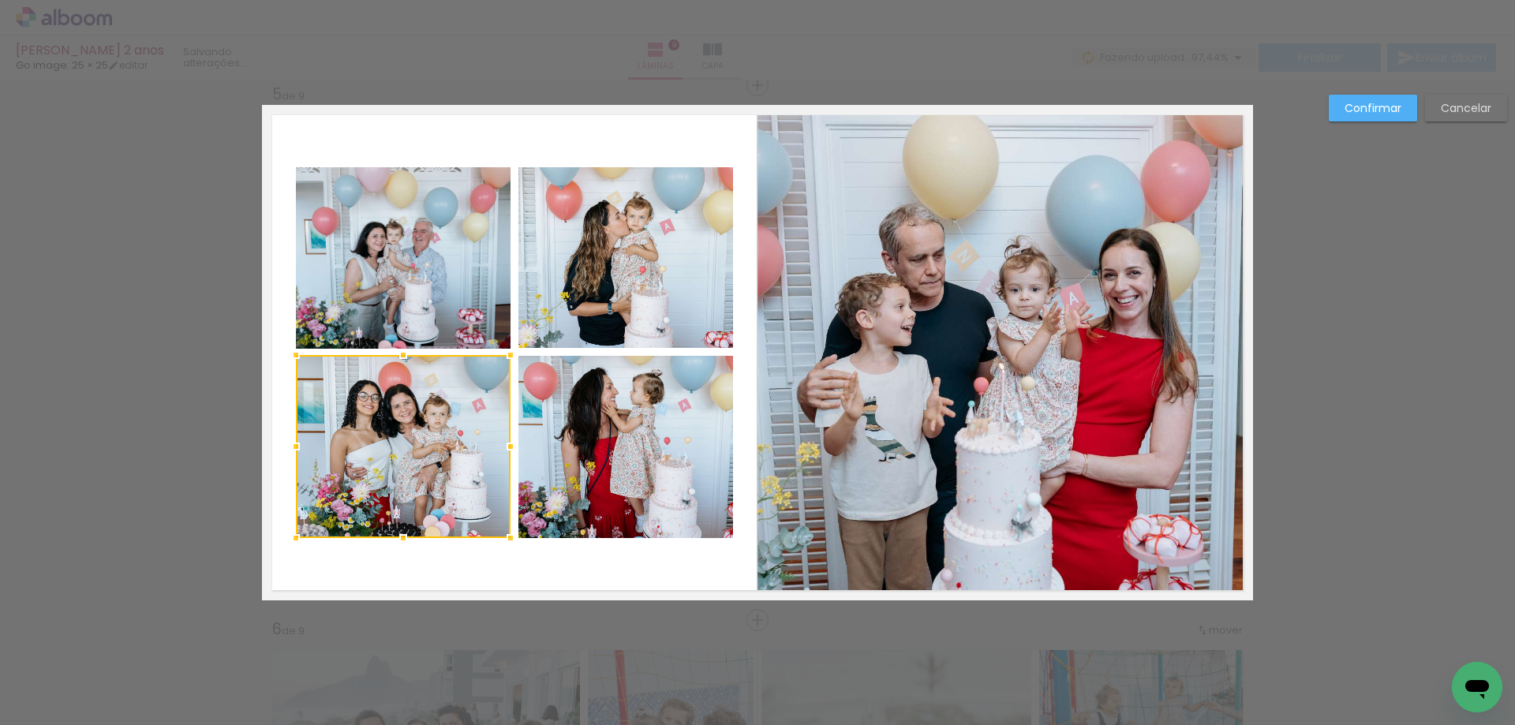
click at [427, 297] on quentale-photo at bounding box center [403, 257] width 215 height 181
click at [593, 278] on quentale-photo at bounding box center [625, 257] width 215 height 181
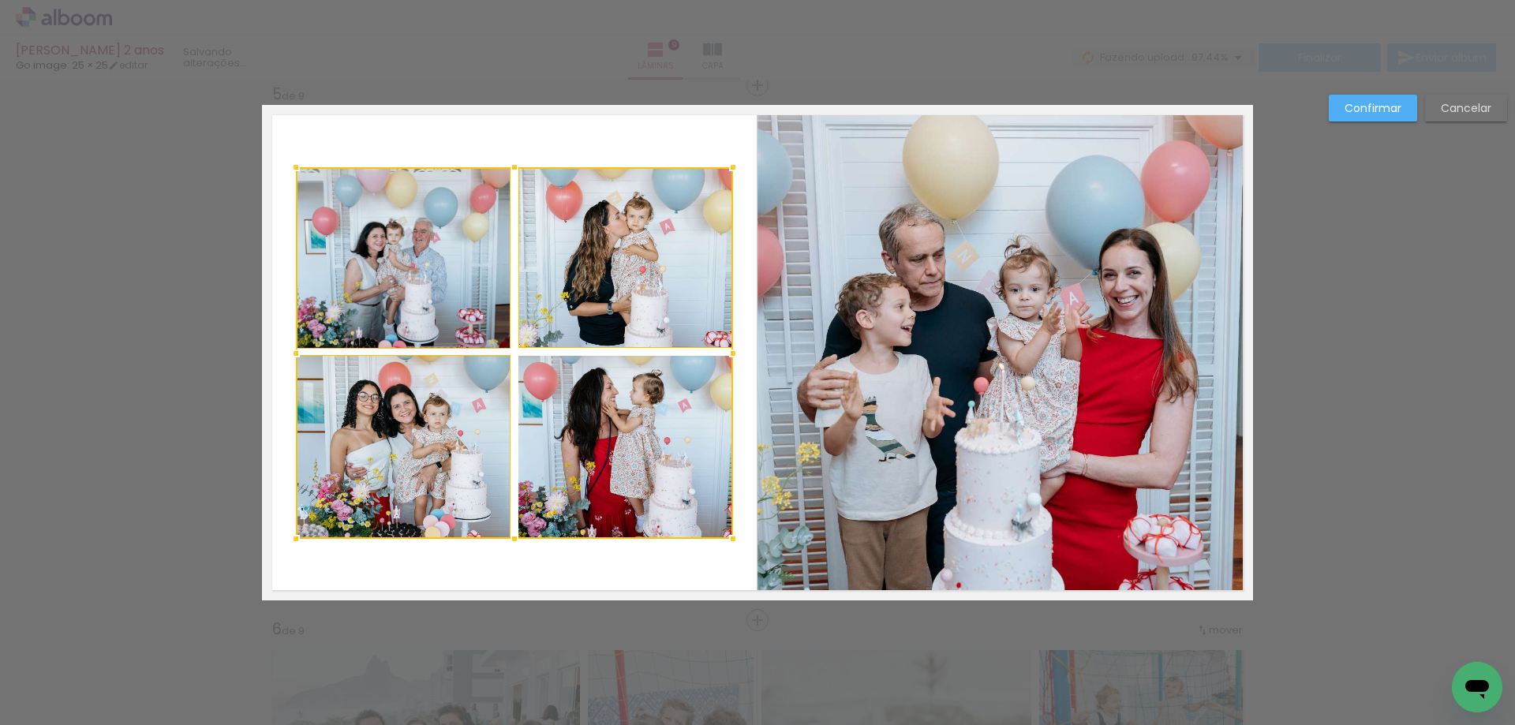
drag, startPoint x: 587, startPoint y: 444, endPoint x: 582, endPoint y: 453, distance: 9.9
click at [588, 444] on div at bounding box center [514, 353] width 437 height 372
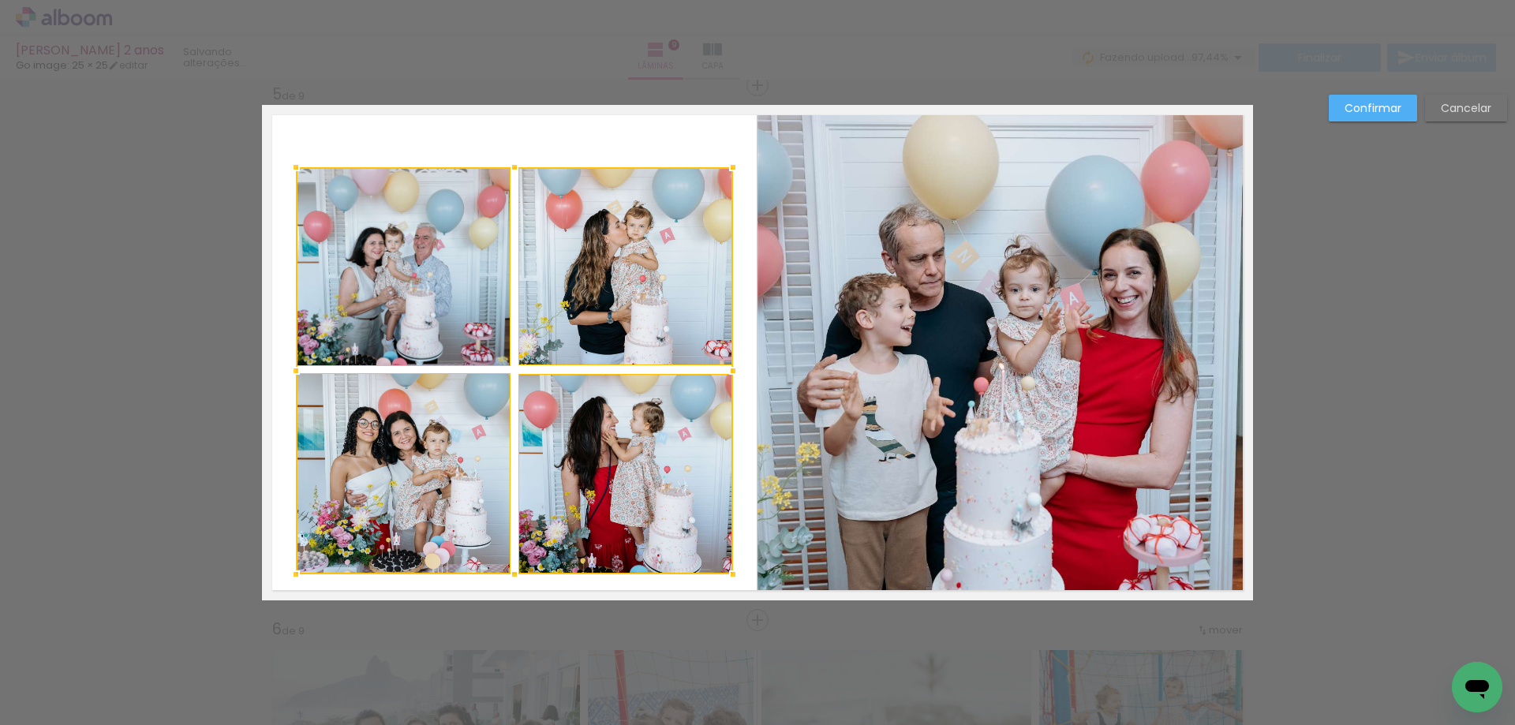
drag, startPoint x: 507, startPoint y: 541, endPoint x: 502, endPoint y: 577, distance: 35.9
click at [502, 577] on div at bounding box center [515, 575] width 32 height 32
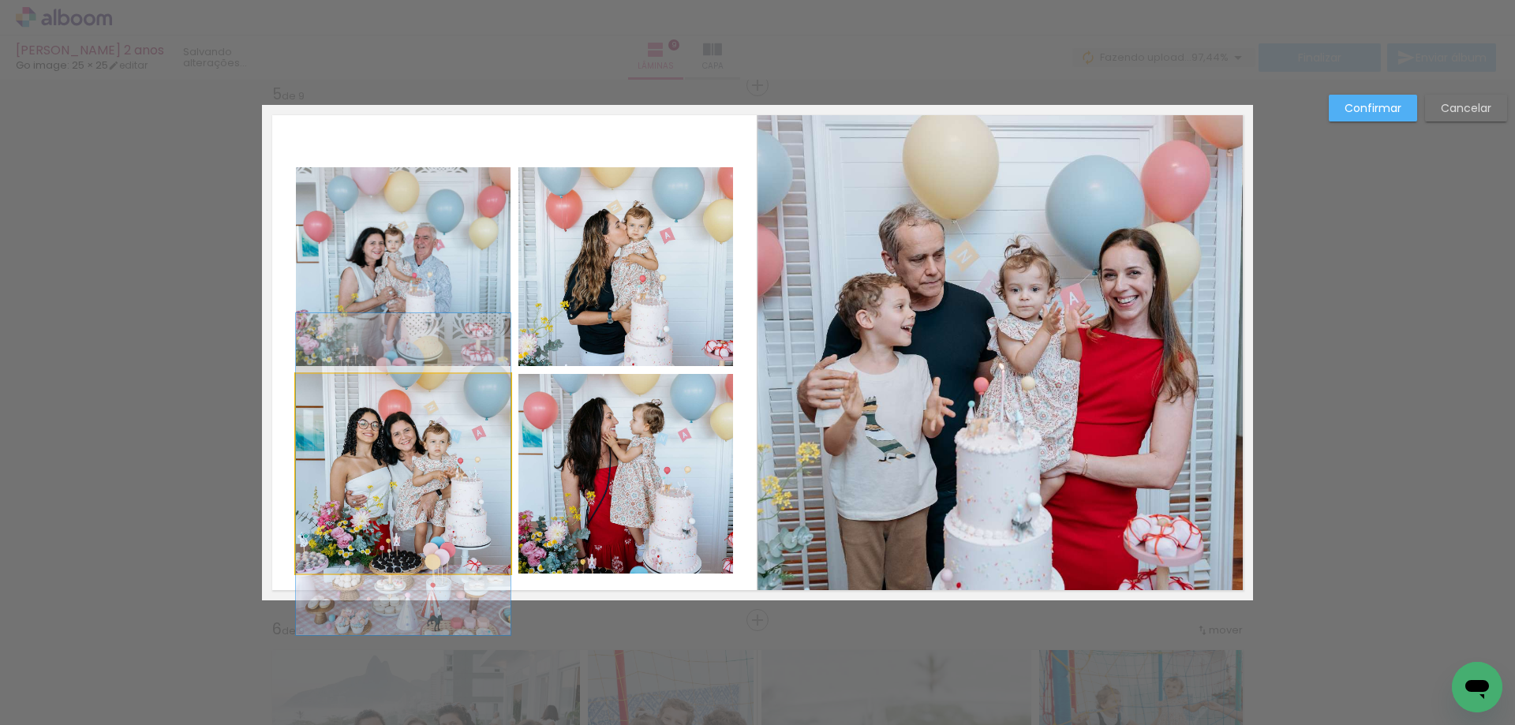
click at [432, 492] on quentale-photo at bounding box center [403, 474] width 215 height 200
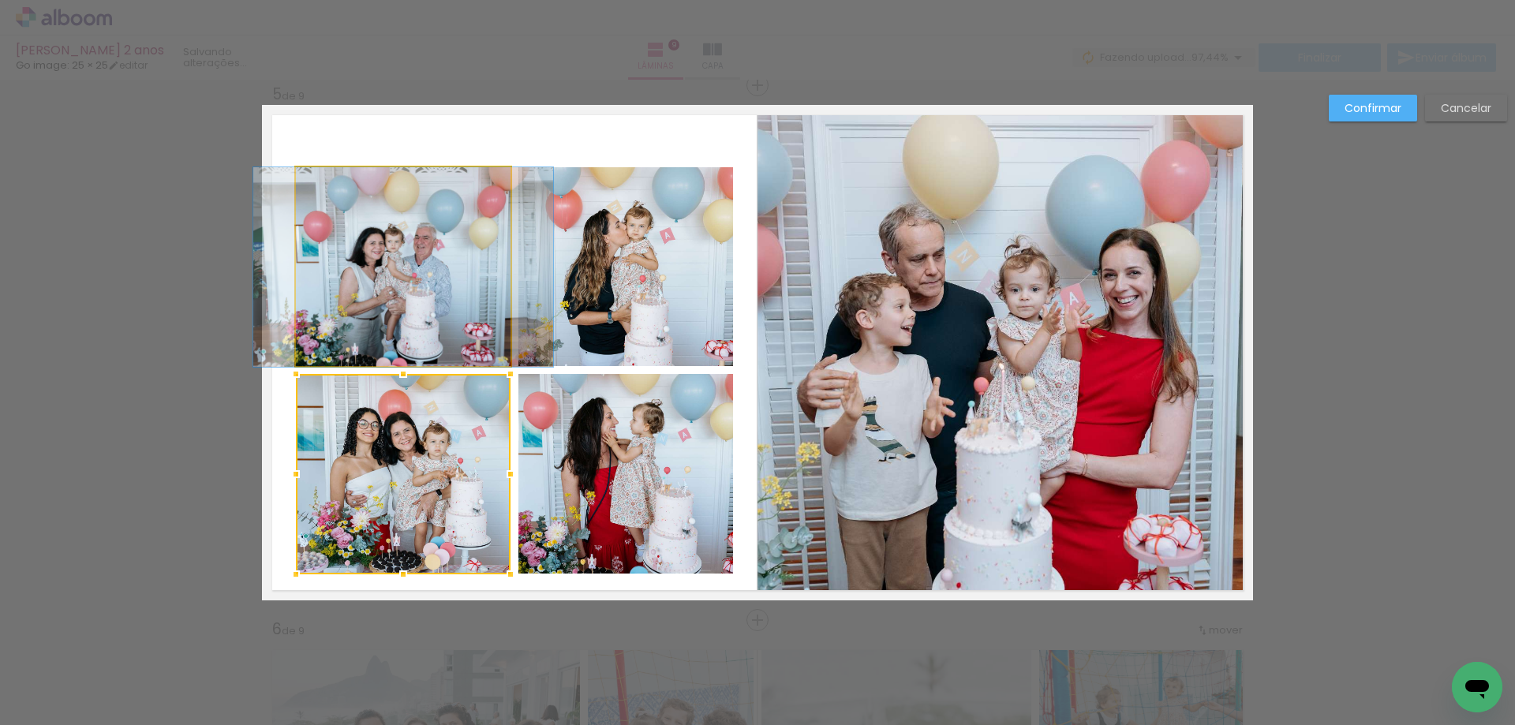
click at [427, 323] on quentale-photo at bounding box center [403, 267] width 215 height 200
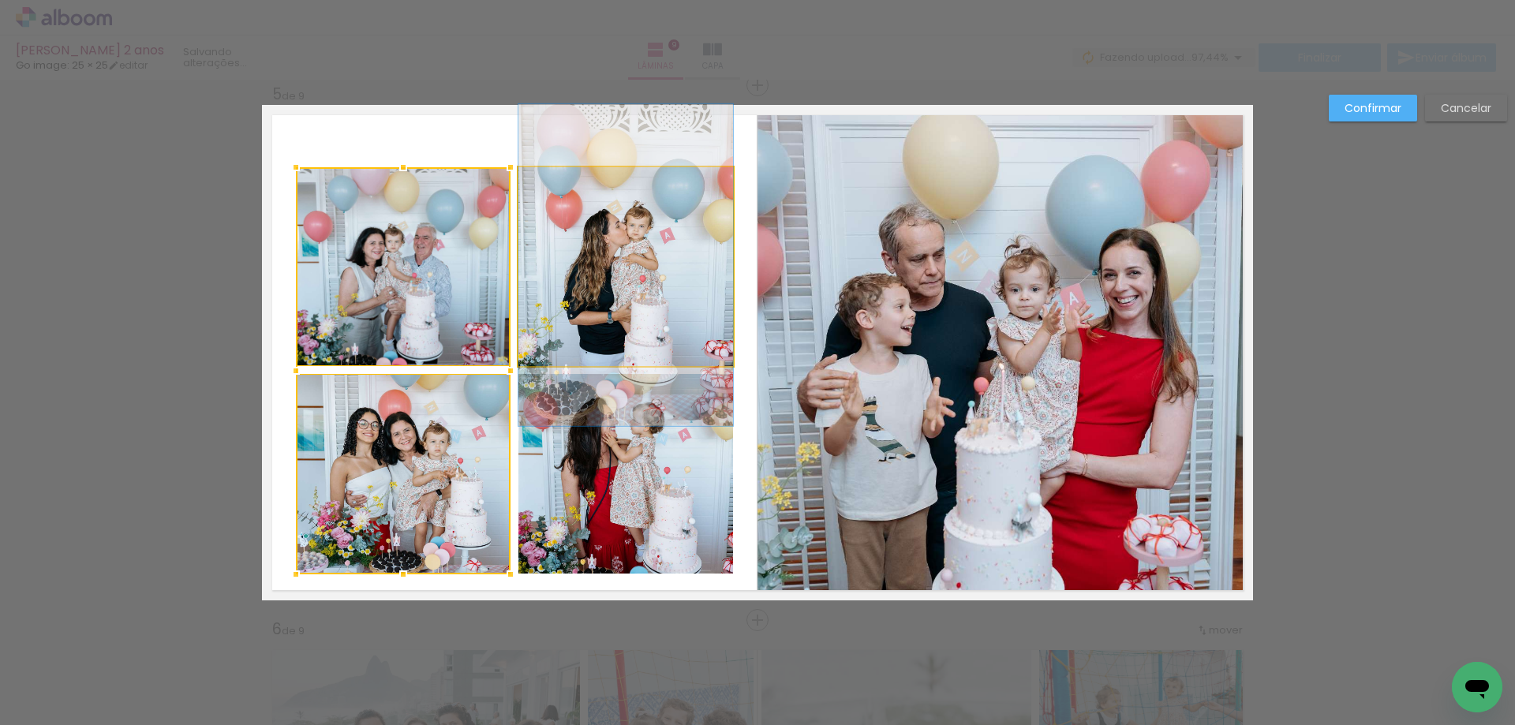
click at [591, 282] on quentale-photo at bounding box center [625, 266] width 215 height 199
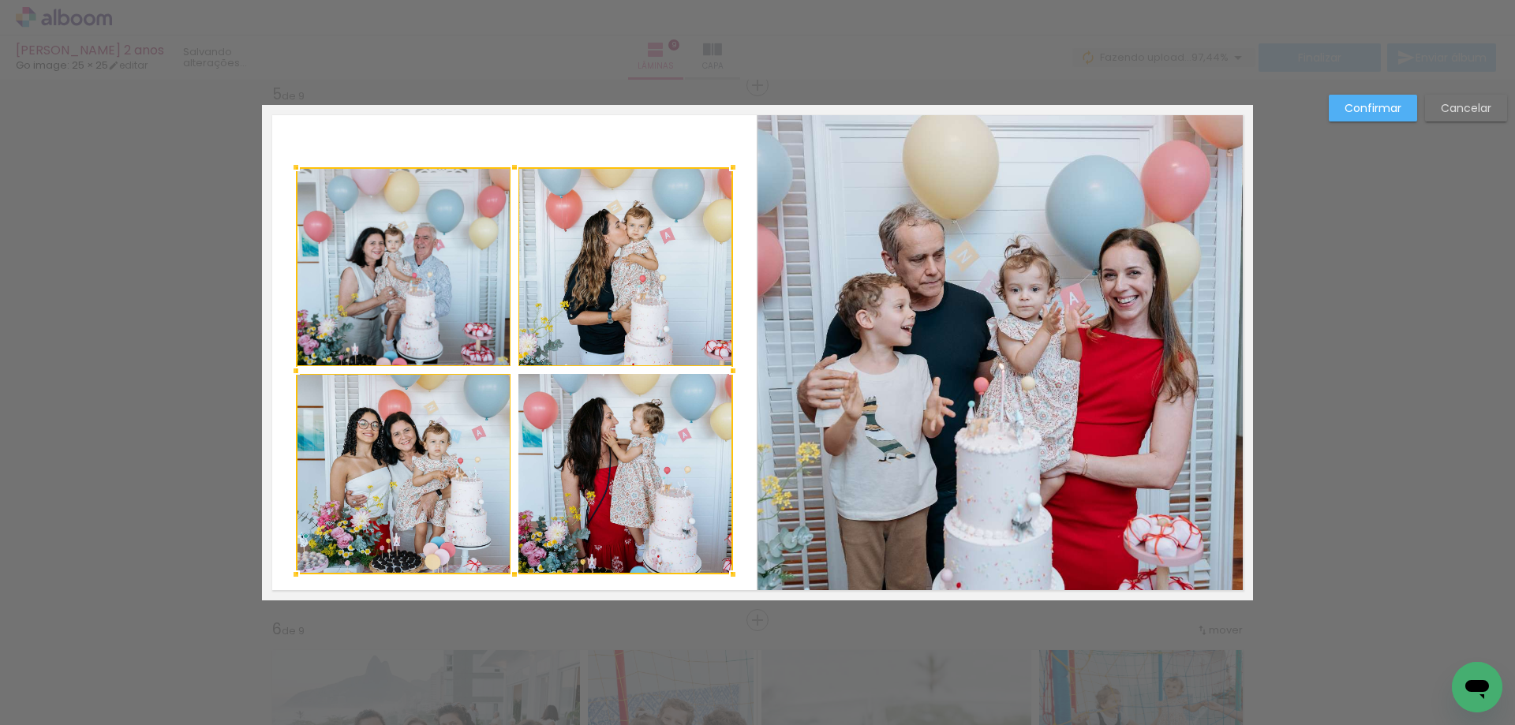
click at [585, 454] on div at bounding box center [514, 370] width 437 height 407
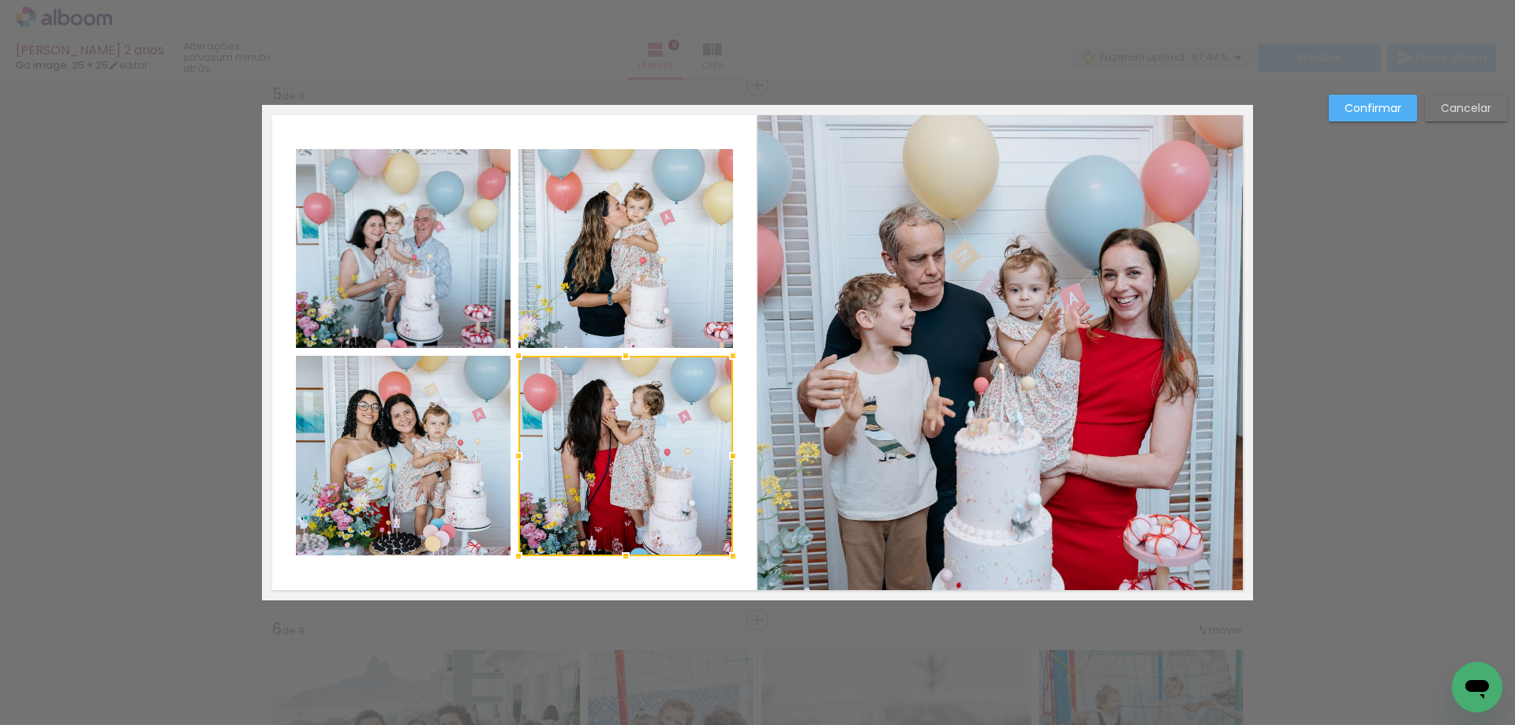
scroll to position [0, 2065]
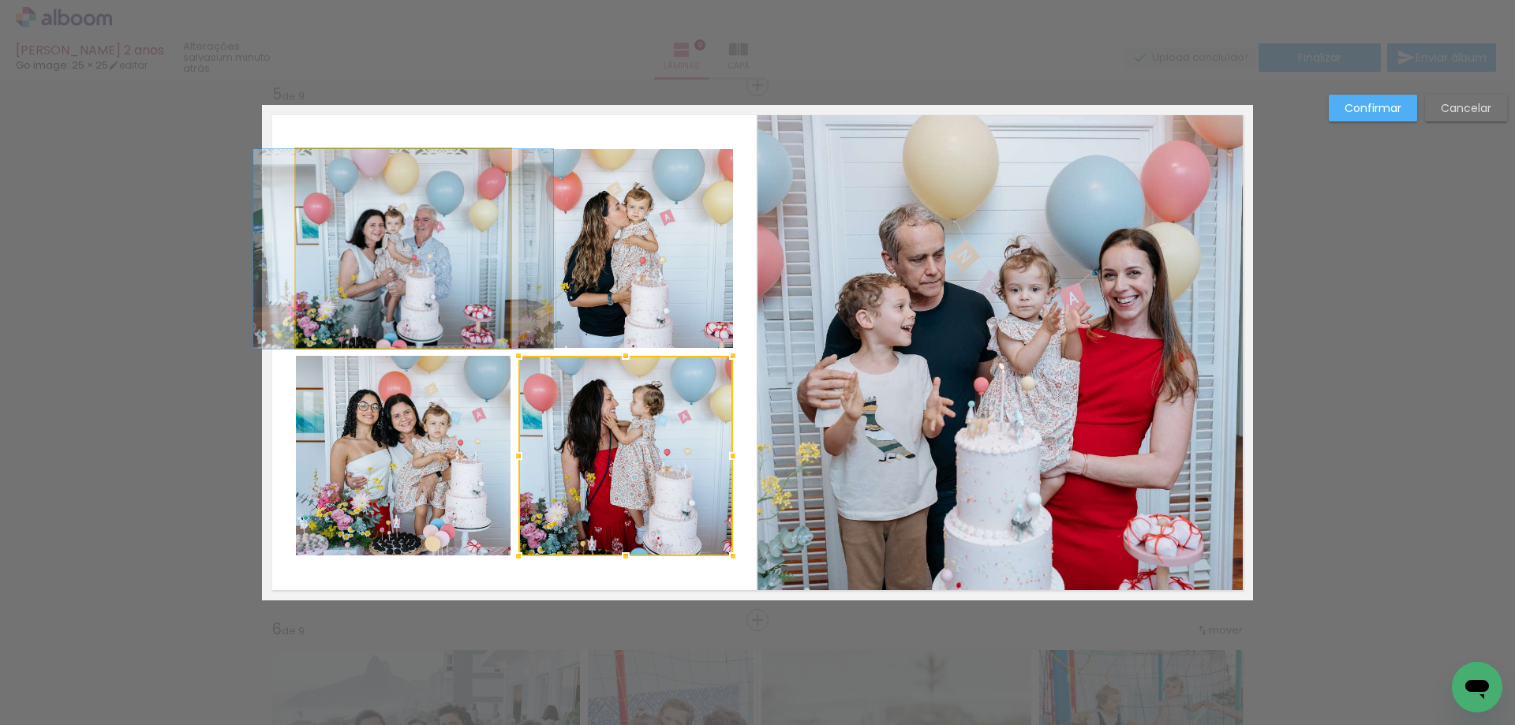
click at [387, 290] on quentale-photo at bounding box center [403, 249] width 215 height 200
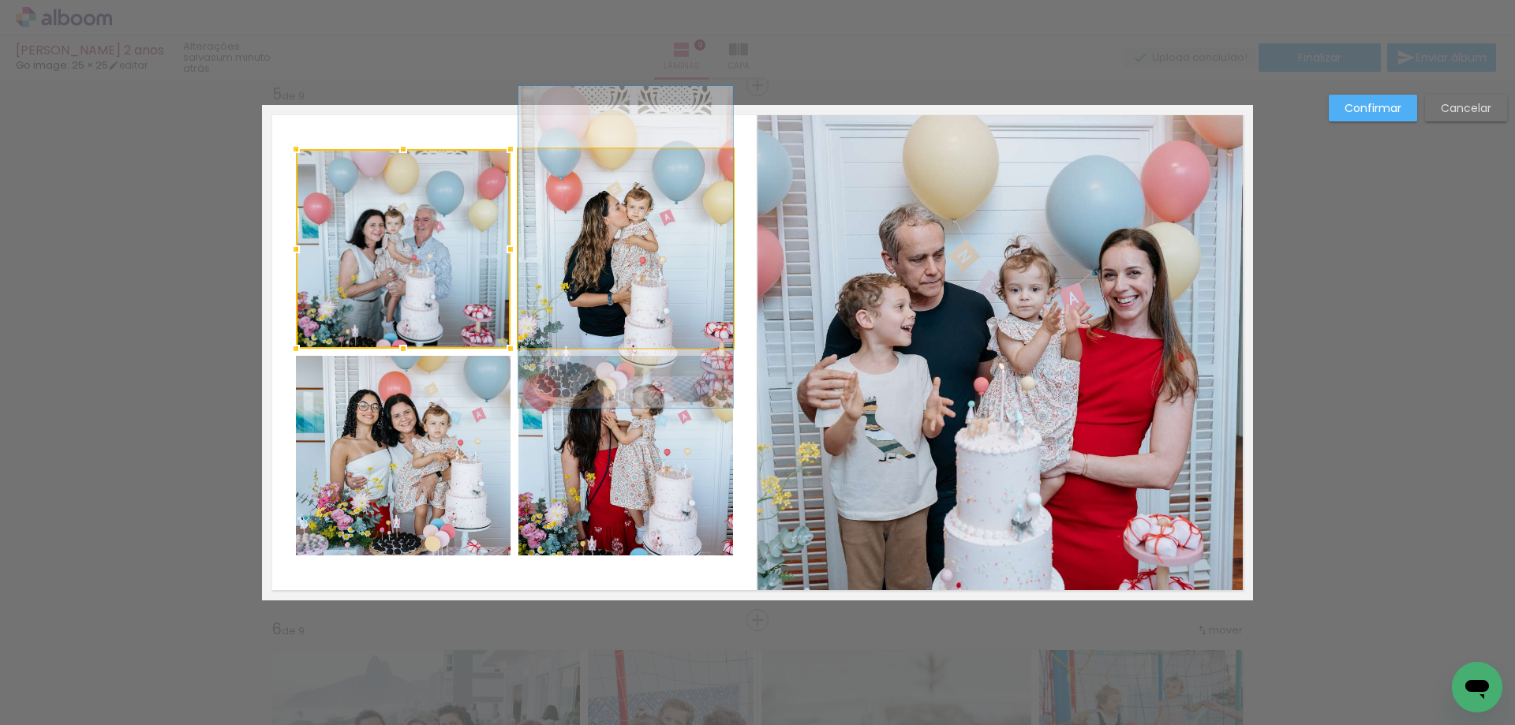
click at [633, 251] on quentale-photo at bounding box center [625, 248] width 215 height 199
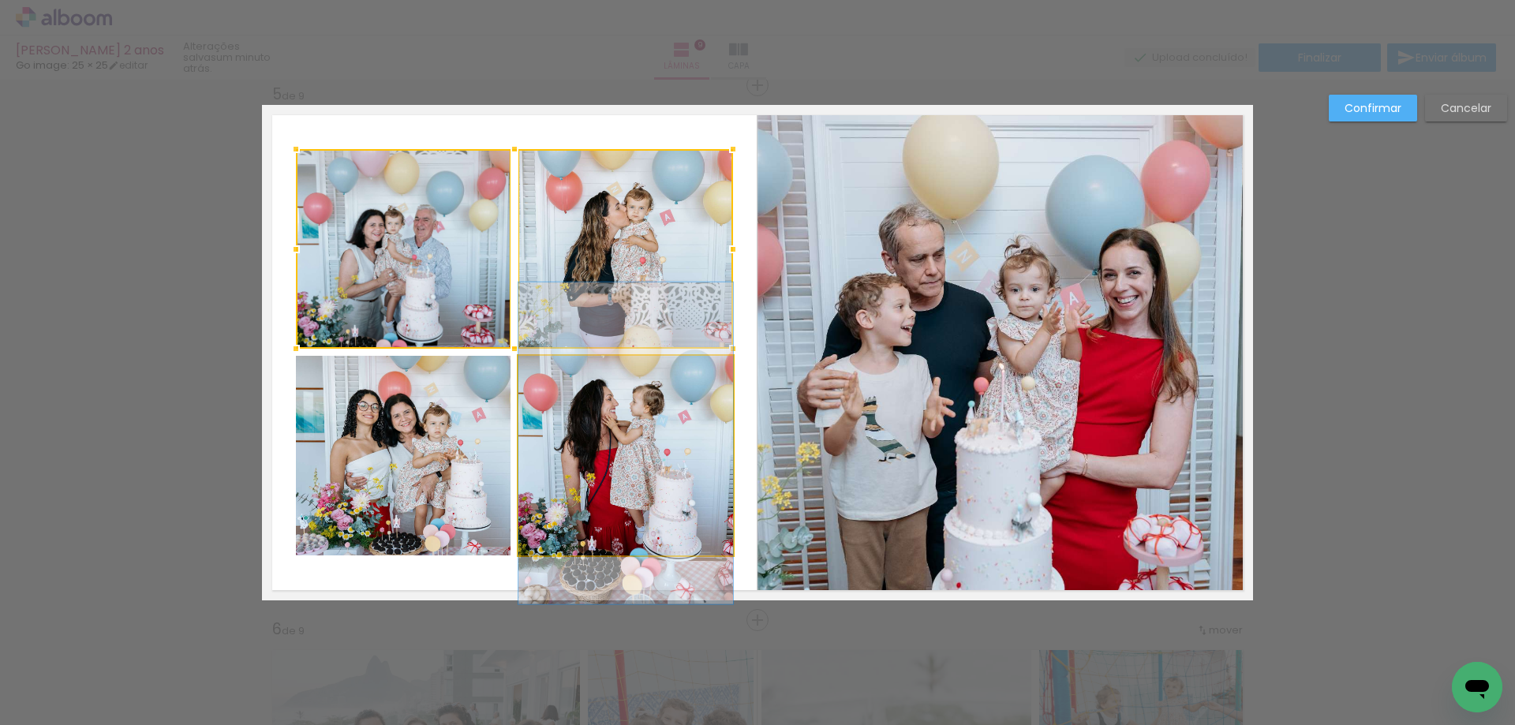
click at [569, 446] on quentale-photo at bounding box center [625, 456] width 215 height 200
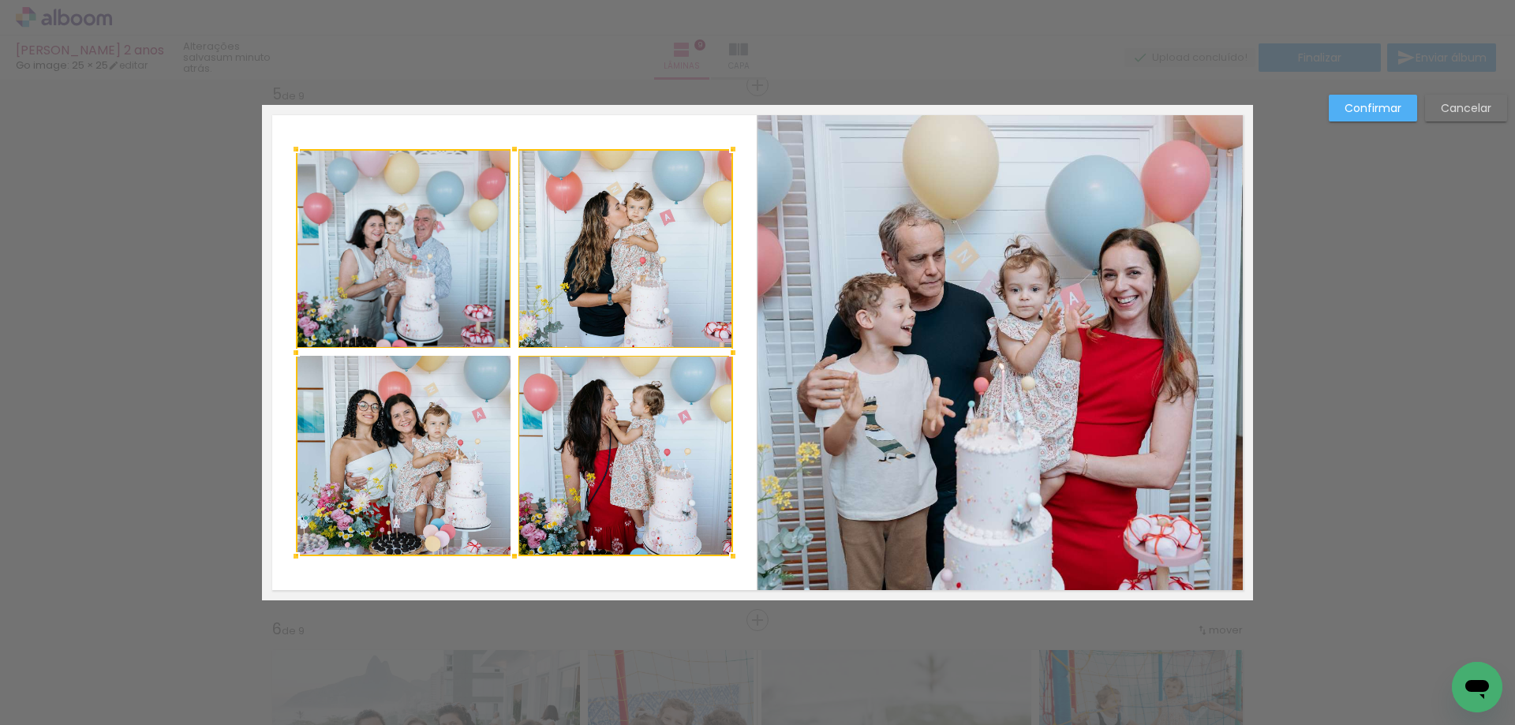
click at [436, 477] on div at bounding box center [514, 352] width 437 height 407
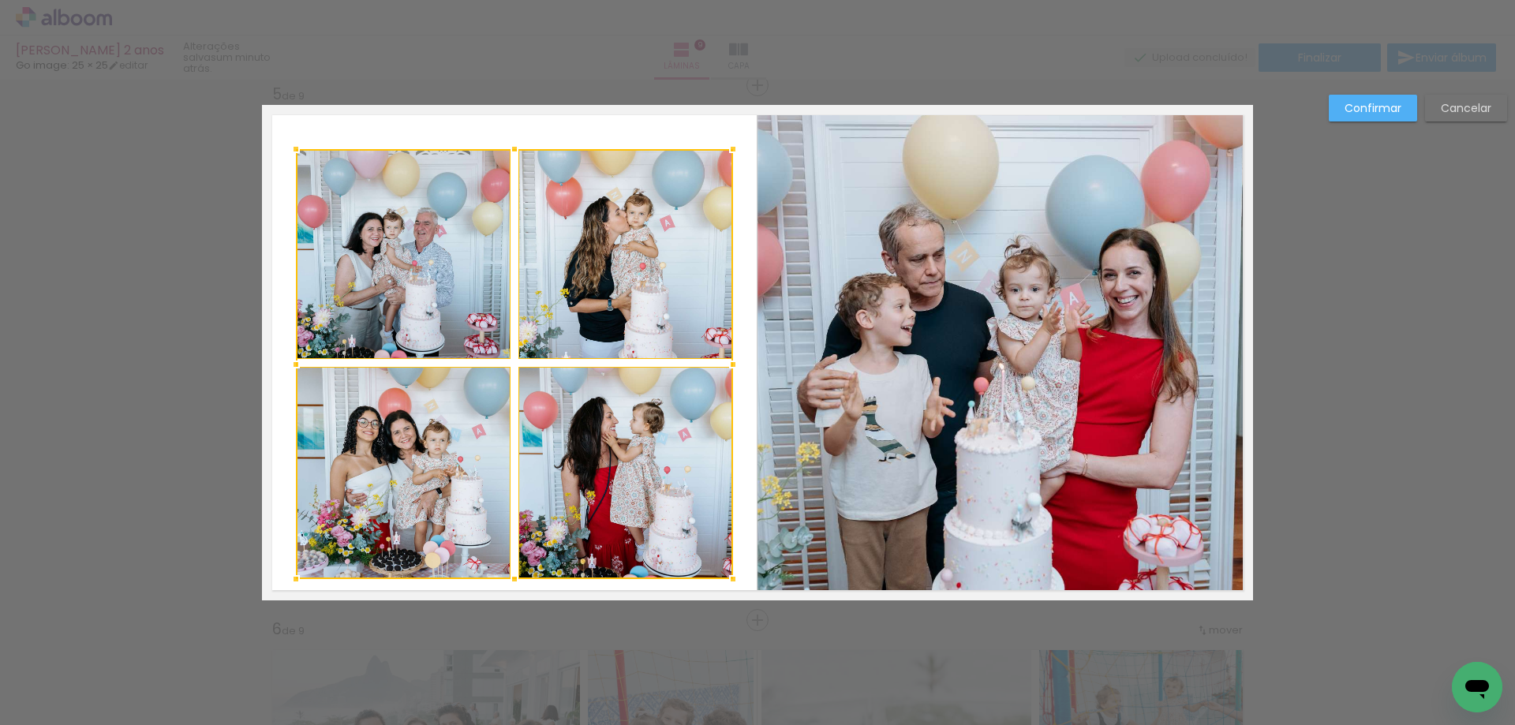
drag, startPoint x: 506, startPoint y: 556, endPoint x: 501, endPoint y: 577, distance: 21.0
click at [501, 577] on div at bounding box center [515, 579] width 32 height 32
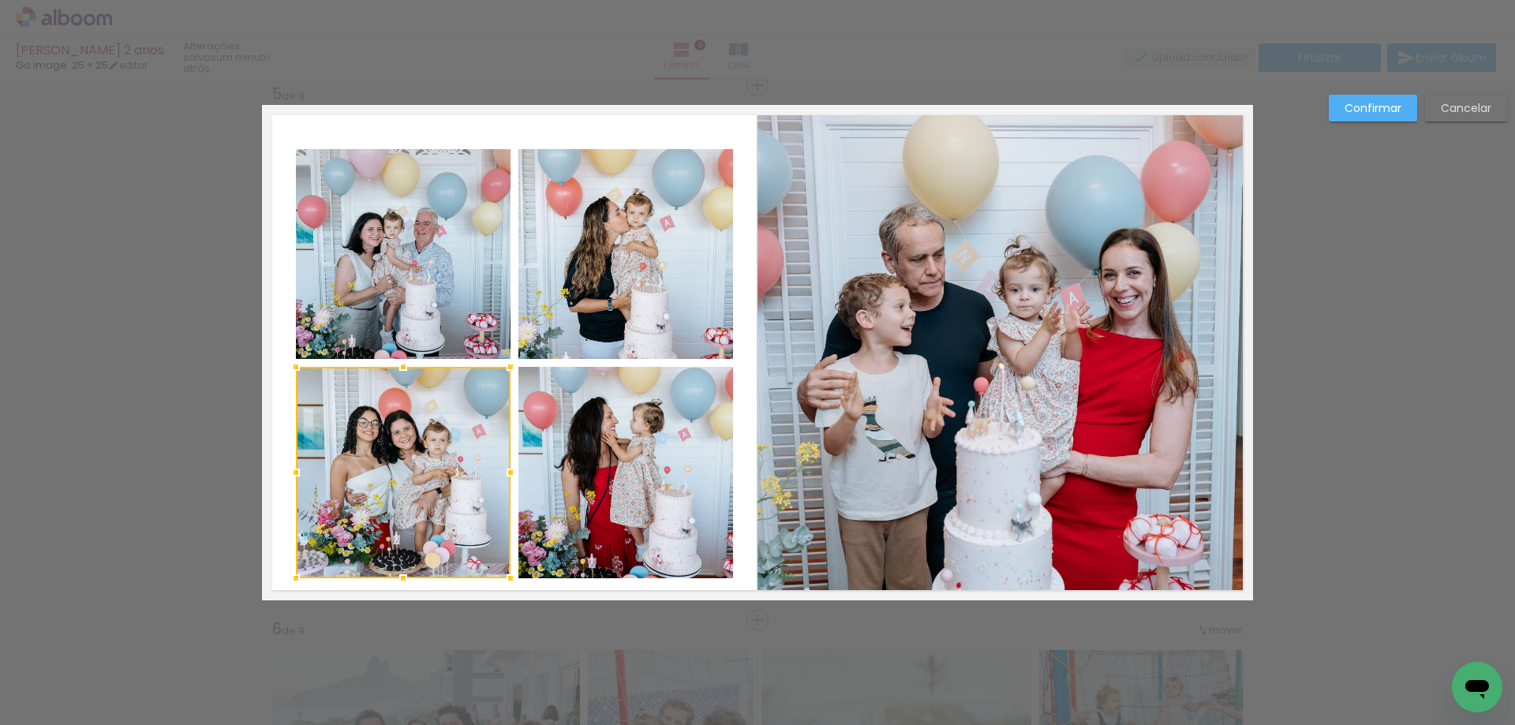
click at [425, 492] on div at bounding box center [403, 472] width 215 height 211
click at [582, 491] on quentale-photo at bounding box center [625, 472] width 215 height 211
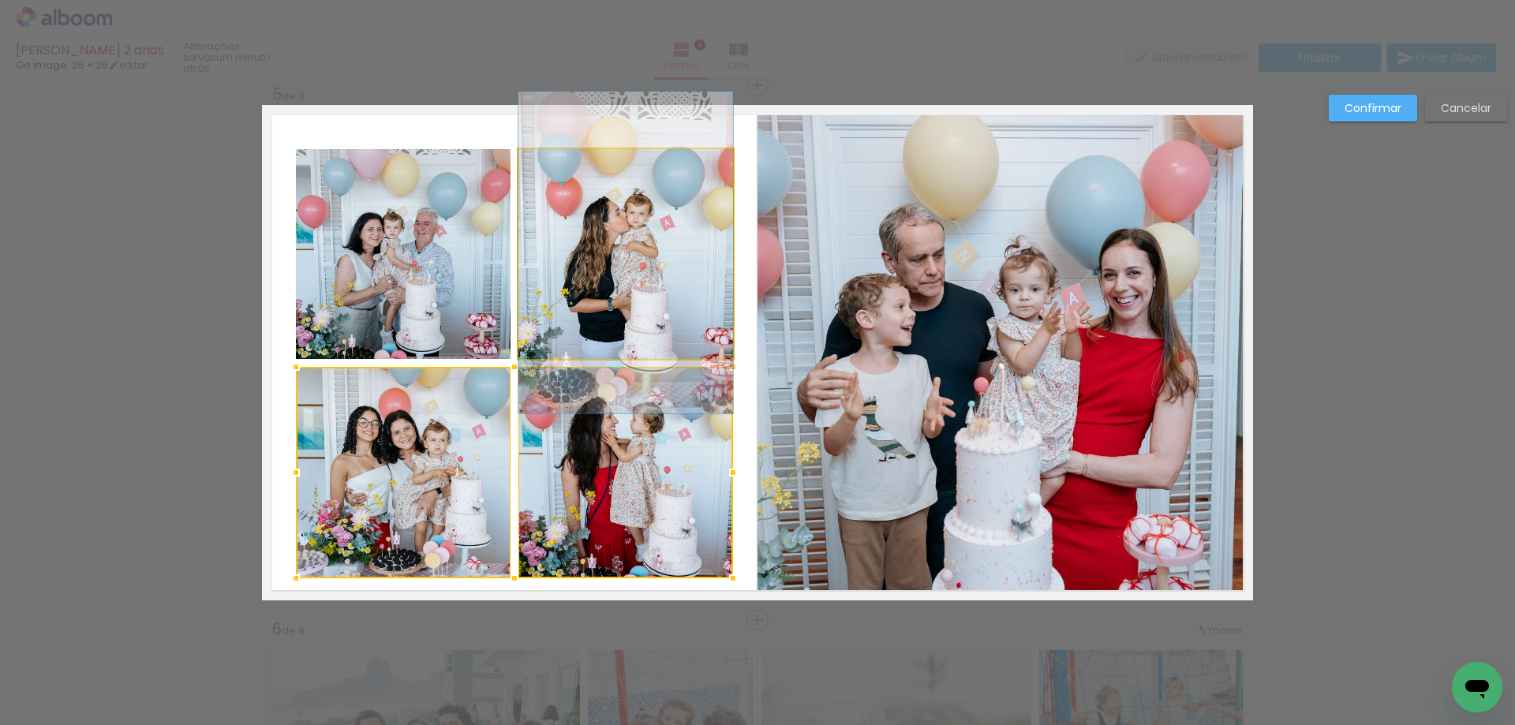
click at [589, 304] on quentale-photo at bounding box center [625, 254] width 215 height 211
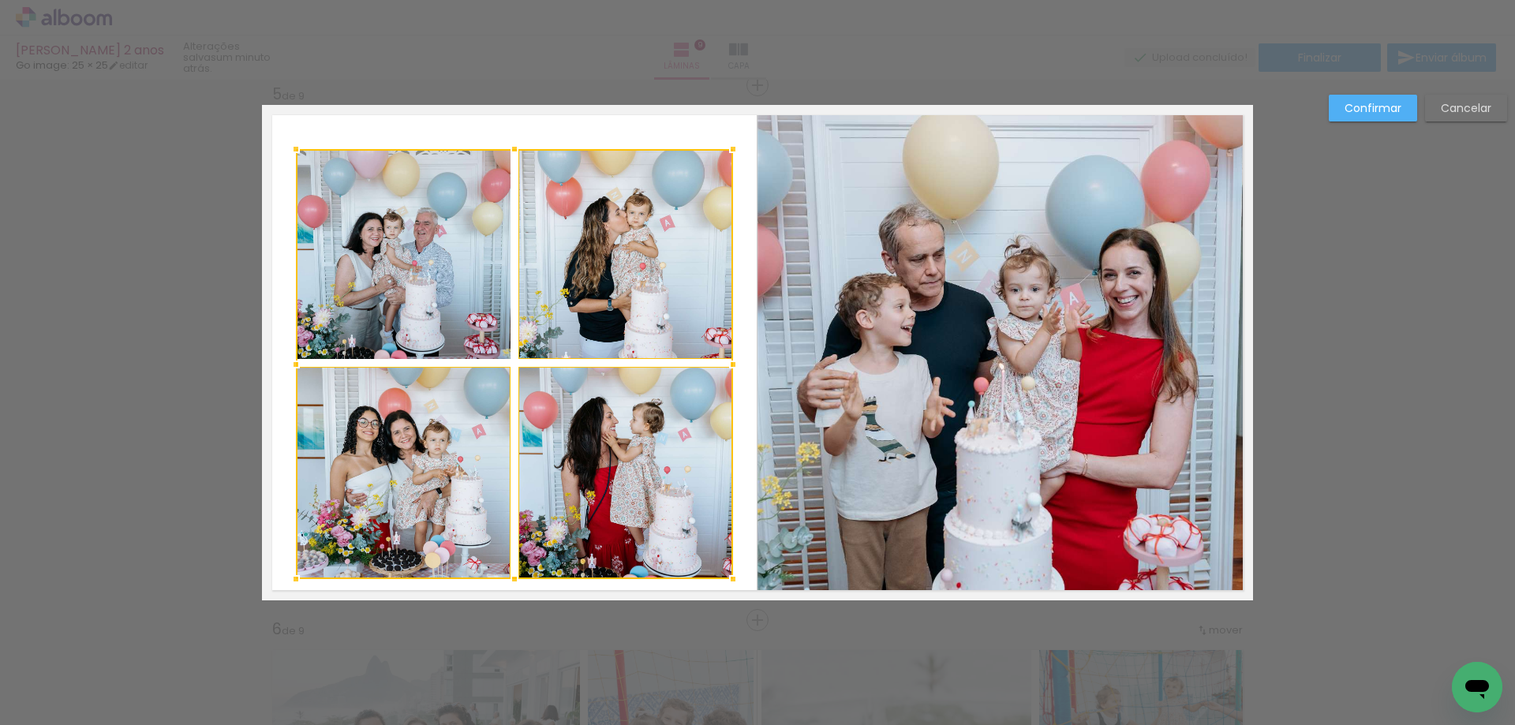
click at [424, 301] on div at bounding box center [514, 364] width 437 height 430
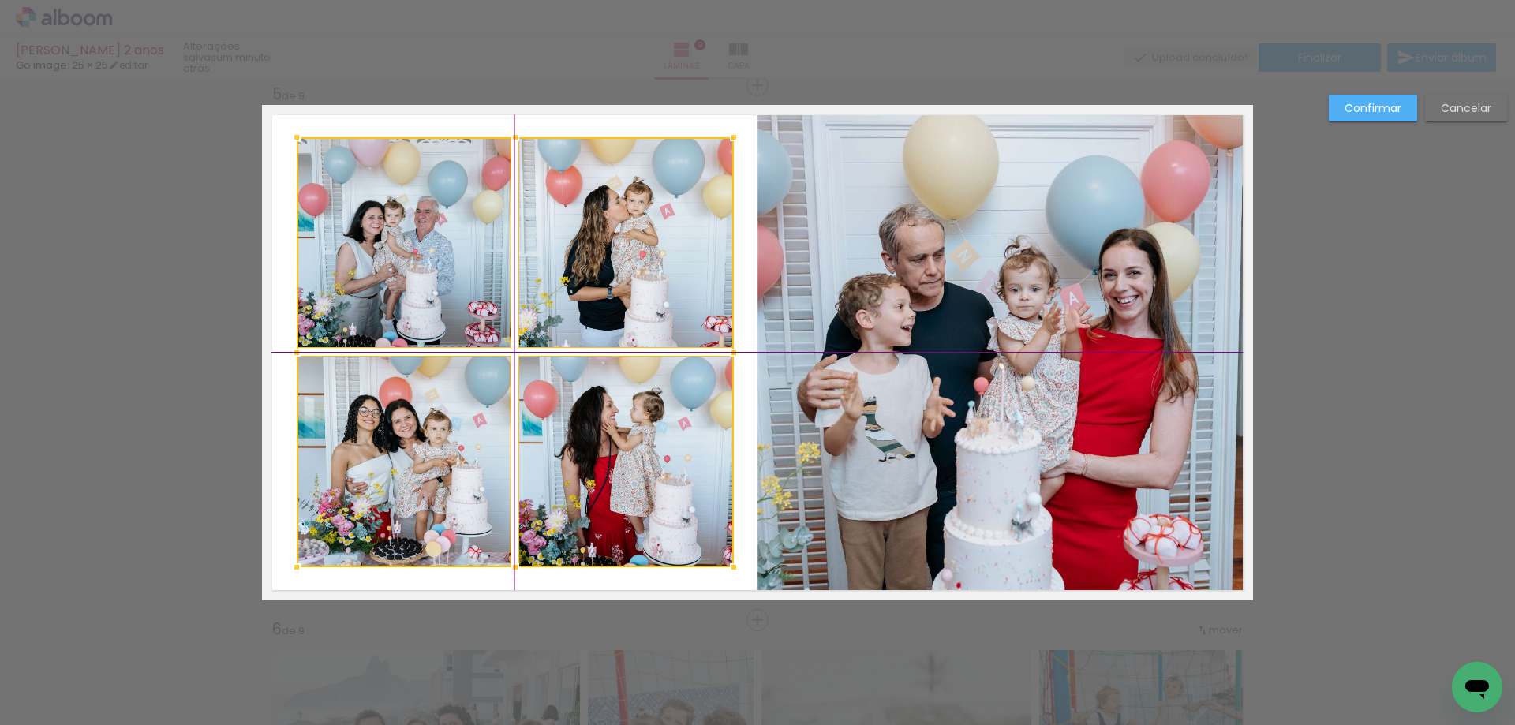
click at [506, 458] on div at bounding box center [515, 352] width 437 height 430
click at [0, 0] on slot "Confirmar" at bounding box center [0, 0] width 0 height 0
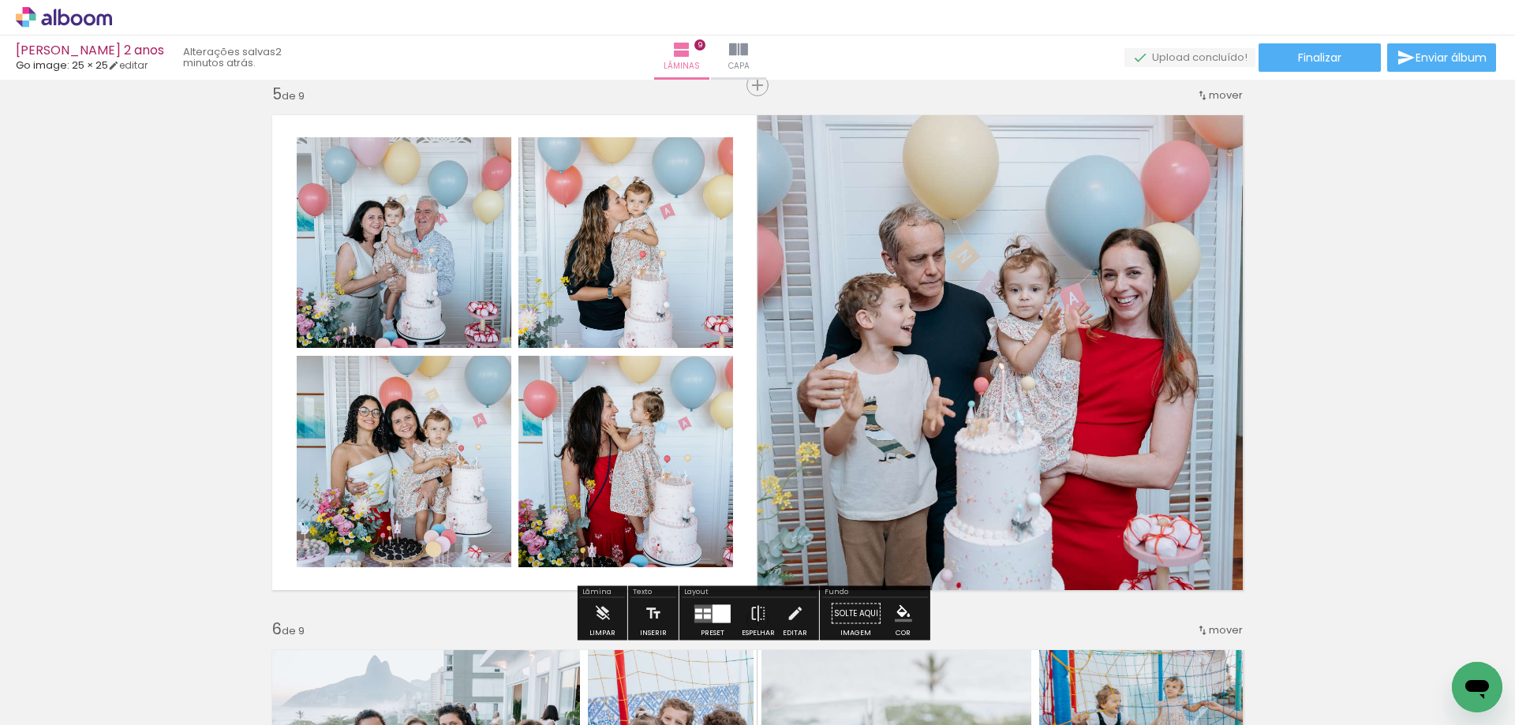
click at [1209, 97] on span "mover" at bounding box center [1226, 95] width 34 height 15
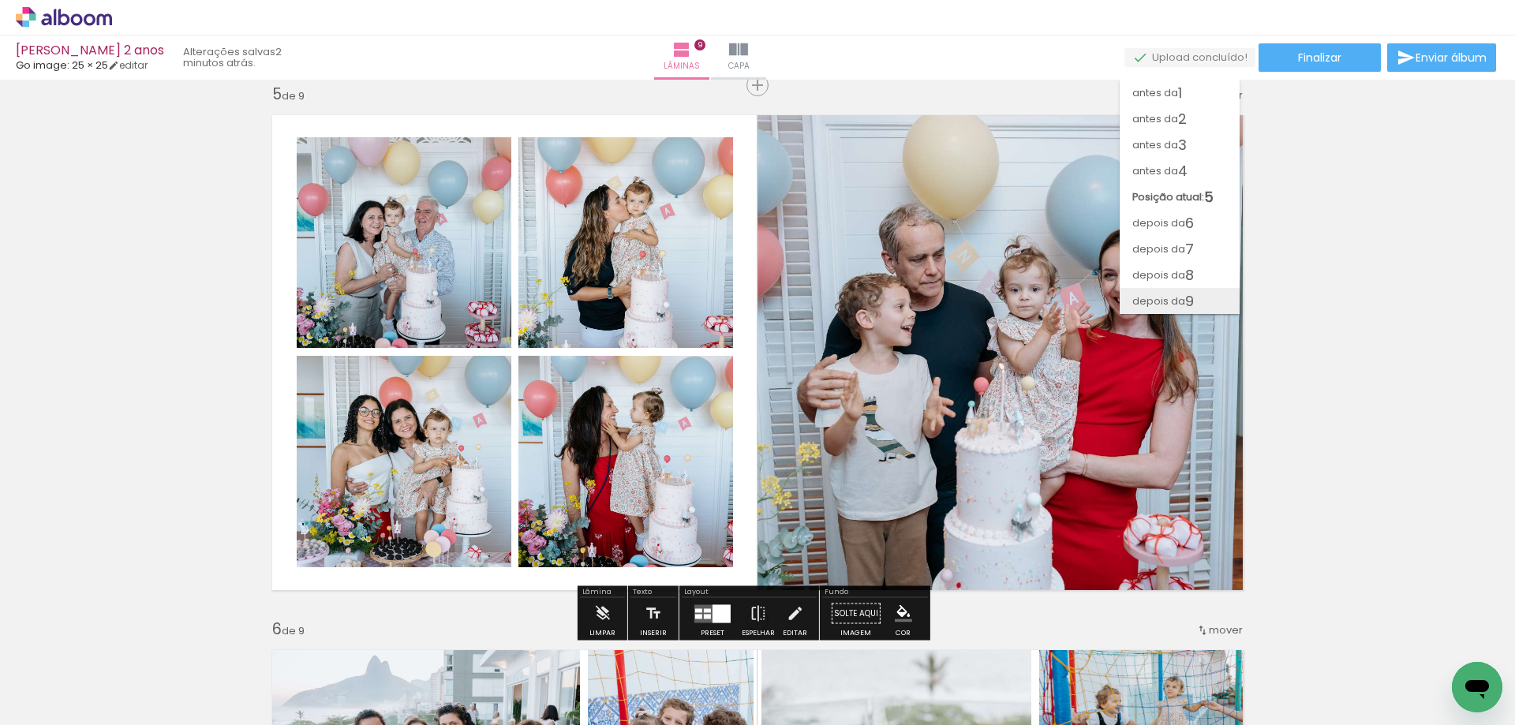
click at [1193, 300] on span "9" at bounding box center [1189, 301] width 9 height 26
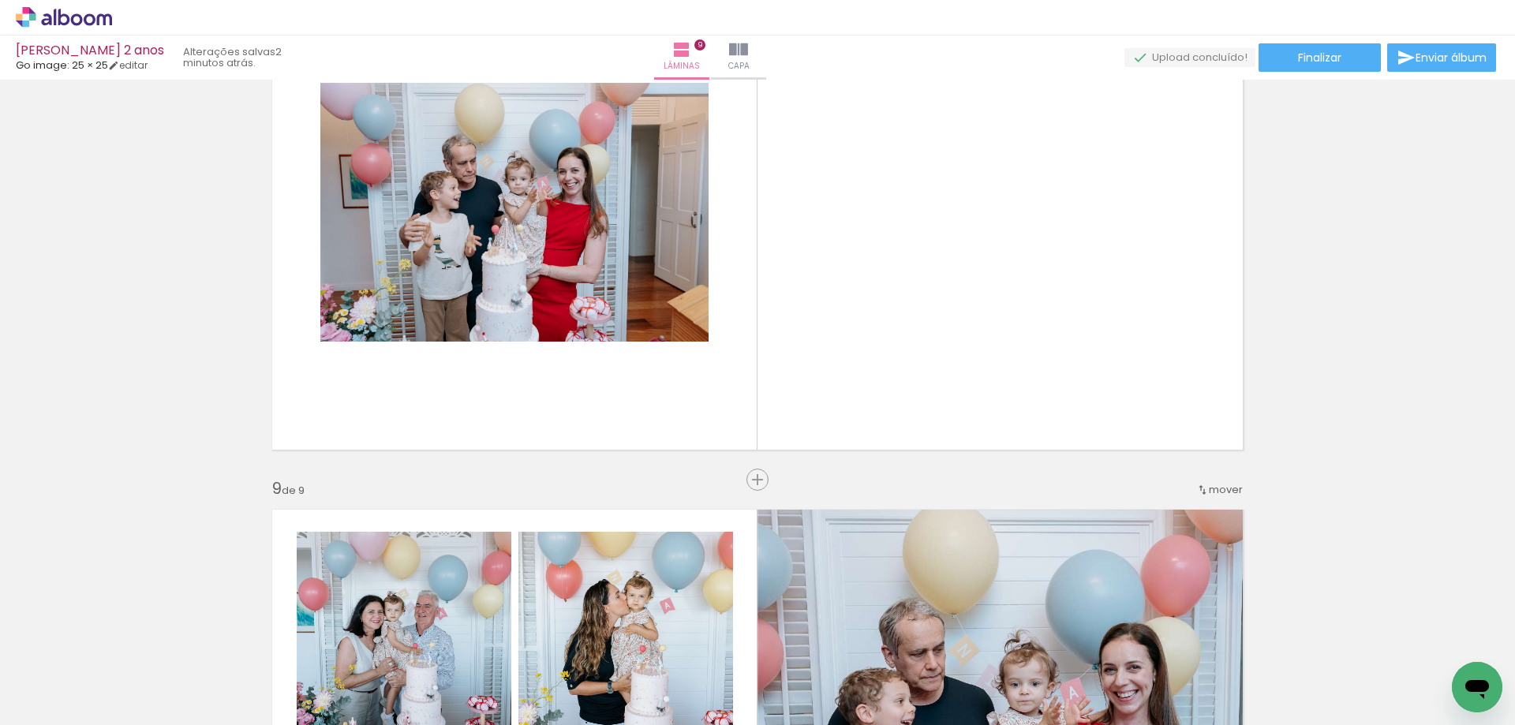
scroll to position [3826, 0]
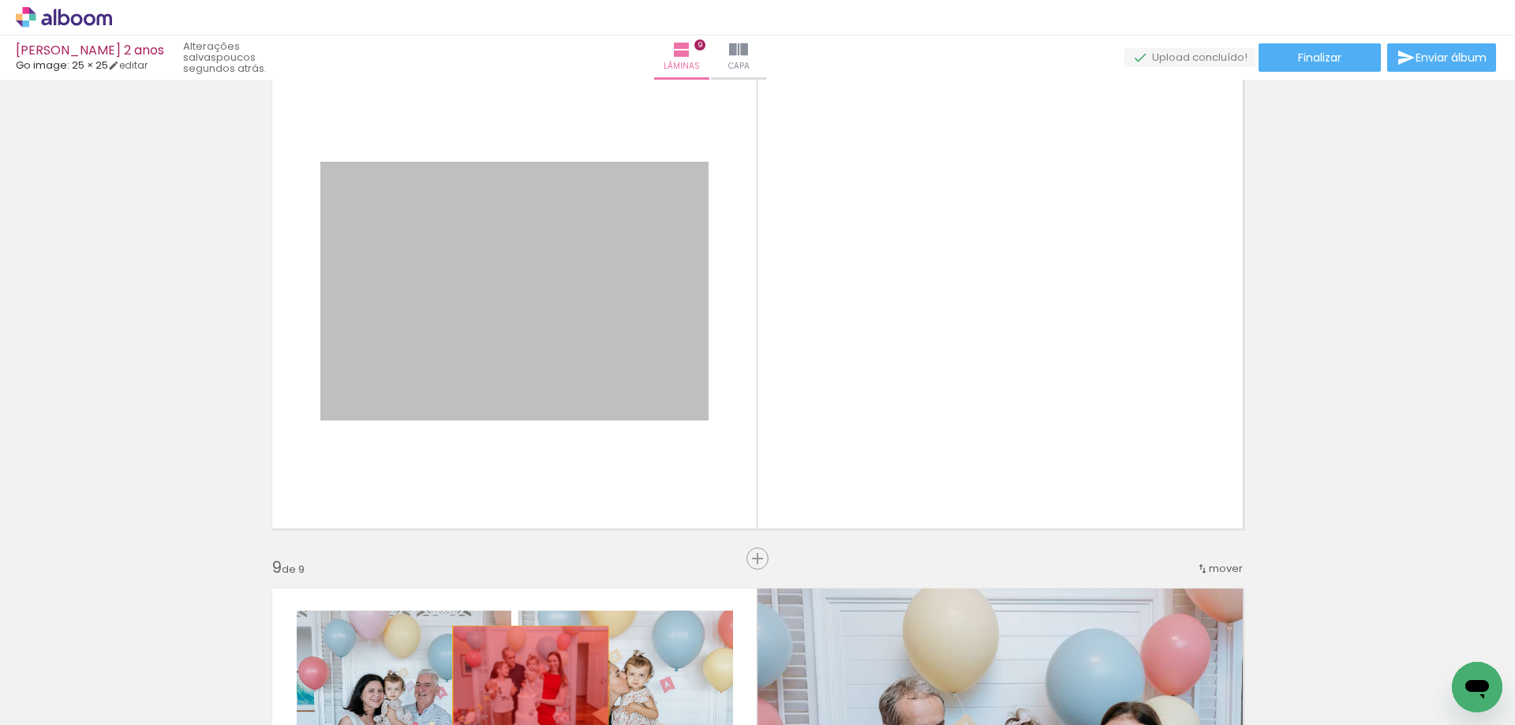
drag, startPoint x: 624, startPoint y: 348, endPoint x: 525, endPoint y: 678, distance: 344.4
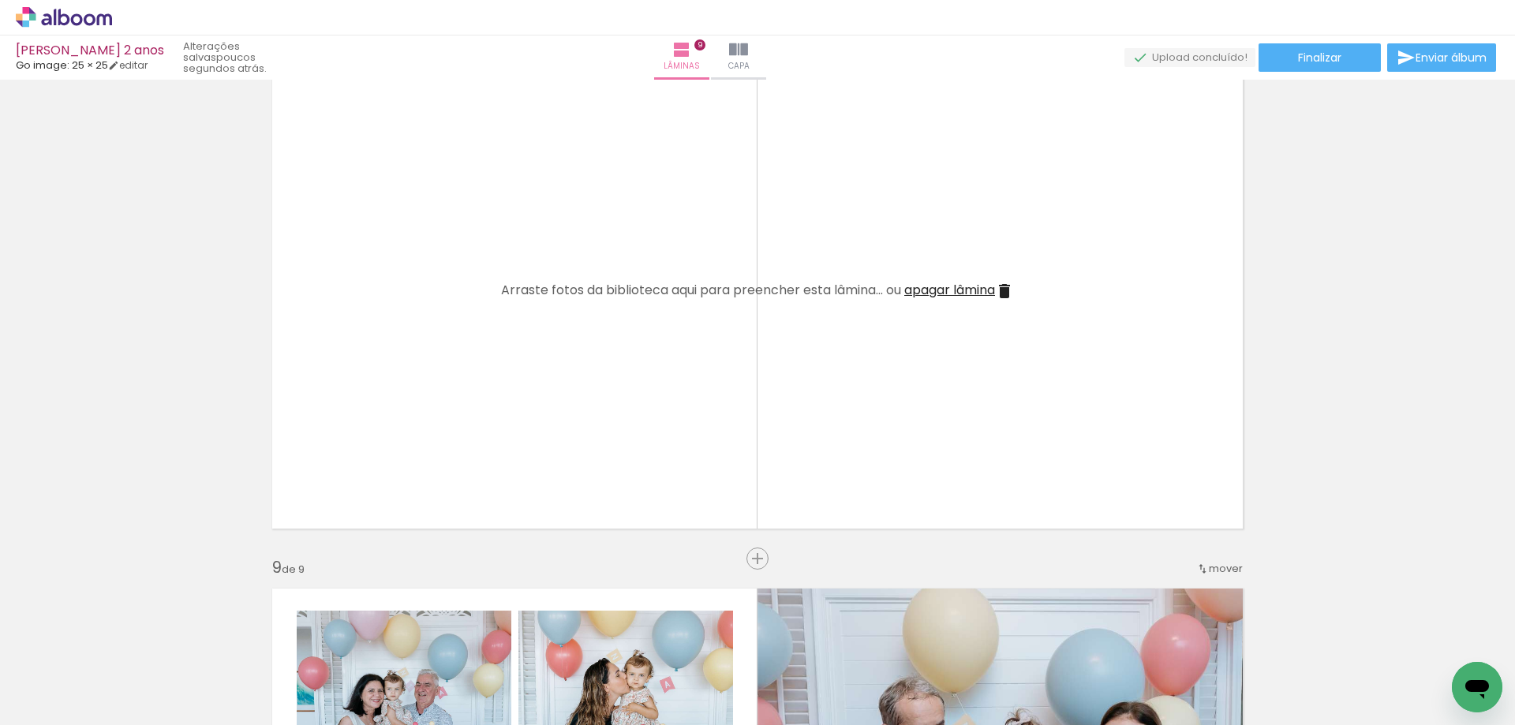
scroll to position [0, 1548]
click at [984, 291] on span "apagar lâmina" at bounding box center [949, 290] width 91 height 18
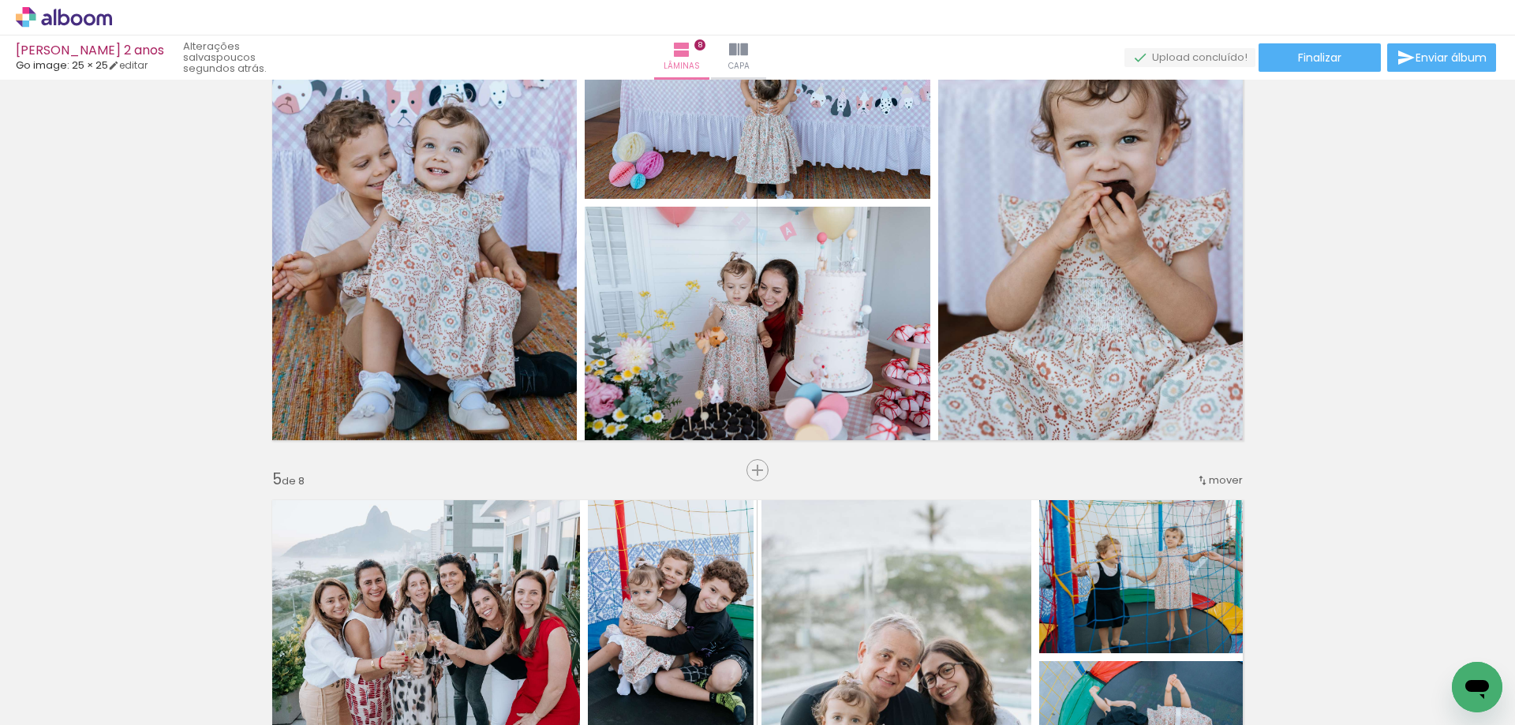
scroll to position [1854, 0]
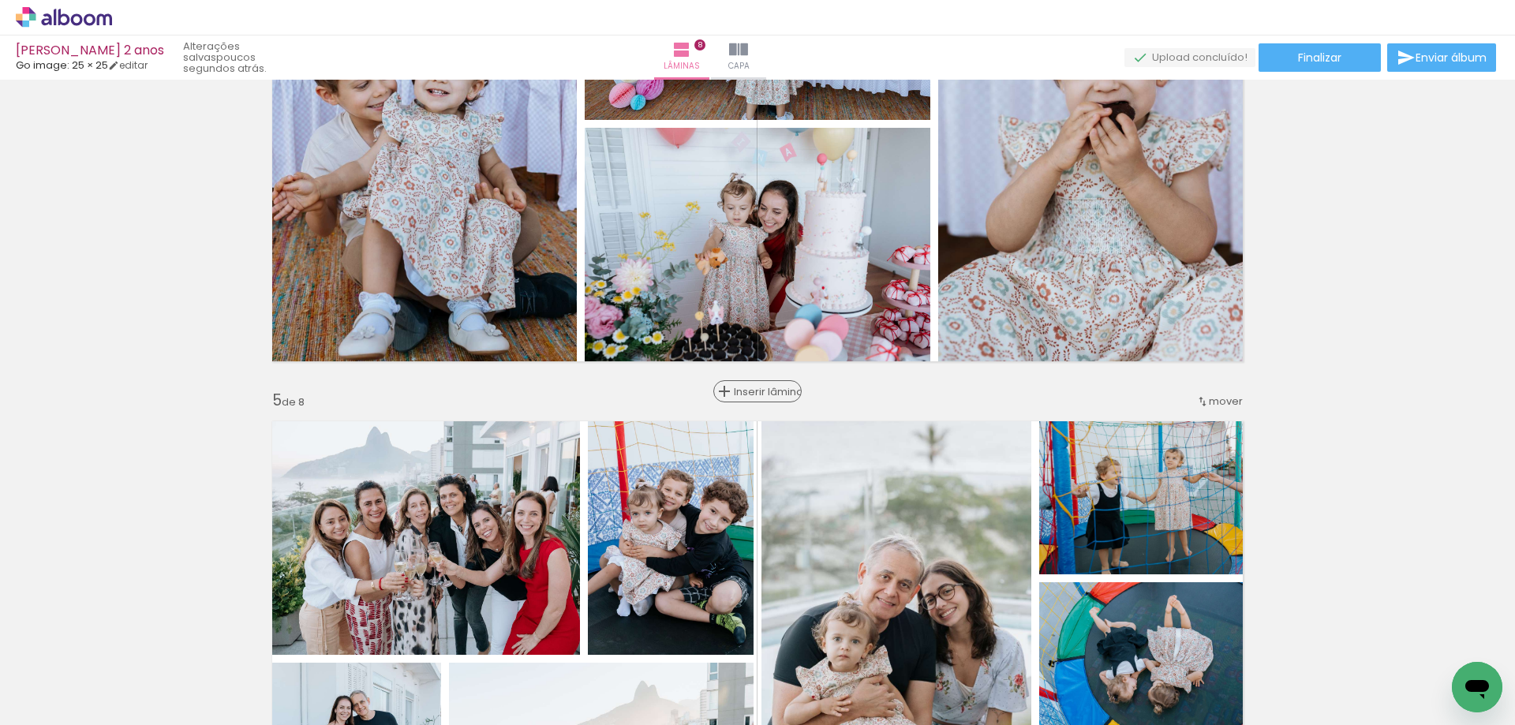
click at [753, 390] on span "Inserir lâmina" at bounding box center [765, 392] width 62 height 10
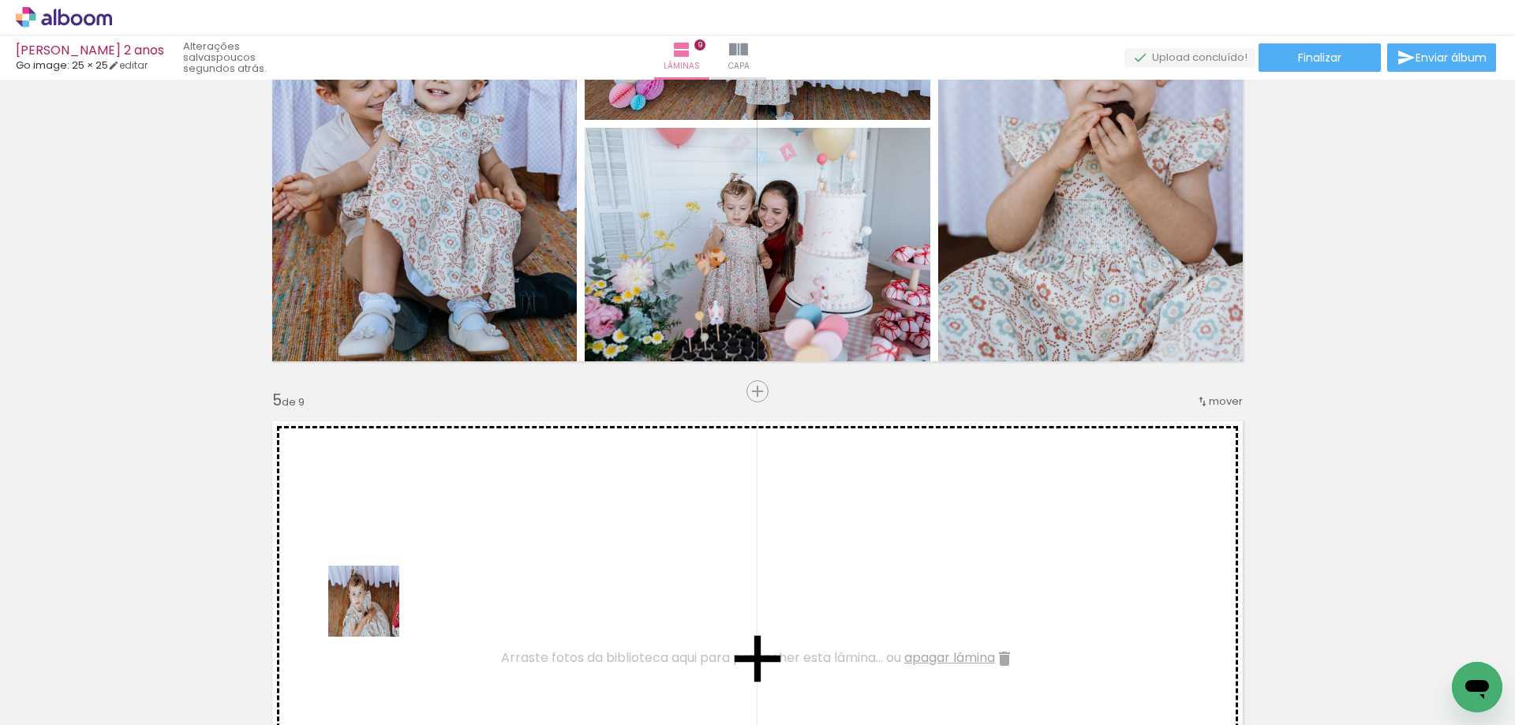
drag, startPoint x: 304, startPoint y: 670, endPoint x: 418, endPoint y: 587, distance: 141.2
click at [418, 587] on quentale-workspace at bounding box center [757, 362] width 1515 height 725
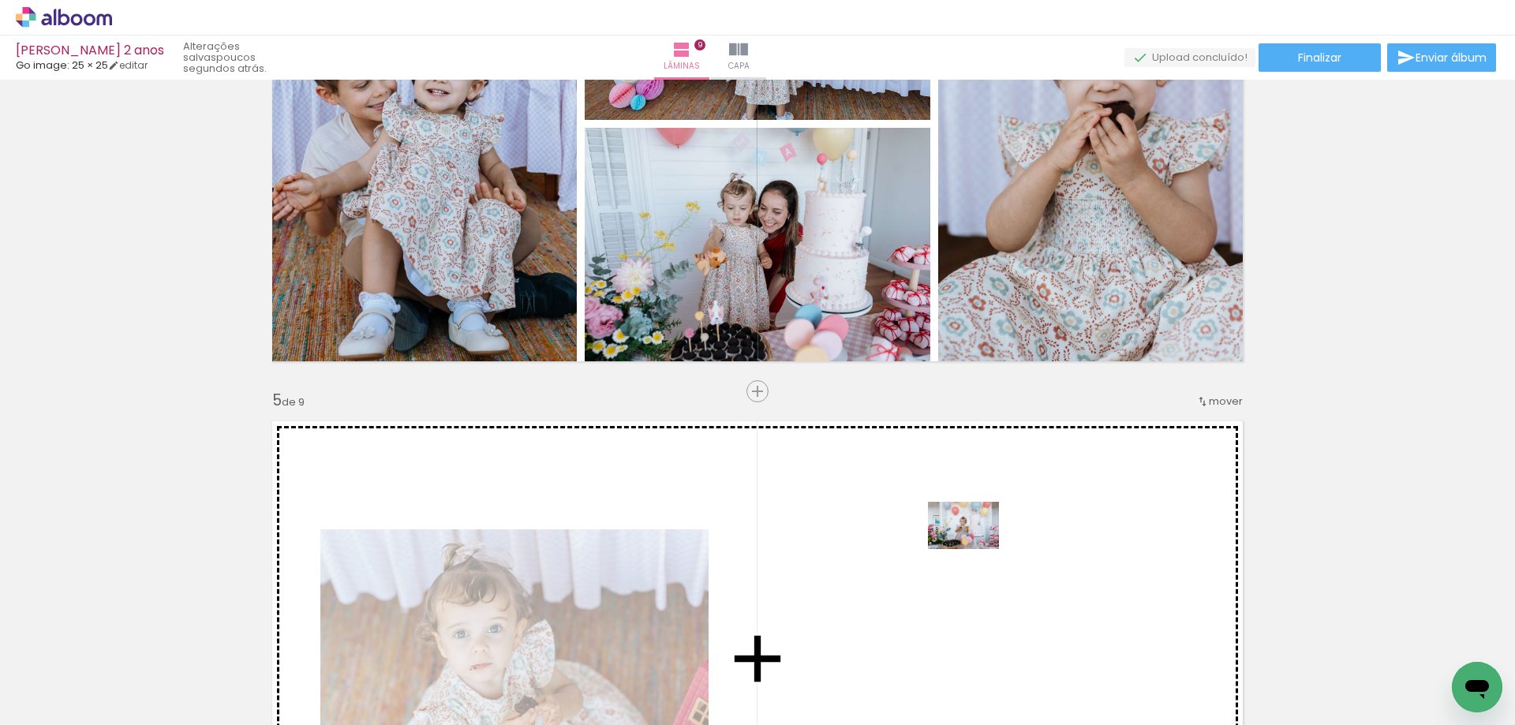
drag, startPoint x: 492, startPoint y: 648, endPoint x: 975, endPoint y: 549, distance: 492.9
click at [975, 549] on quentale-workspace at bounding box center [757, 362] width 1515 height 725
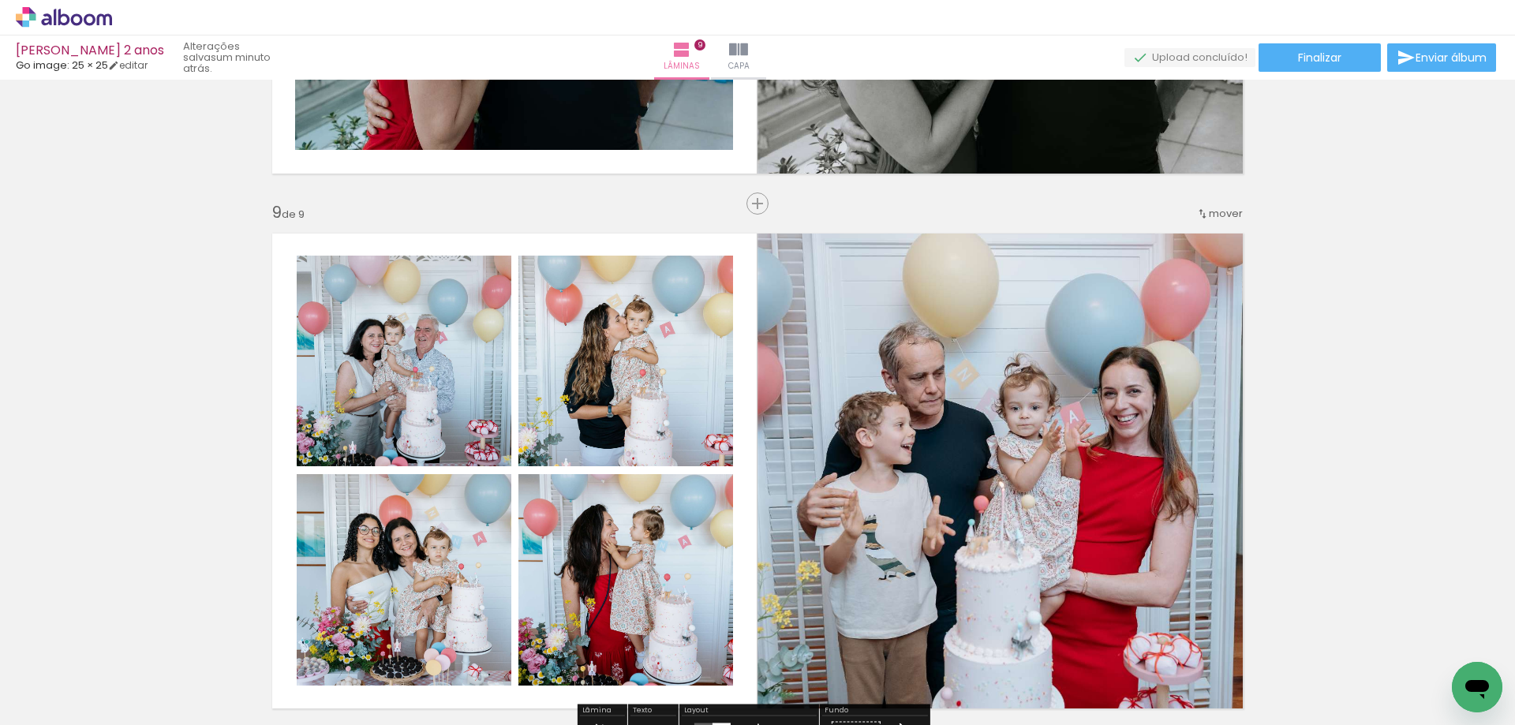
scroll to position [3944, 0]
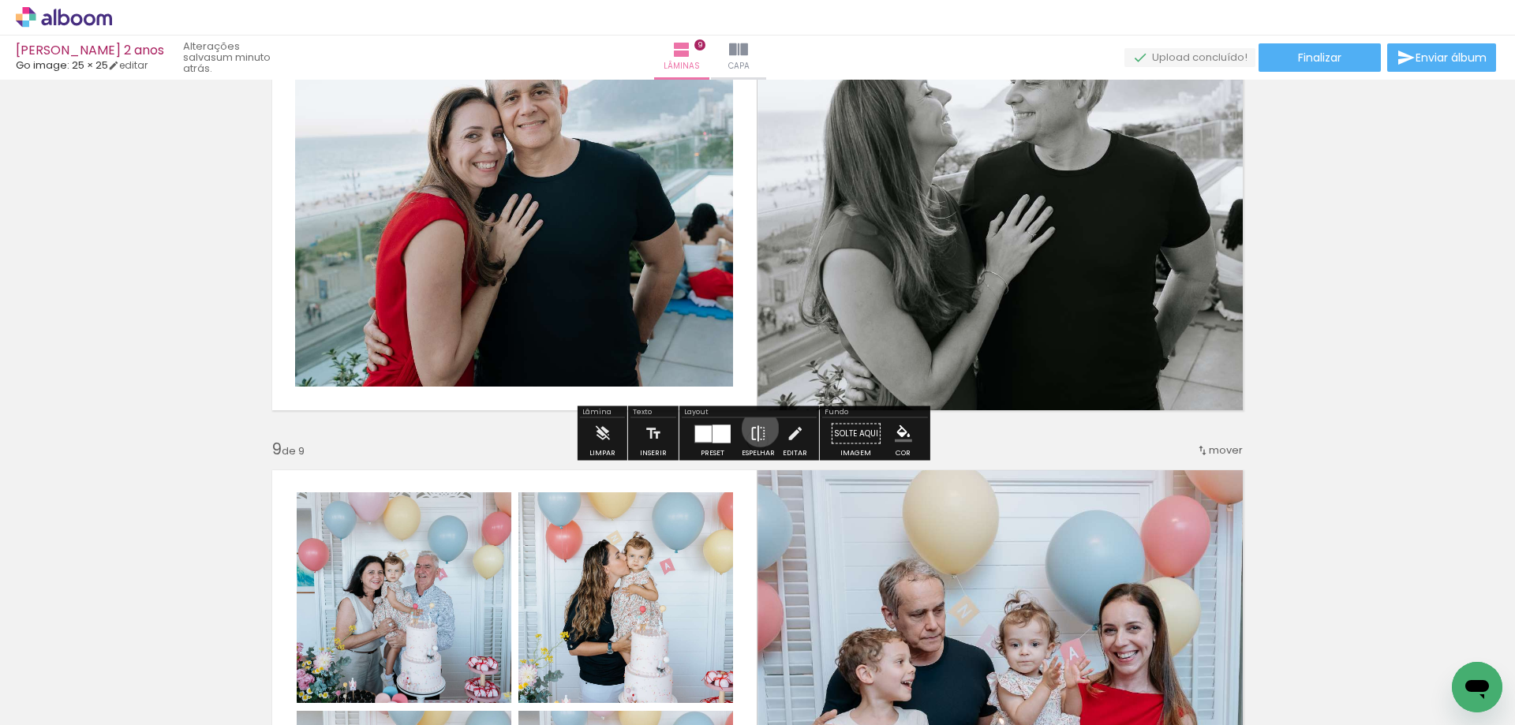
click at [757, 428] on iron-icon at bounding box center [757, 434] width 17 height 32
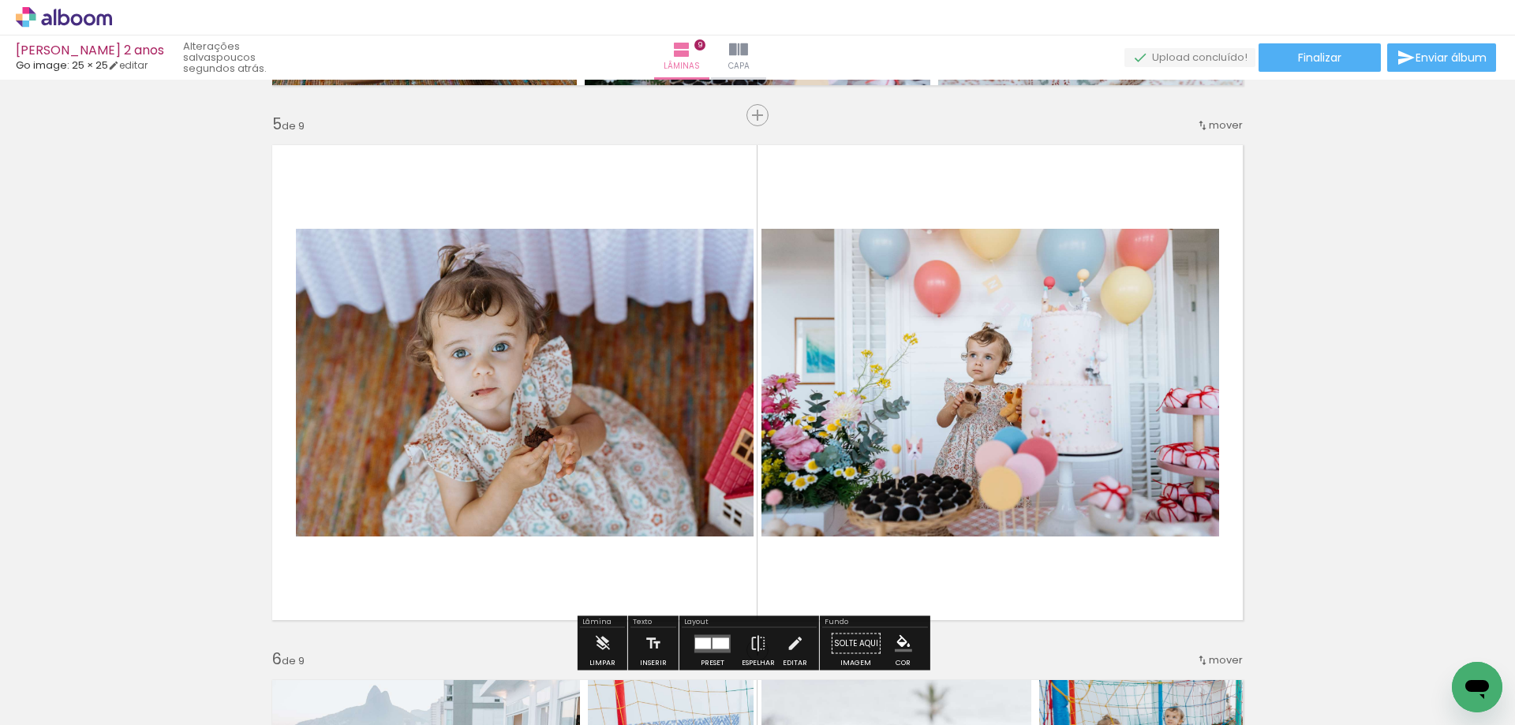
scroll to position [2288, 0]
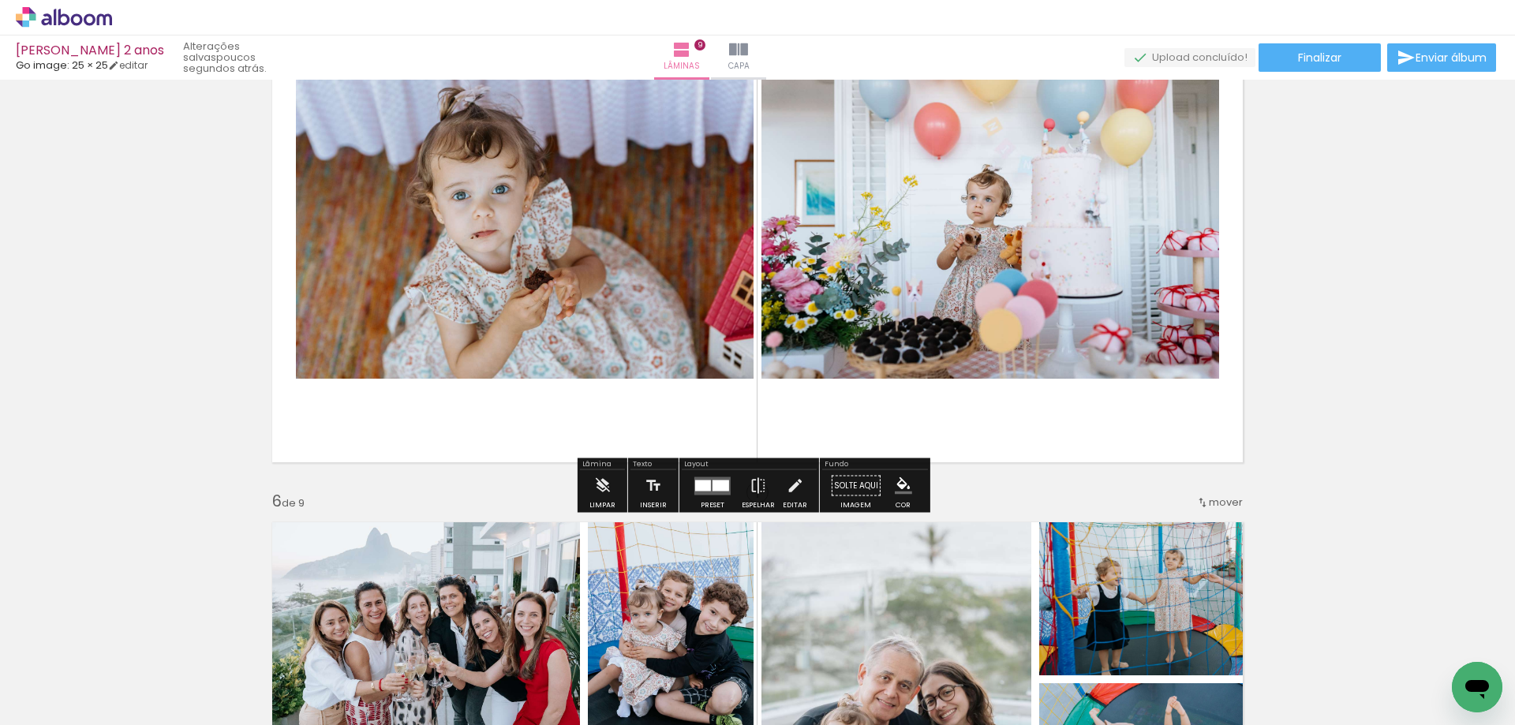
click at [707, 484] on div at bounding box center [703, 485] width 16 height 11
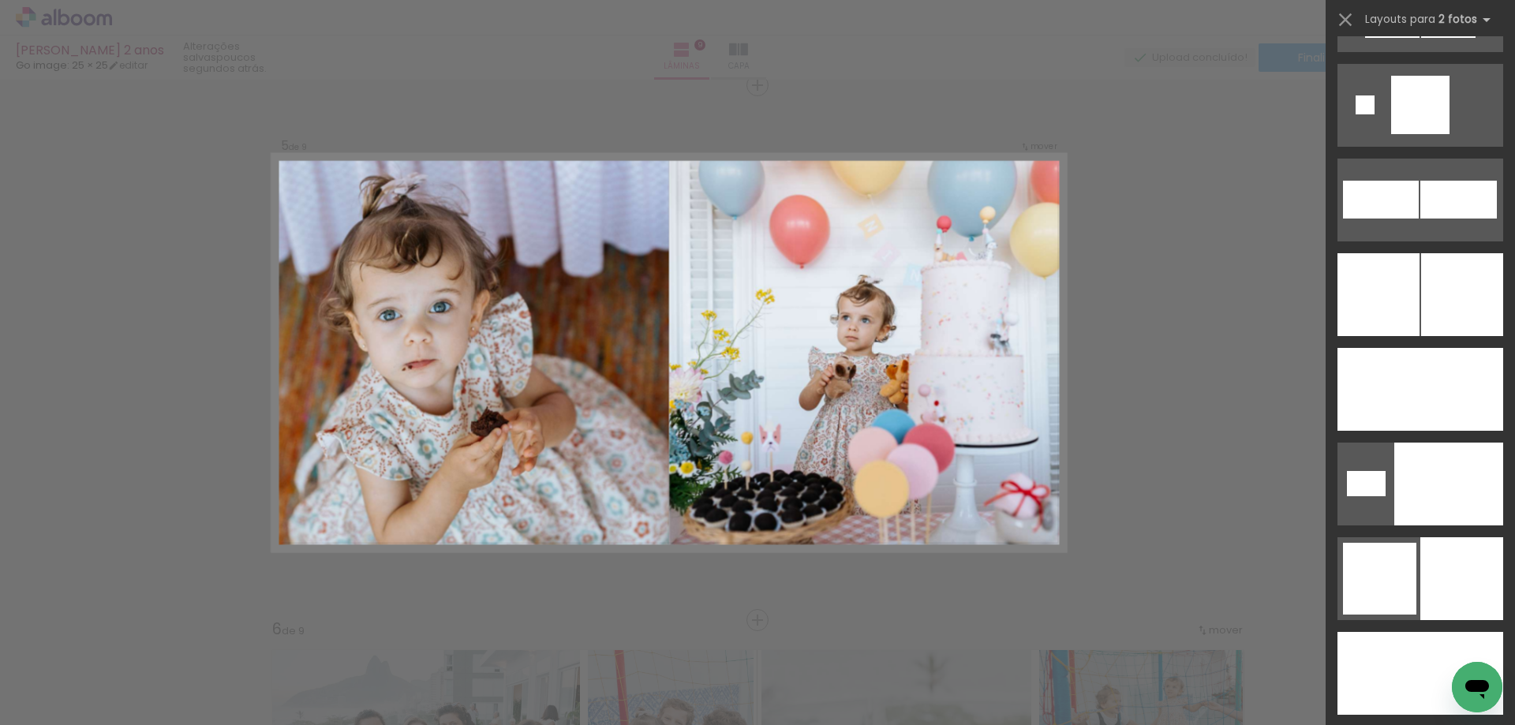
scroll to position [4891, 0]
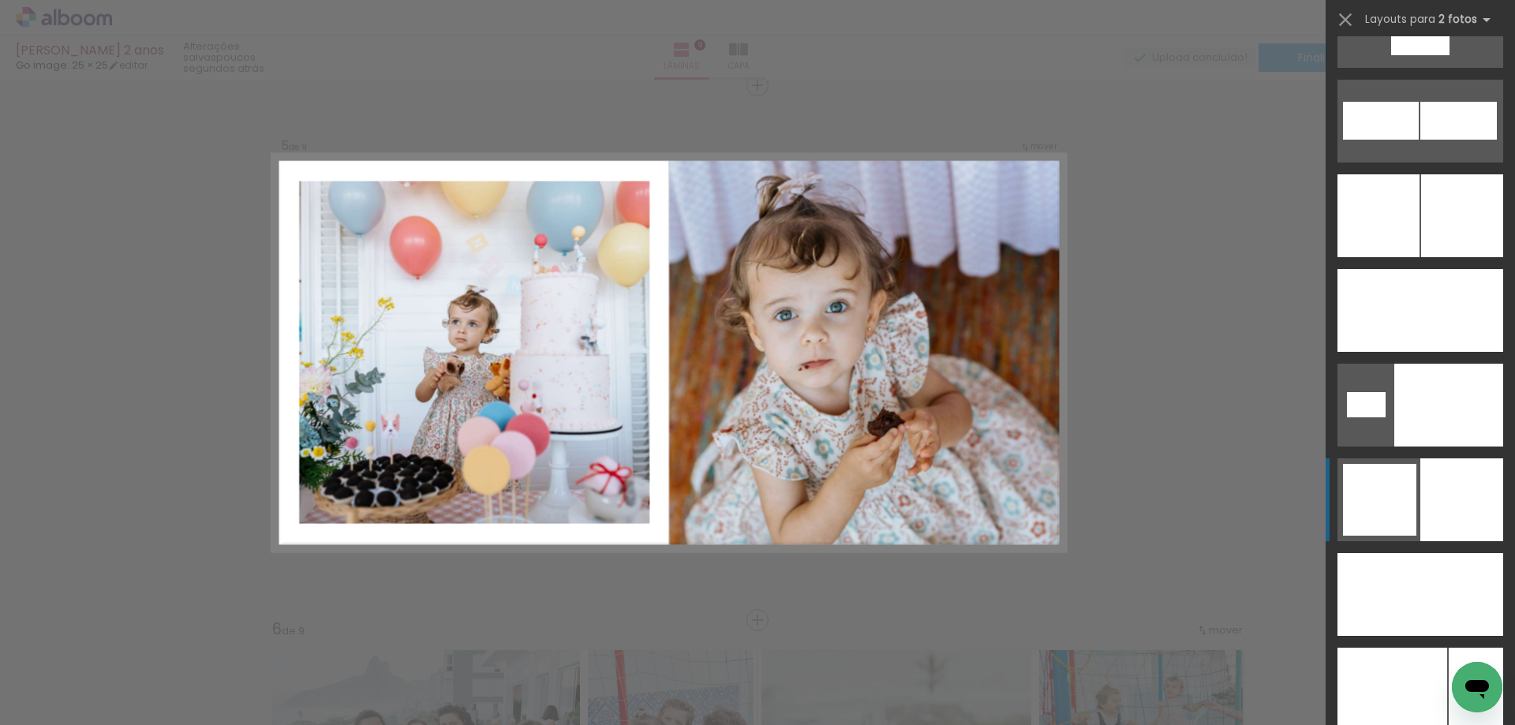
click at [1420, 480] on div at bounding box center [1461, 499] width 83 height 83
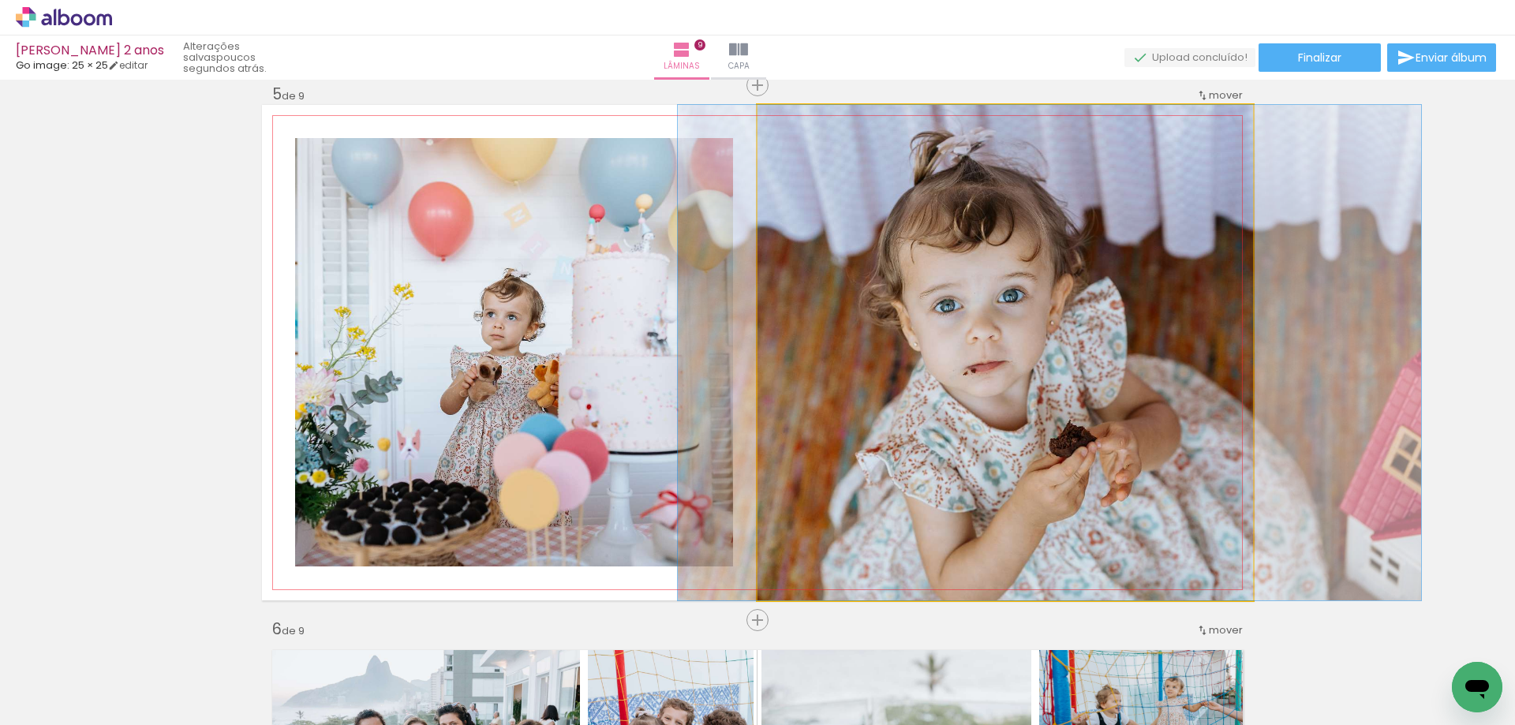
drag, startPoint x: 847, startPoint y: 409, endPoint x: 891, endPoint y: 398, distance: 45.5
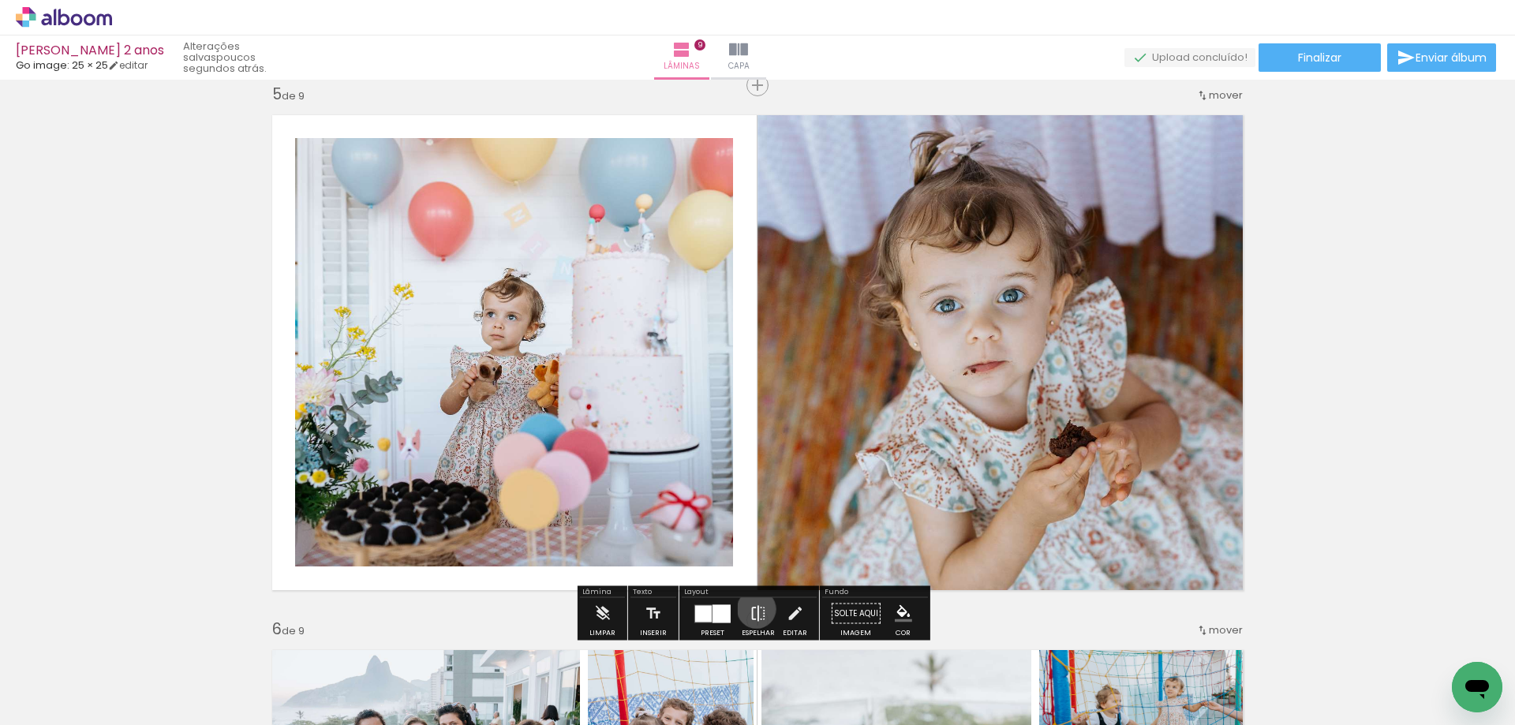
click at [753, 609] on iron-icon at bounding box center [757, 614] width 17 height 32
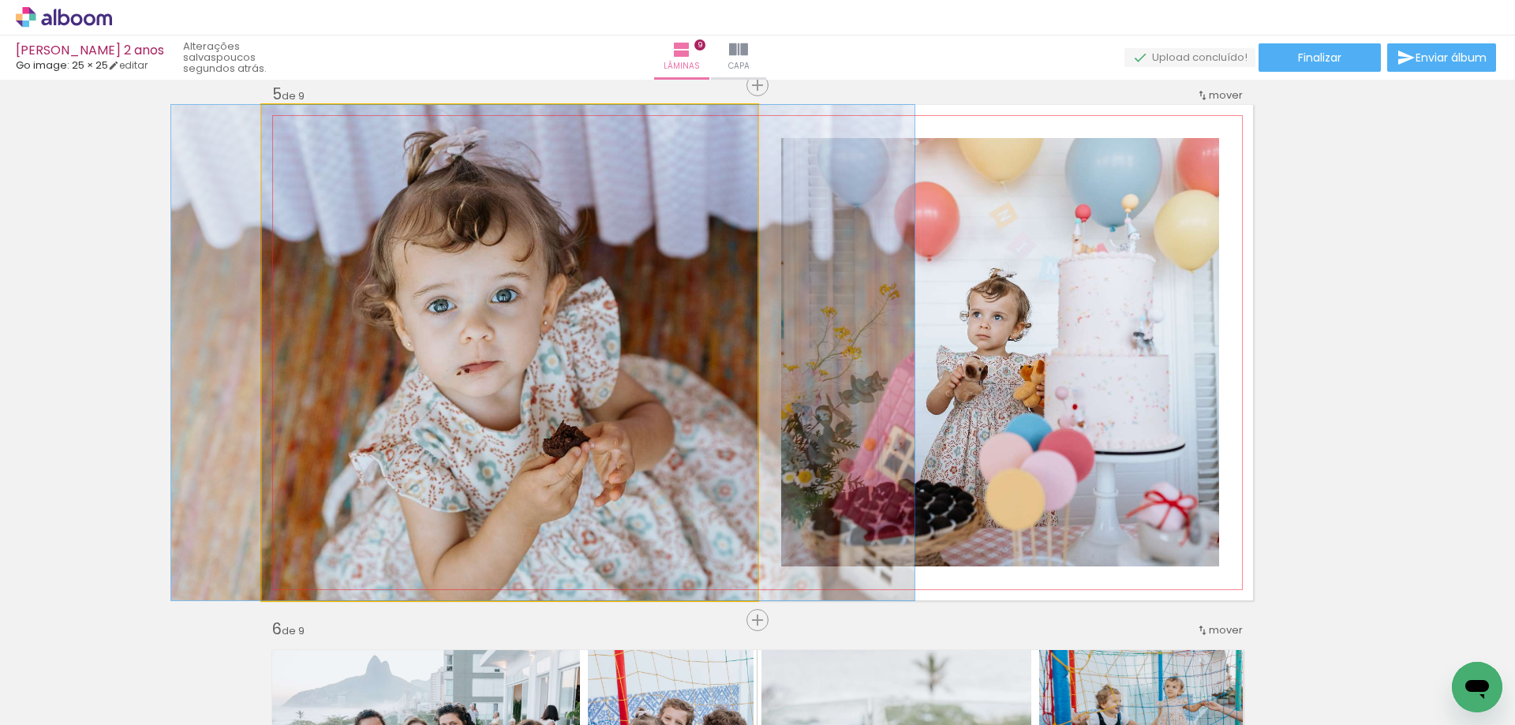
drag, startPoint x: 645, startPoint y: 510, endPoint x: 637, endPoint y: 506, distance: 8.1
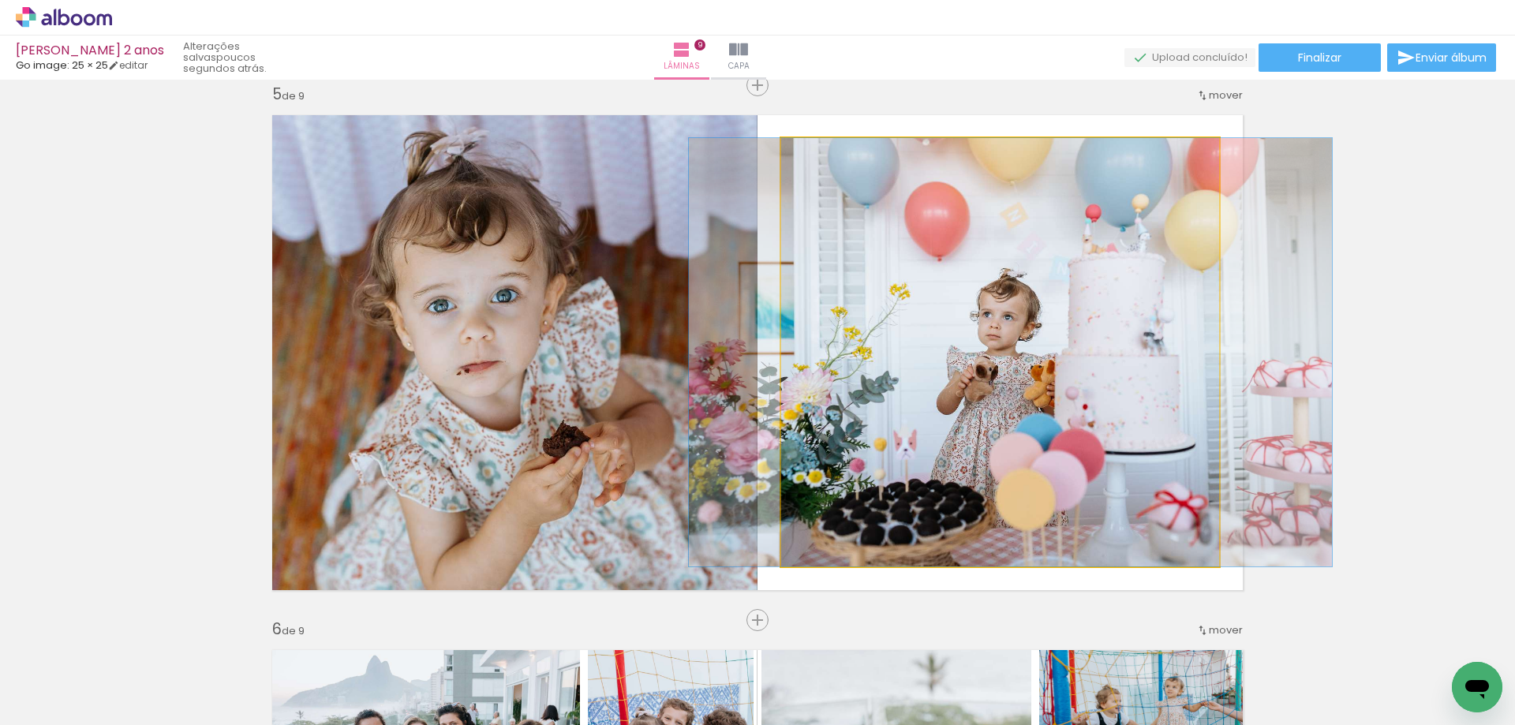
drag, startPoint x: 1056, startPoint y: 458, endPoint x: 1067, endPoint y: 449, distance: 14.0
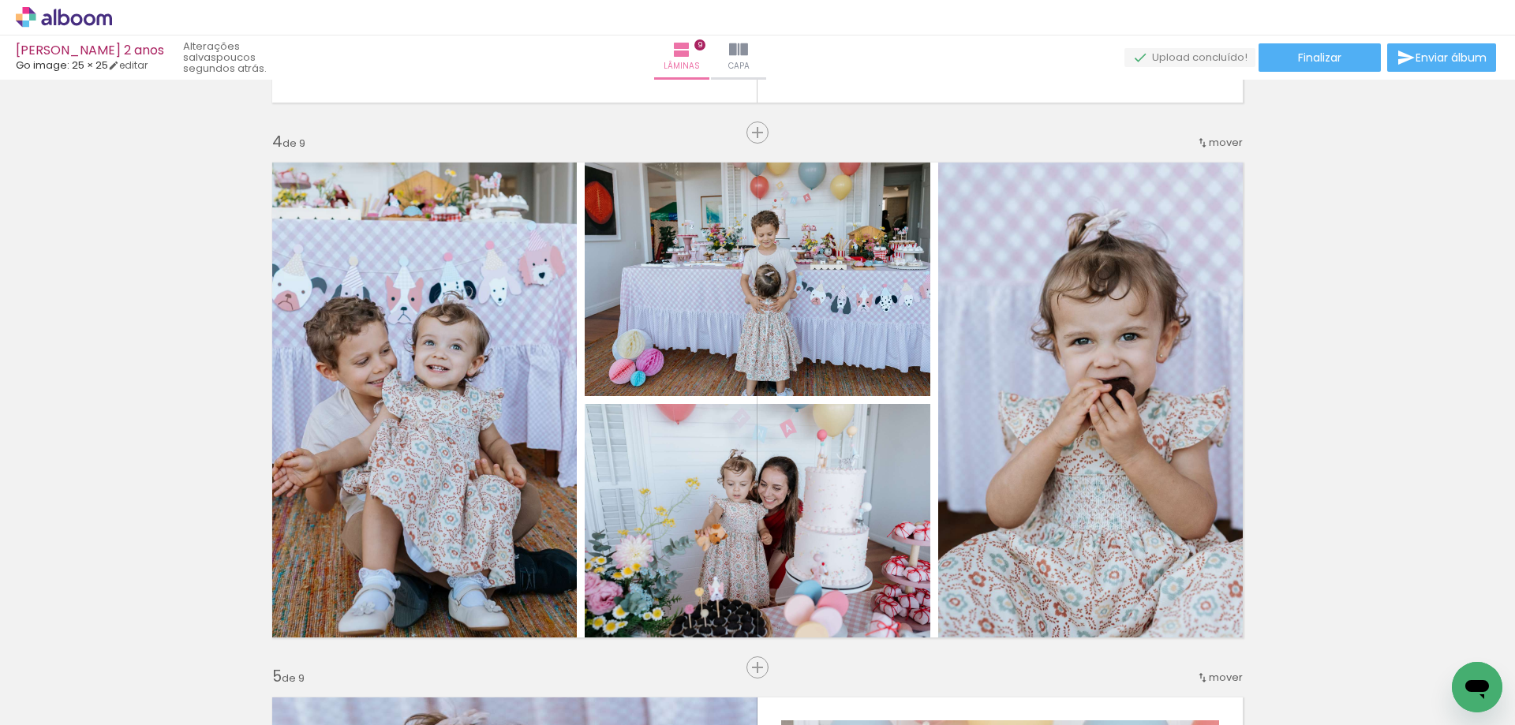
scroll to position [1736, 0]
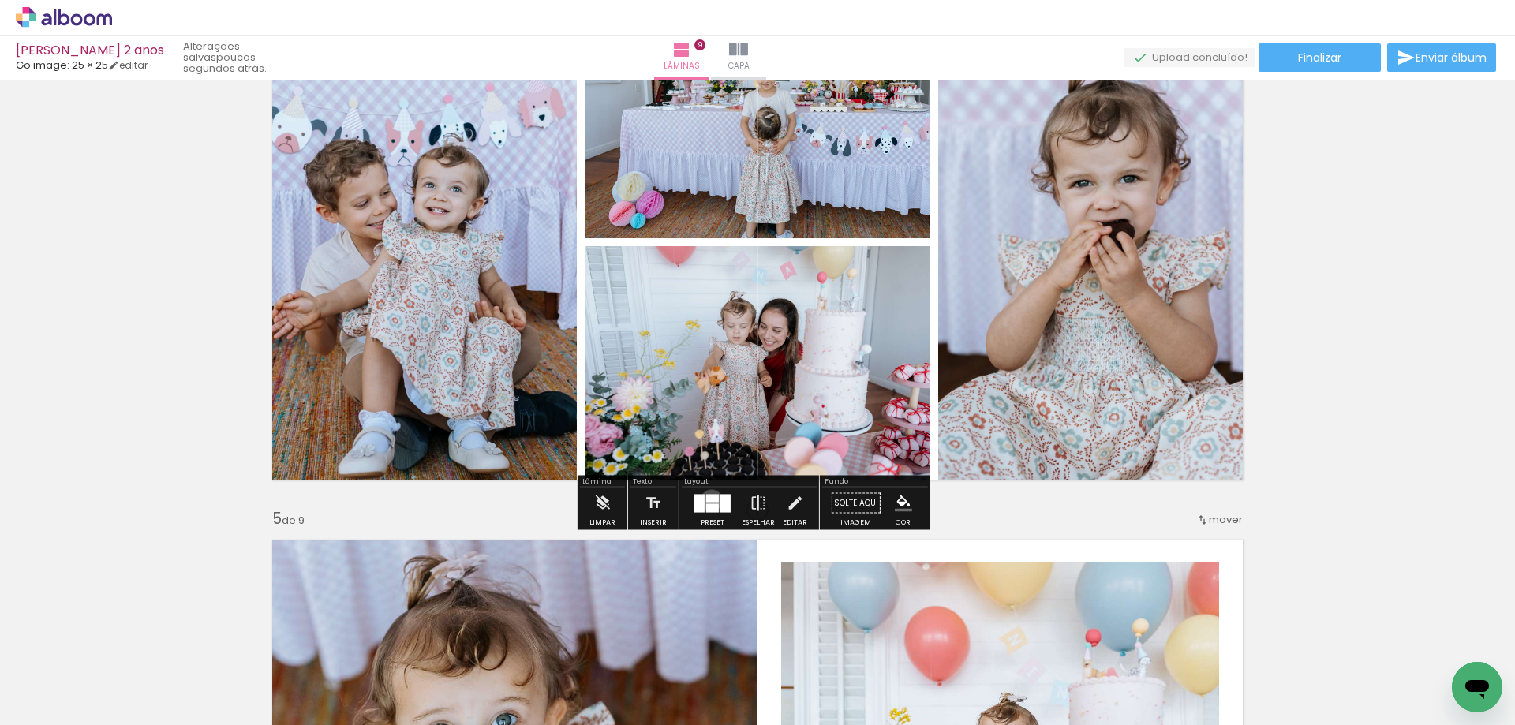
click at [708, 500] on div at bounding box center [712, 498] width 13 height 8
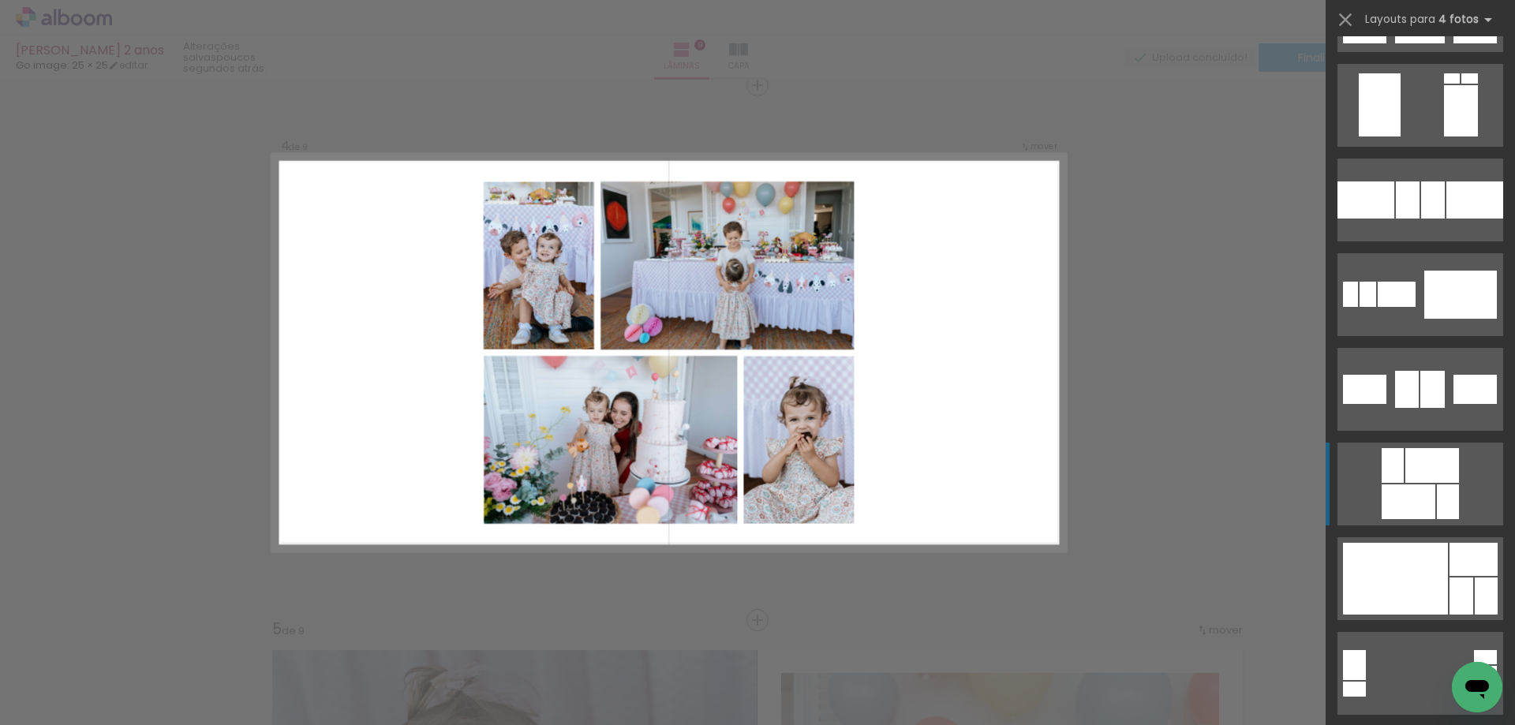
scroll to position [3250, 0]
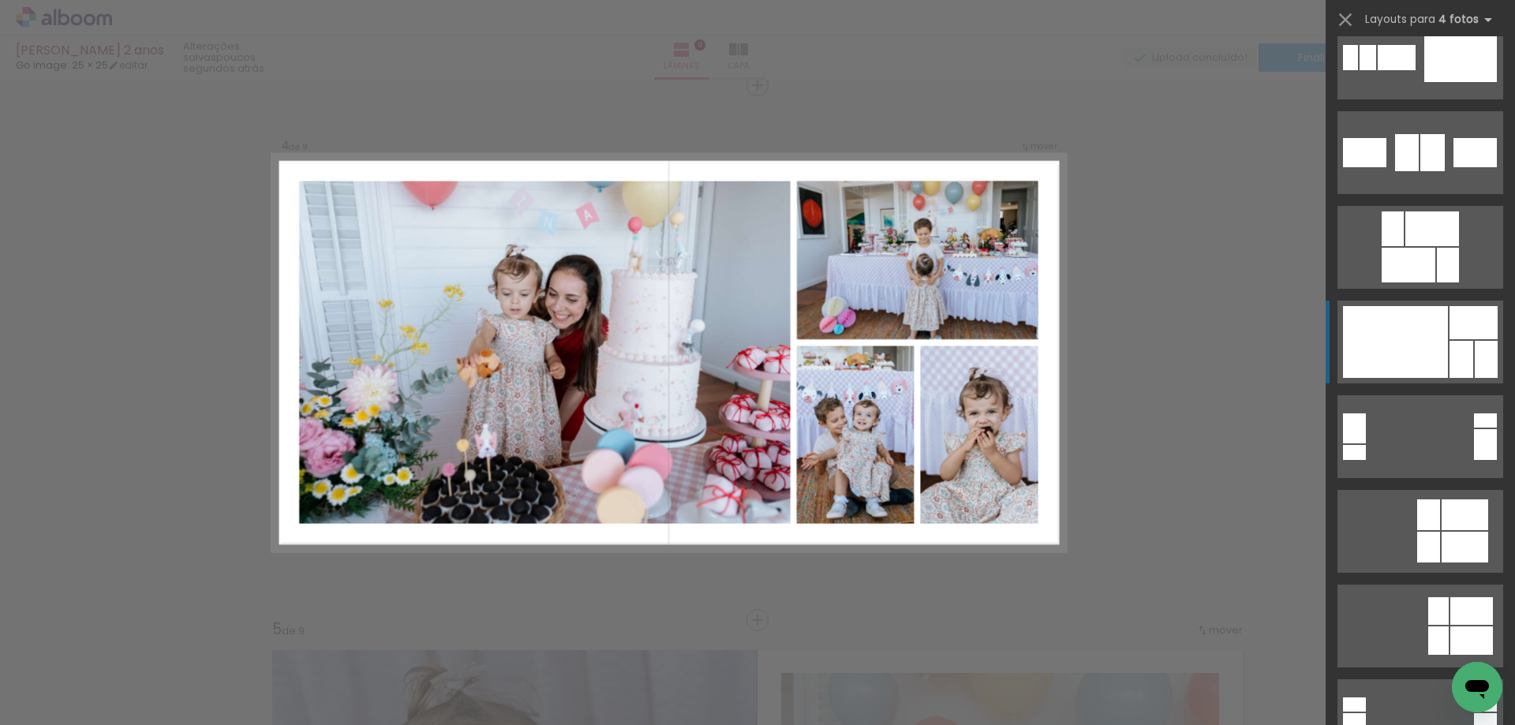
click at [1432, 359] on div at bounding box center [1395, 342] width 105 height 72
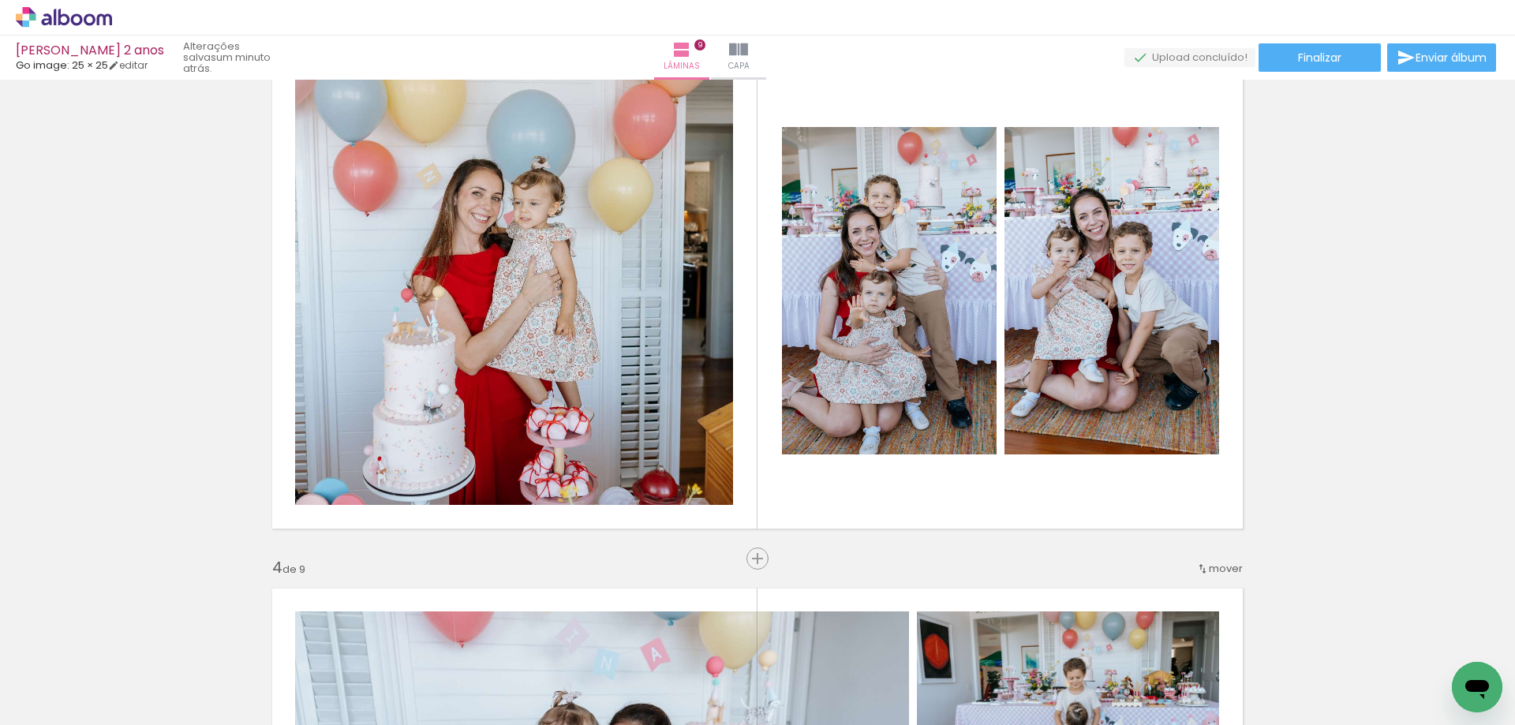
scroll to position [1073, 0]
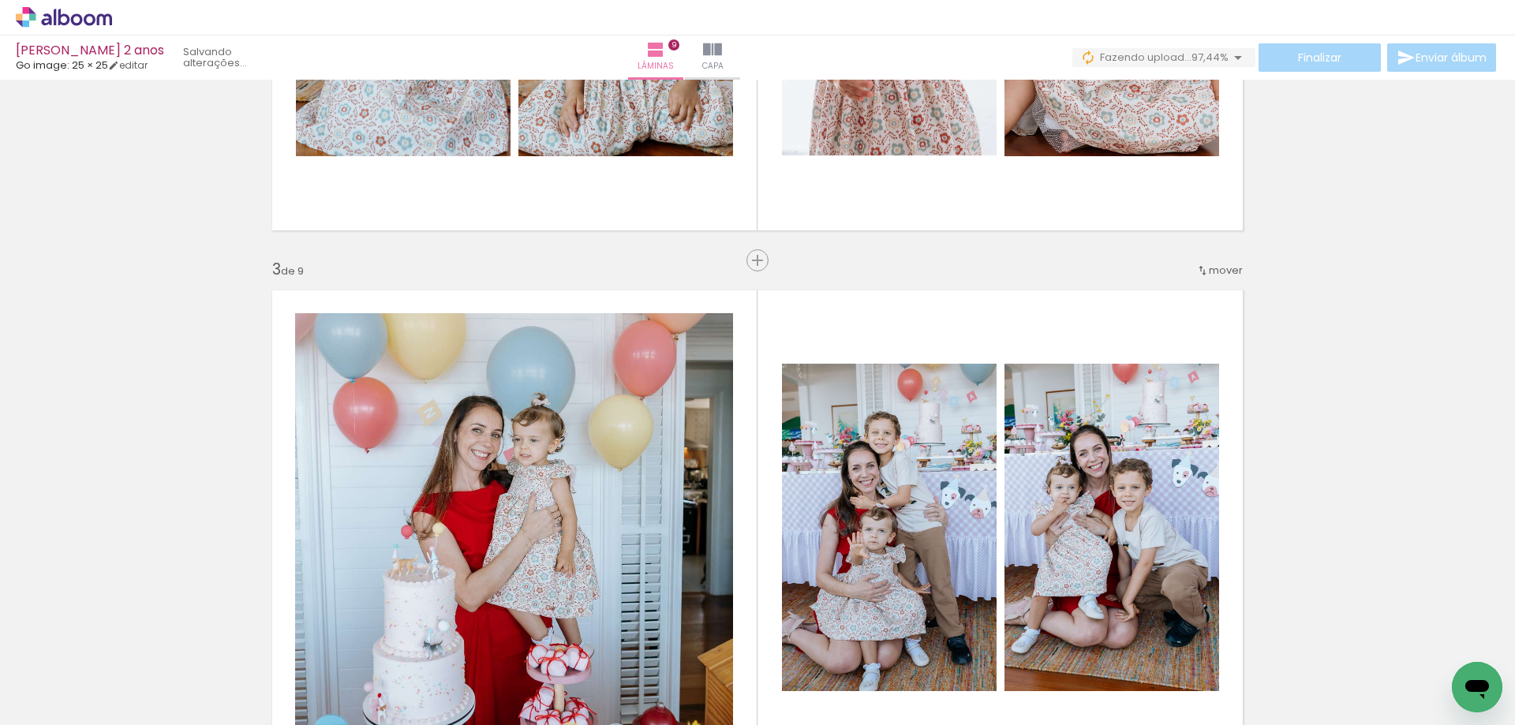
scroll to position [1073, 0]
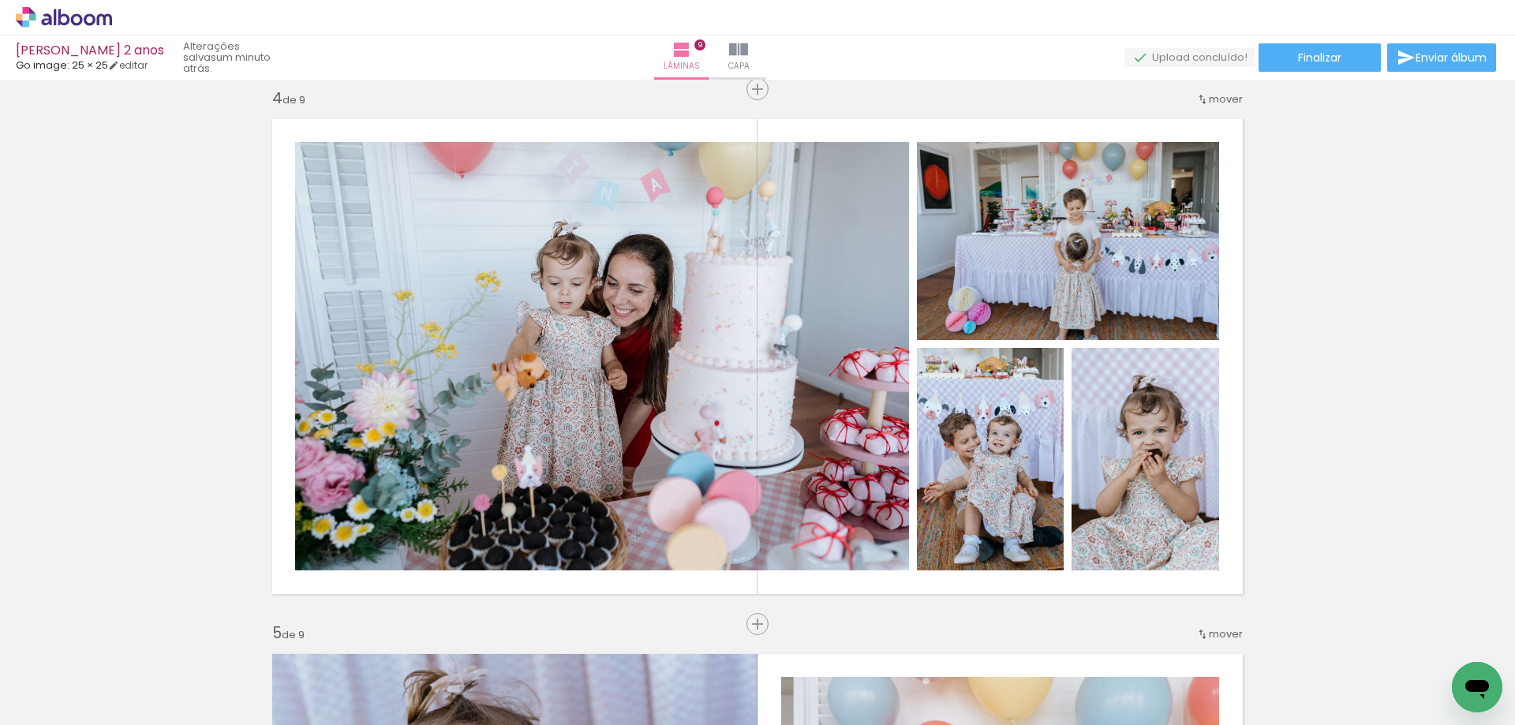
scroll to position [1607, 0]
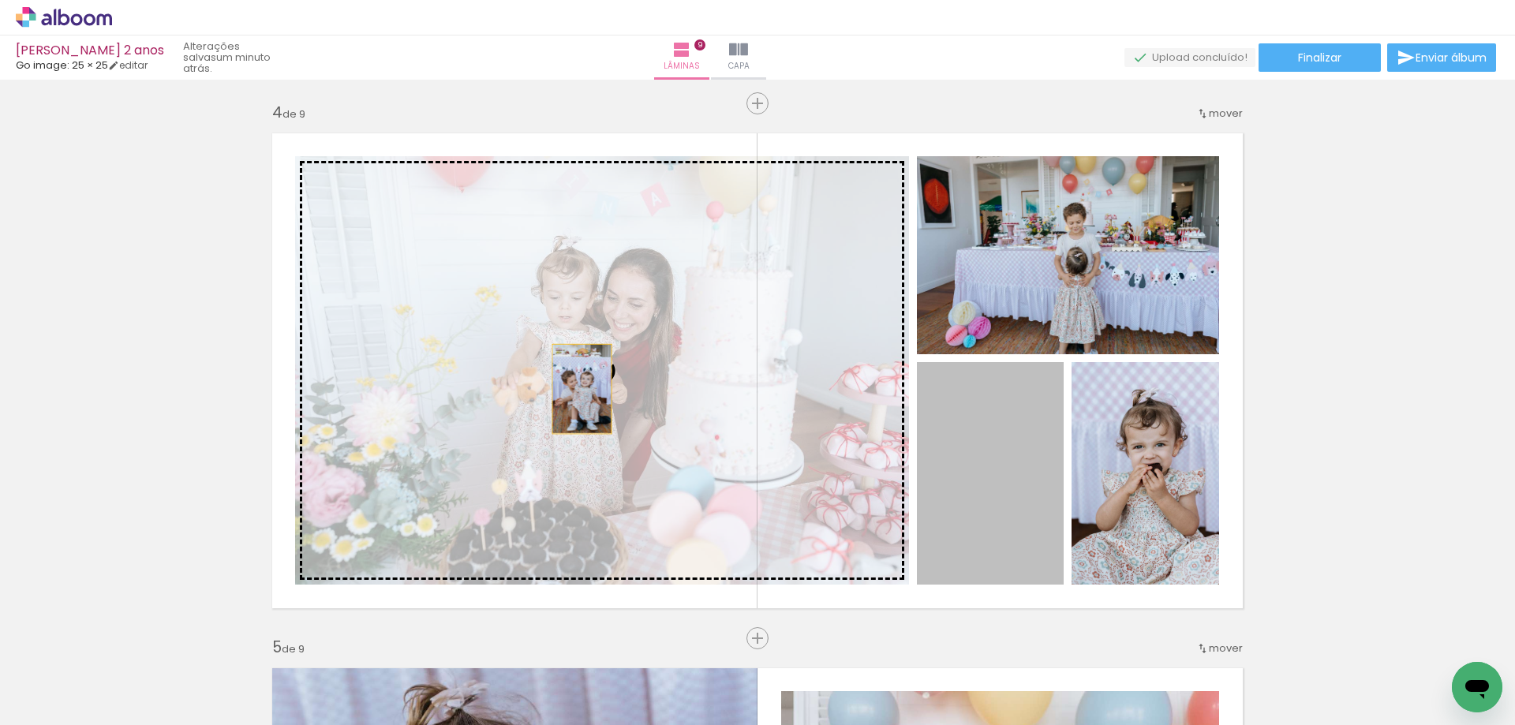
drag, startPoint x: 978, startPoint y: 480, endPoint x: 575, endPoint y: 389, distance: 413.2
click at [0, 0] on slot at bounding box center [0, 0] width 0 height 0
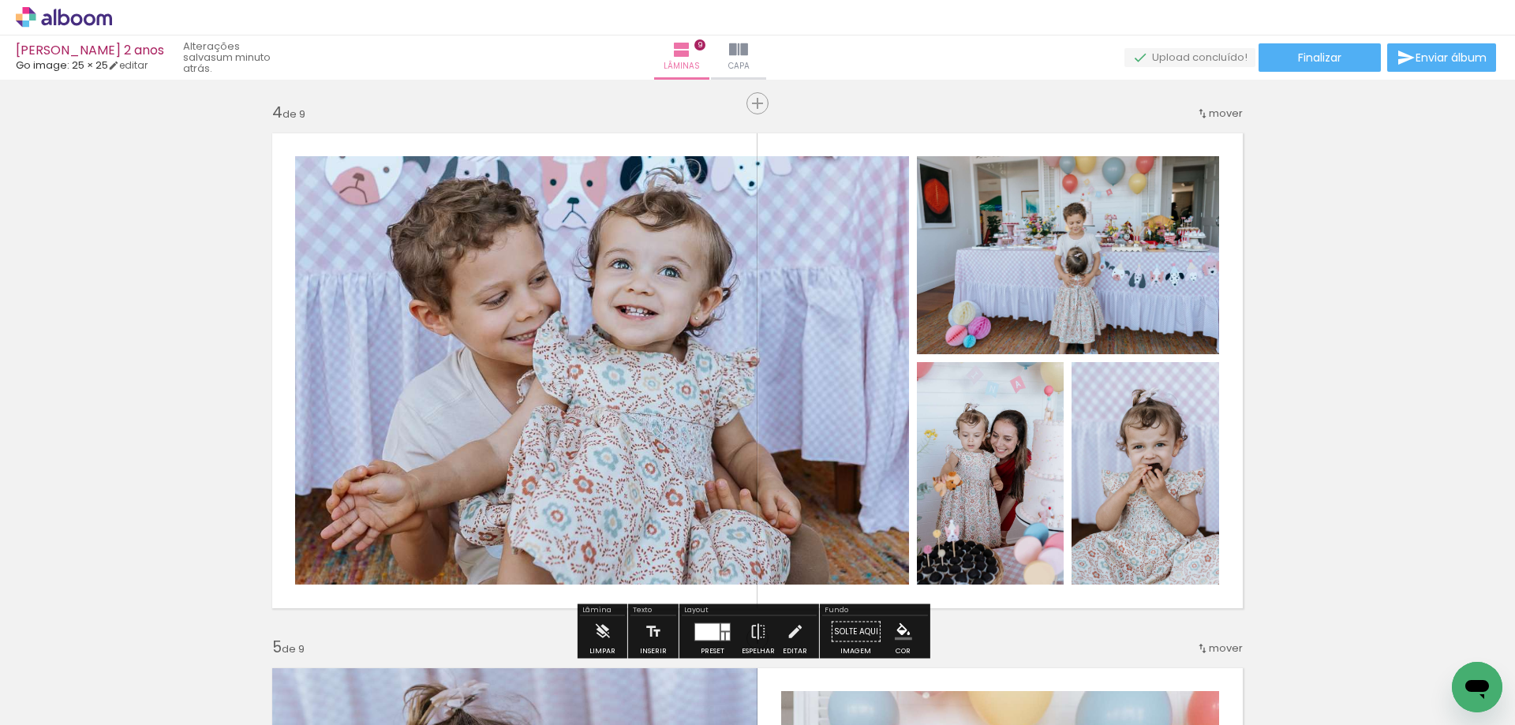
scroll to position [1686, 0]
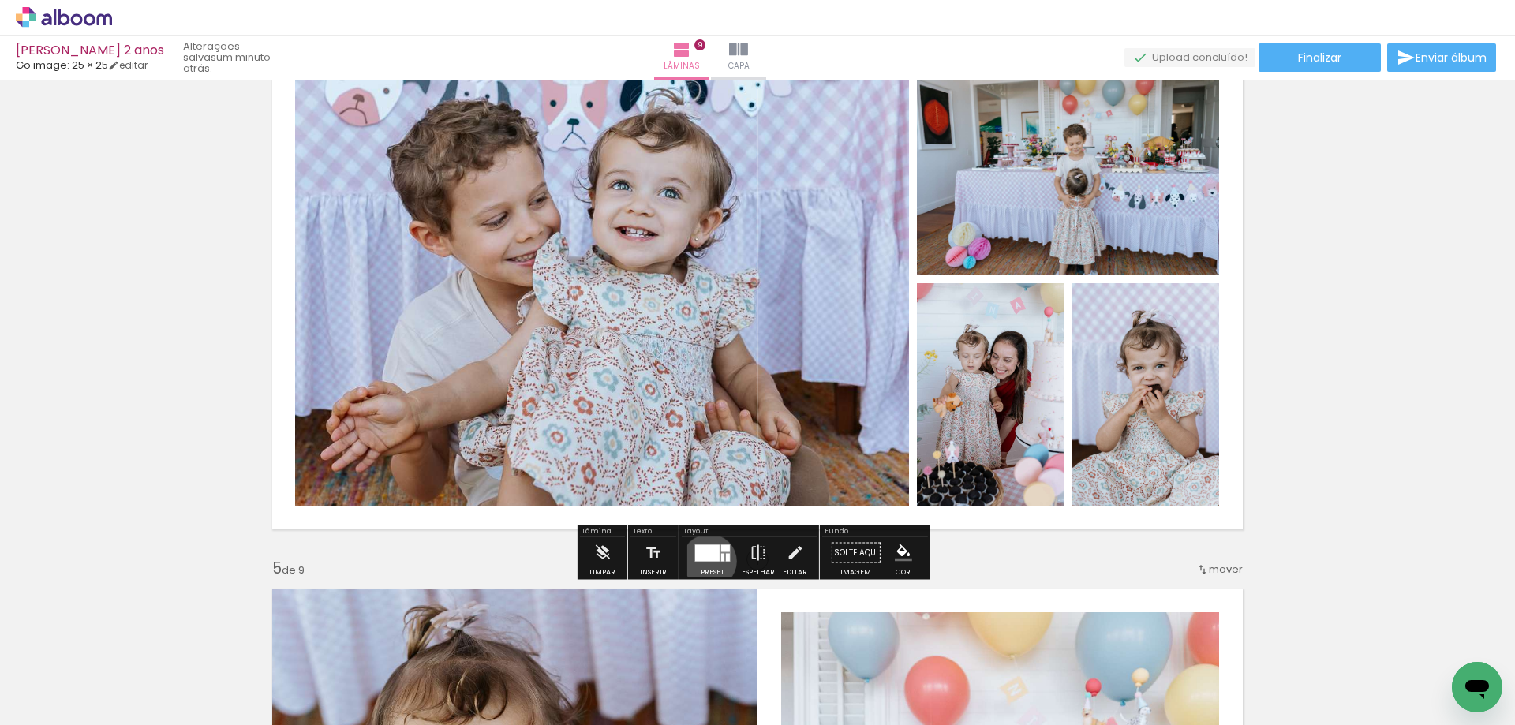
click at [705, 561] on quentale-layouter at bounding box center [712, 553] width 36 height 18
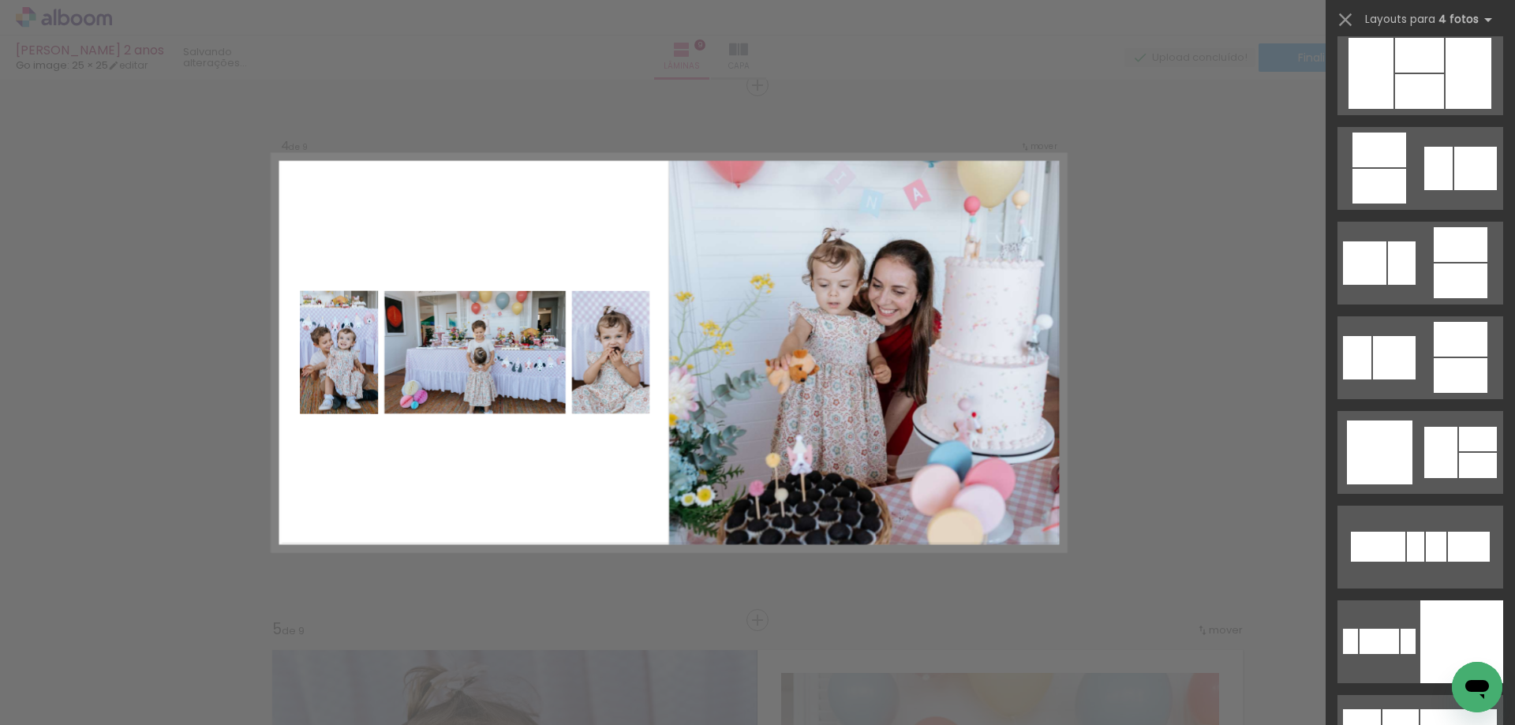
scroll to position [4923, 0]
